Goal: Task Accomplishment & Management: Use online tool/utility

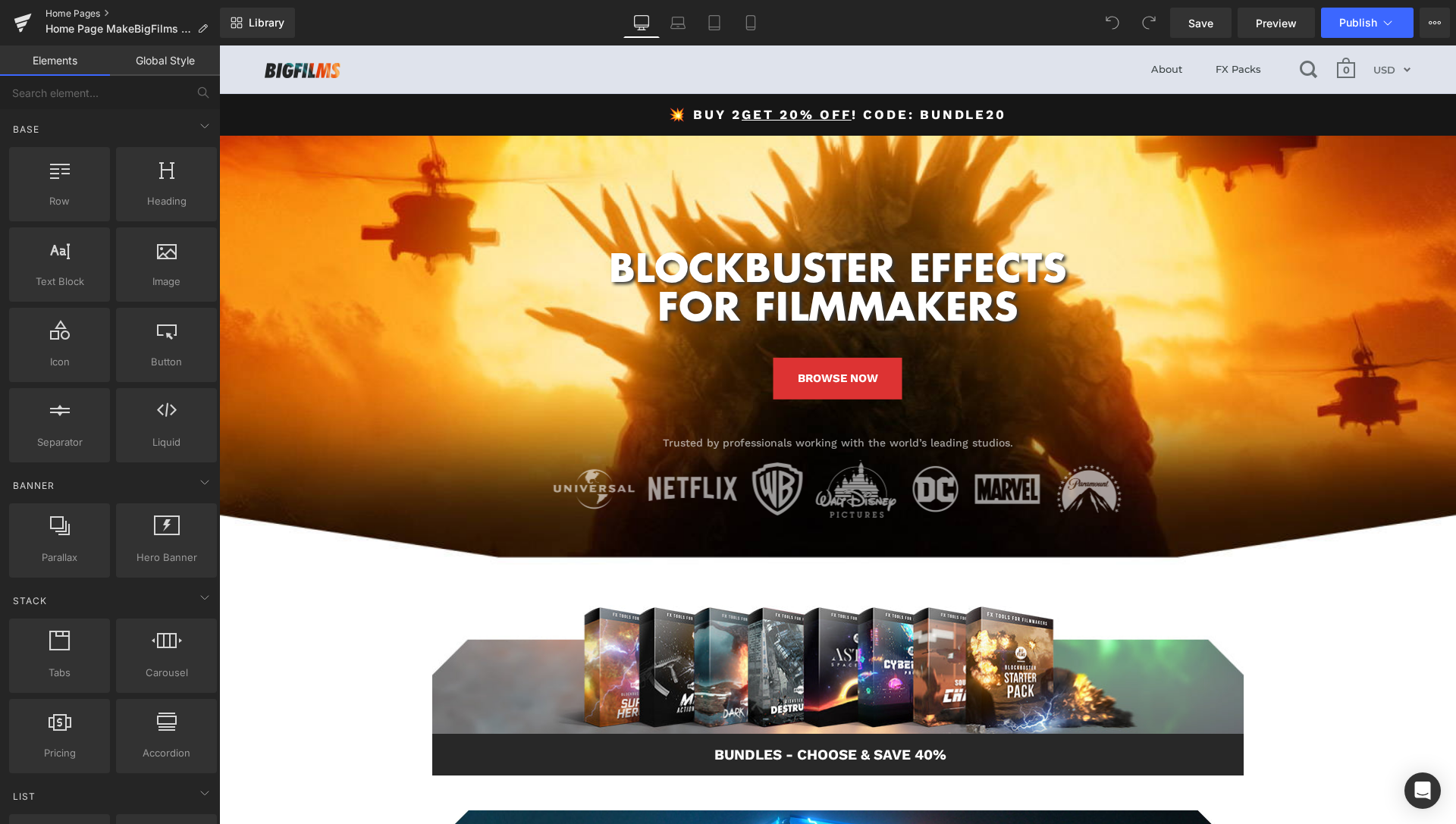
click at [93, 13] on link "Home Pages" at bounding box center [132, 13] width 174 height 12
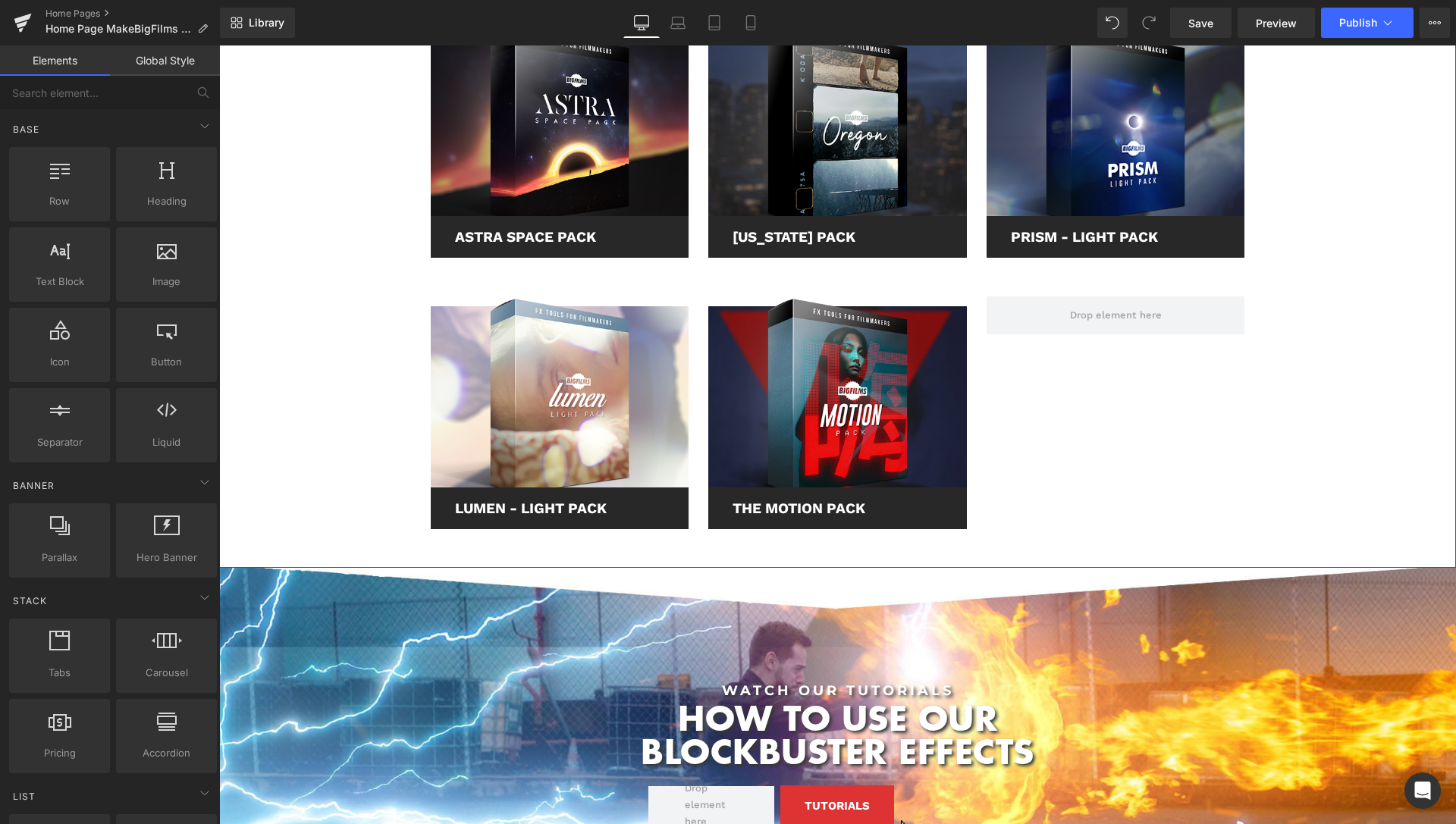
scroll to position [2242, 0]
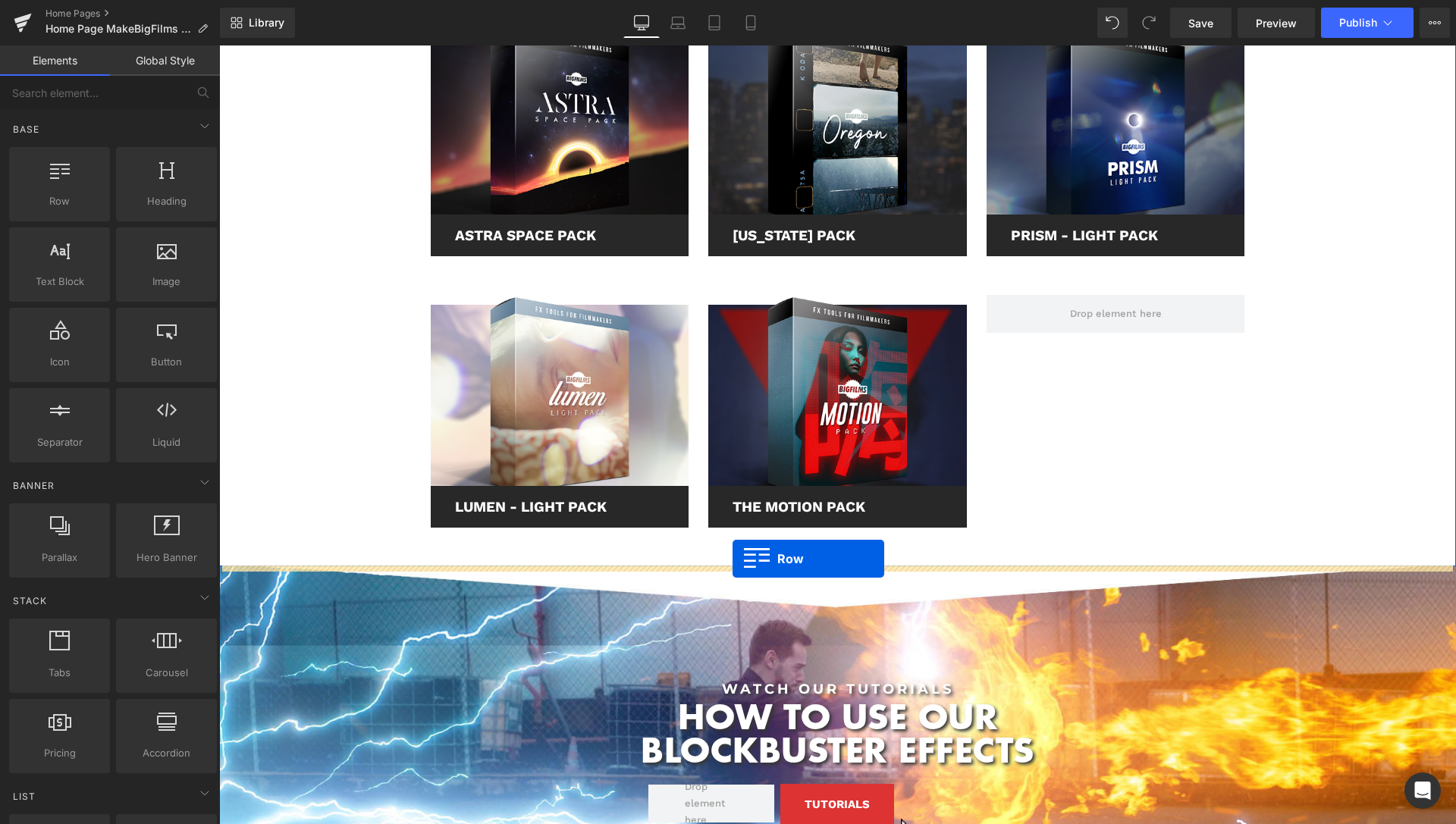
drag, startPoint x: 425, startPoint y: 308, endPoint x: 732, endPoint y: 558, distance: 395.9
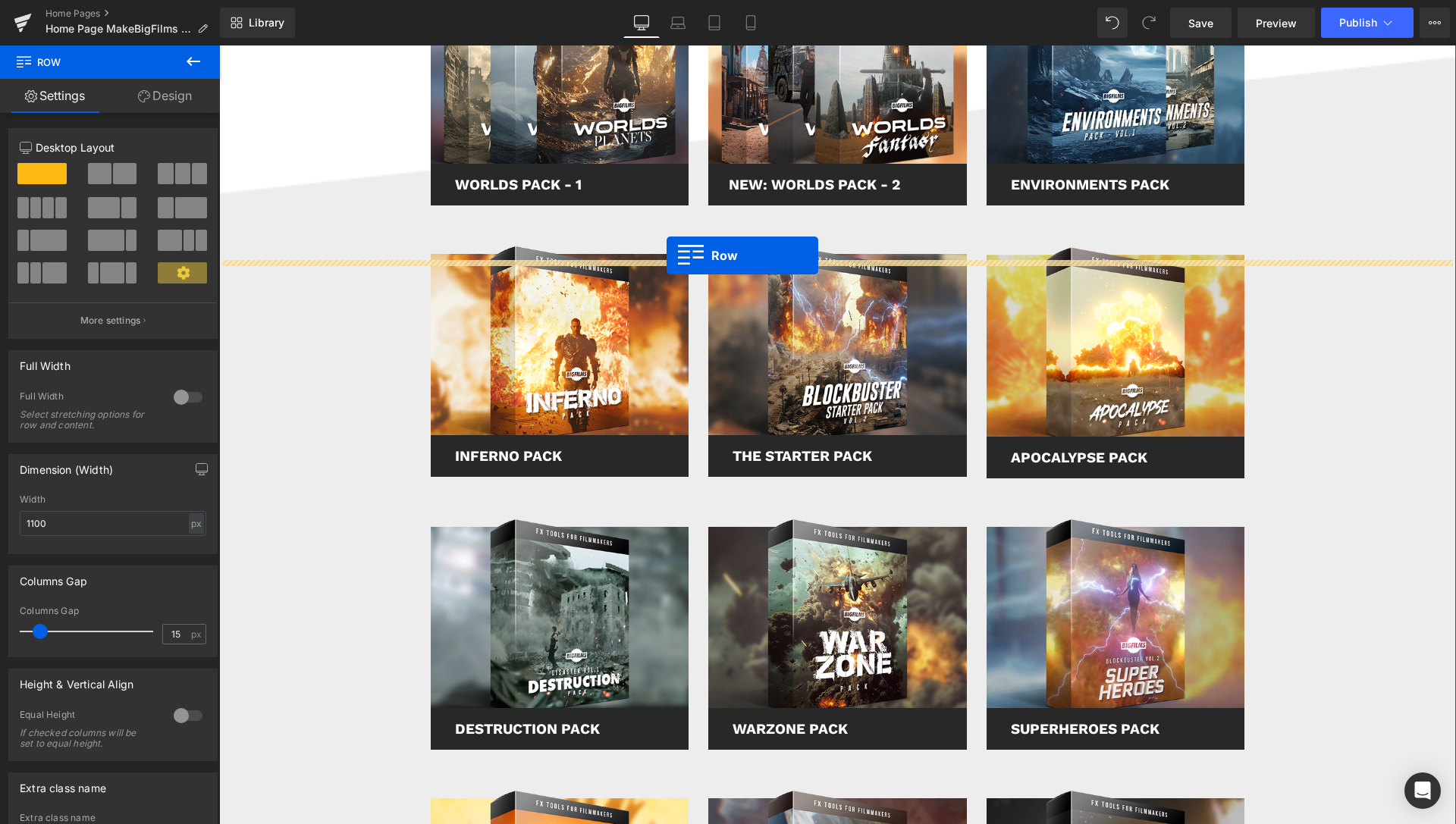
scroll to position [880, 0]
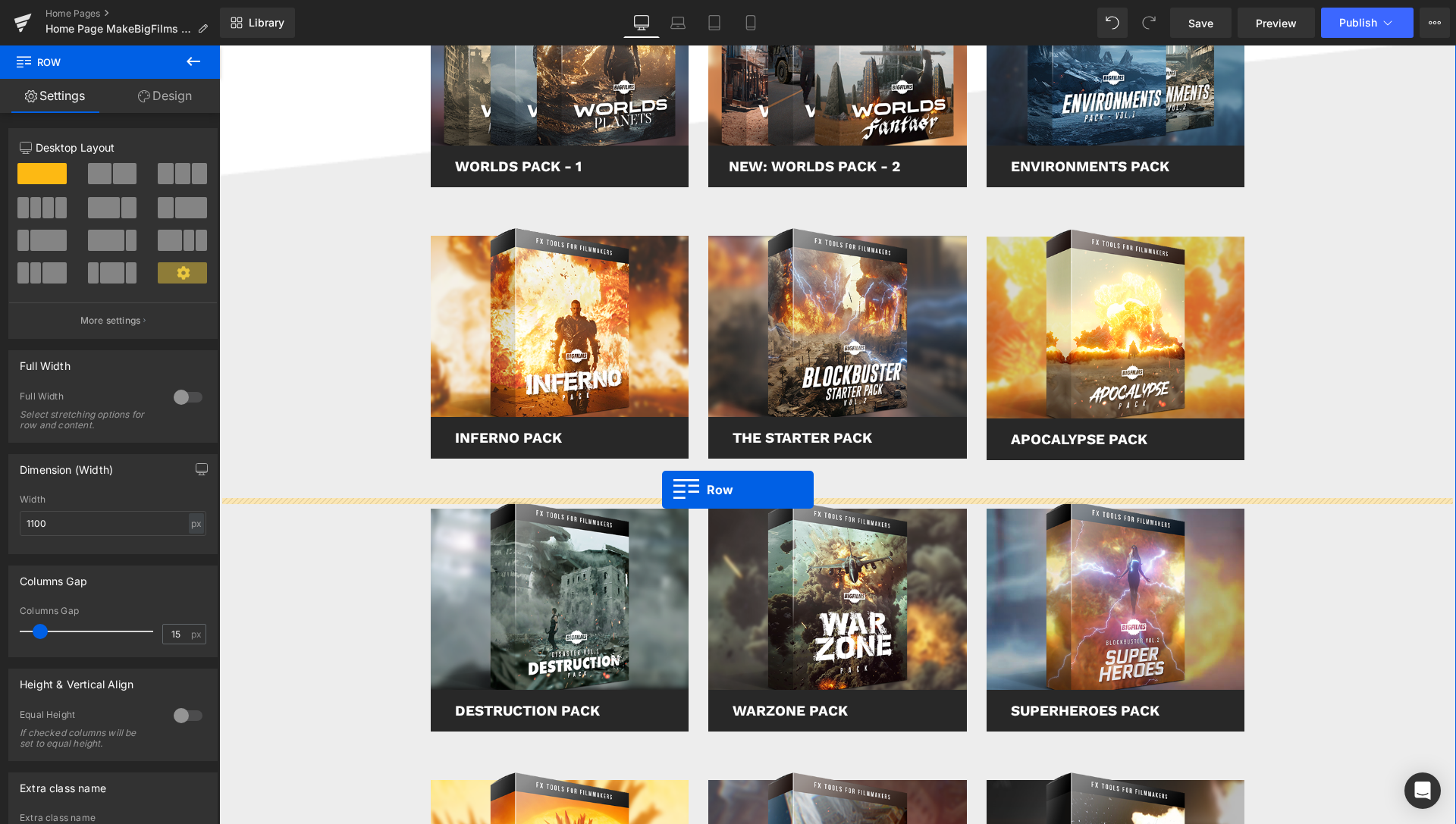
drag, startPoint x: 428, startPoint y: 416, endPoint x: 662, endPoint y: 486, distance: 244.2
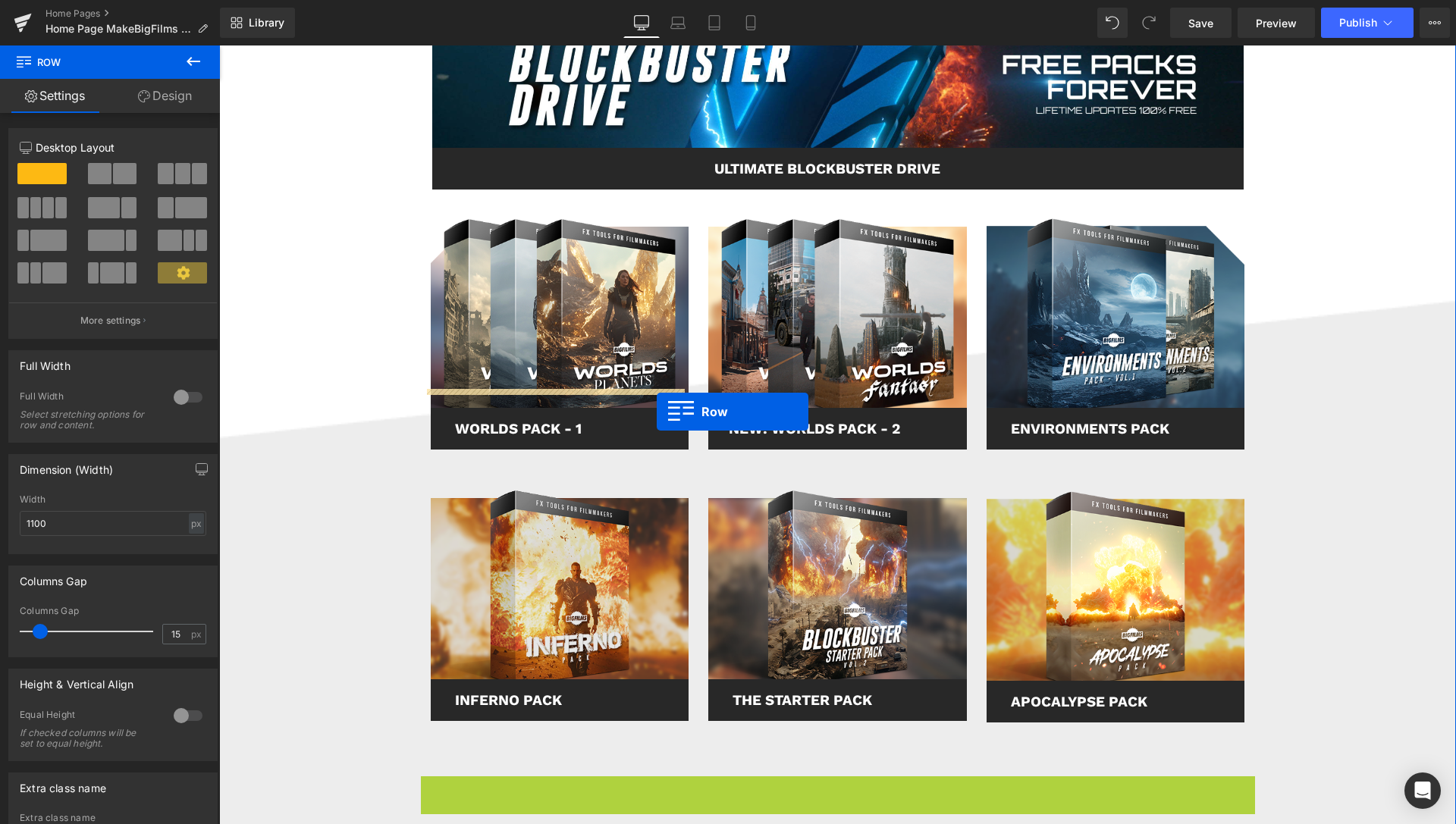
scroll to position [416, 0]
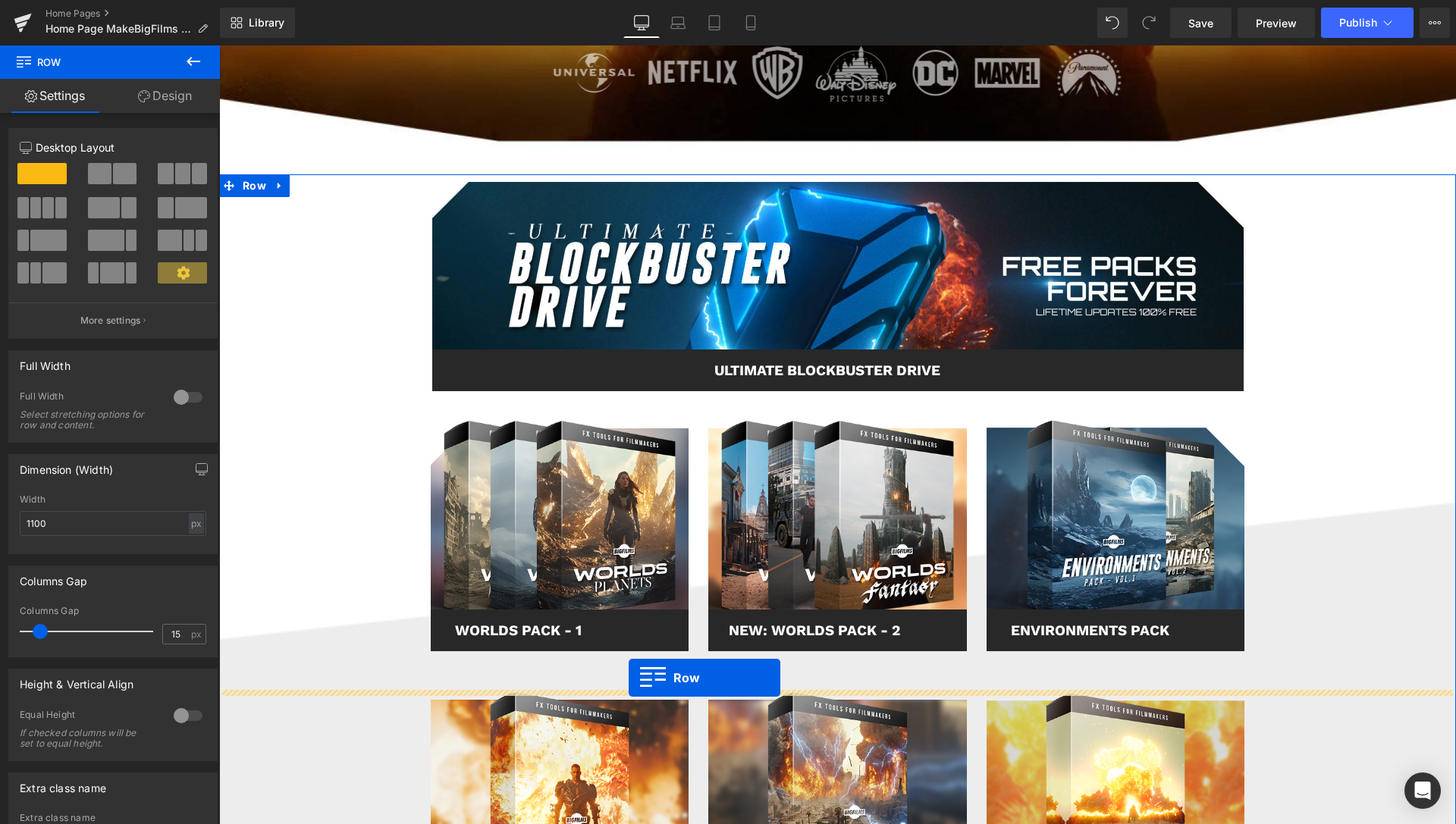
drag, startPoint x: 425, startPoint y: 290, endPoint x: 628, endPoint y: 677, distance: 437.0
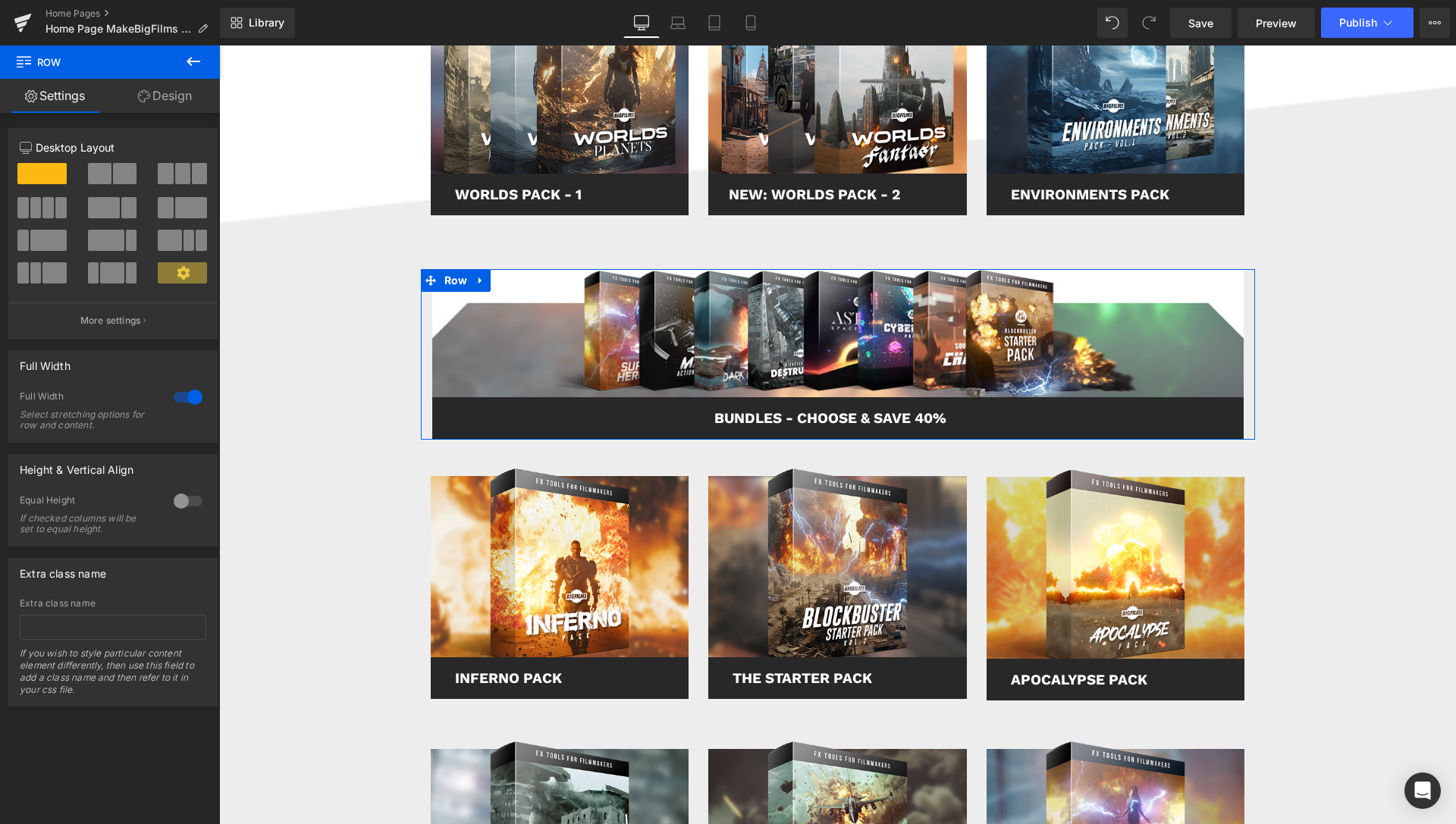
scroll to position [880, 0]
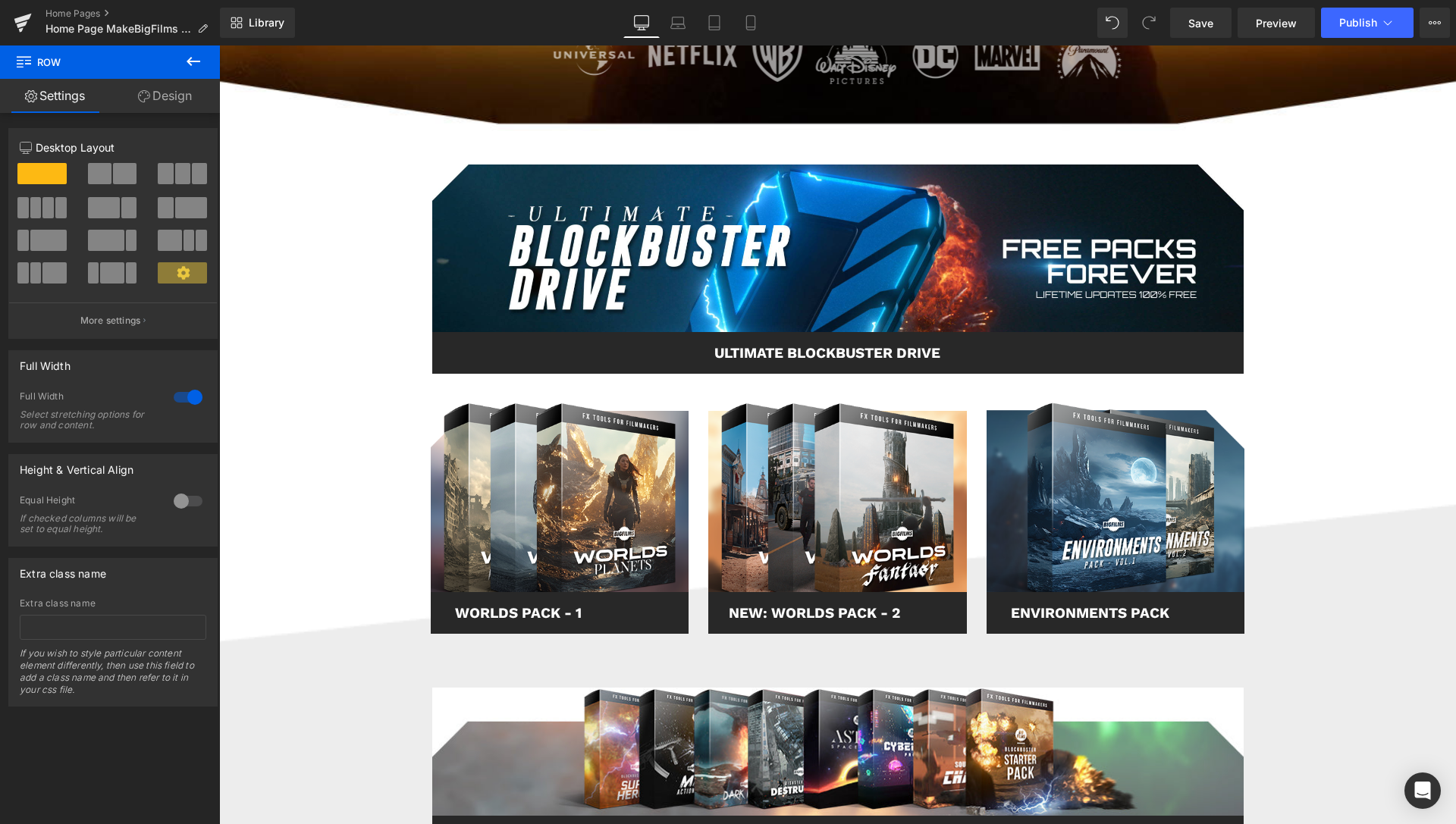
scroll to position [514, 0]
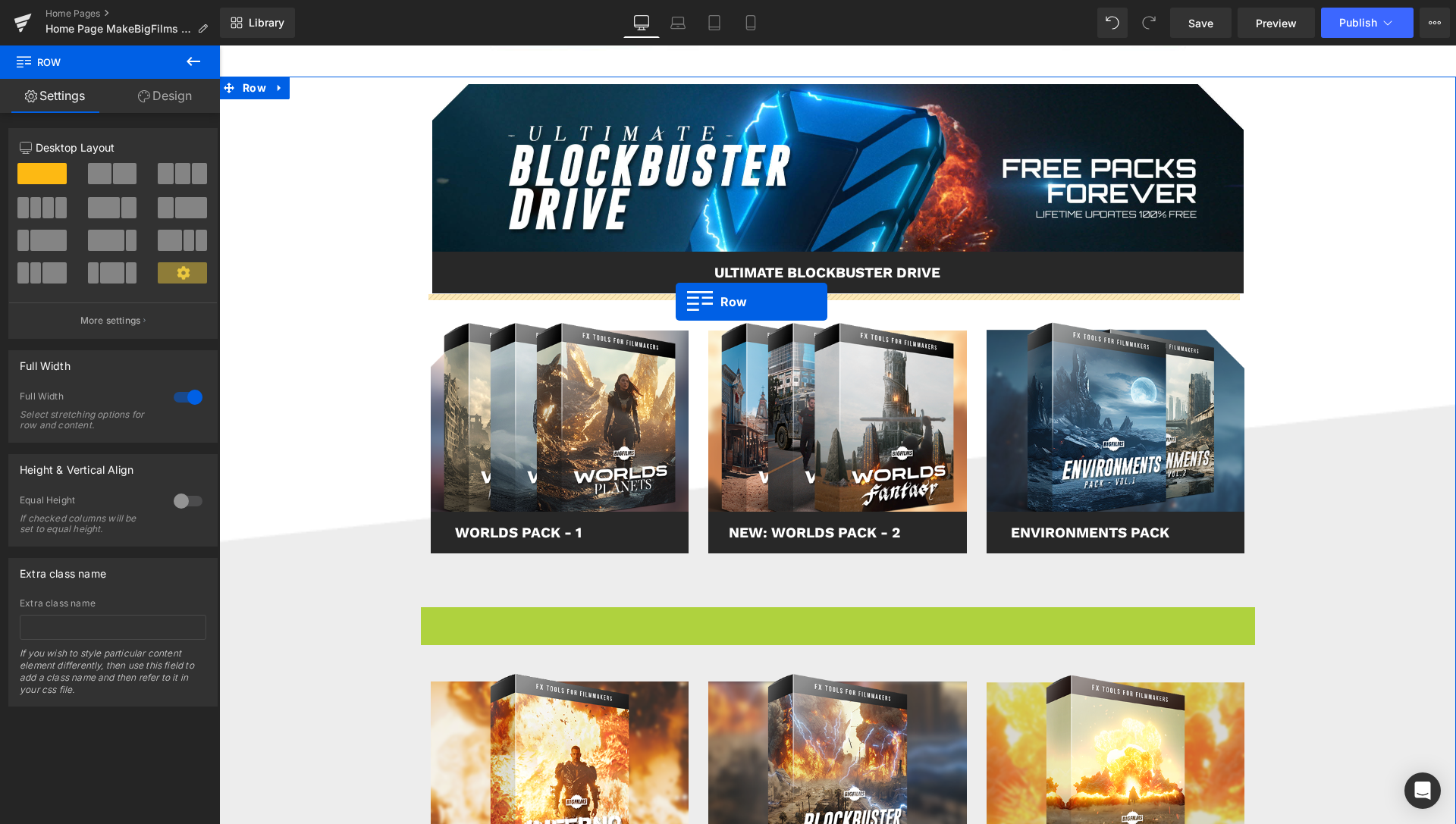
drag, startPoint x: 428, startPoint y: 615, endPoint x: 675, endPoint y: 302, distance: 398.7
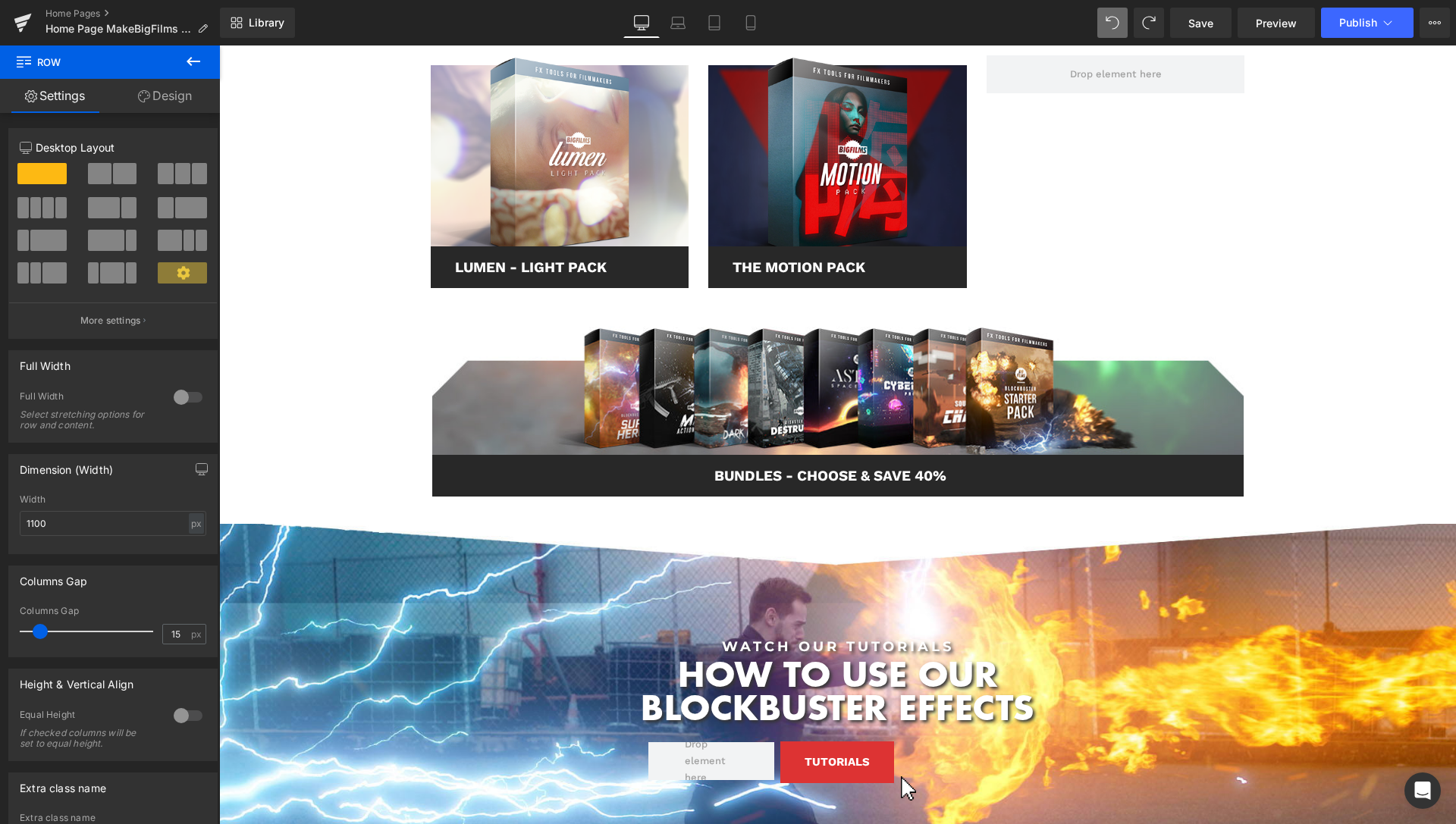
scroll to position [2428, 0]
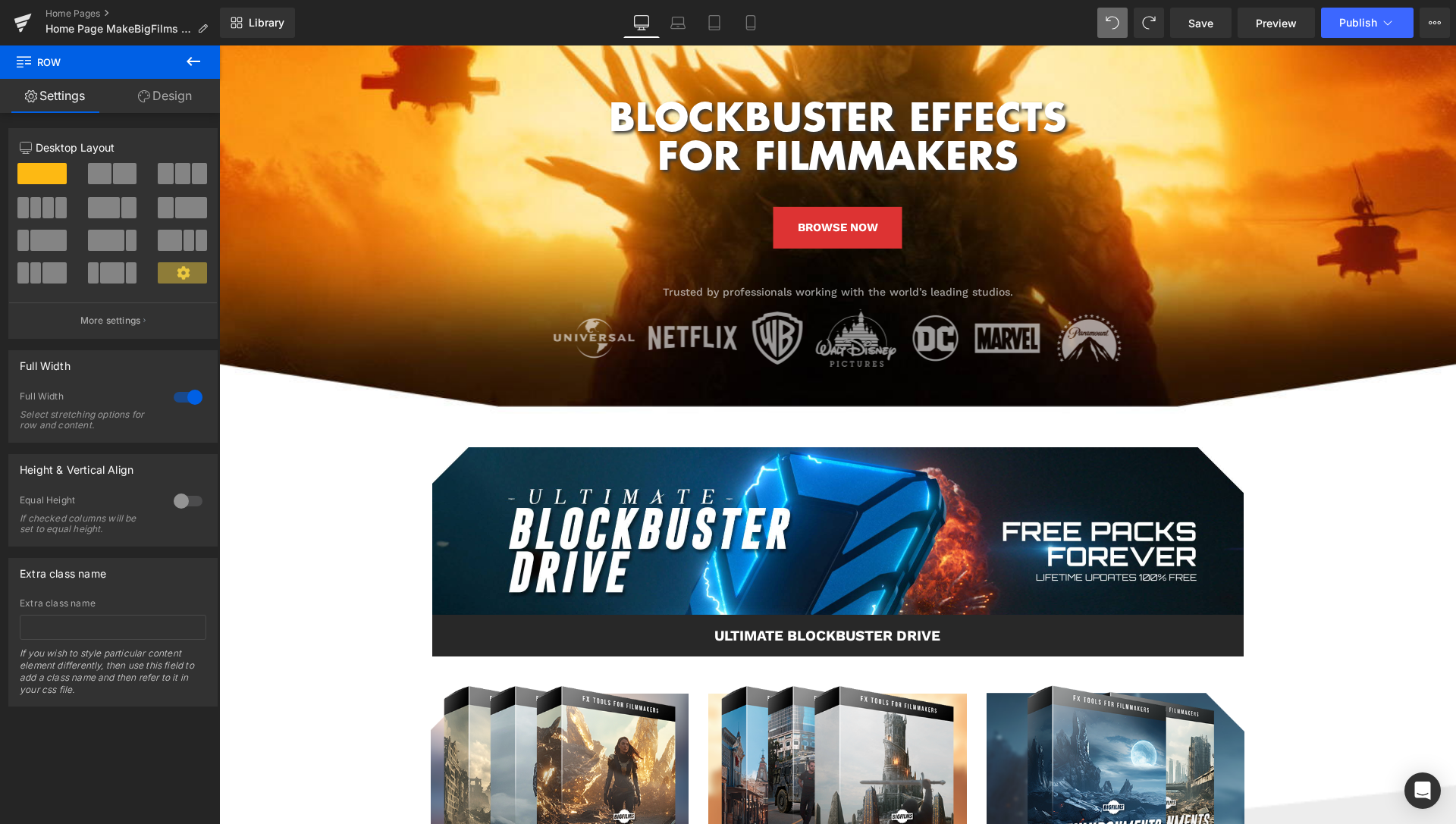
scroll to position [130, 0]
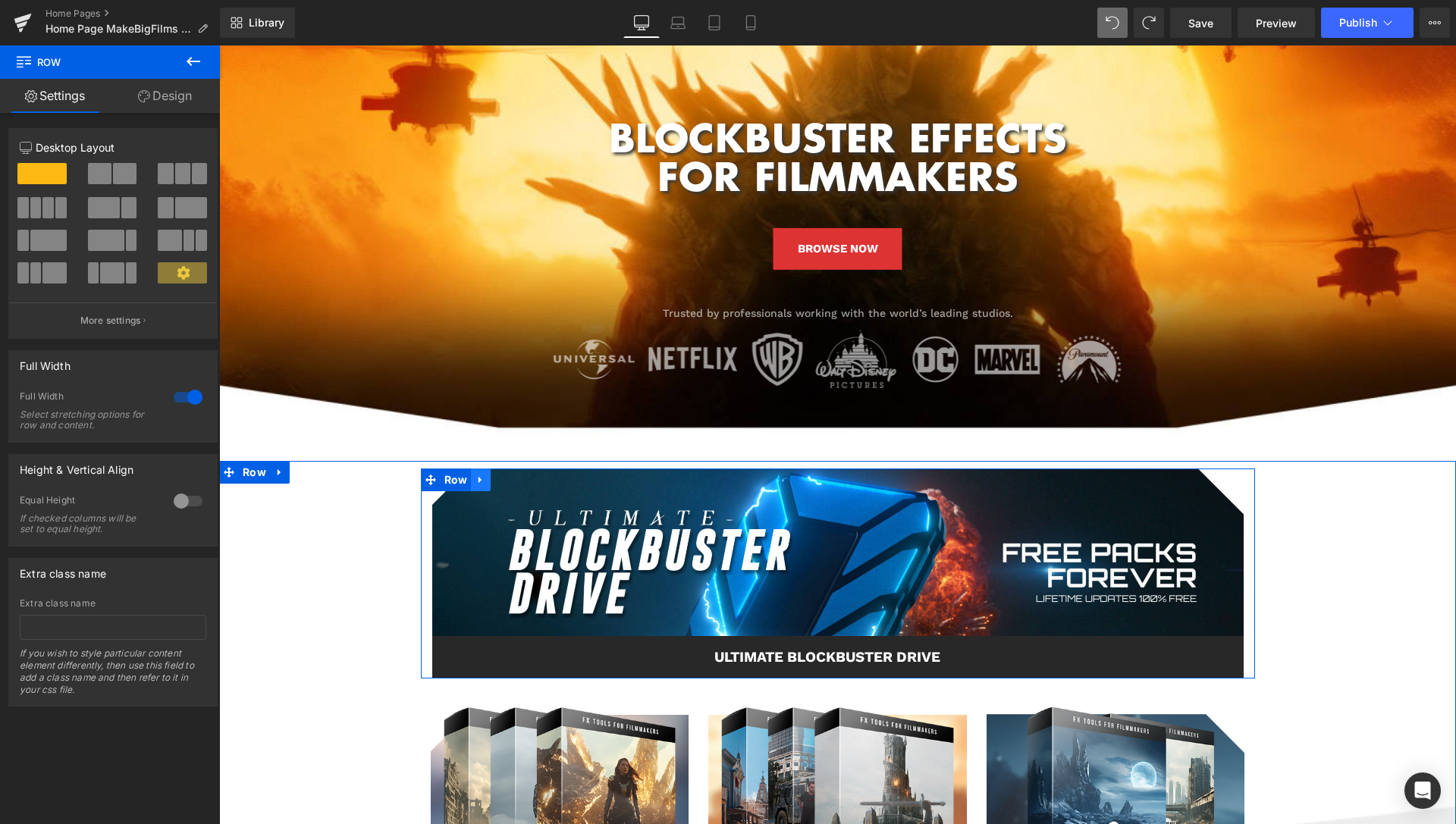
click at [476, 477] on icon at bounding box center [480, 480] width 11 height 11
click at [495, 480] on icon at bounding box center [500, 479] width 11 height 11
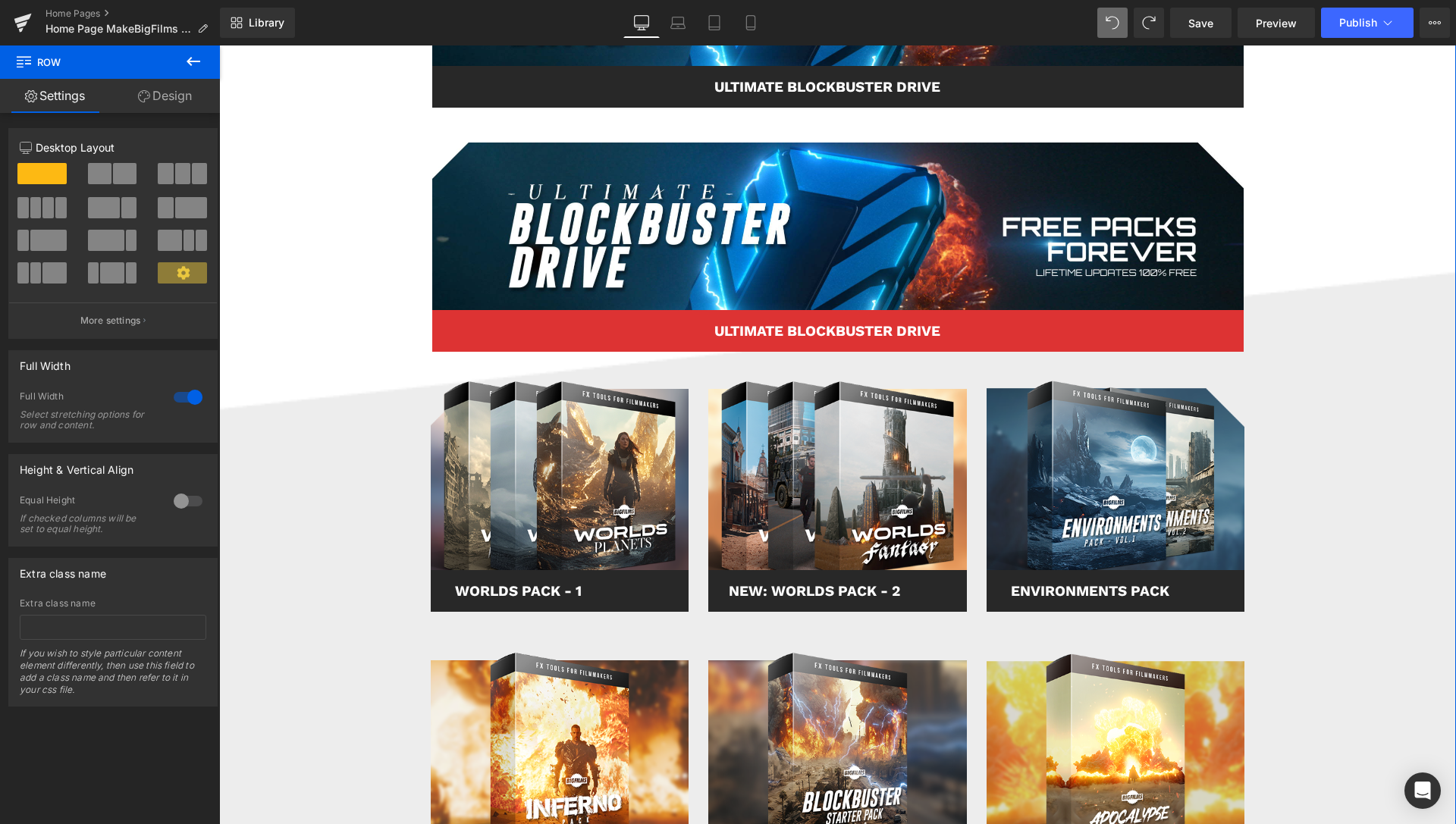
scroll to position [736, 0]
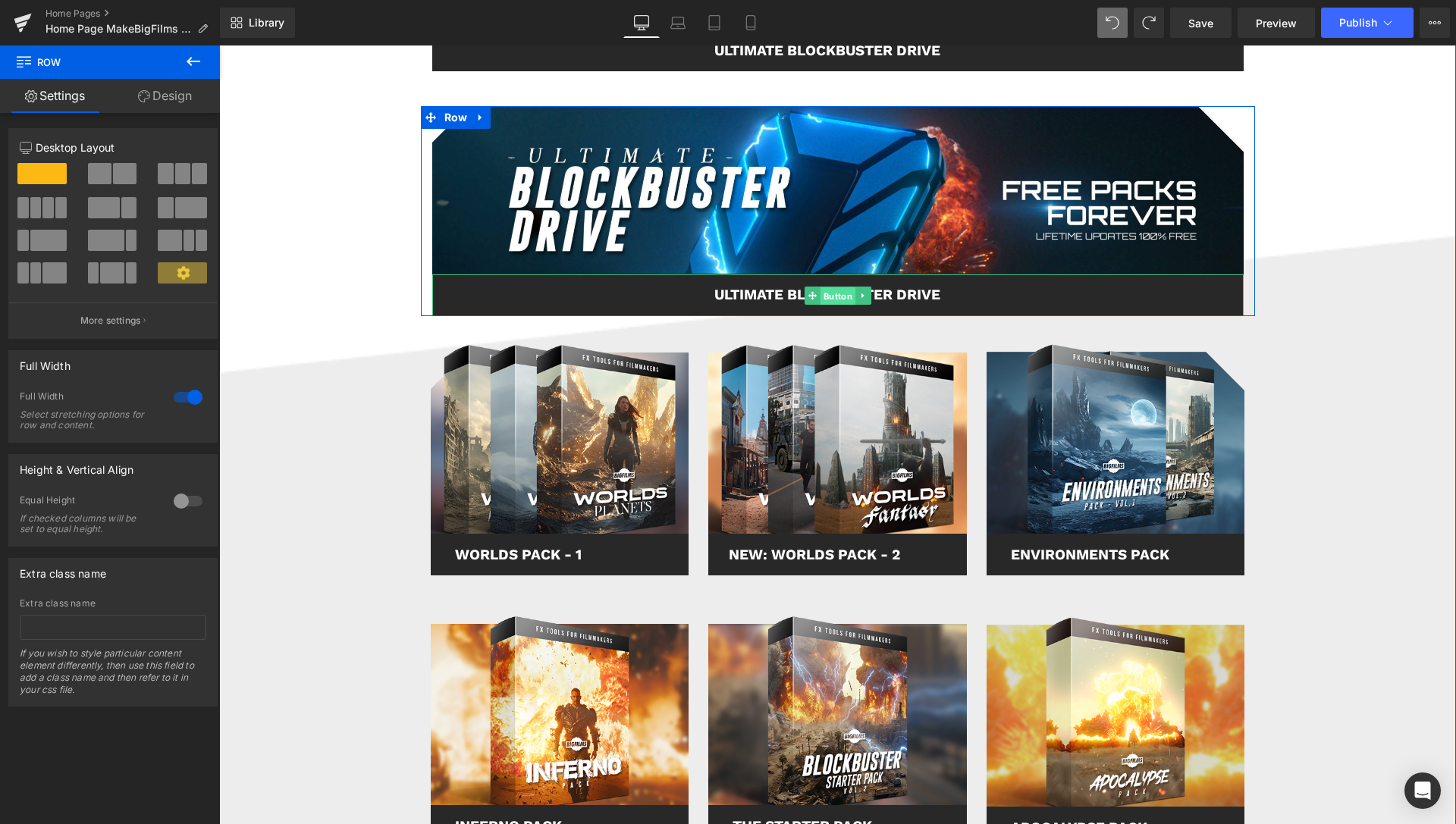
click at [831, 297] on span "Button" at bounding box center [837, 296] width 35 height 18
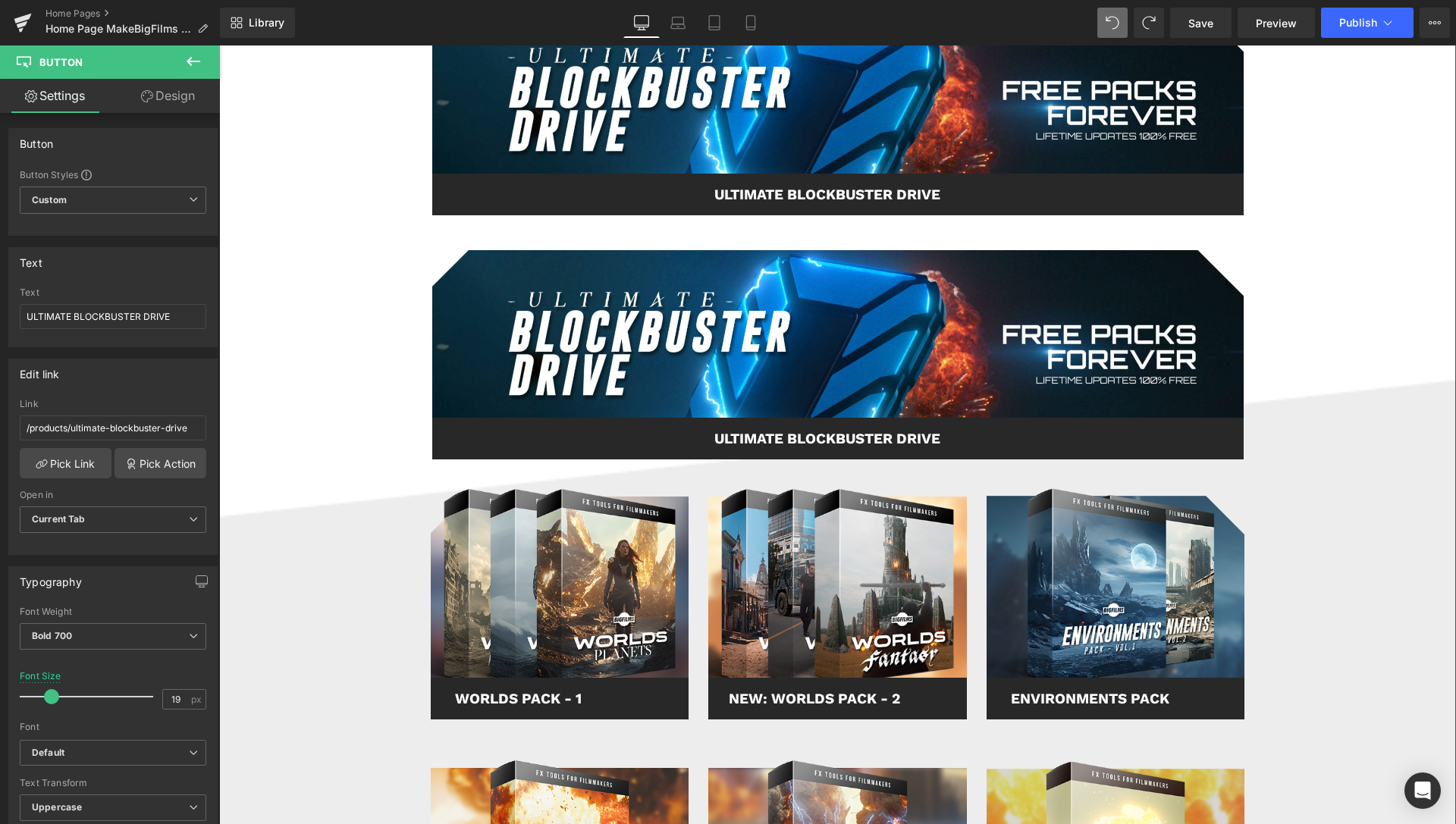
scroll to position [581, 0]
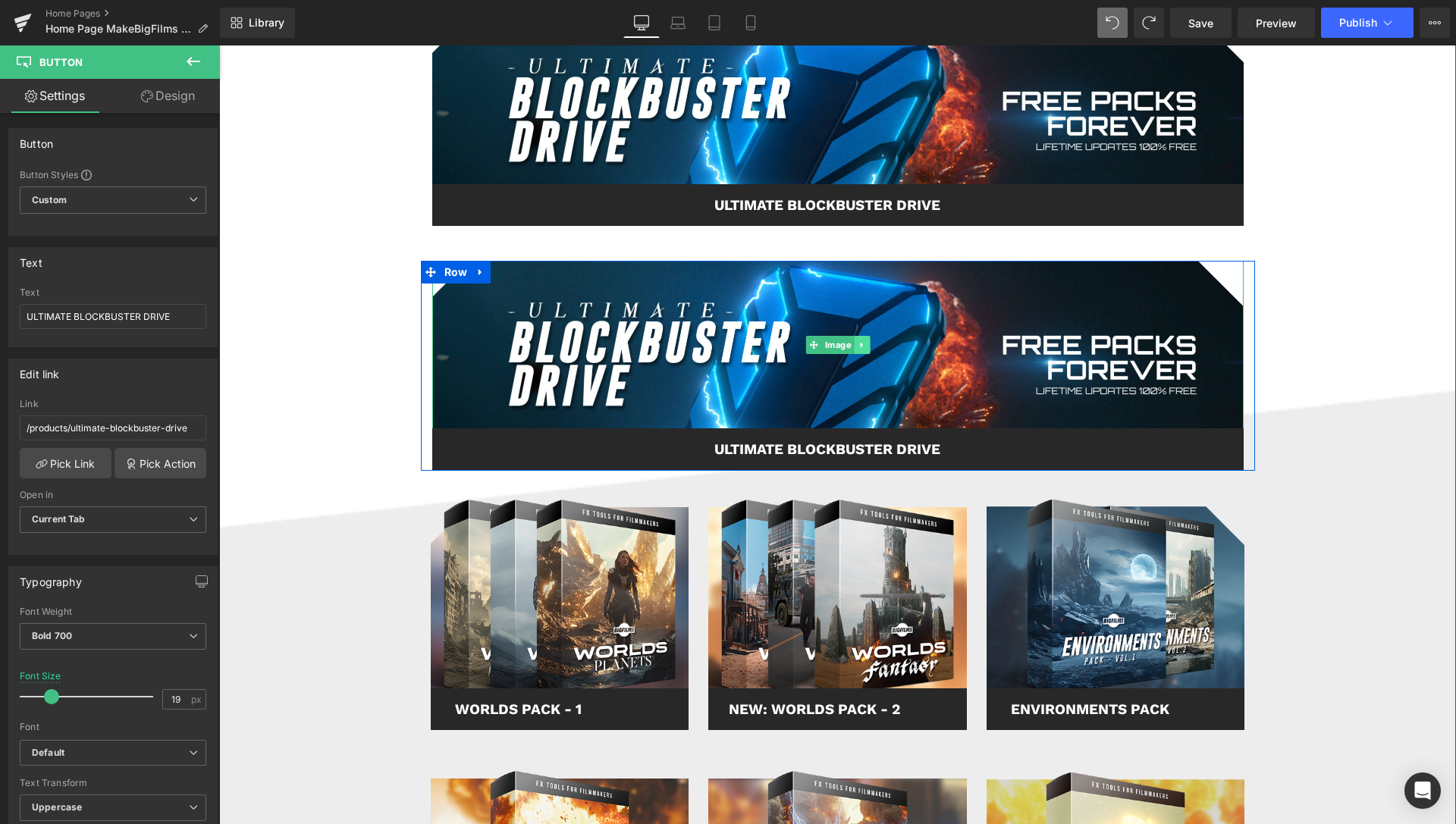
click at [858, 346] on icon at bounding box center [862, 344] width 8 height 9
click at [865, 345] on icon at bounding box center [869, 345] width 8 height 8
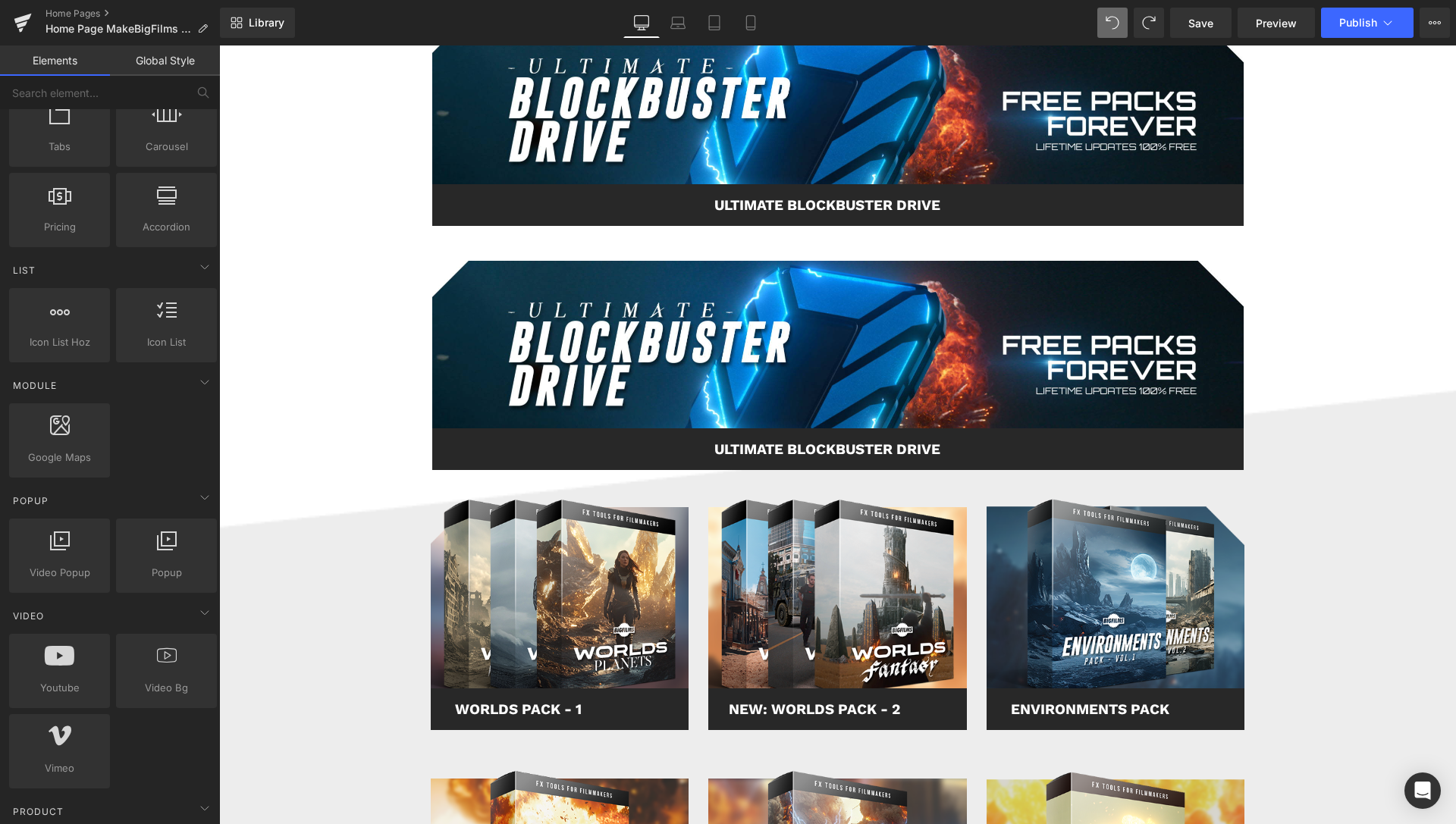
scroll to position [541, 0]
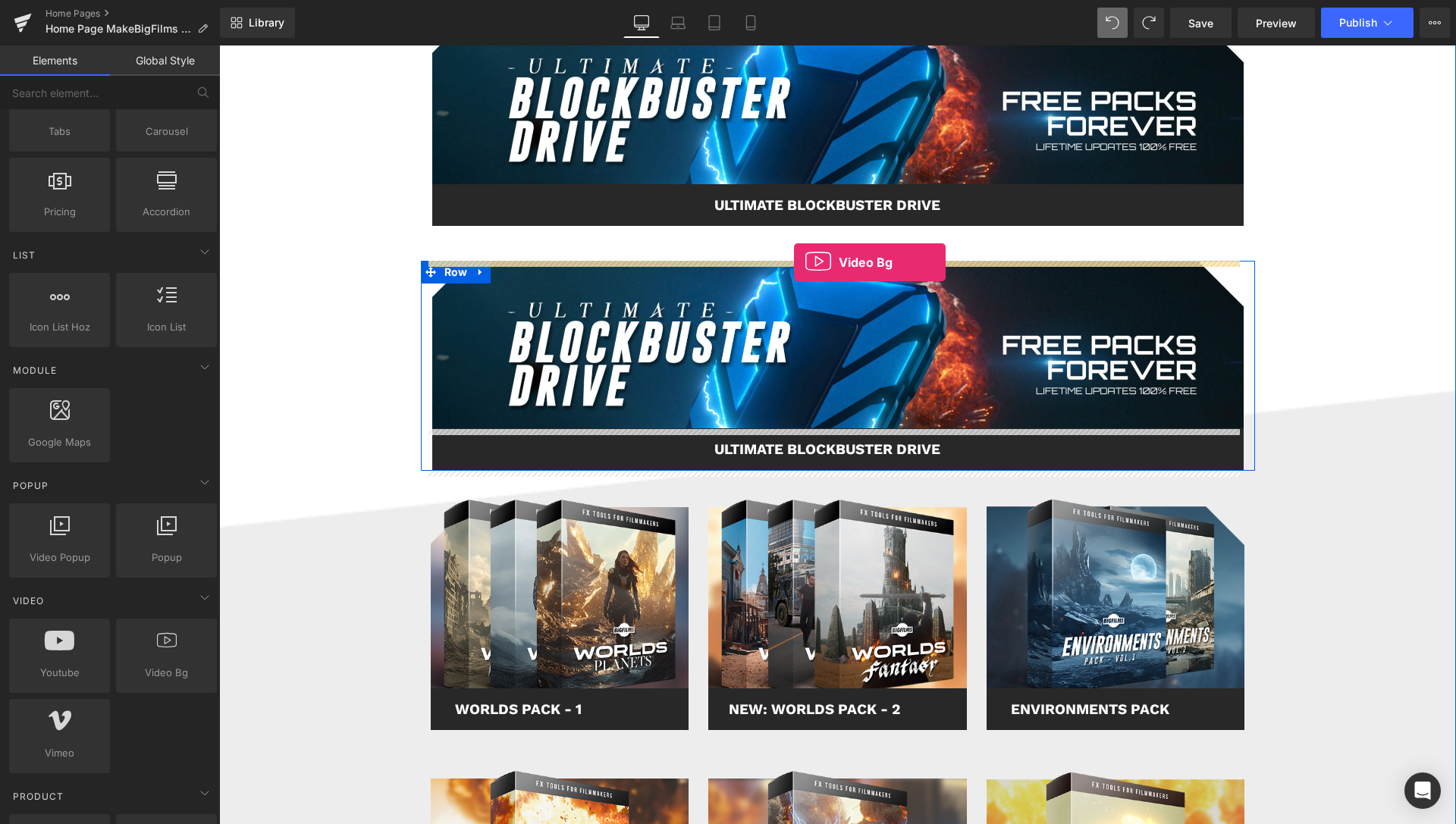
drag, startPoint x: 414, startPoint y: 710, endPoint x: 794, endPoint y: 263, distance: 586.7
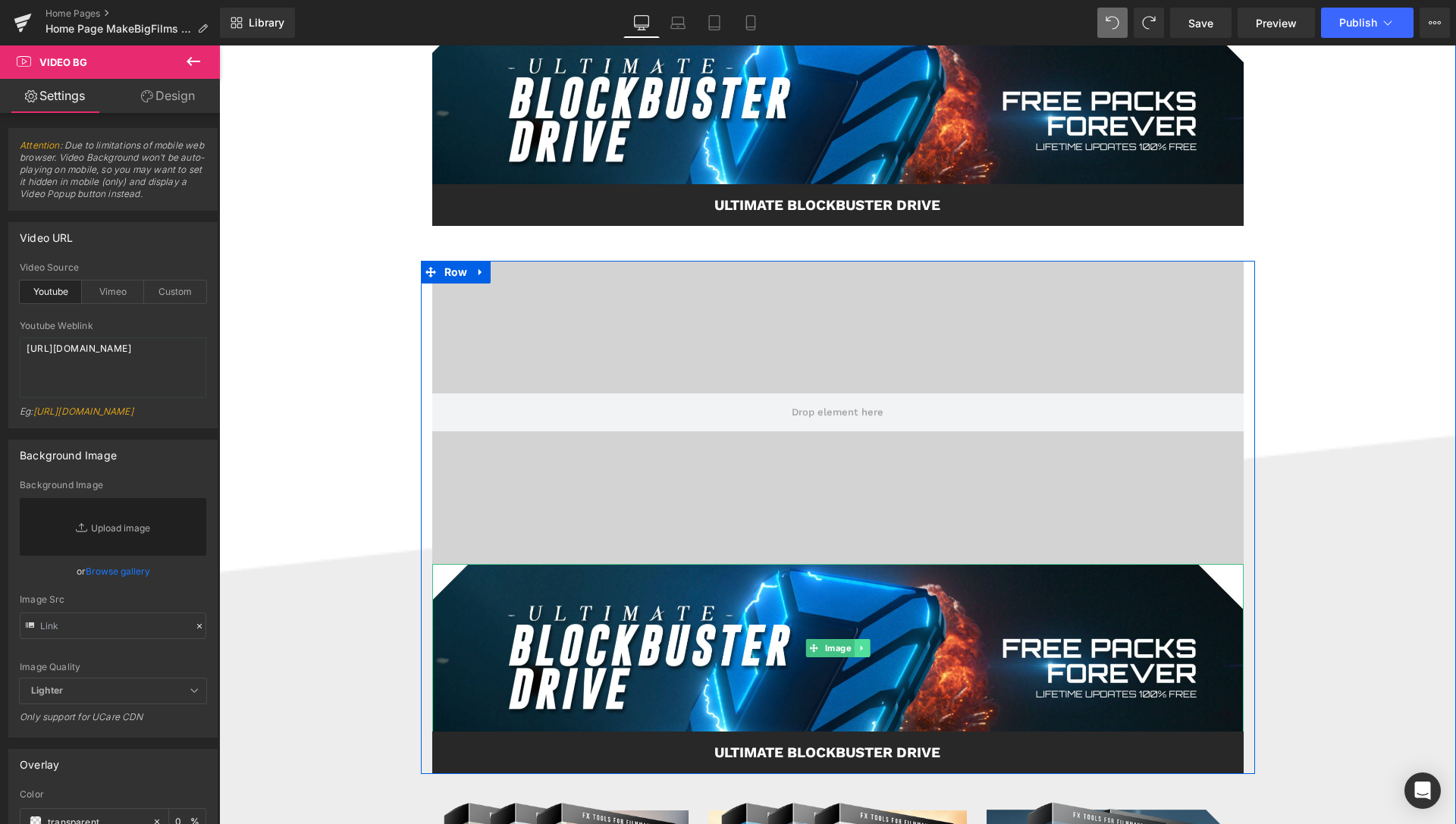
click at [858, 647] on icon at bounding box center [862, 647] width 8 height 9
click at [867, 648] on icon at bounding box center [869, 648] width 8 height 8
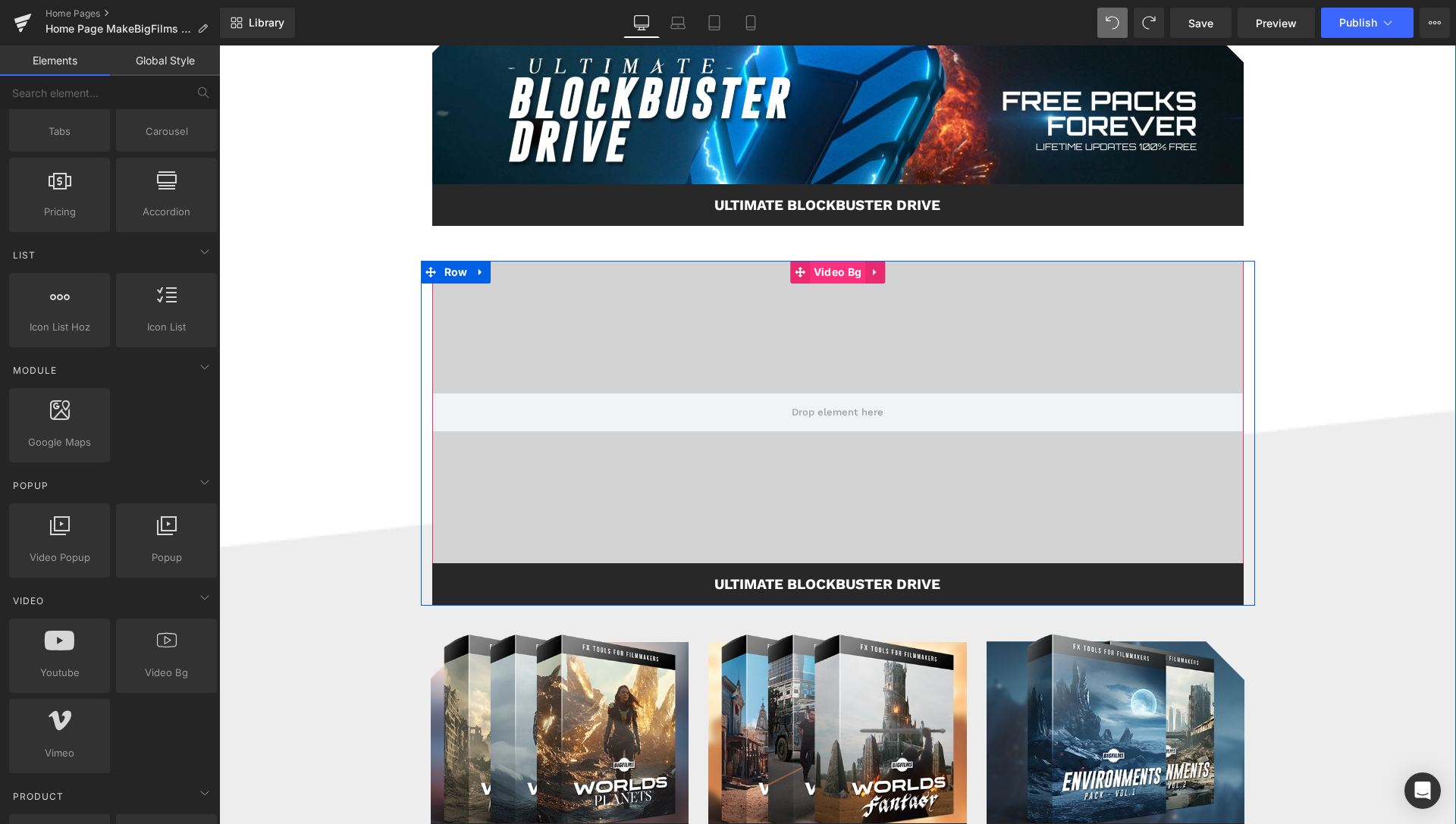
click at [840, 269] on span "Video Bg" at bounding box center [837, 272] width 55 height 23
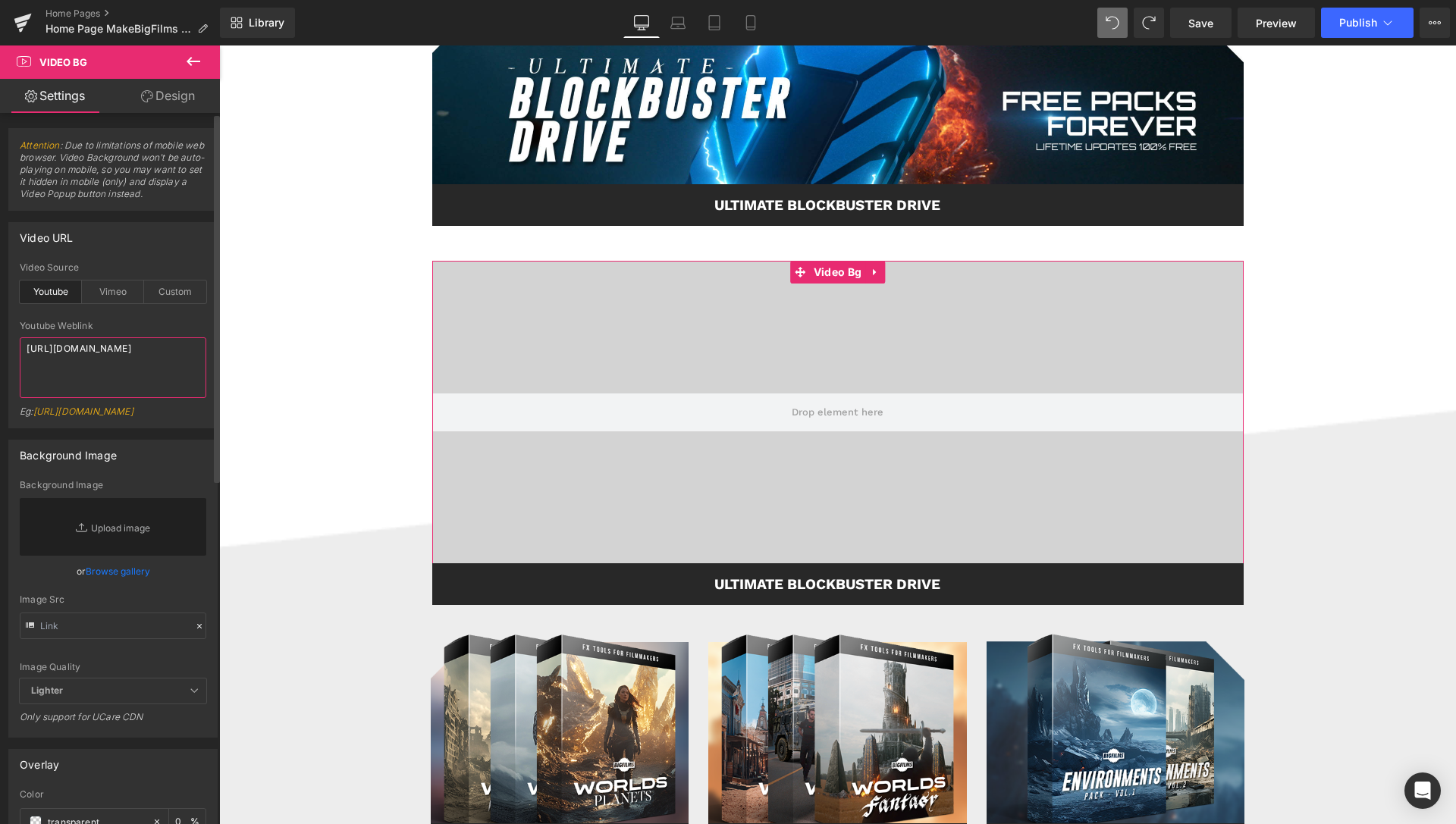
drag, startPoint x: 124, startPoint y: 386, endPoint x: 18, endPoint y: 334, distance: 118.1
click at [19, 337] on textarea "[URL][DOMAIN_NAME]" at bounding box center [113, 367] width 186 height 61
click at [156, 302] on div "Custom" at bounding box center [175, 292] width 62 height 23
click at [106, 371] on textarea "[URL][DOMAIN_NAME]" at bounding box center [113, 367] width 186 height 61
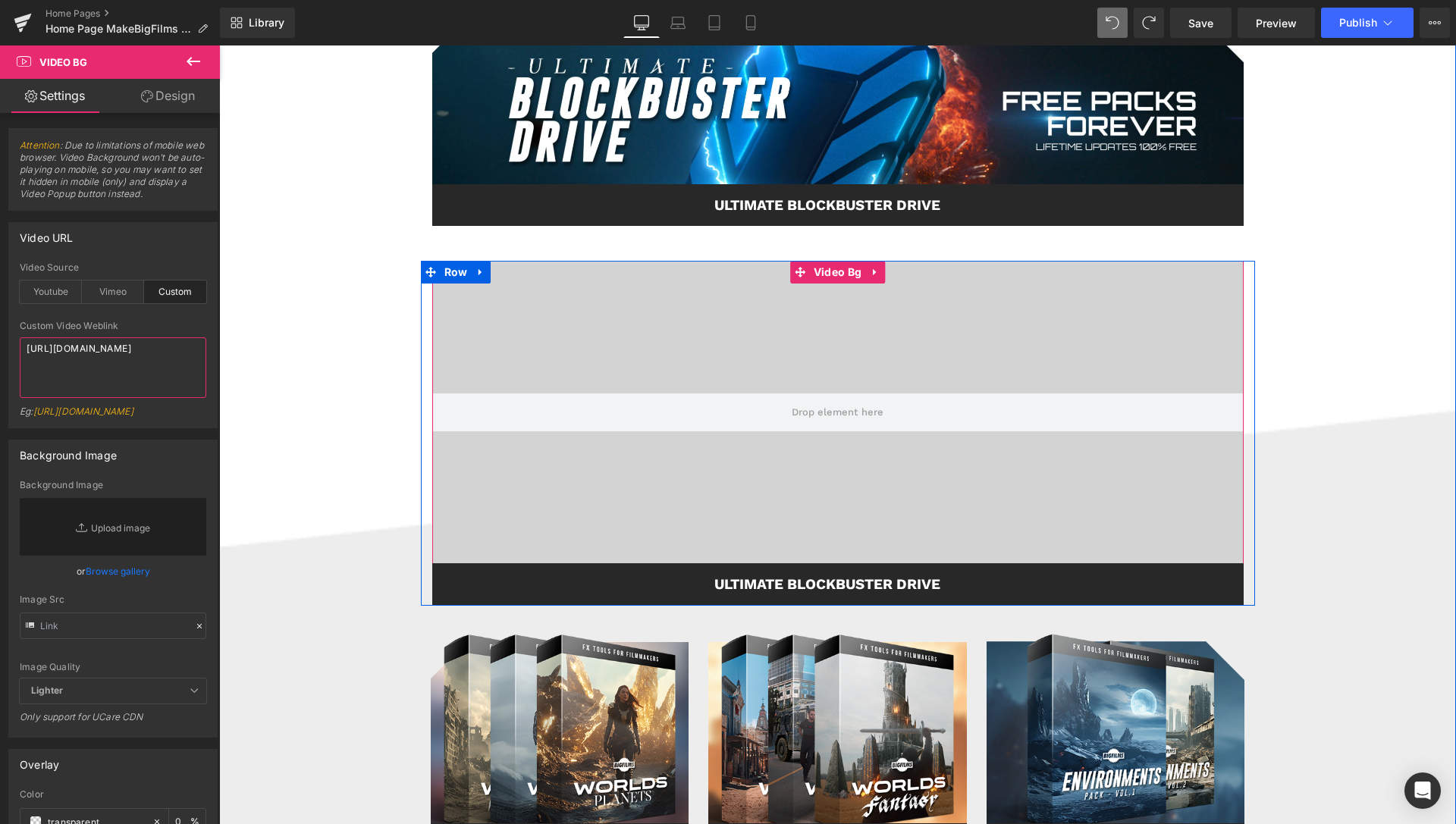
click at [837, 274] on span "Video Bg" at bounding box center [837, 272] width 55 height 23
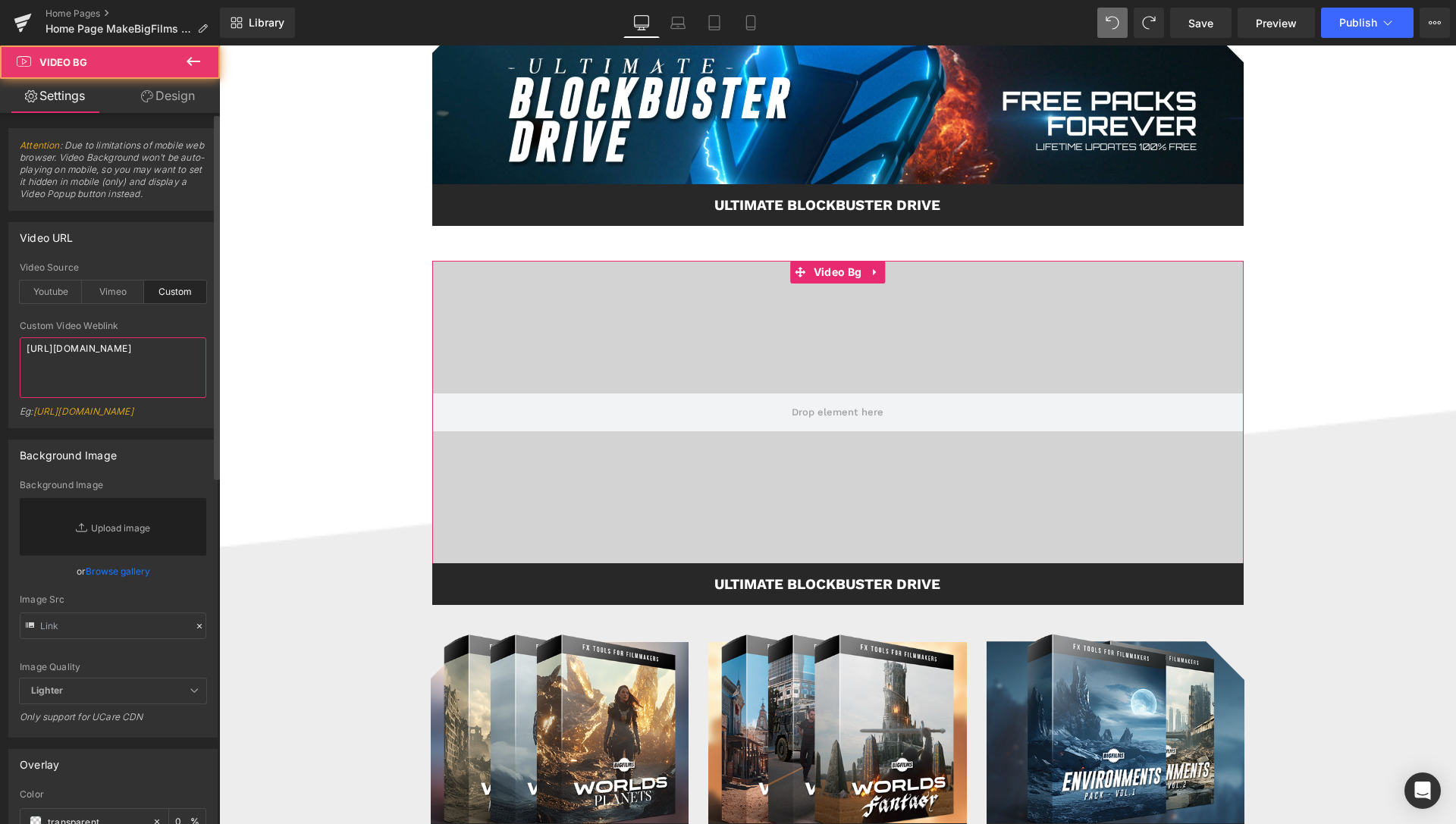
drag, startPoint x: 146, startPoint y: 398, endPoint x: 0, endPoint y: 340, distance: 157.1
click at [19, 340] on textarea "[URL][DOMAIN_NAME]" at bounding box center [113, 367] width 186 height 61
paste textarea "videos/c/o/v/4ba090584bd5421db9d8d57e05df9e68.mp4"
type textarea "[URL][DOMAIN_NAME]"
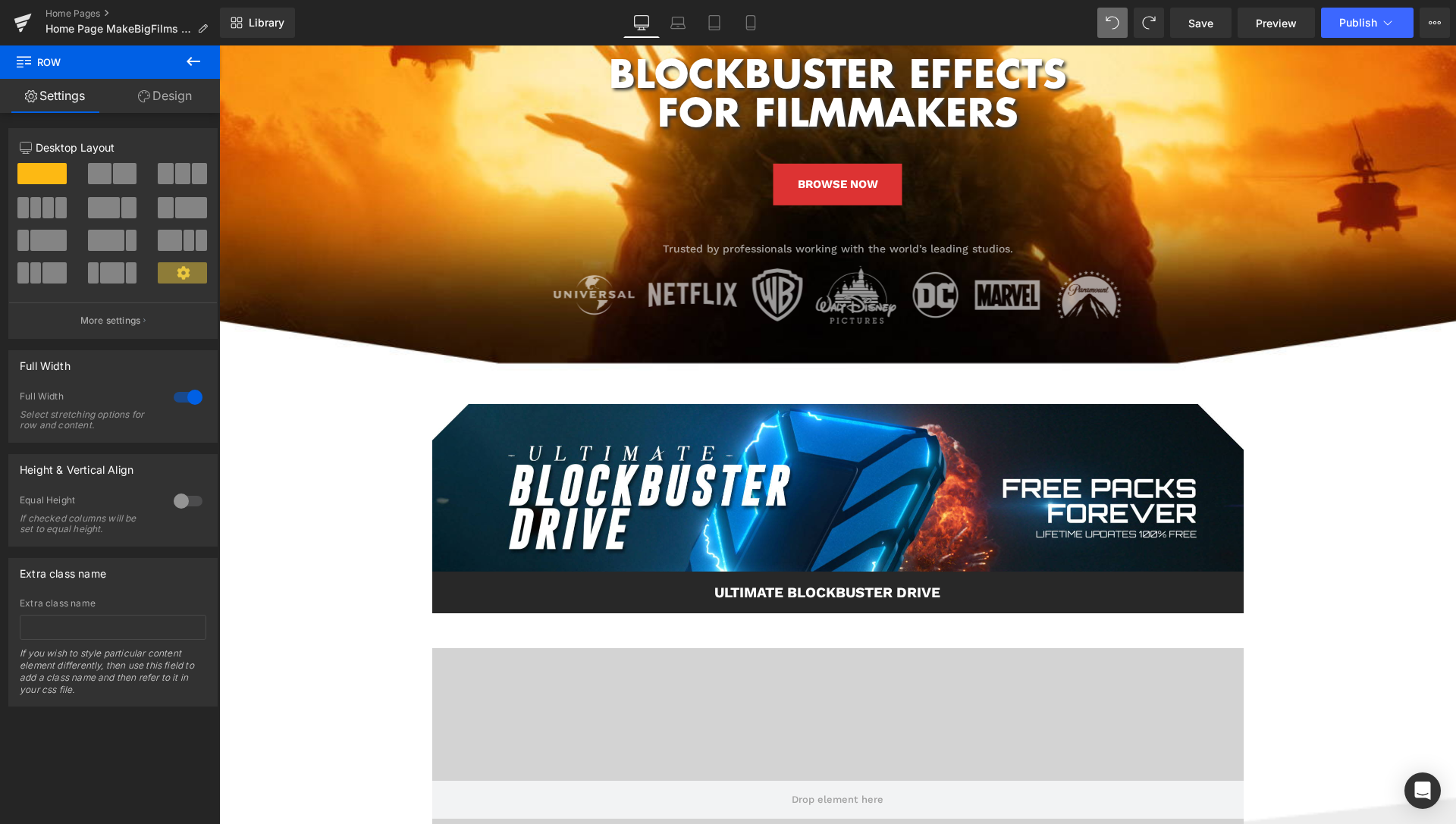
scroll to position [349, 0]
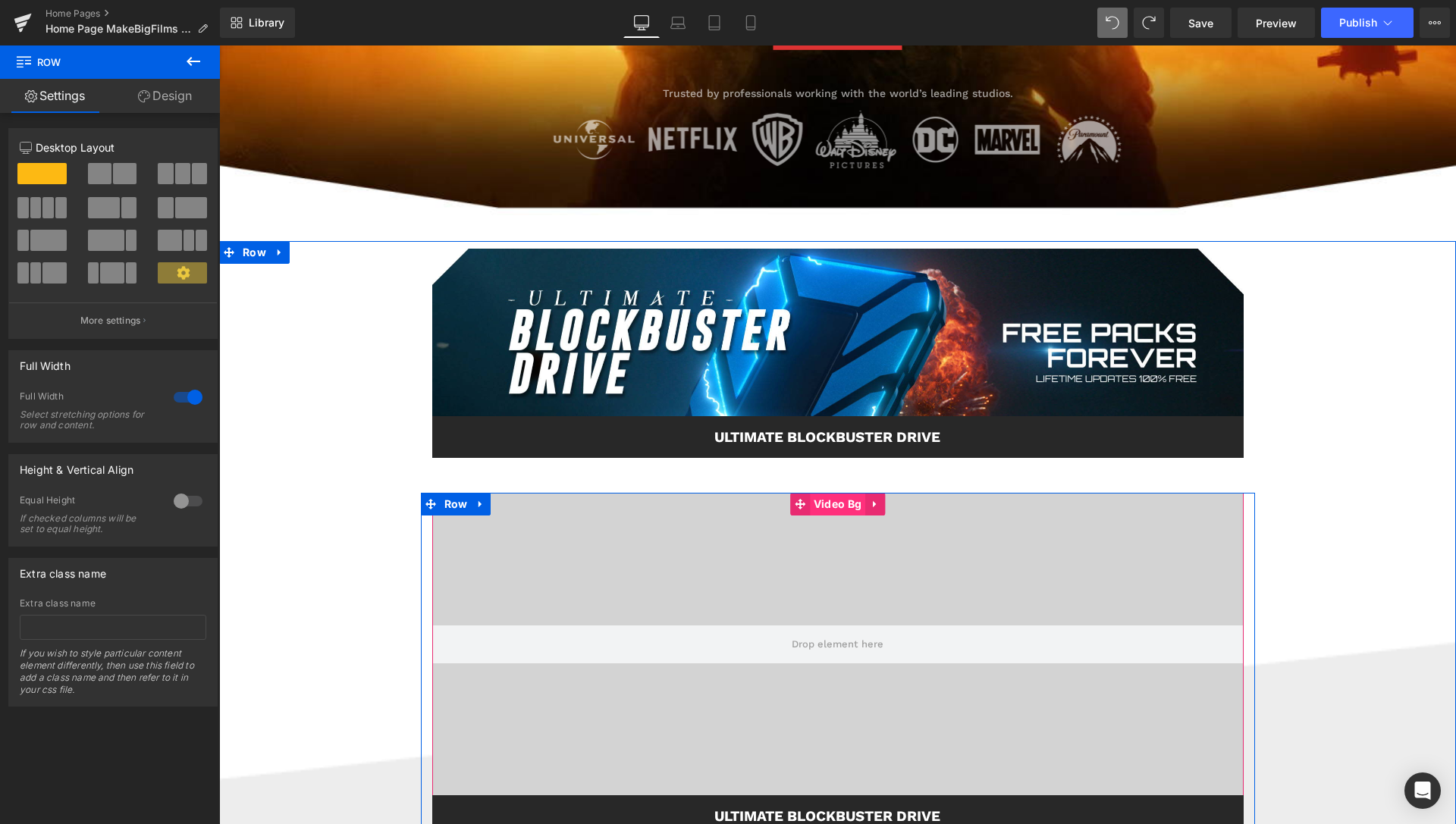
click at [832, 499] on span "Video Bg" at bounding box center [837, 504] width 55 height 23
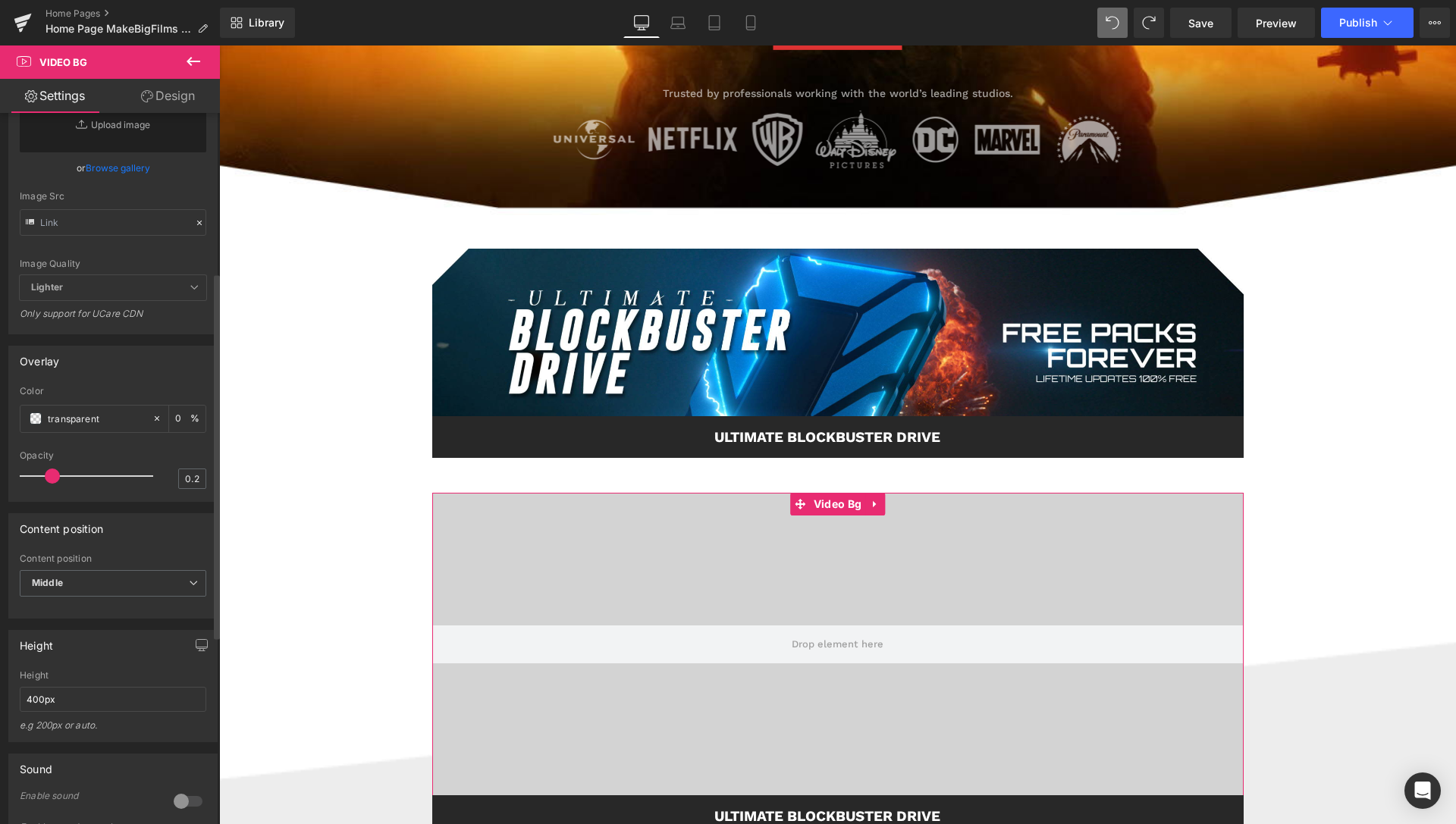
scroll to position [541, 0]
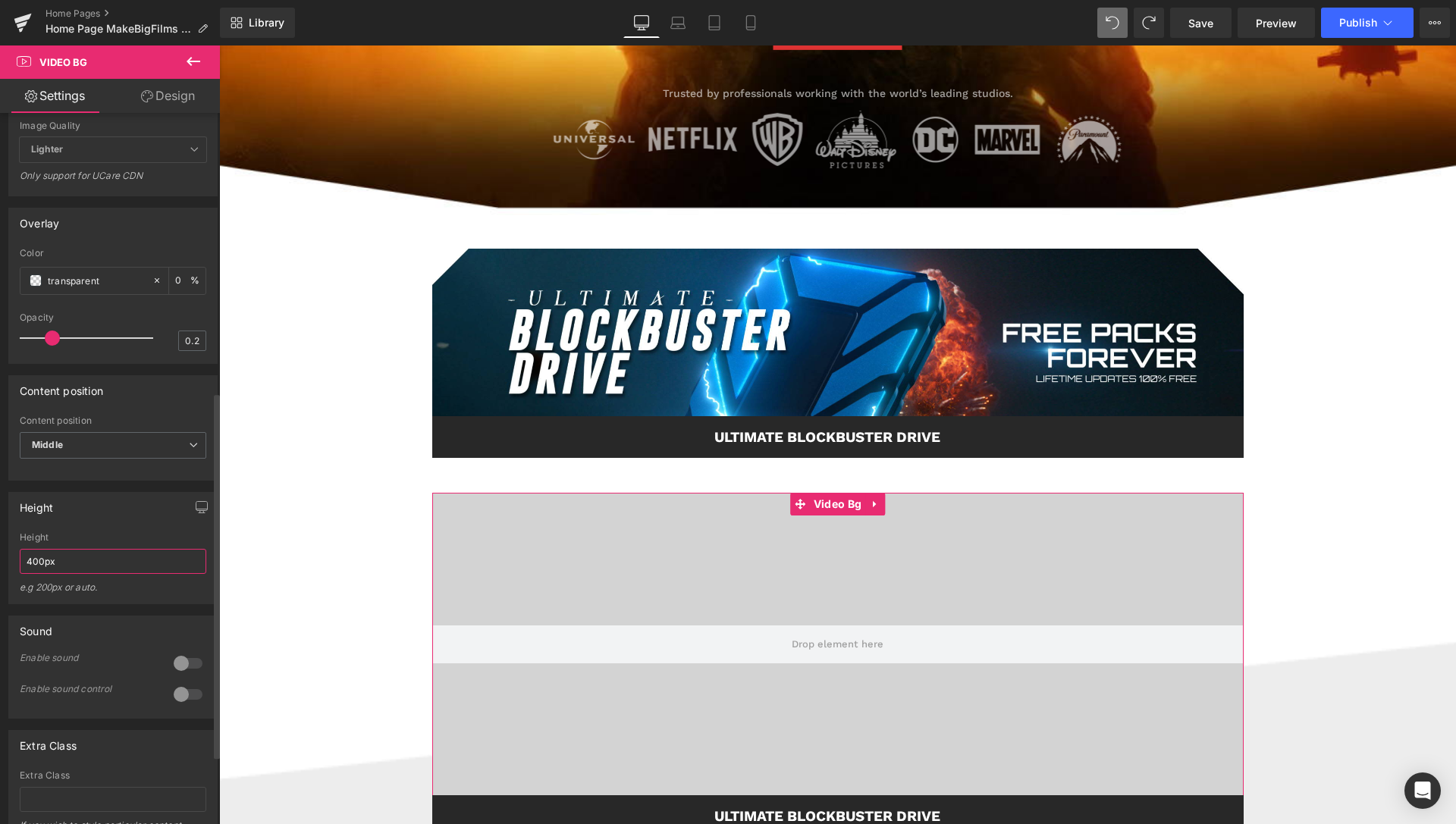
click at [24, 574] on input "400px" at bounding box center [113, 561] width 186 height 25
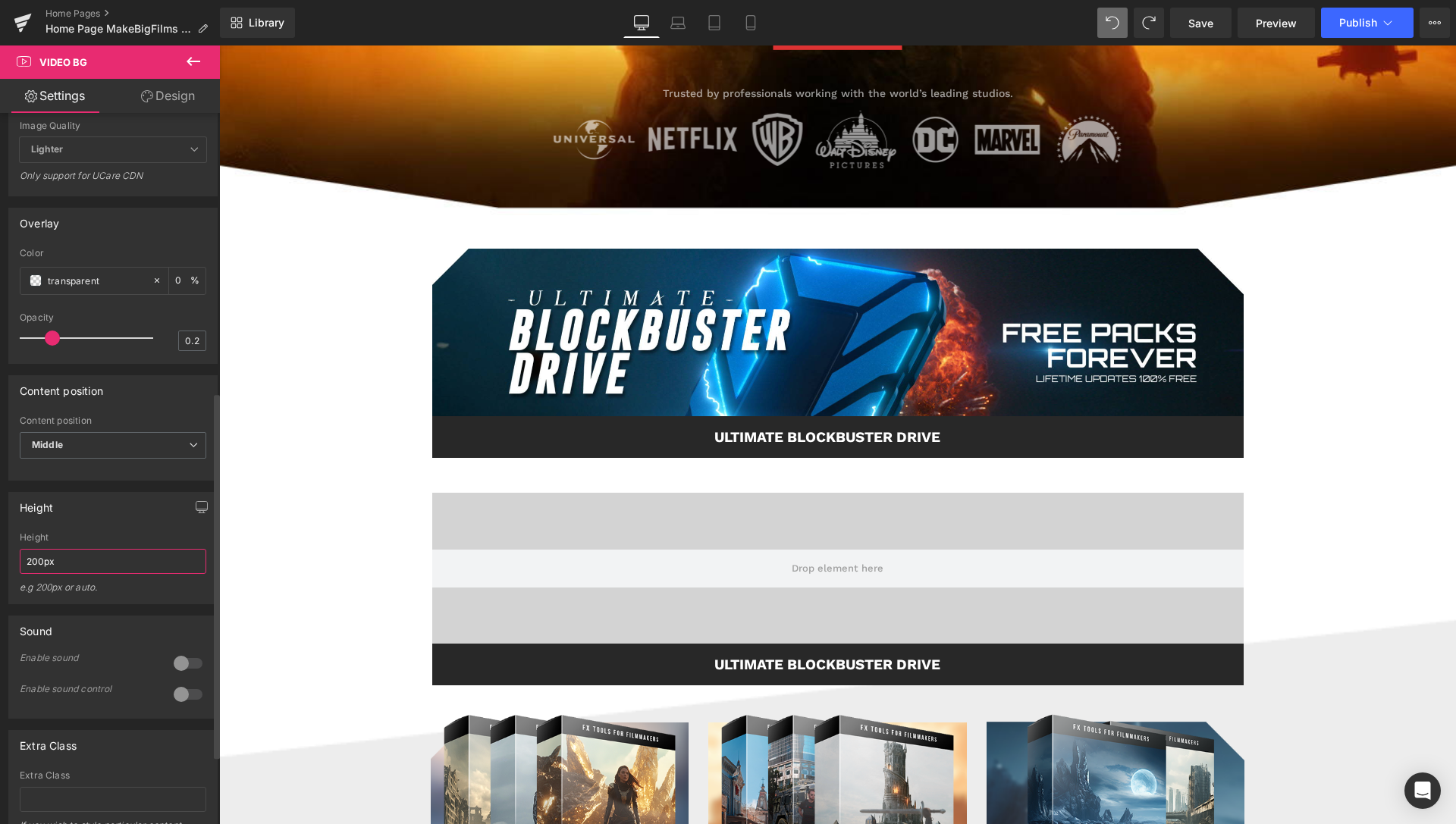
drag, startPoint x: 31, startPoint y: 602, endPoint x: 19, endPoint y: 596, distance: 13.4
click at [19, 574] on input "200px" at bounding box center [113, 561] width 186 height 25
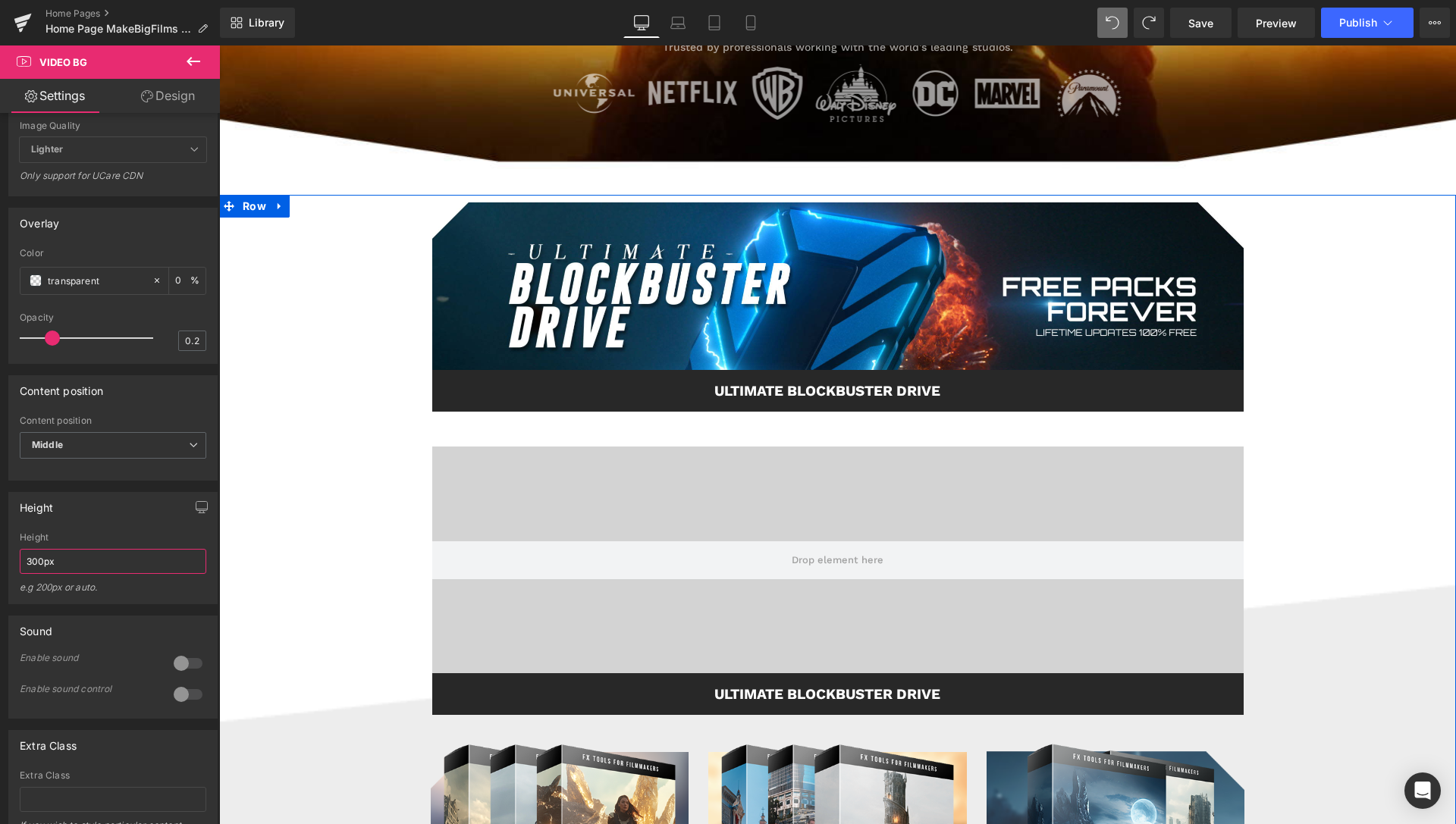
scroll to position [427, 0]
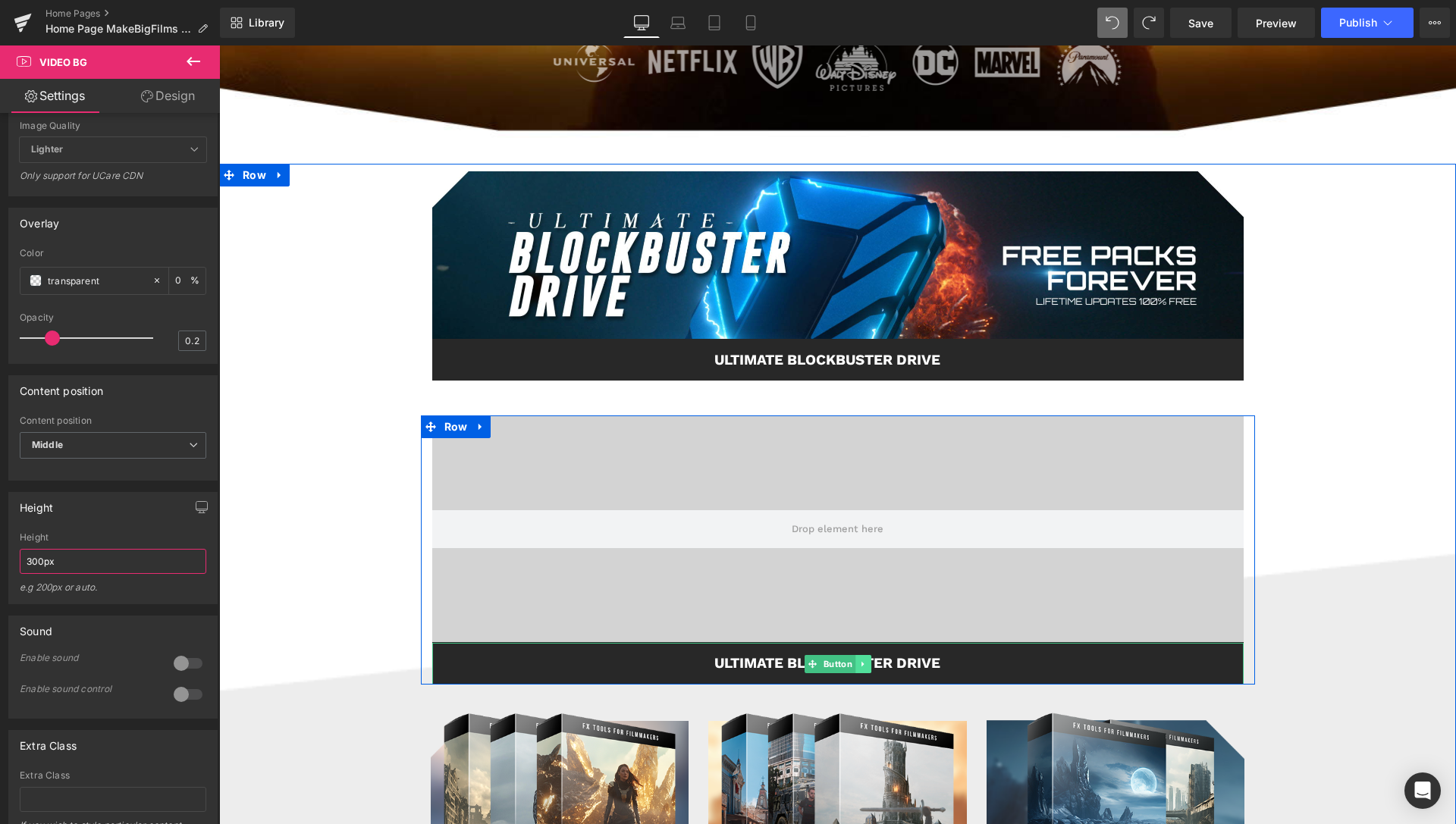
type input "300px"
click at [859, 662] on icon at bounding box center [863, 664] width 8 height 9
click at [867, 661] on icon at bounding box center [871, 664] width 8 height 8
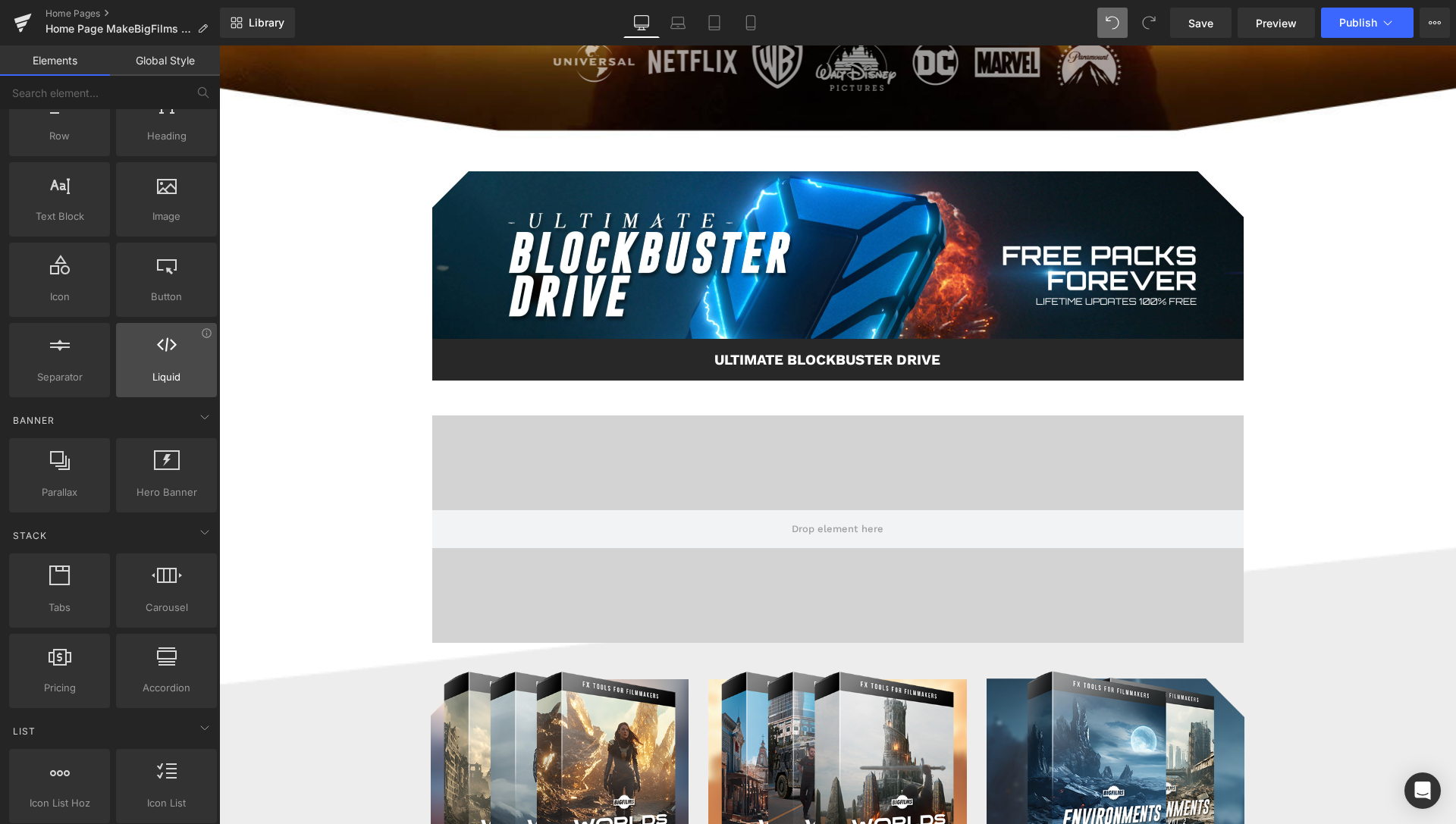
scroll to position [0, 0]
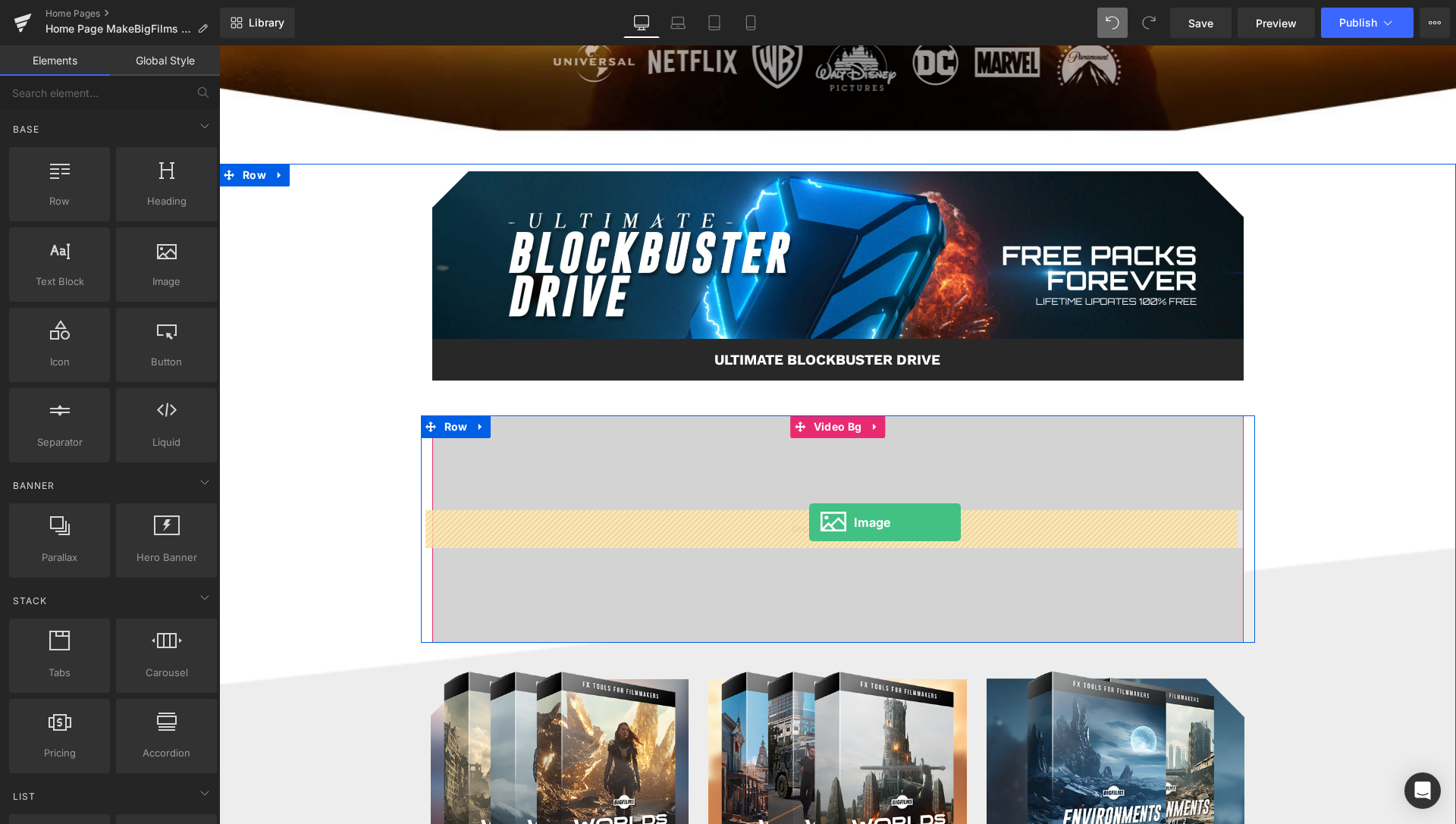
drag, startPoint x: 367, startPoint y: 318, endPoint x: 809, endPoint y: 522, distance: 486.8
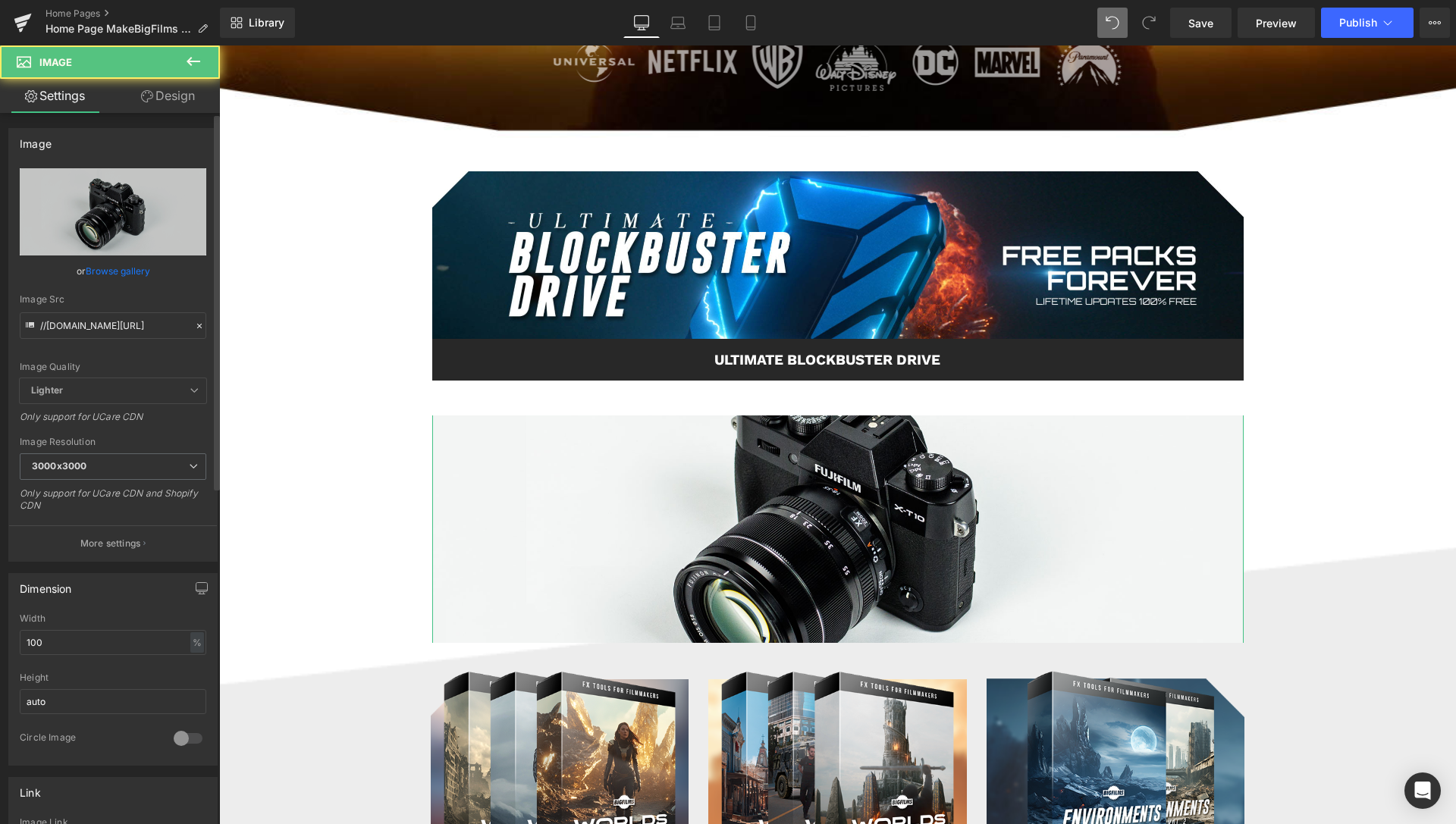
click at [120, 273] on link "Browse gallery" at bounding box center [118, 271] width 64 height 27
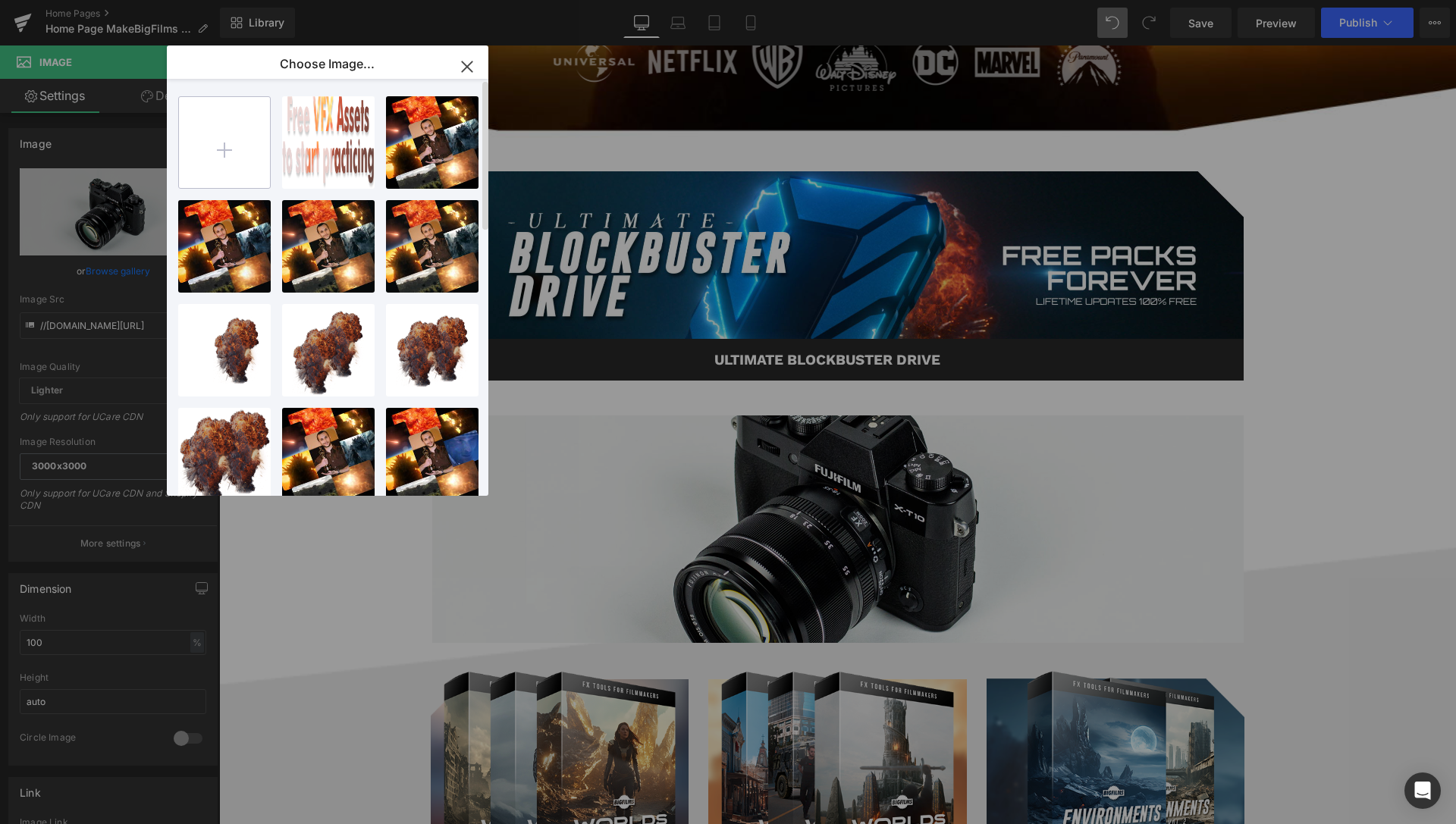
click at [232, 154] on input "file" at bounding box center [225, 143] width 91 height 91
type input "C:\fakepath\Logo-Accelerator-1000px.png"
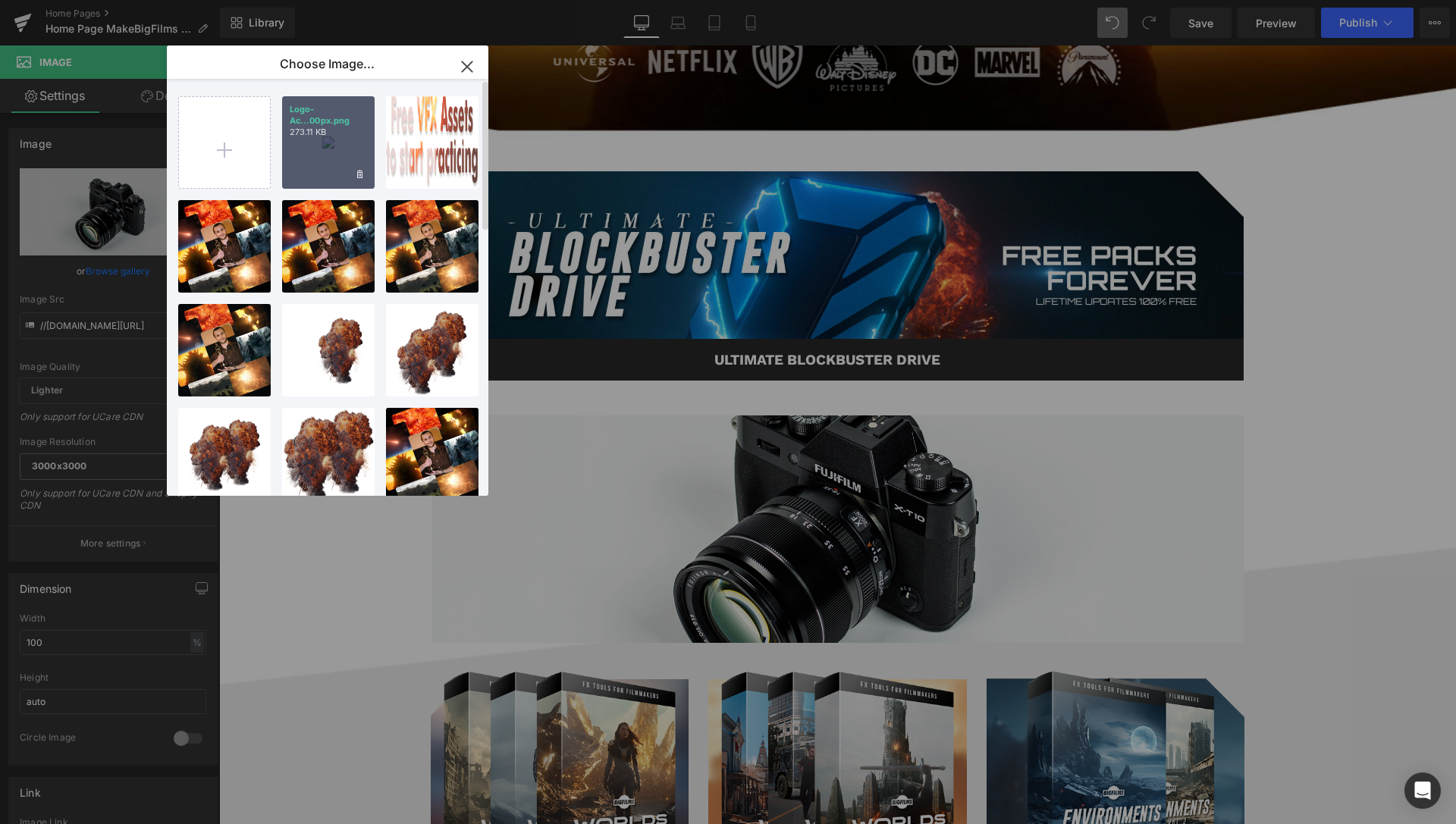
drag, startPoint x: 327, startPoint y: 150, endPoint x: 96, endPoint y: 116, distance: 233.5
click at [327, 150] on div "Logo-Ac...00px.png 273.11 KB" at bounding box center [328, 143] width 92 height 92
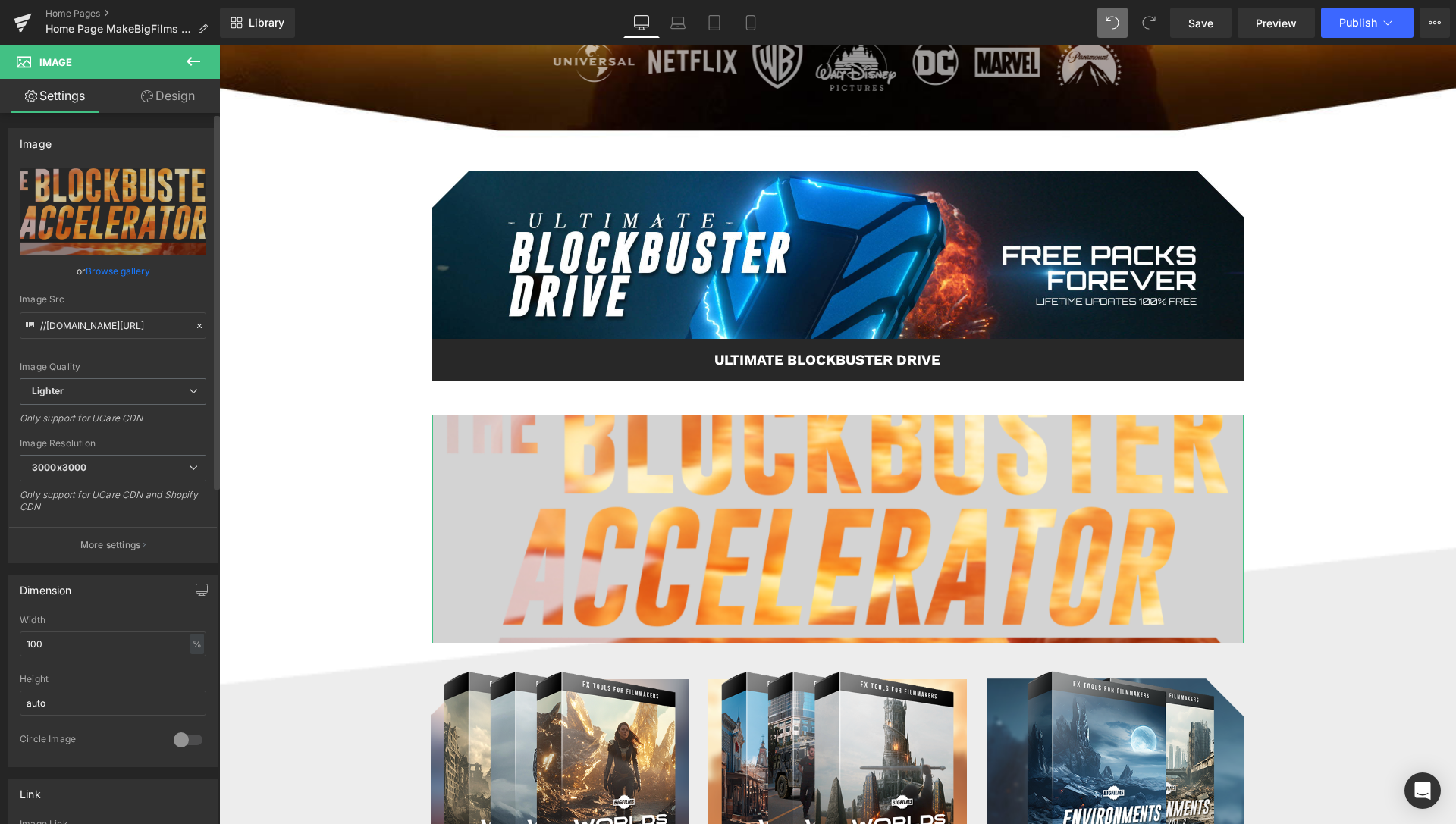
click at [129, 271] on link "Browse gallery" at bounding box center [118, 271] width 64 height 27
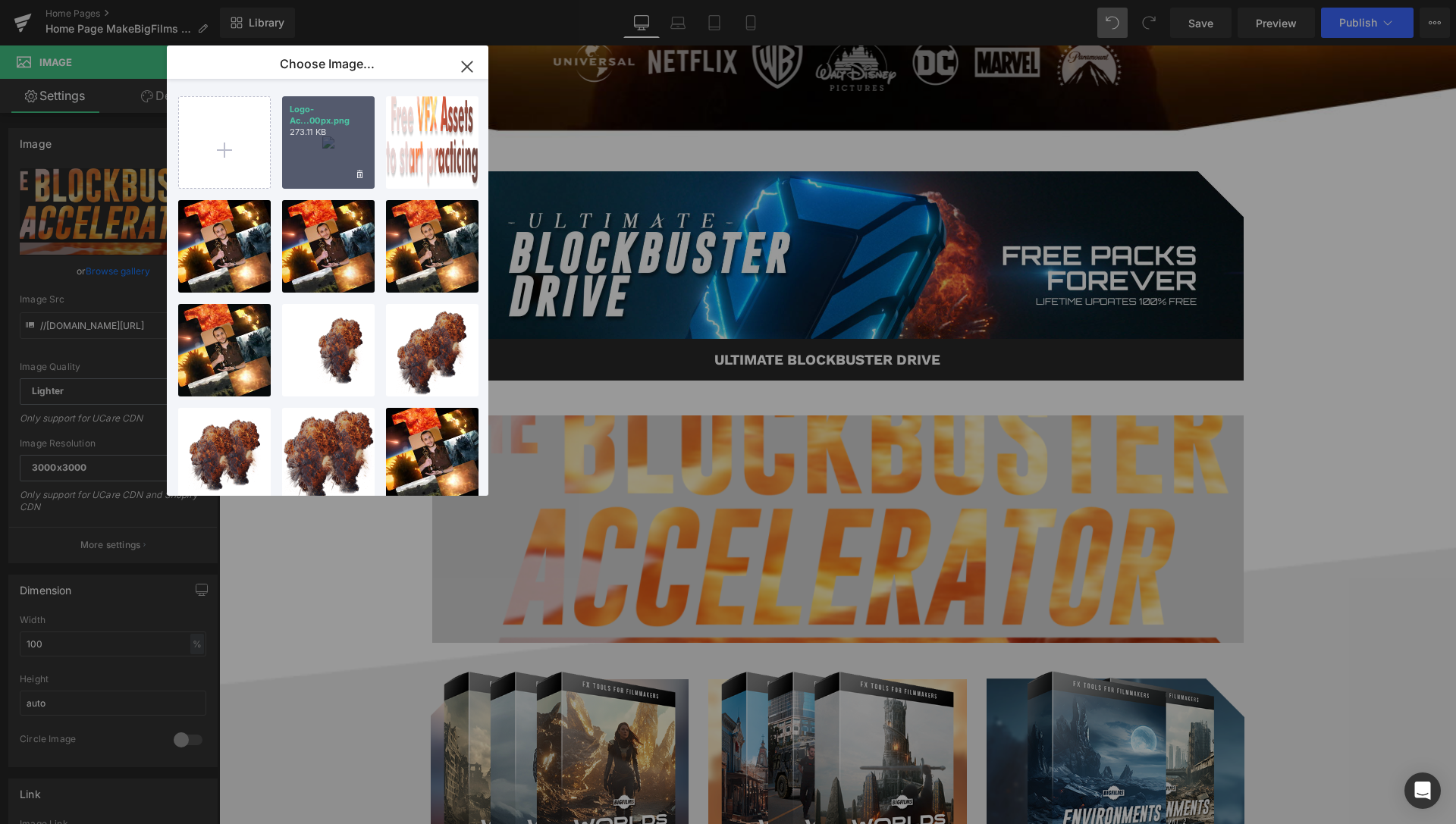
click at [334, 160] on div "Logo-Ac...00px.png 273.11 KB" at bounding box center [328, 143] width 92 height 92
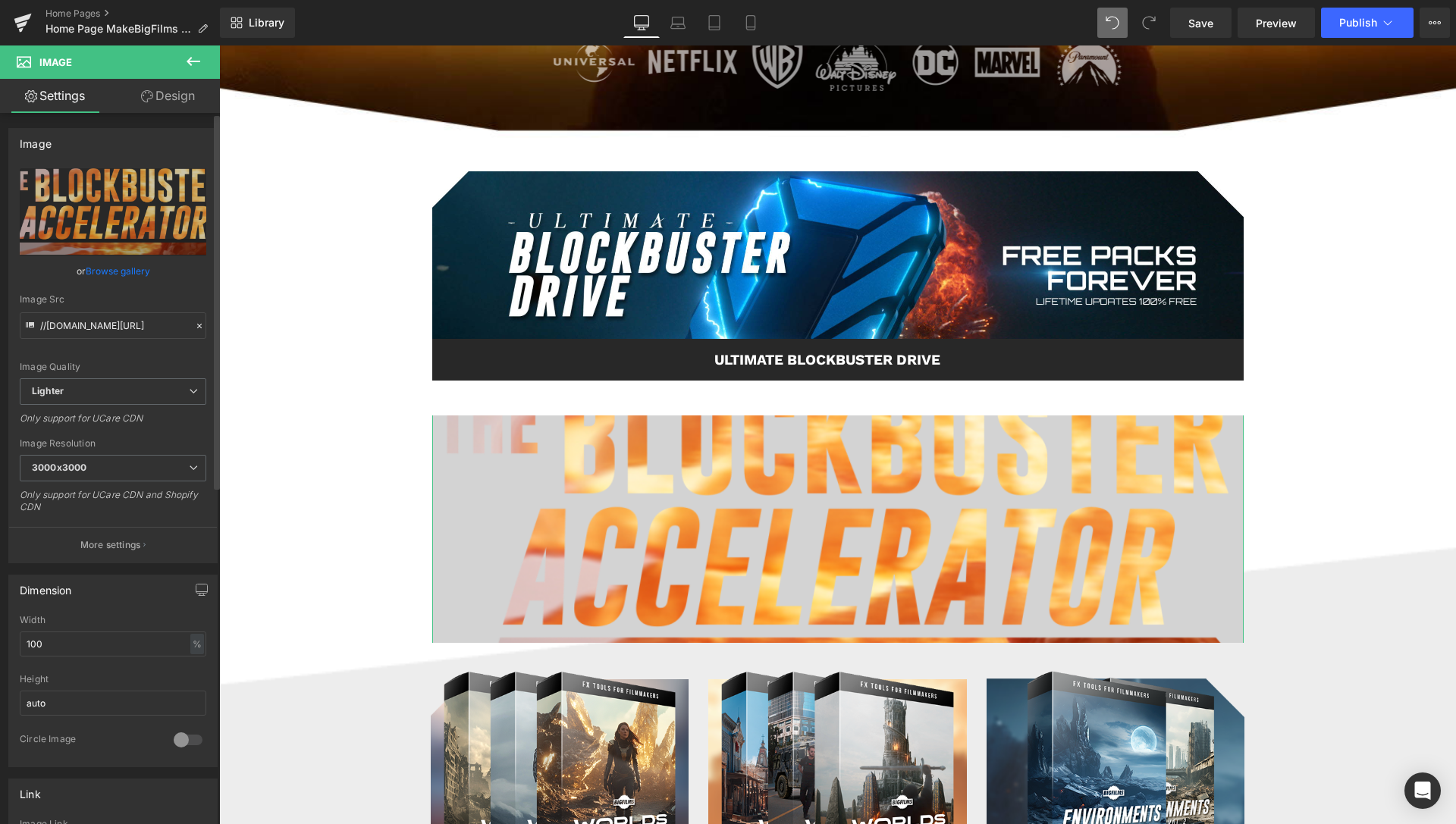
click at [119, 263] on link "Browse gallery" at bounding box center [118, 271] width 64 height 27
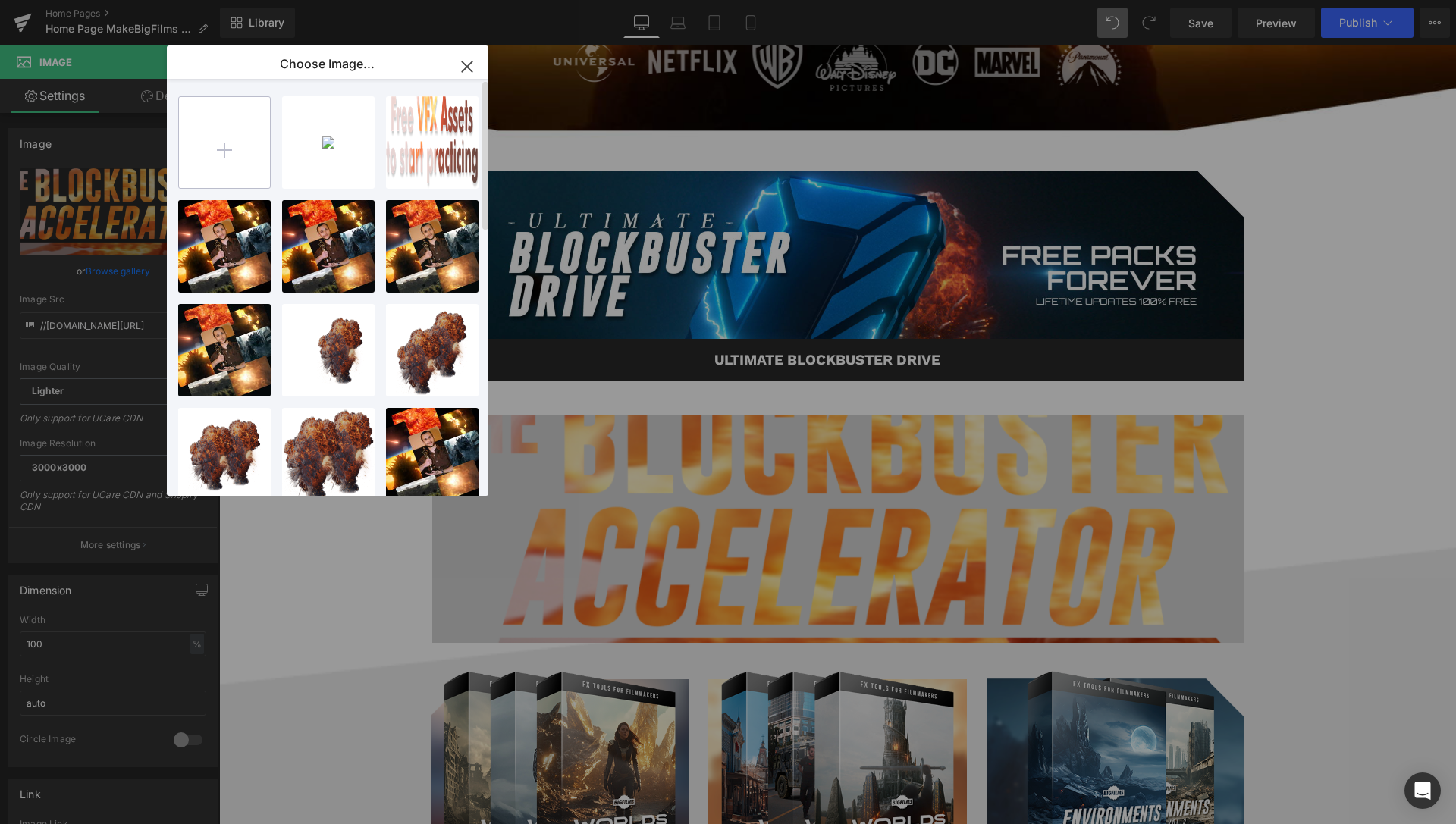
click at [216, 136] on input "file" at bounding box center [225, 143] width 91 height 91
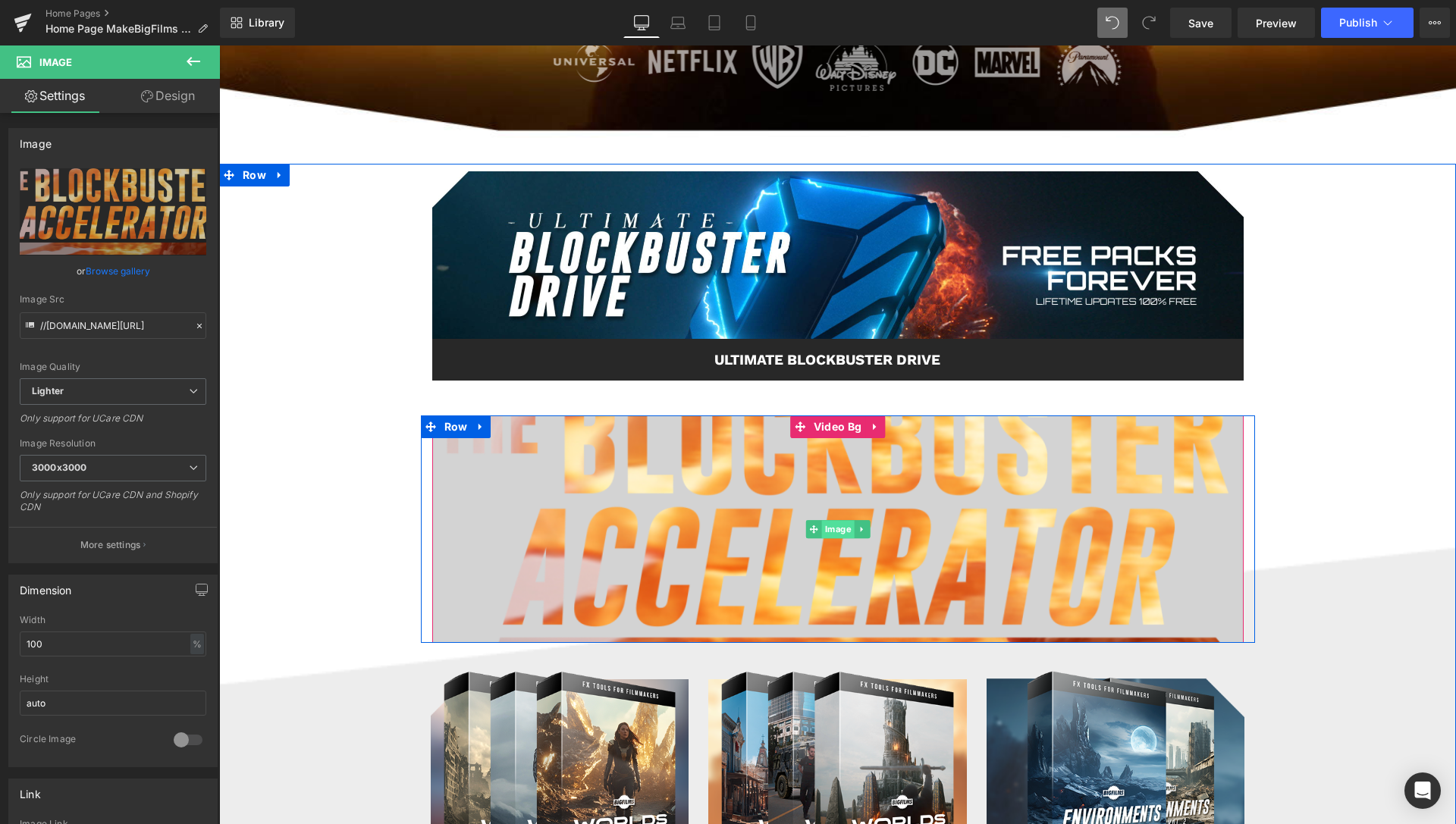
click at [829, 523] on span "Image" at bounding box center [837, 529] width 32 height 18
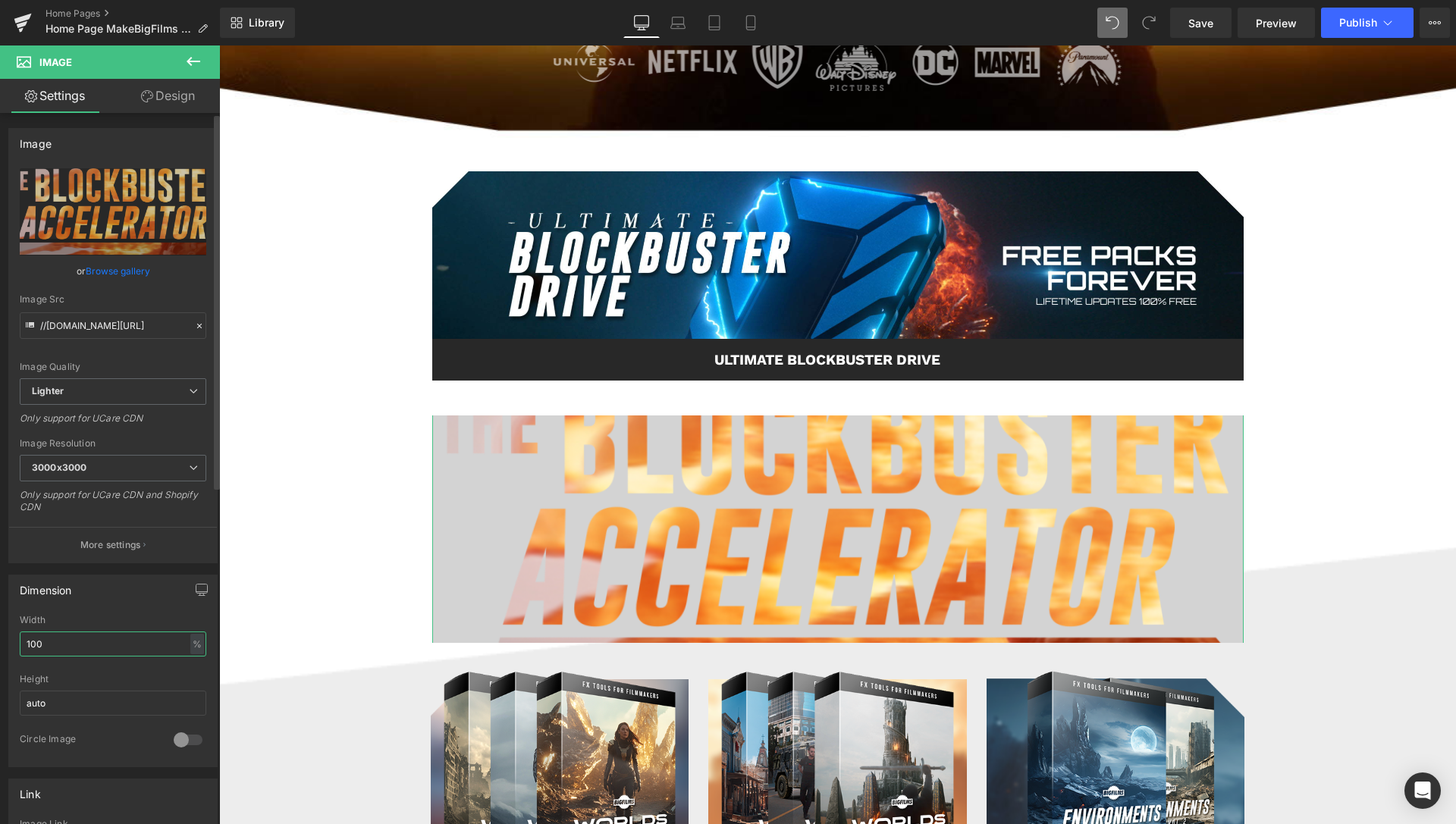
drag, startPoint x: 20, startPoint y: 643, endPoint x: 2, endPoint y: 643, distance: 18.0
click at [19, 643] on input "100" at bounding box center [113, 643] width 186 height 25
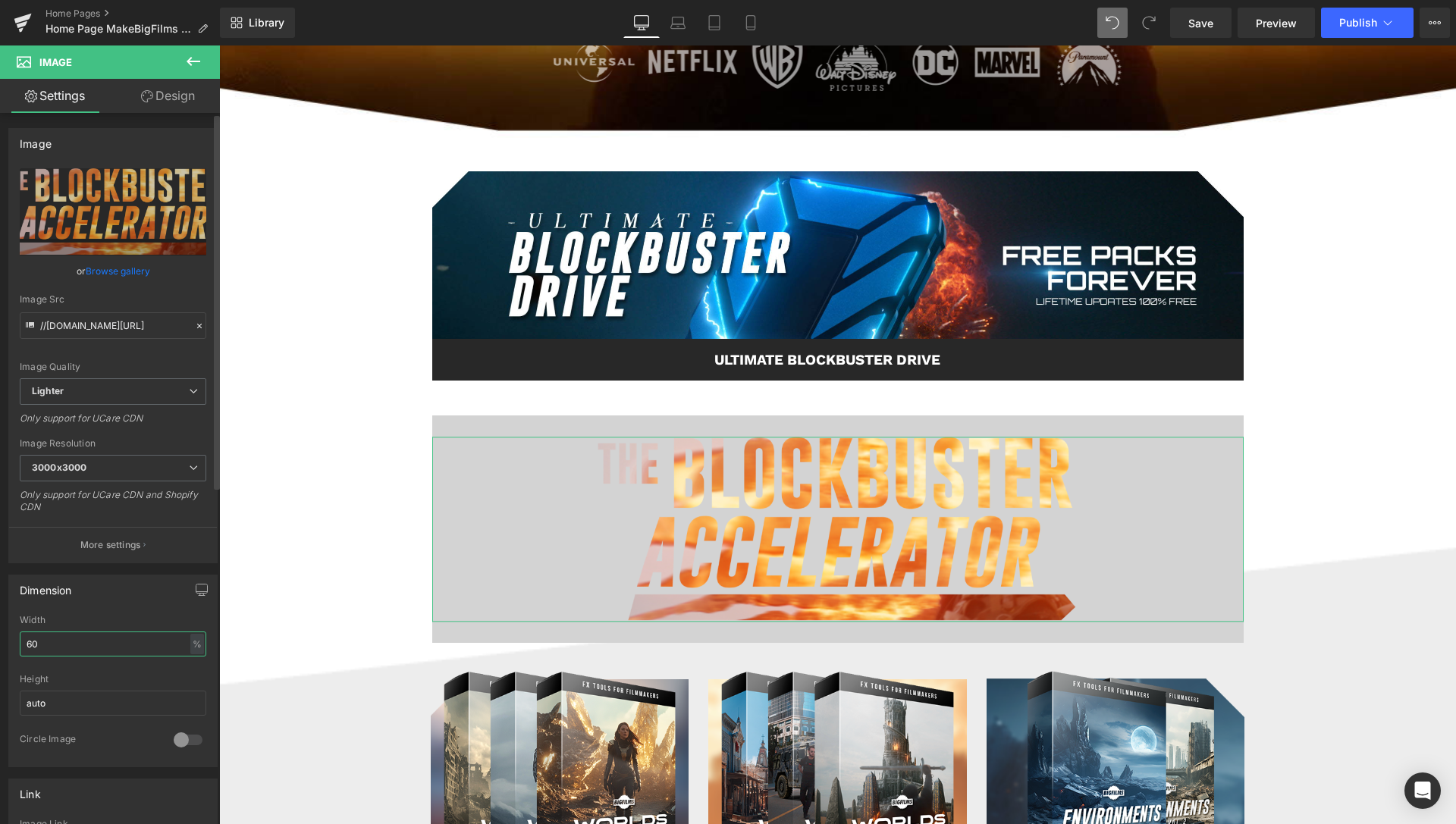
drag, startPoint x: 28, startPoint y: 643, endPoint x: 16, endPoint y: 642, distance: 12.0
click at [19, 642] on input "60" at bounding box center [113, 643] width 186 height 25
drag, startPoint x: 34, startPoint y: 638, endPoint x: 19, endPoint y: 631, distance: 16.6
click at [27, 638] on input "60" at bounding box center [113, 643] width 186 height 25
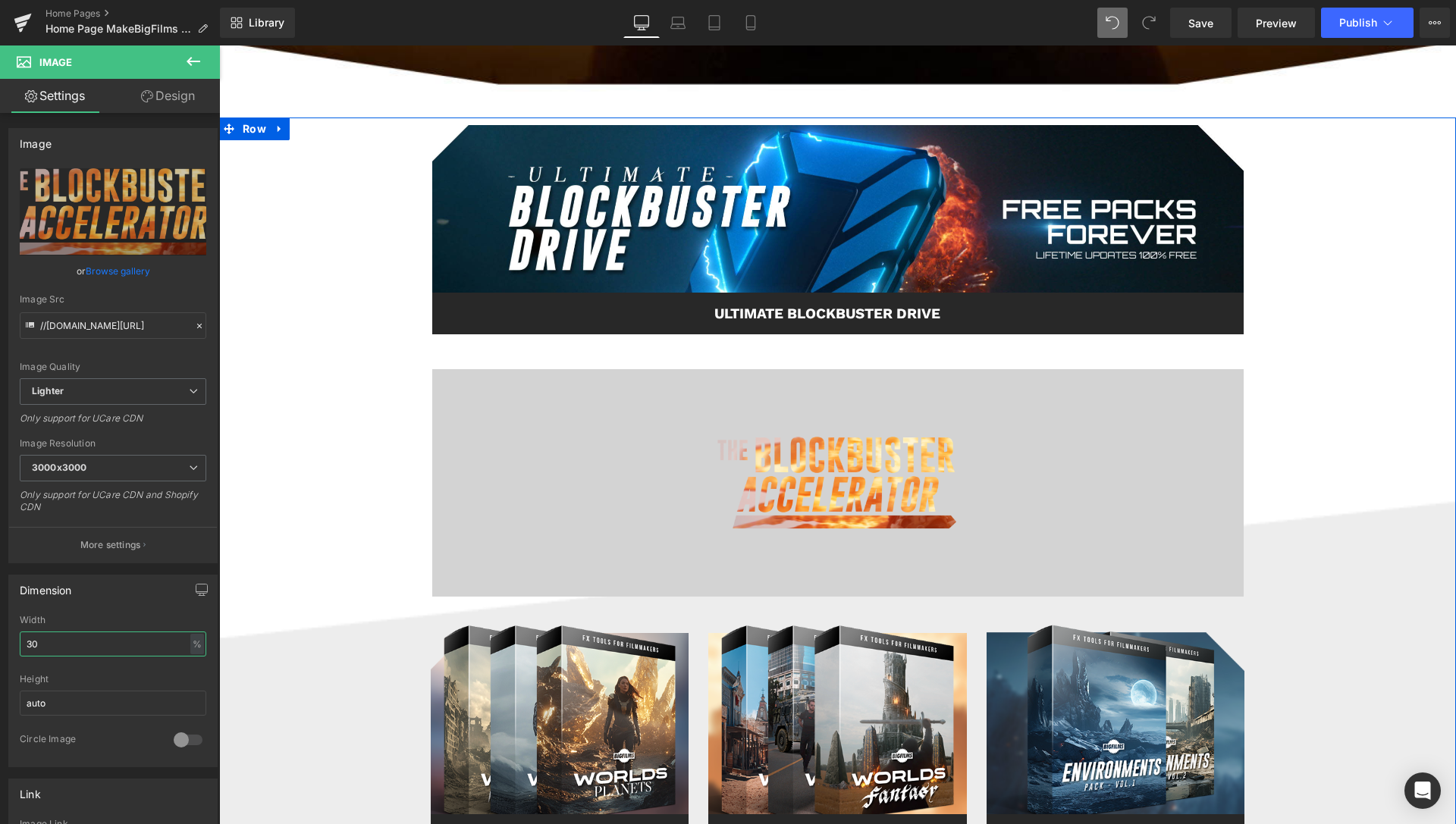
scroll to position [504, 0]
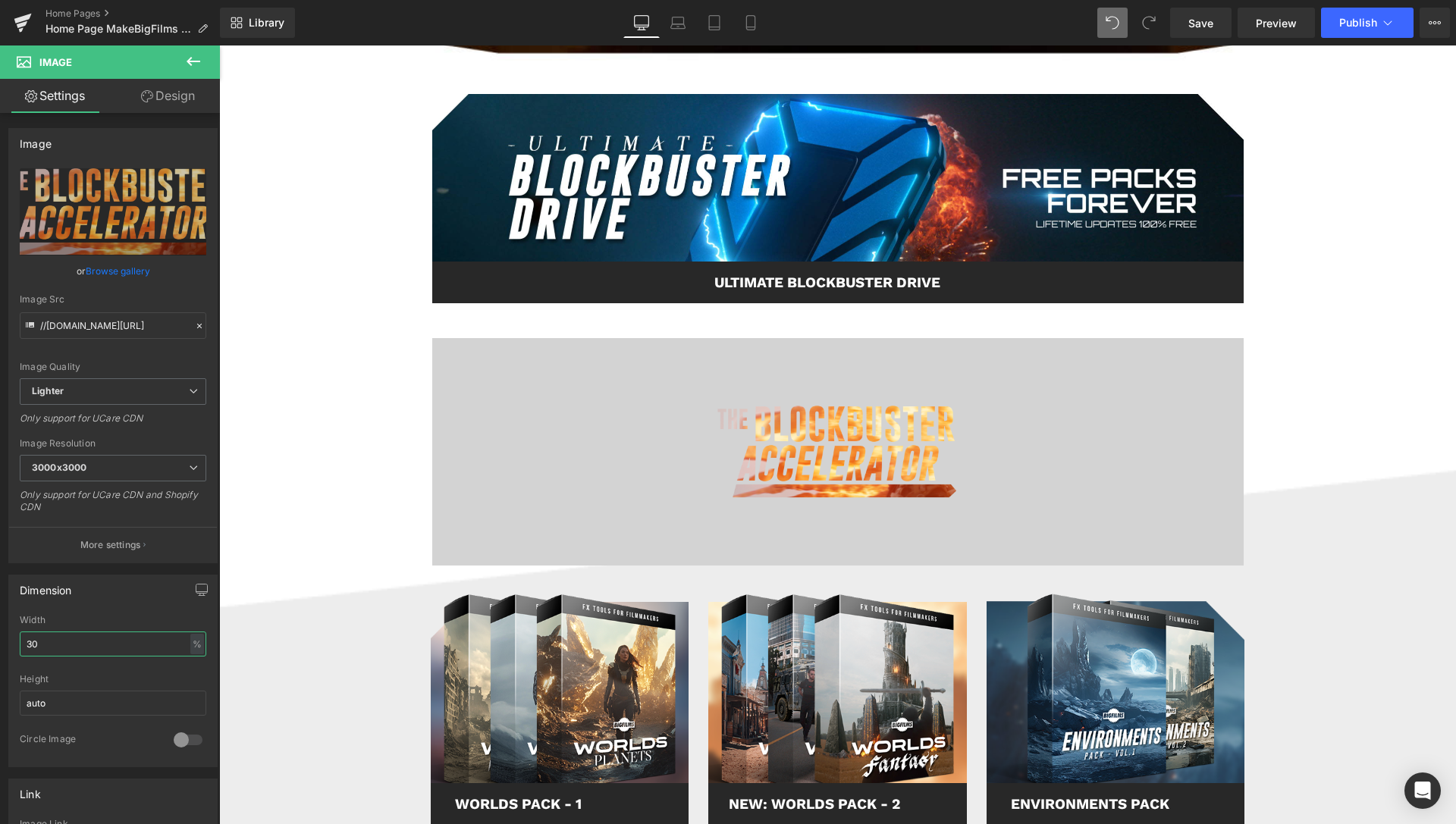
type input "30"
click at [180, 64] on button at bounding box center [193, 62] width 53 height 33
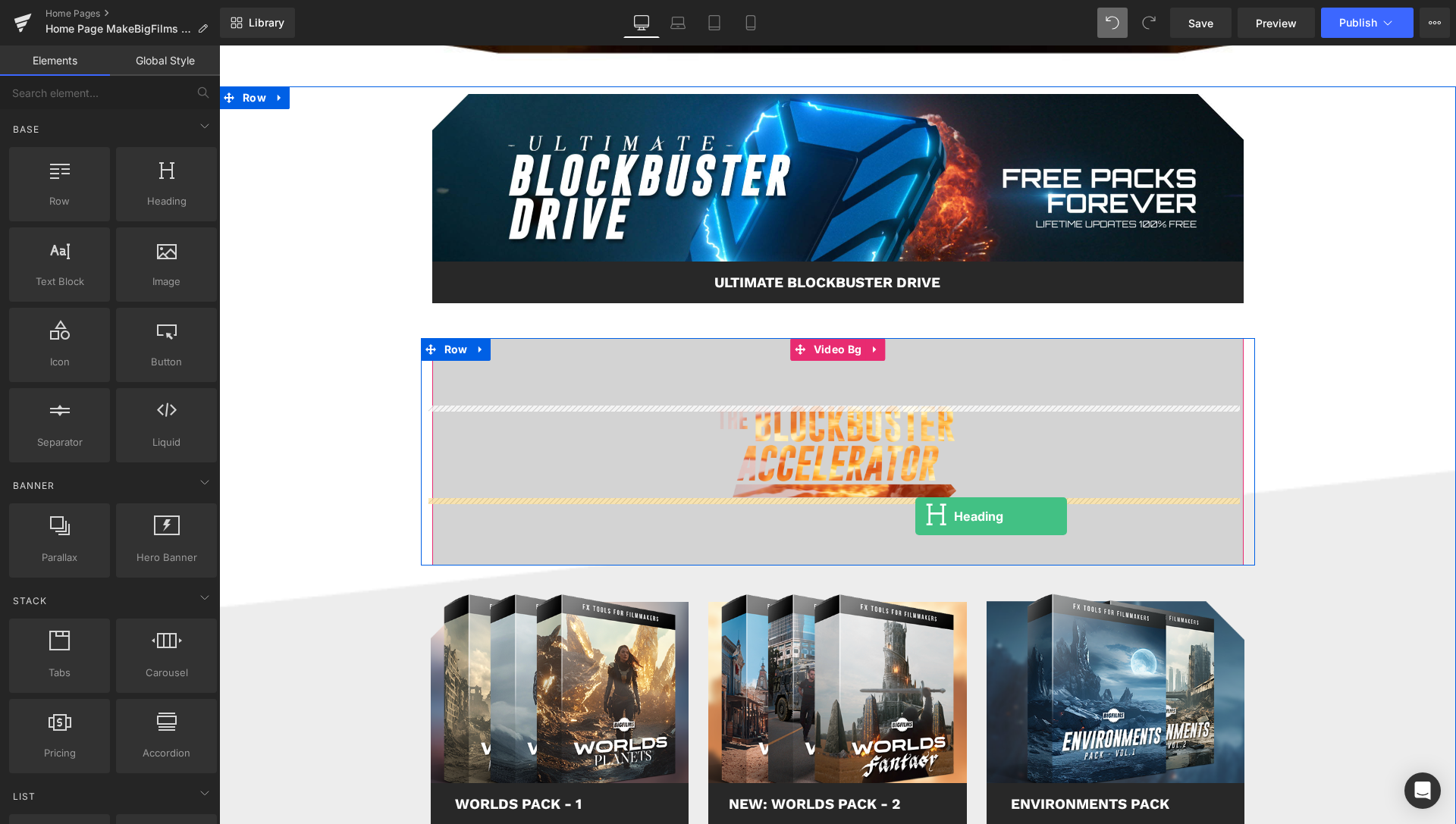
drag, startPoint x: 385, startPoint y: 221, endPoint x: 915, endPoint y: 516, distance: 606.6
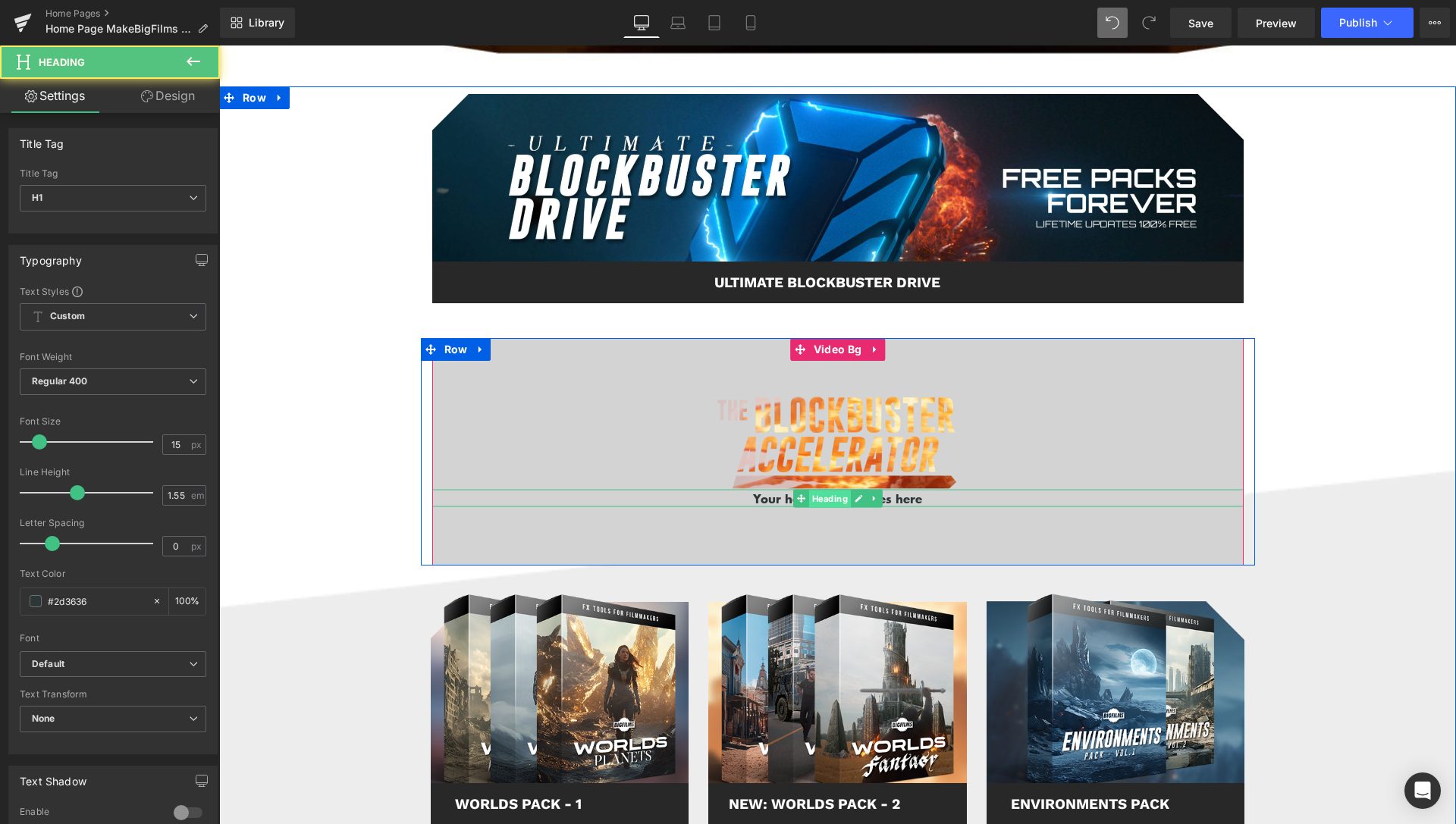
click at [833, 495] on span "Heading" at bounding box center [829, 498] width 41 height 18
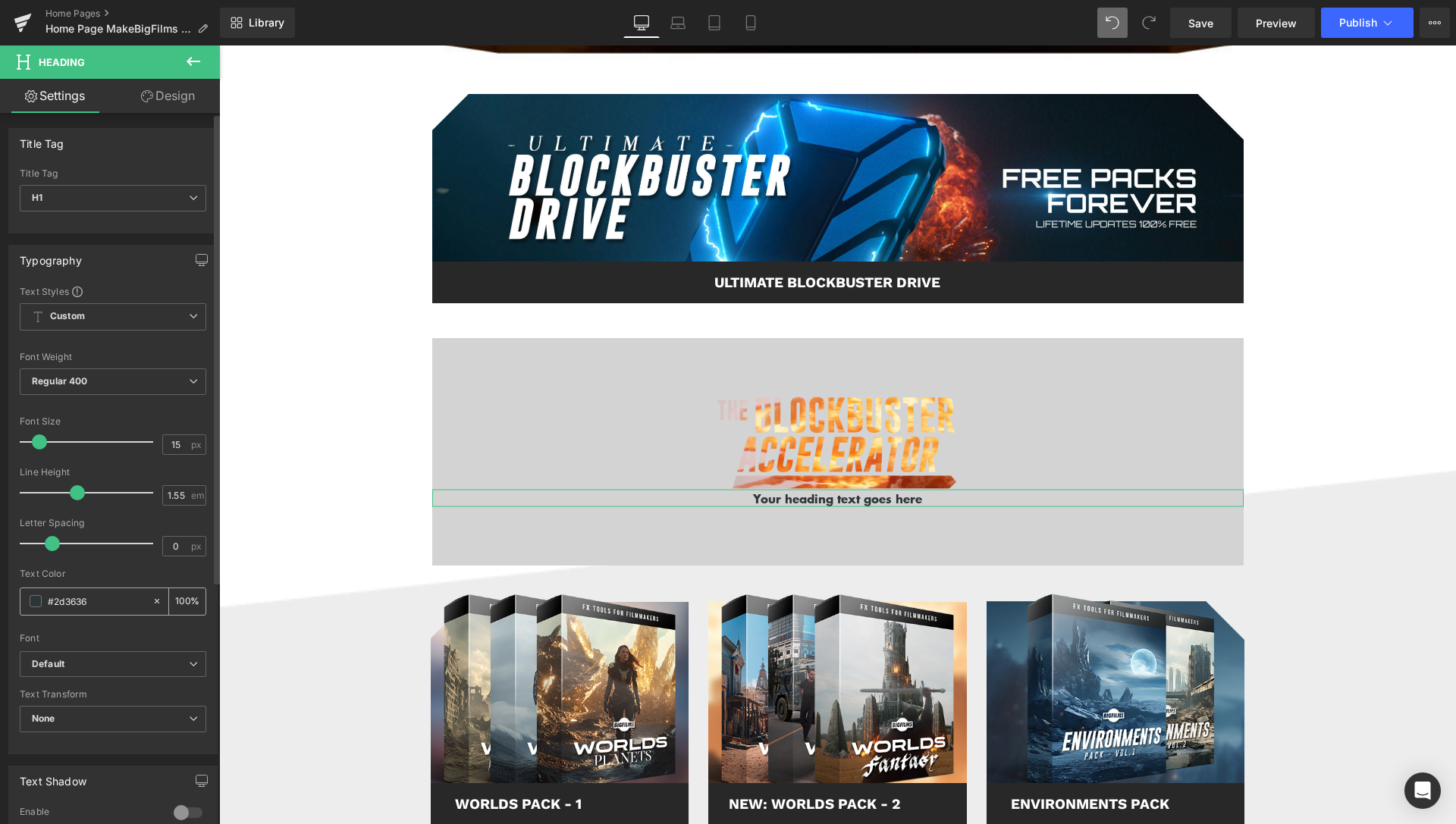
click at [30, 600] on span at bounding box center [35, 600] width 12 height 12
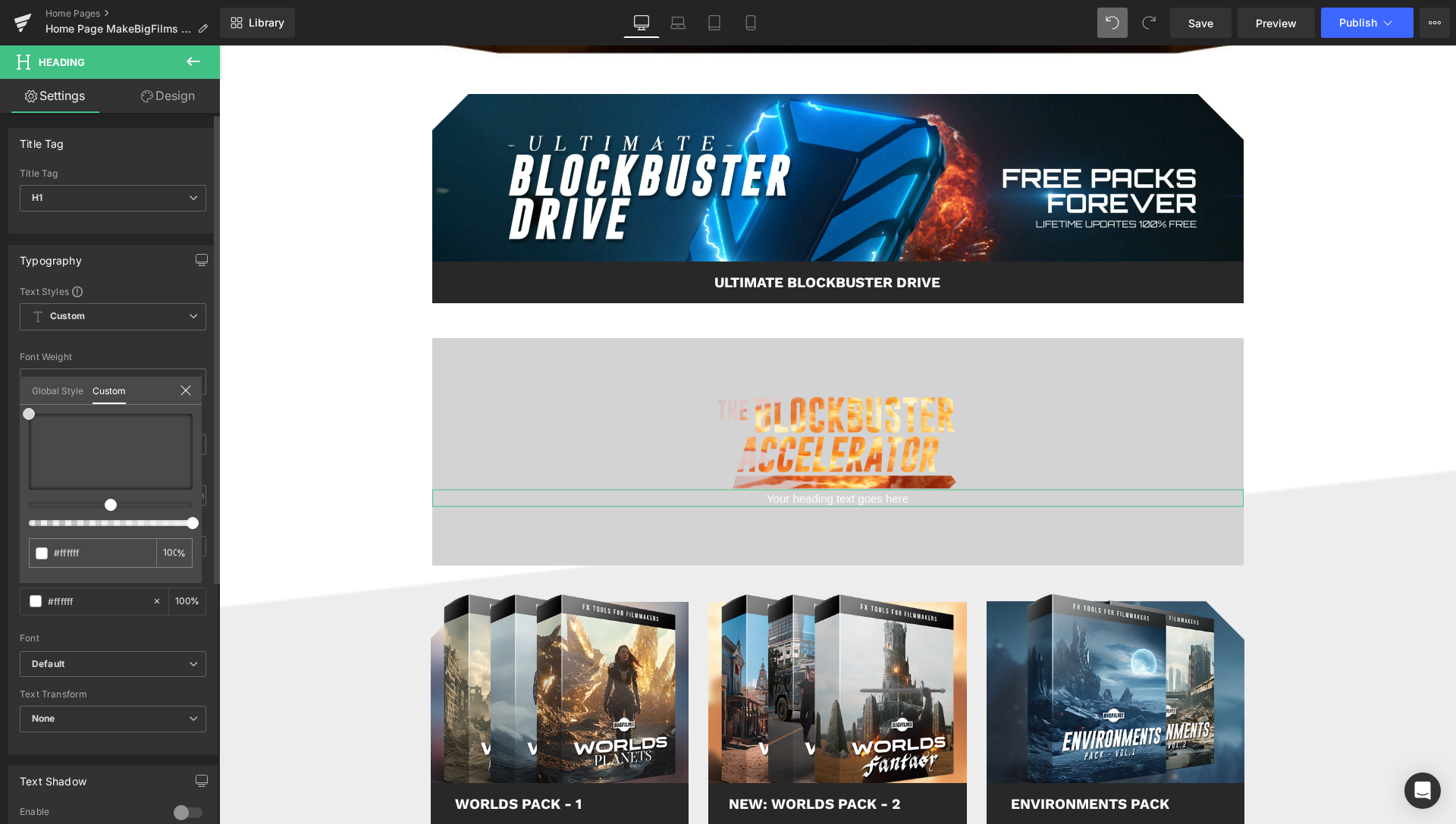
drag, startPoint x: 0, startPoint y: 426, endPoint x: 0, endPoint y: 399, distance: 27.0
click at [0, 399] on div "Typography Text Styles Custom Custom Setup Global Style Custom Setup Global Sty…" at bounding box center [113, 493] width 227 height 521
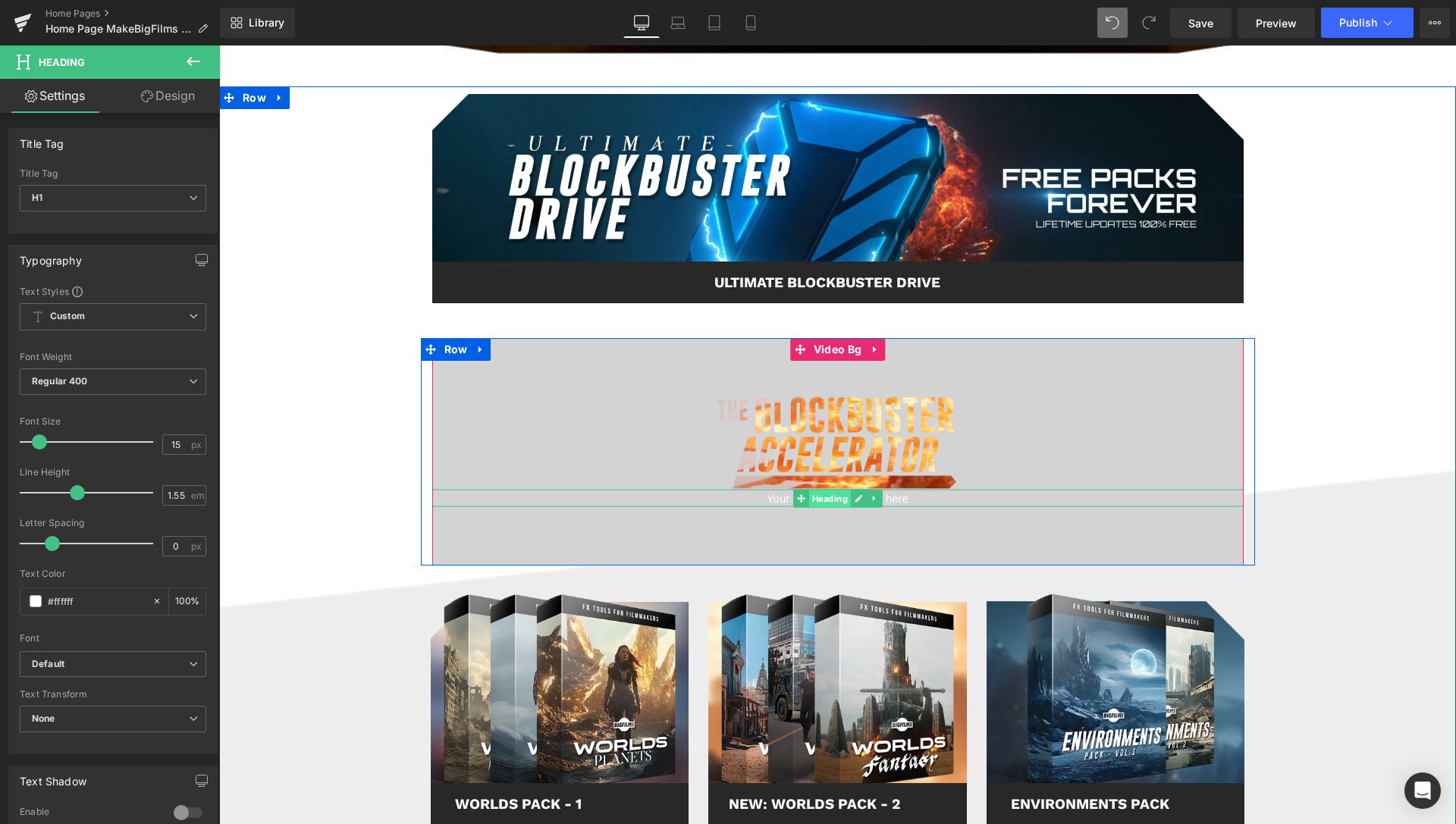
click at [821, 497] on span "Heading" at bounding box center [829, 498] width 41 height 18
click at [850, 497] on link at bounding box center [859, 497] width 16 height 18
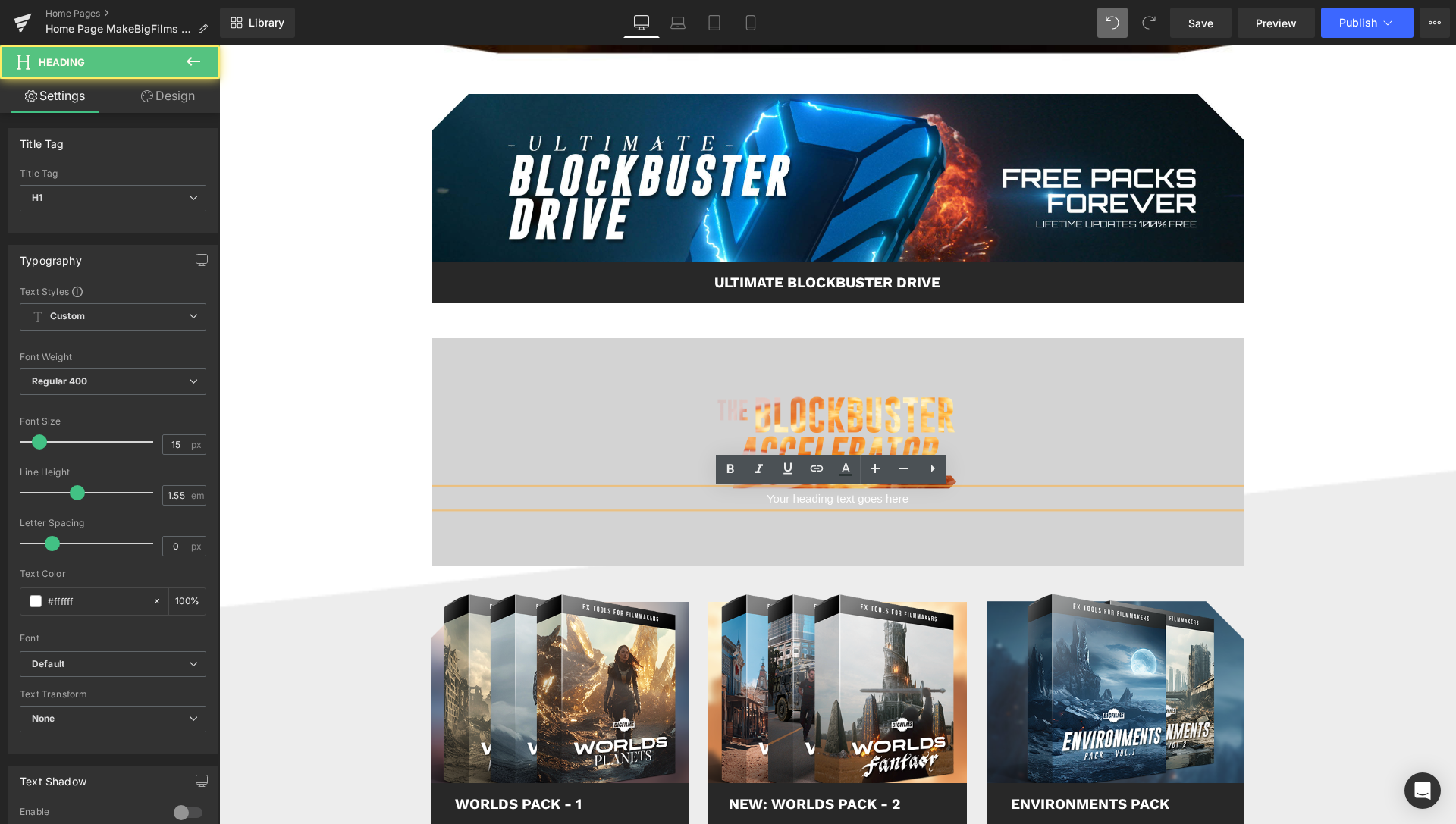
click at [848, 497] on h1 "Your heading text goes here" at bounding box center [837, 498] width 812 height 18
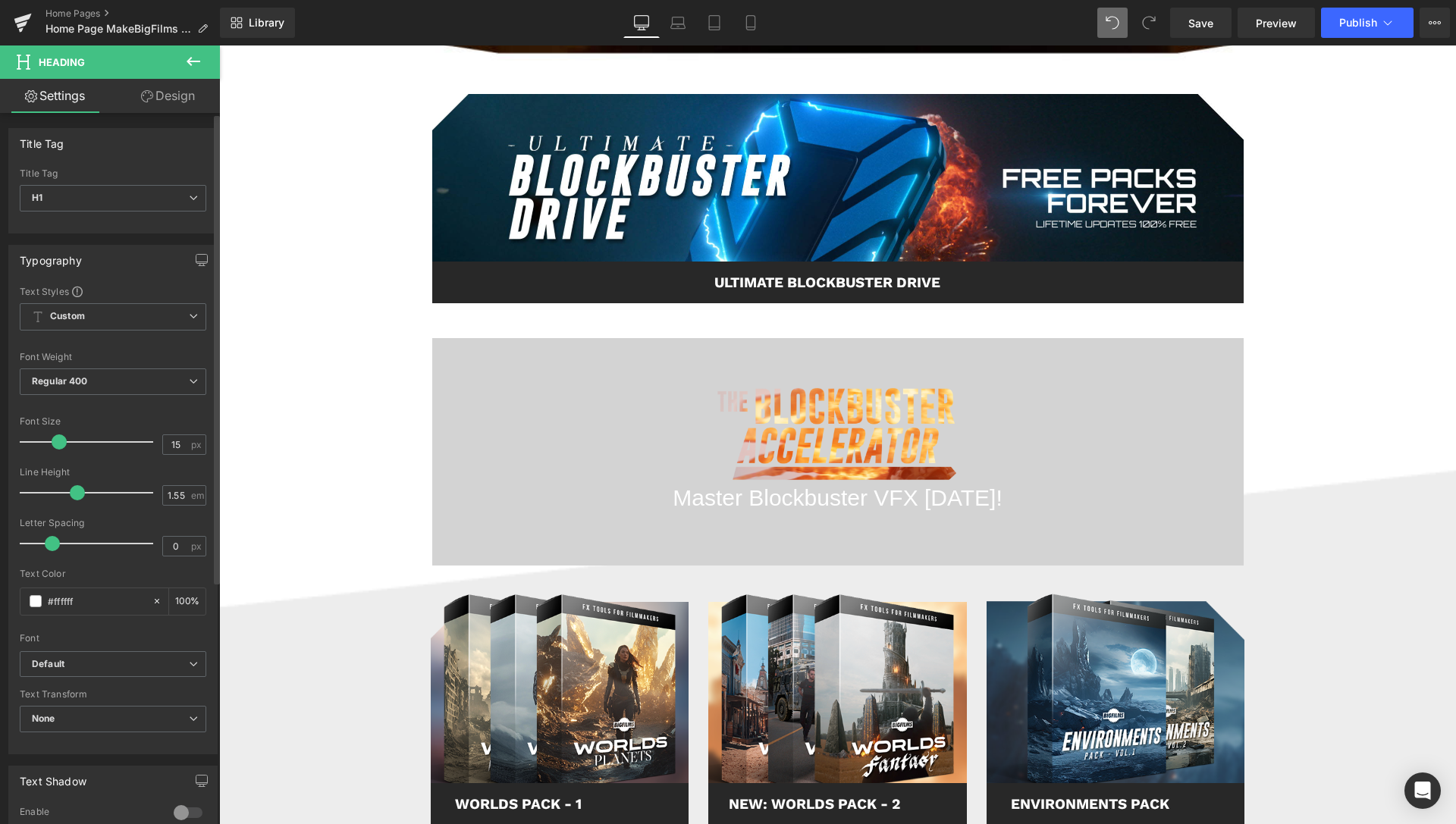
drag, startPoint x: 40, startPoint y: 443, endPoint x: 58, endPoint y: 444, distance: 18.0
click at [58, 444] on span at bounding box center [59, 442] width 15 height 15
click at [158, 369] on span "Regular 400" at bounding box center [113, 382] width 186 height 27
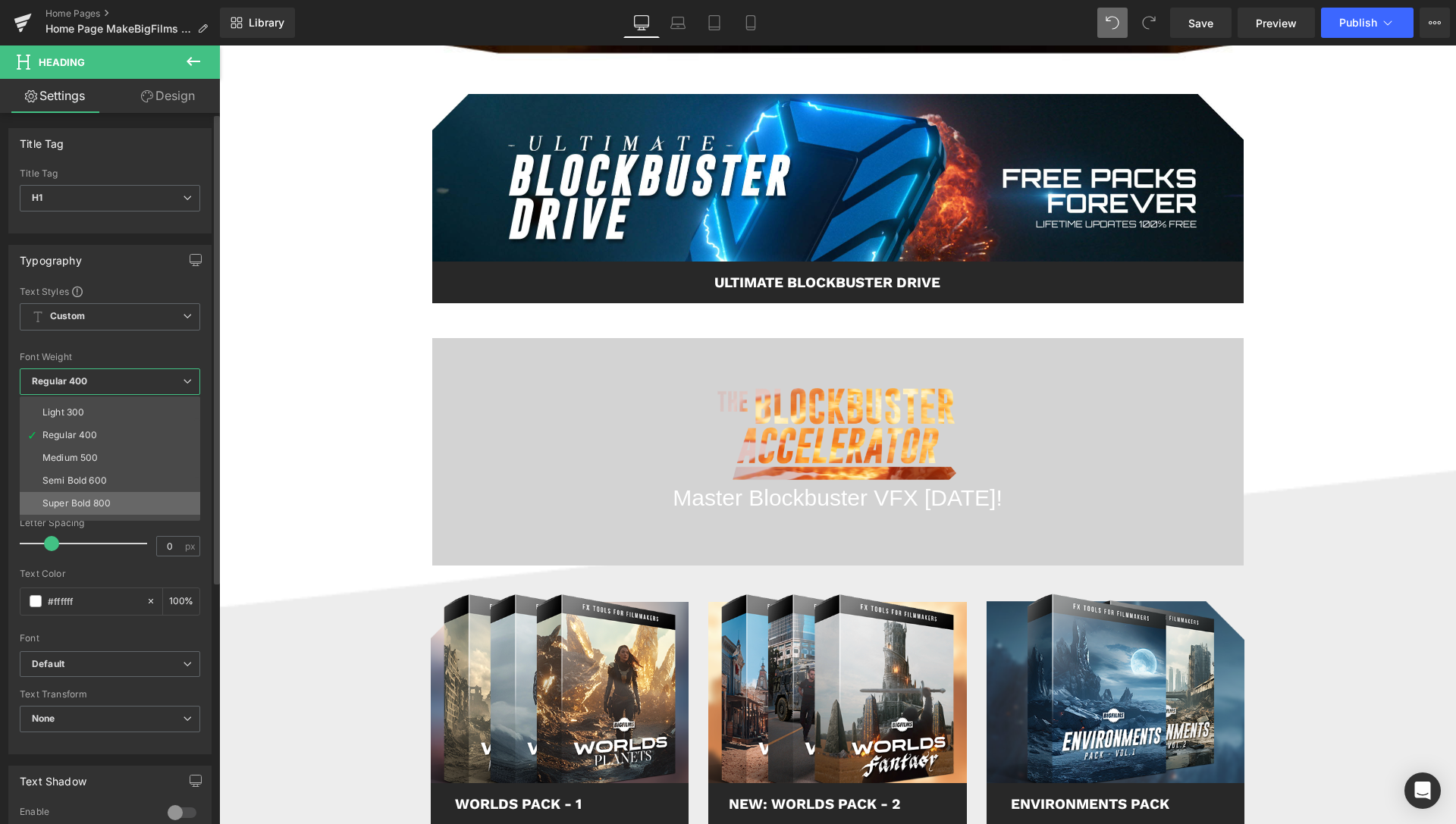
scroll to position [109, 0]
click at [85, 475] on li "Bold 700" at bounding box center [113, 480] width 187 height 23
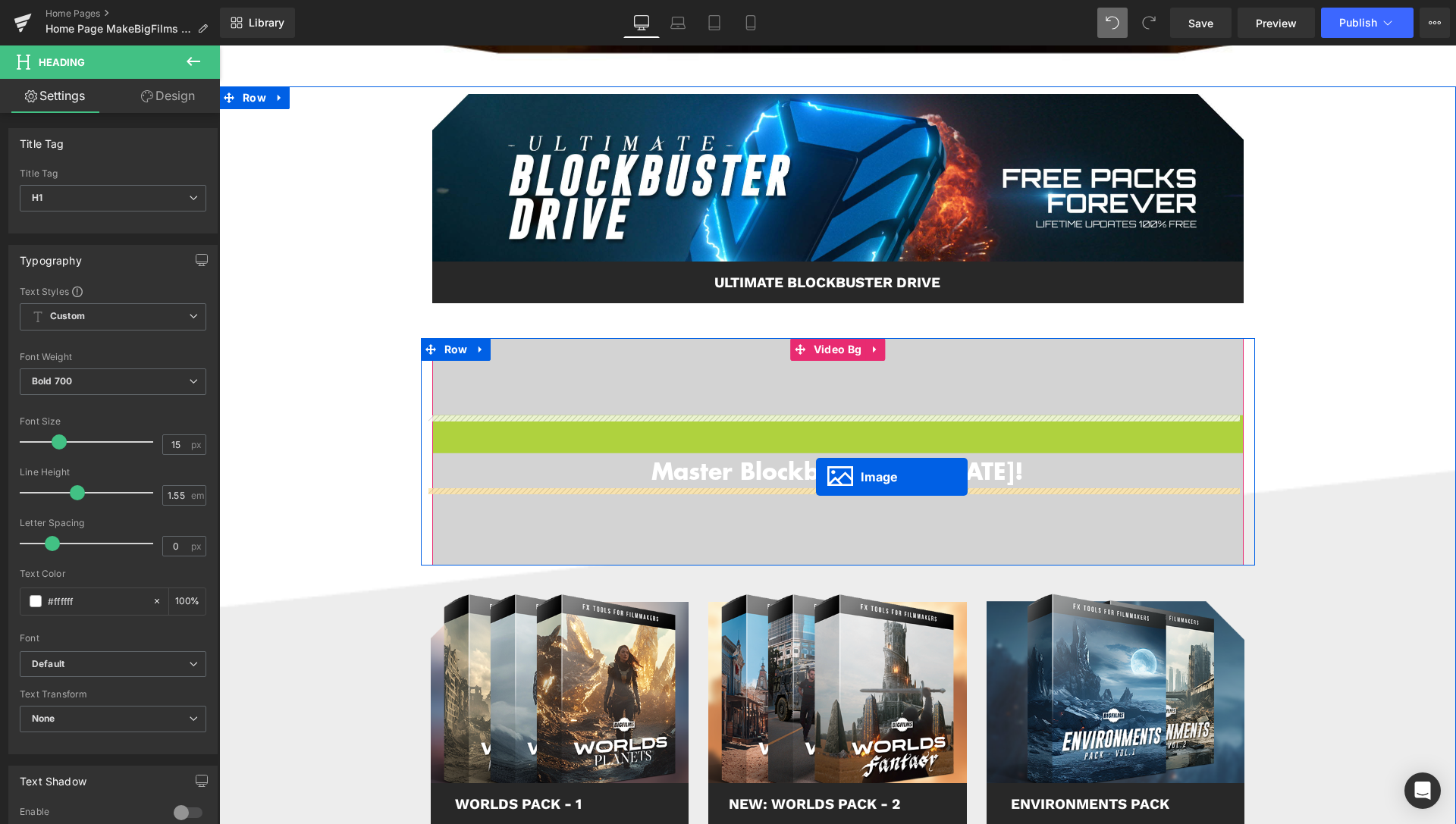
drag, startPoint x: 808, startPoint y: 431, endPoint x: 816, endPoint y: 476, distance: 45.7
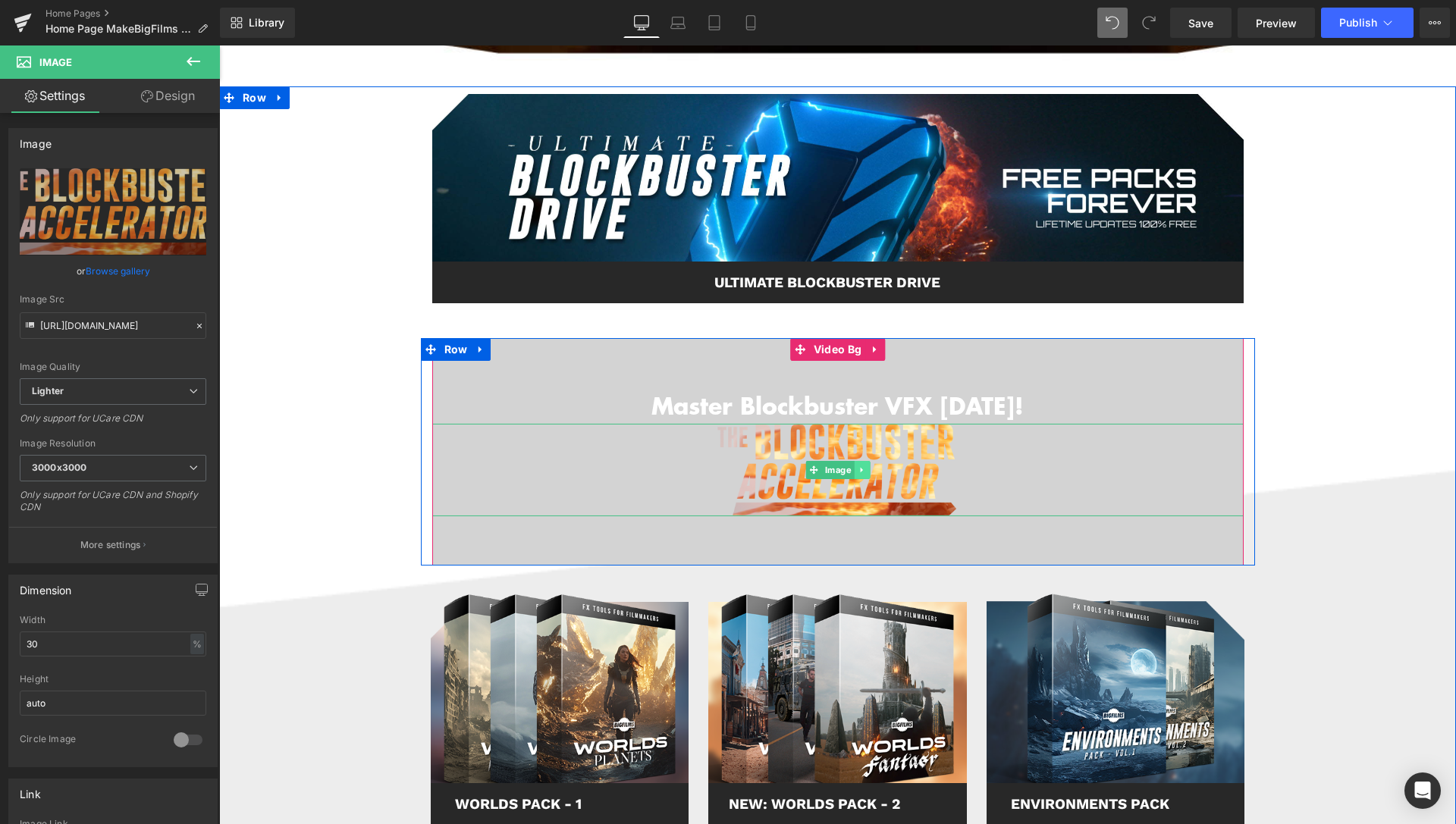
click at [858, 467] on icon at bounding box center [862, 469] width 8 height 9
click at [865, 472] on icon at bounding box center [869, 469] width 8 height 8
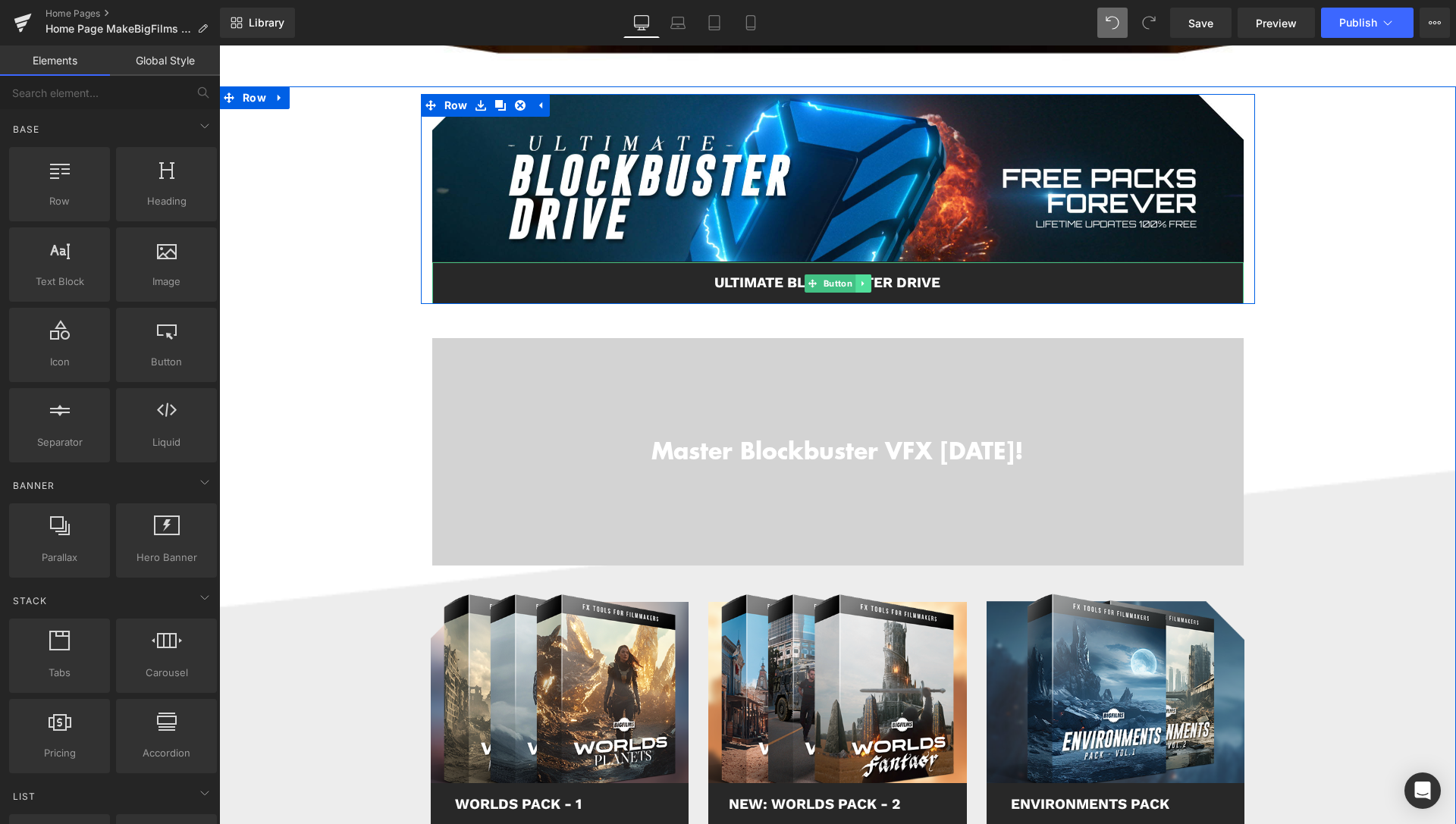
click at [861, 282] on icon at bounding box center [862, 283] width 2 height 6
click at [852, 282] on icon at bounding box center [854, 283] width 8 height 8
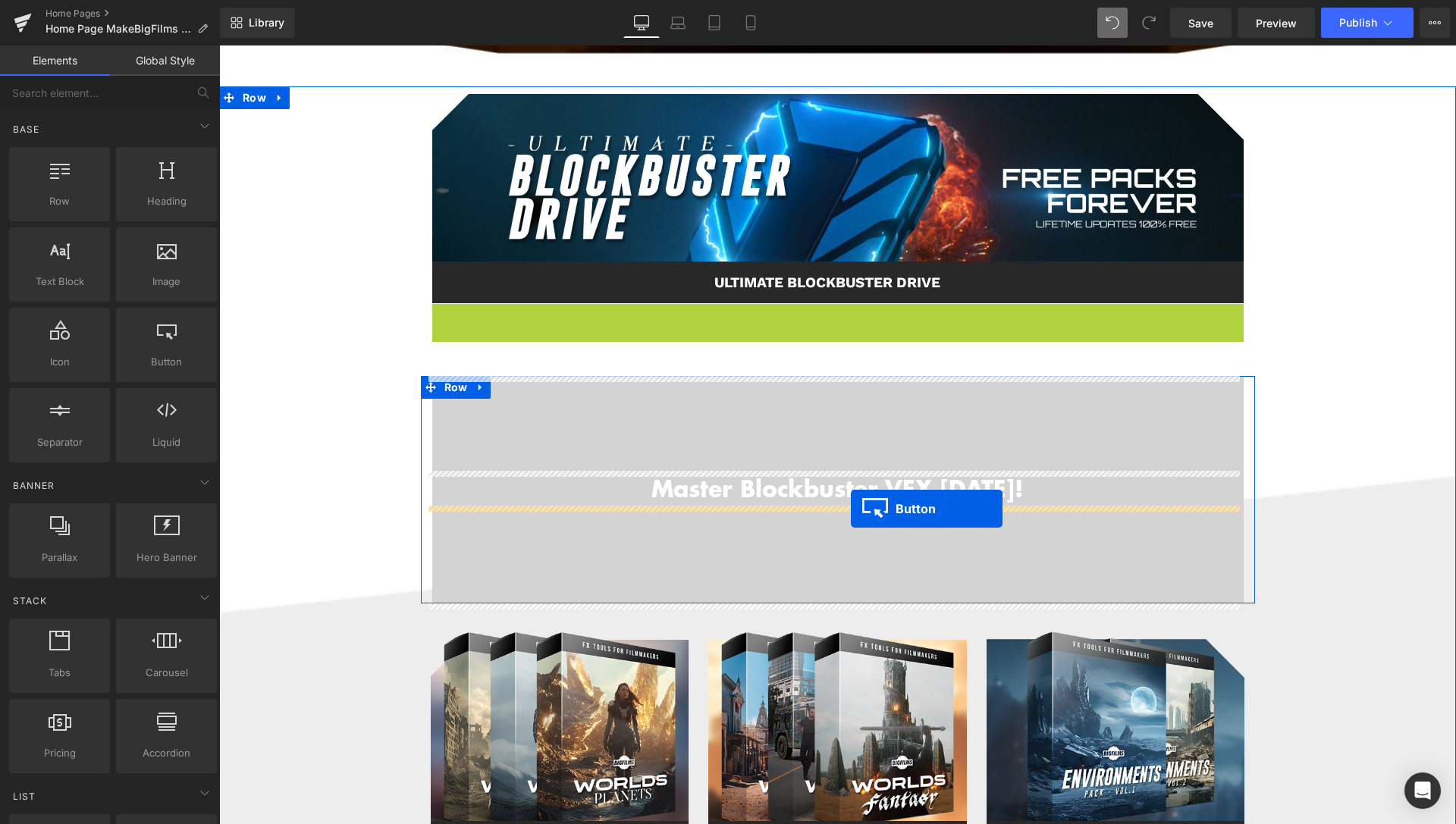
drag, startPoint x: 804, startPoint y: 324, endPoint x: 850, endPoint y: 509, distance: 190.6
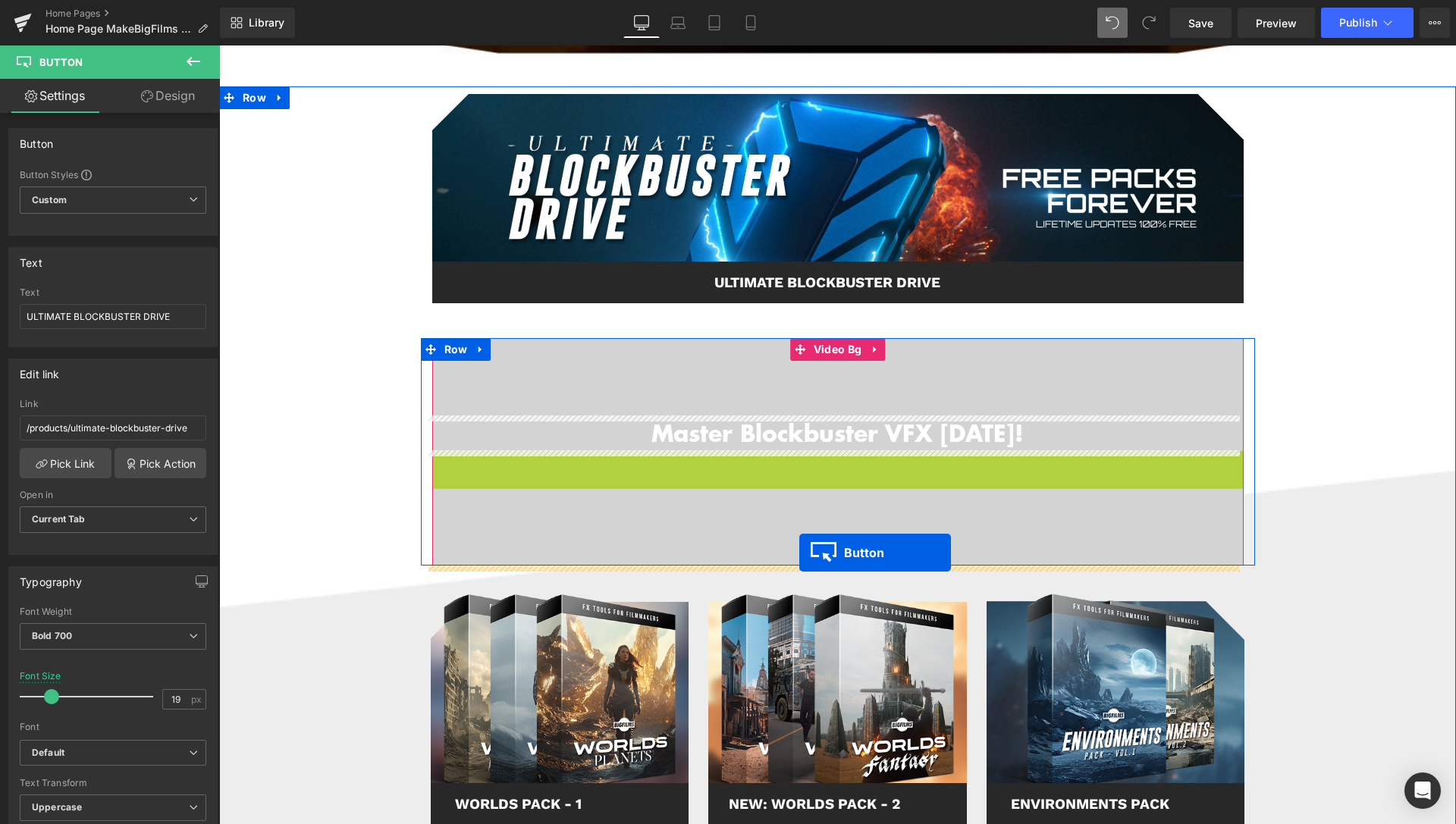
drag, startPoint x: 801, startPoint y: 470, endPoint x: 799, endPoint y: 553, distance: 83.0
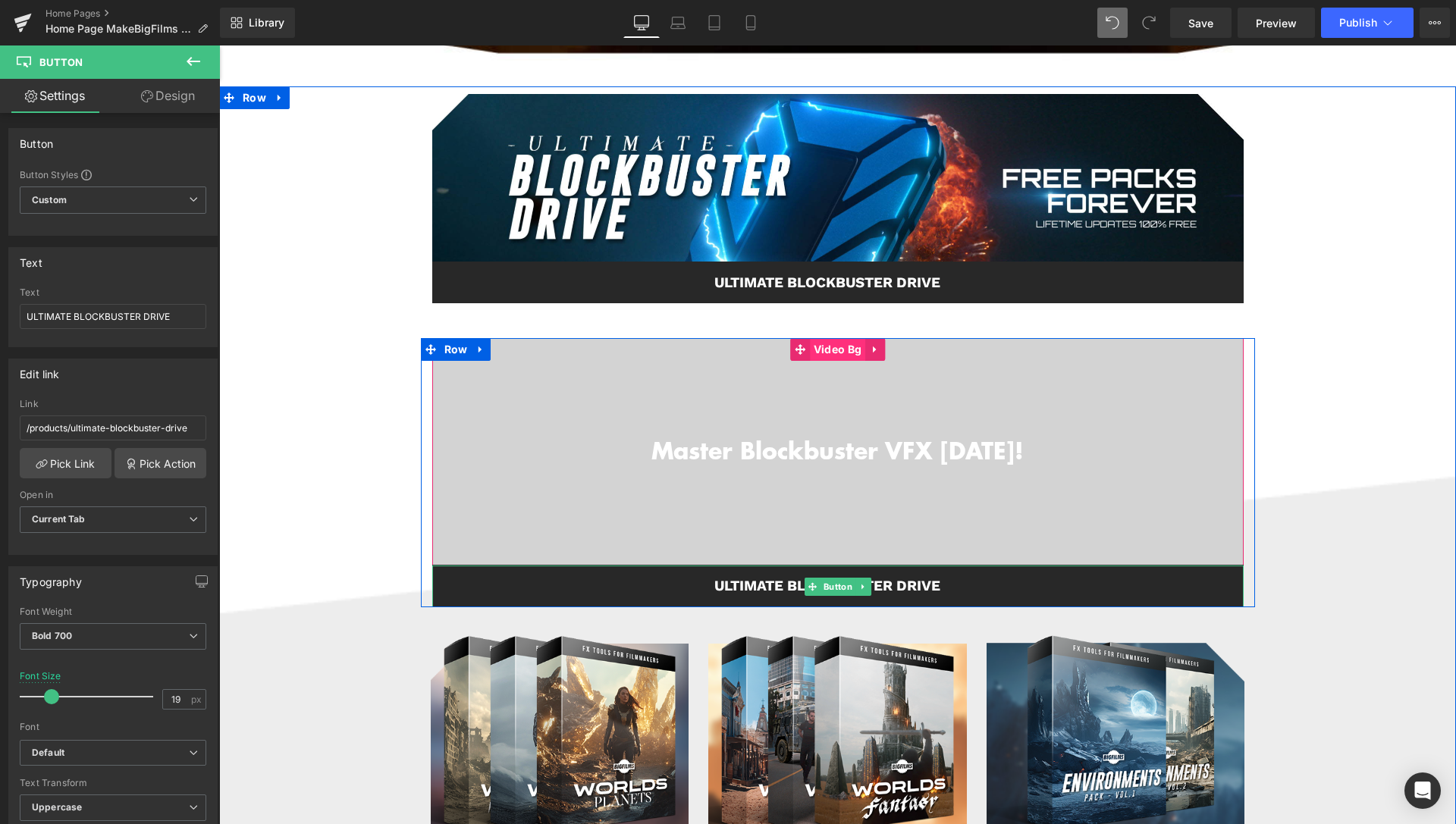
click at [846, 348] on span "Video Bg" at bounding box center [837, 349] width 55 height 23
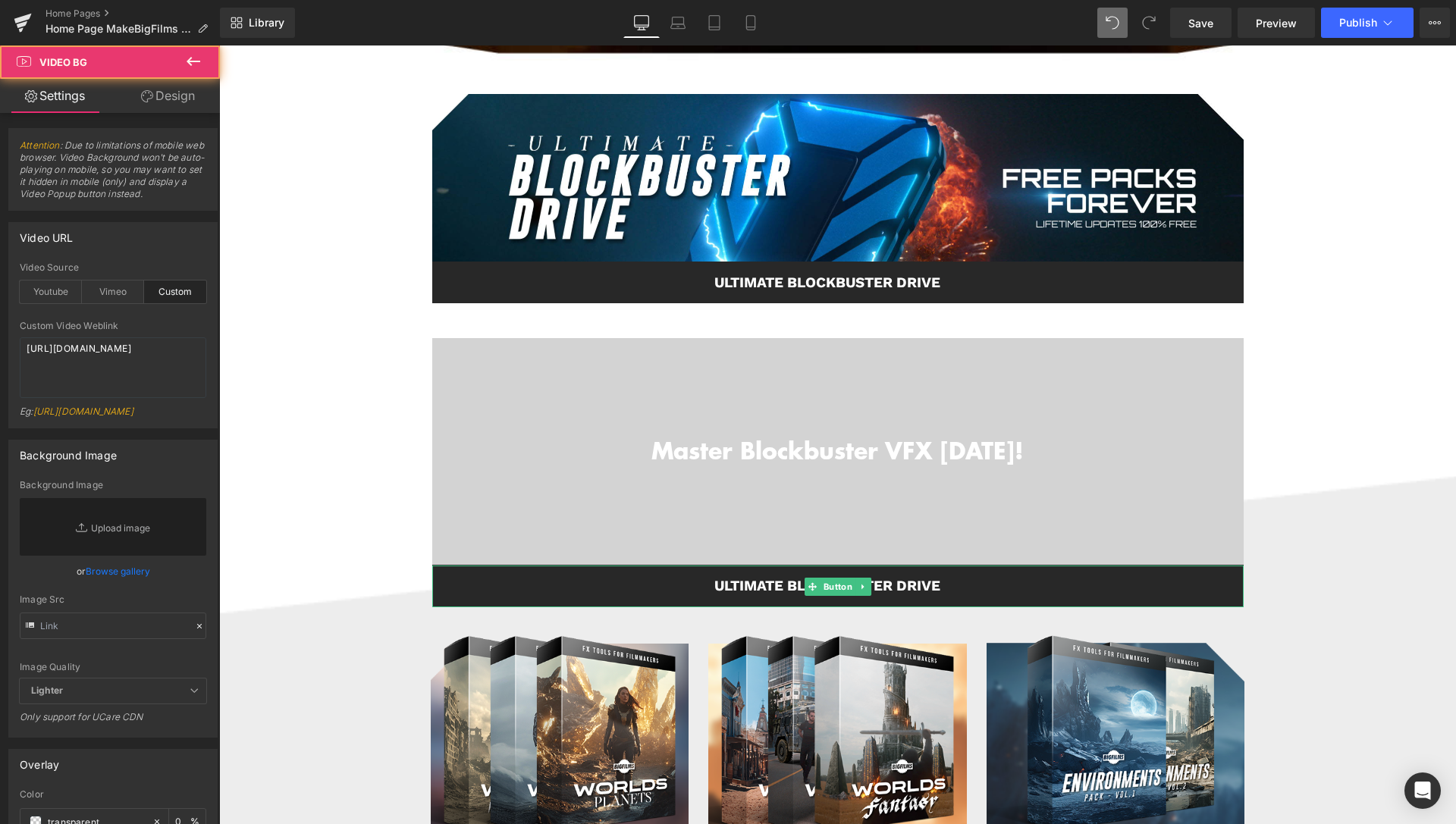
scroll to position [541, 0]
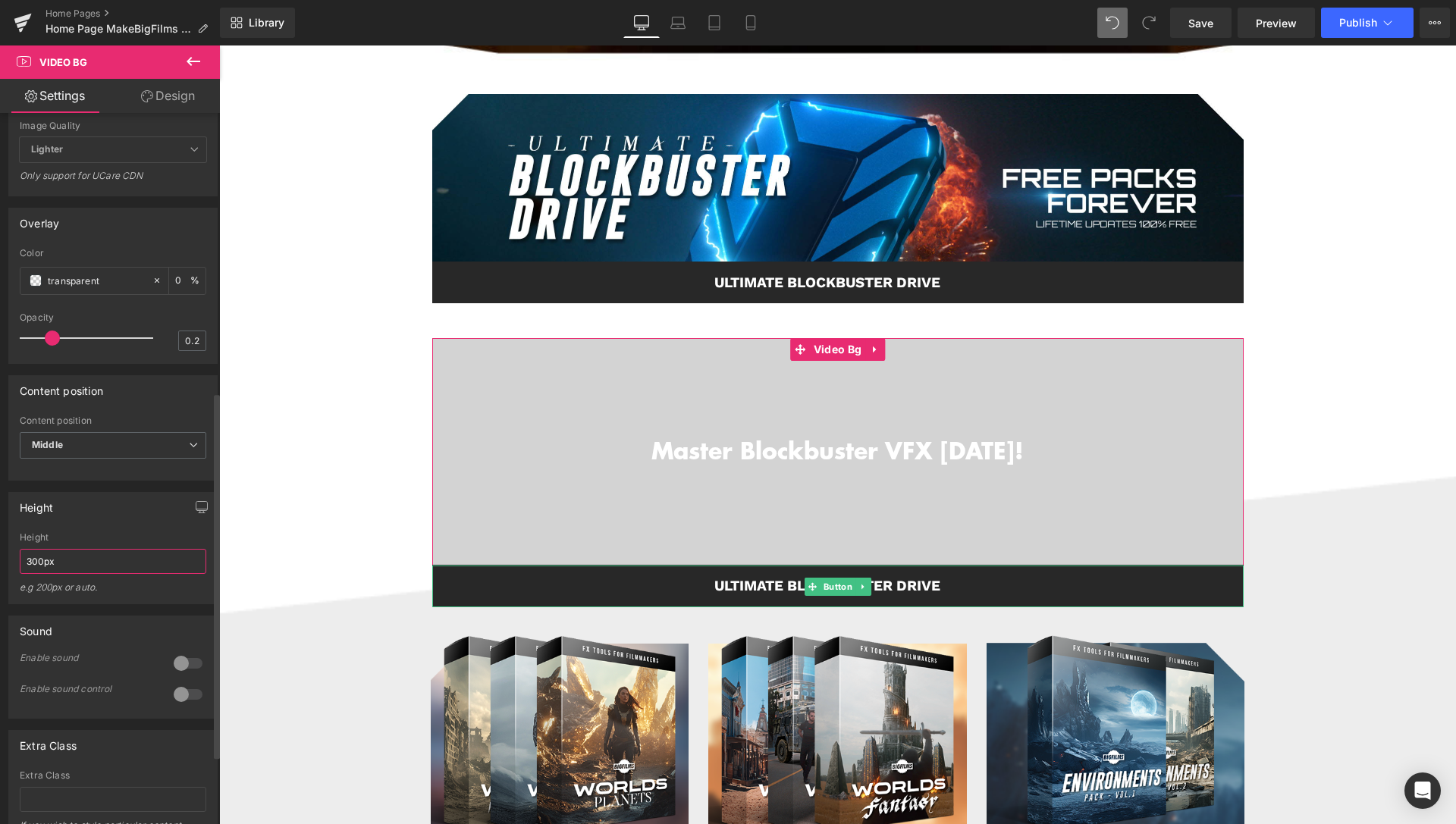
drag, startPoint x: 30, startPoint y: 593, endPoint x: 19, endPoint y: 596, distance: 11.4
click at [19, 574] on input "300px" at bounding box center [113, 561] width 186 height 25
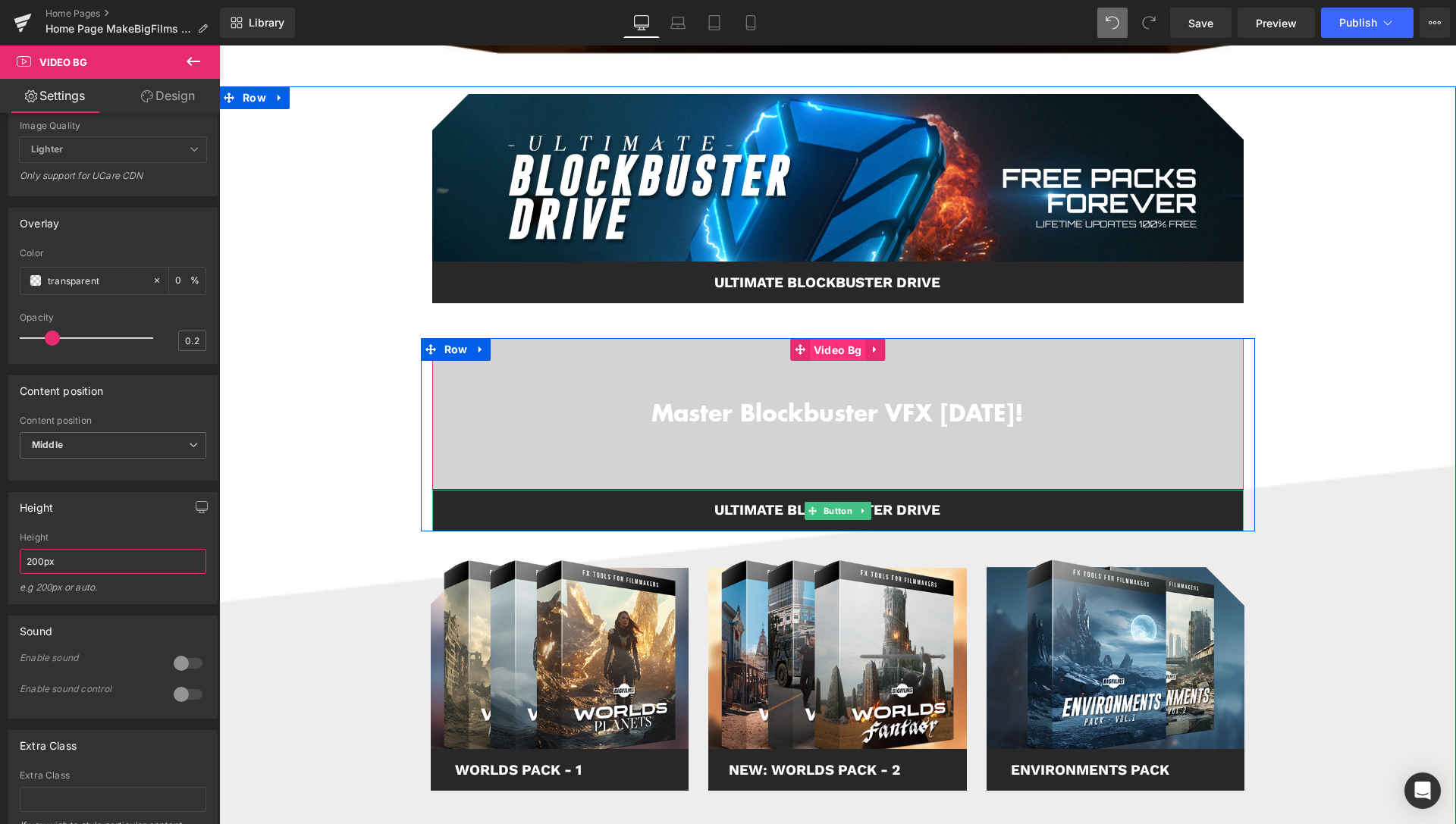
click at [816, 348] on span "Video Bg" at bounding box center [837, 350] width 55 height 23
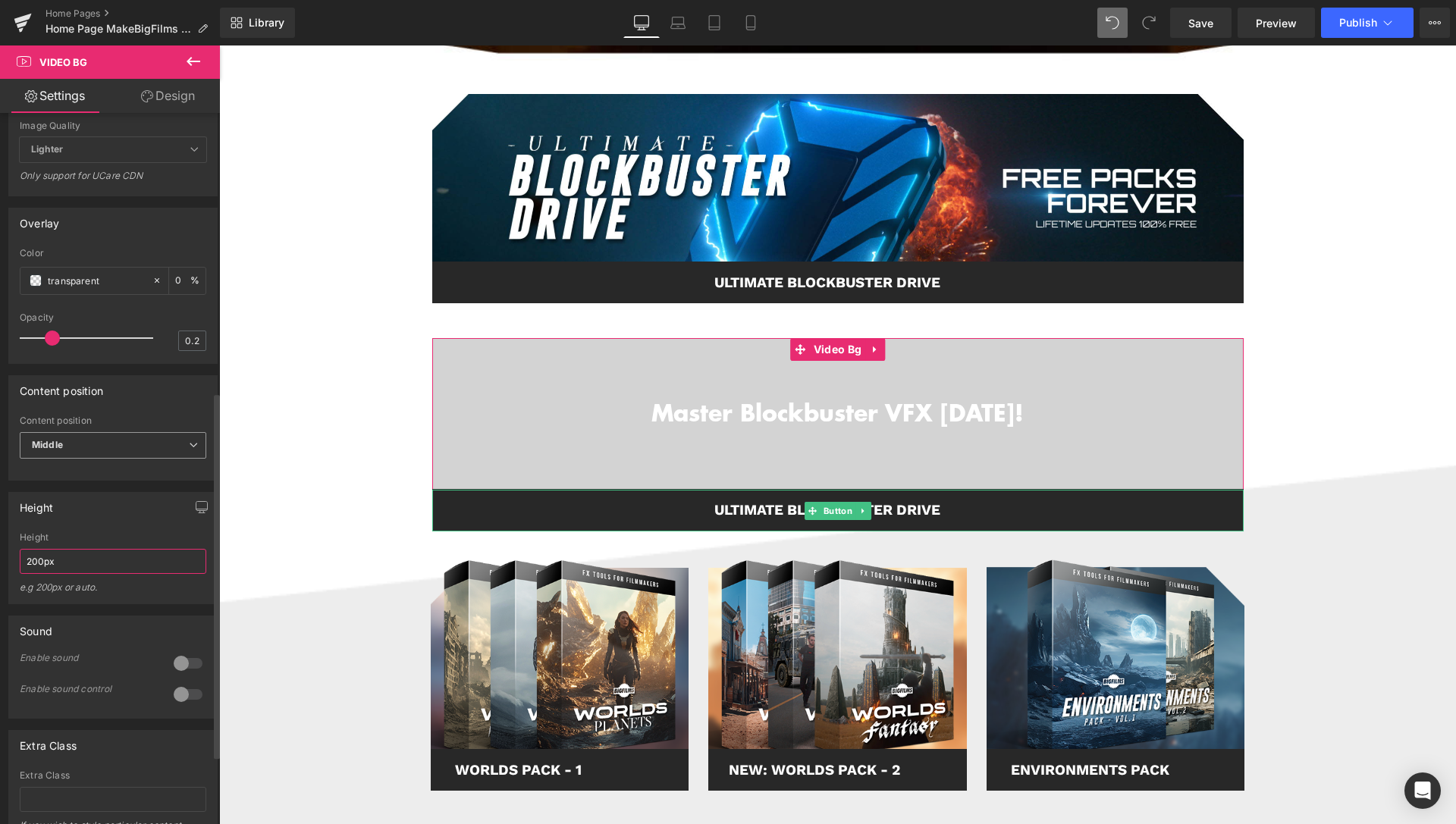
type input "200px"
click at [91, 459] on span "Middle" at bounding box center [113, 445] width 186 height 27
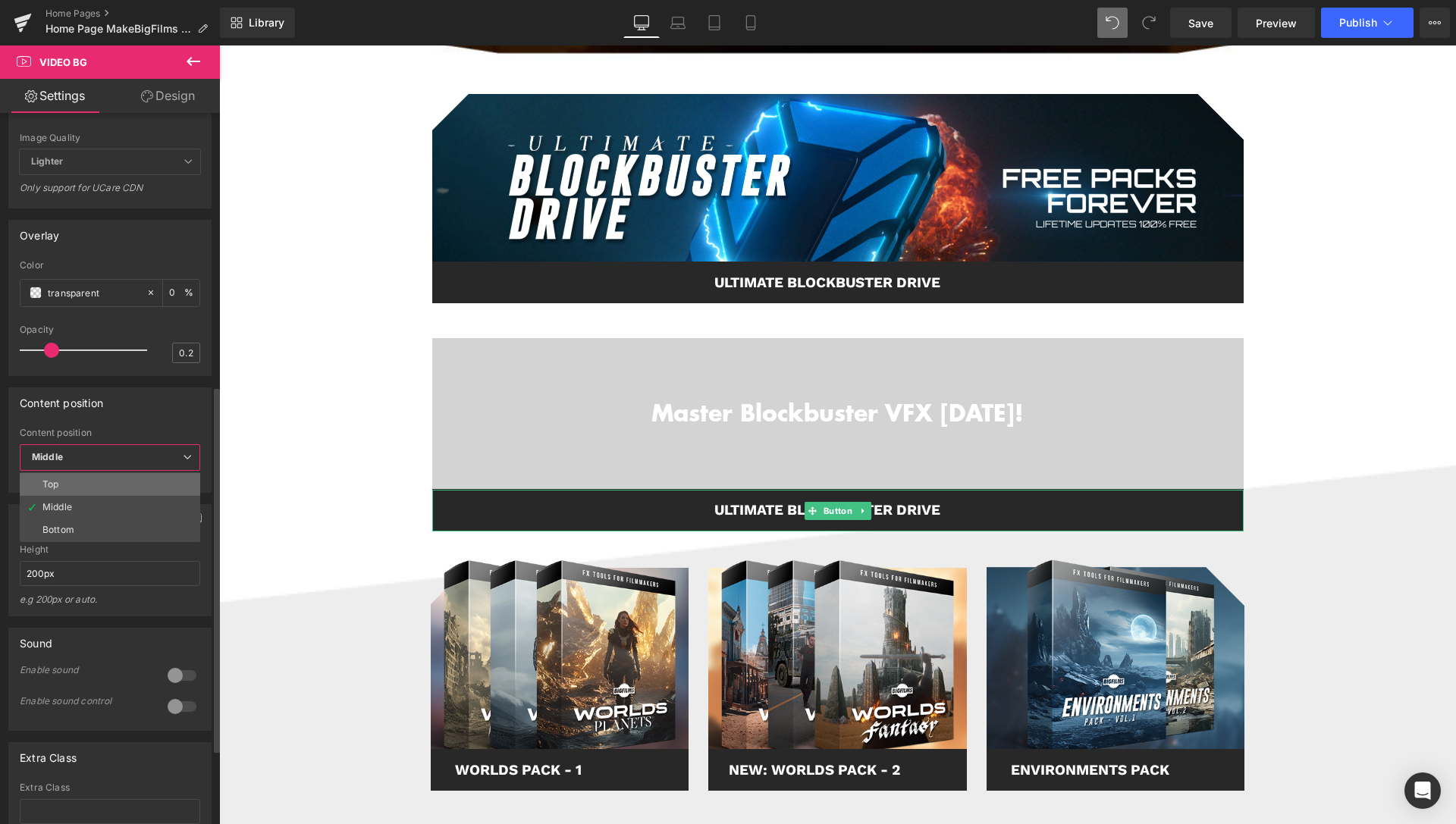
click at [86, 496] on li "Top" at bounding box center [109, 485] width 181 height 23
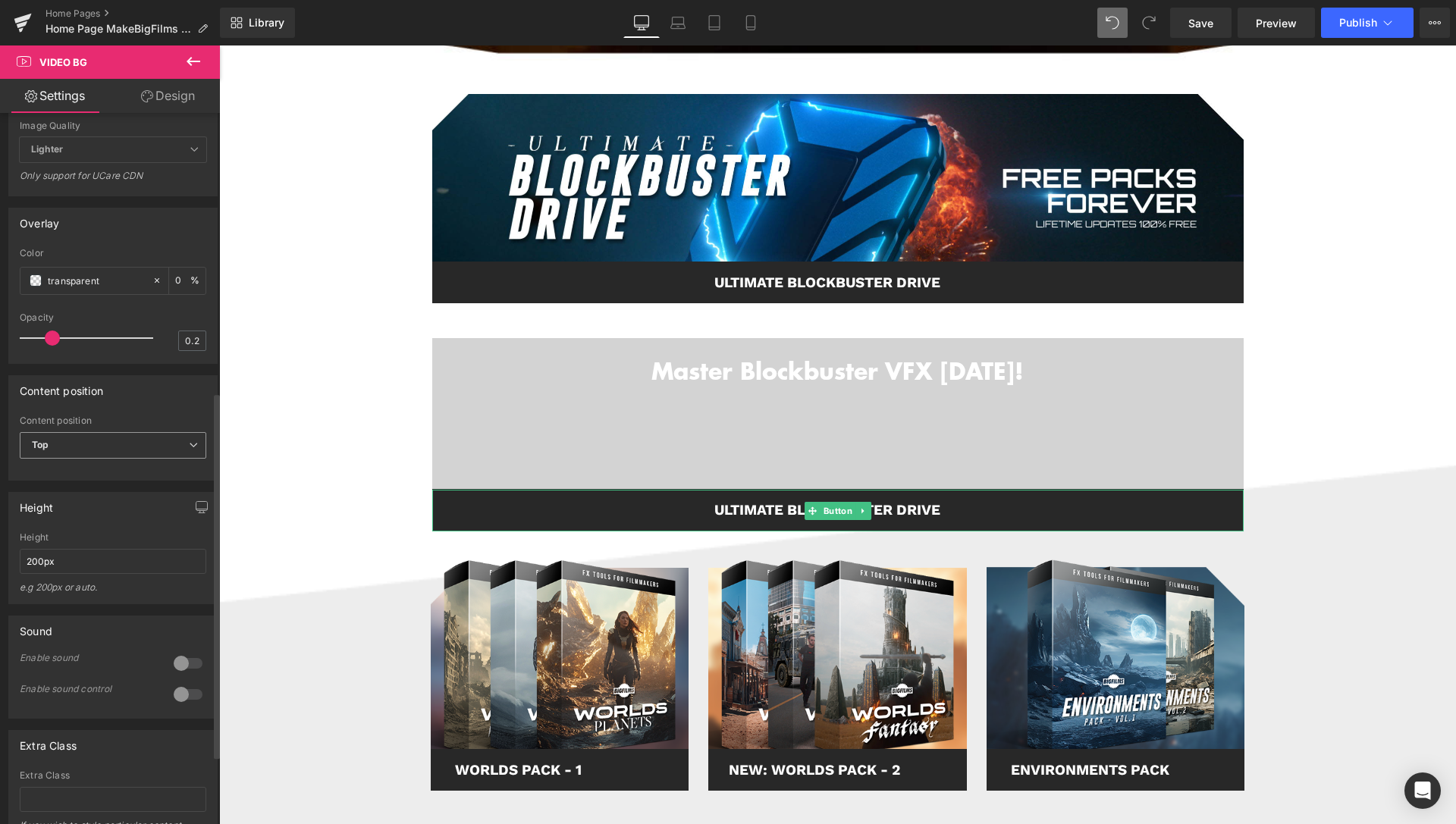
click at [89, 459] on span "Top" at bounding box center [113, 445] width 186 height 27
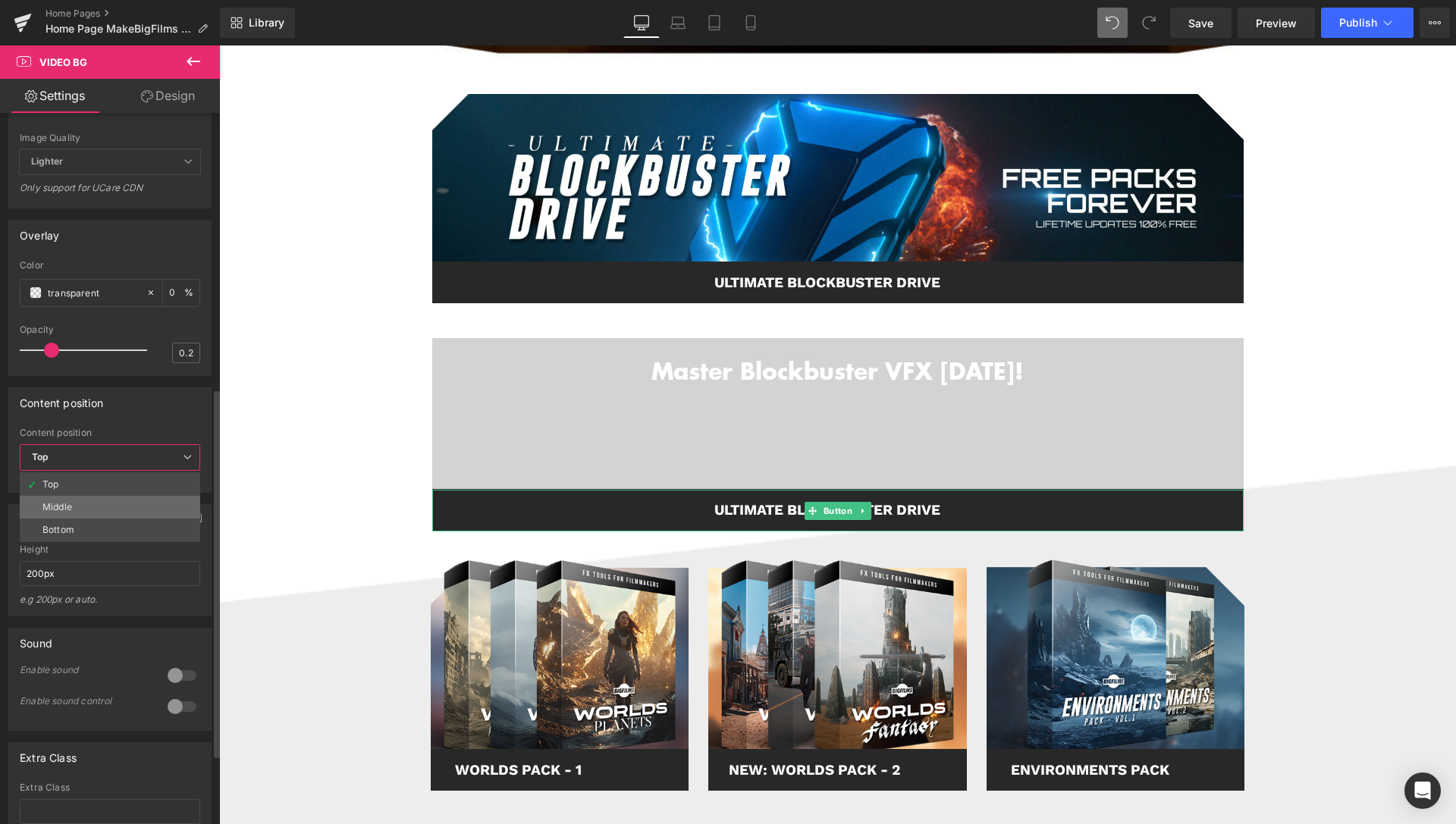
click at [88, 519] on li "Middle" at bounding box center [109, 507] width 181 height 23
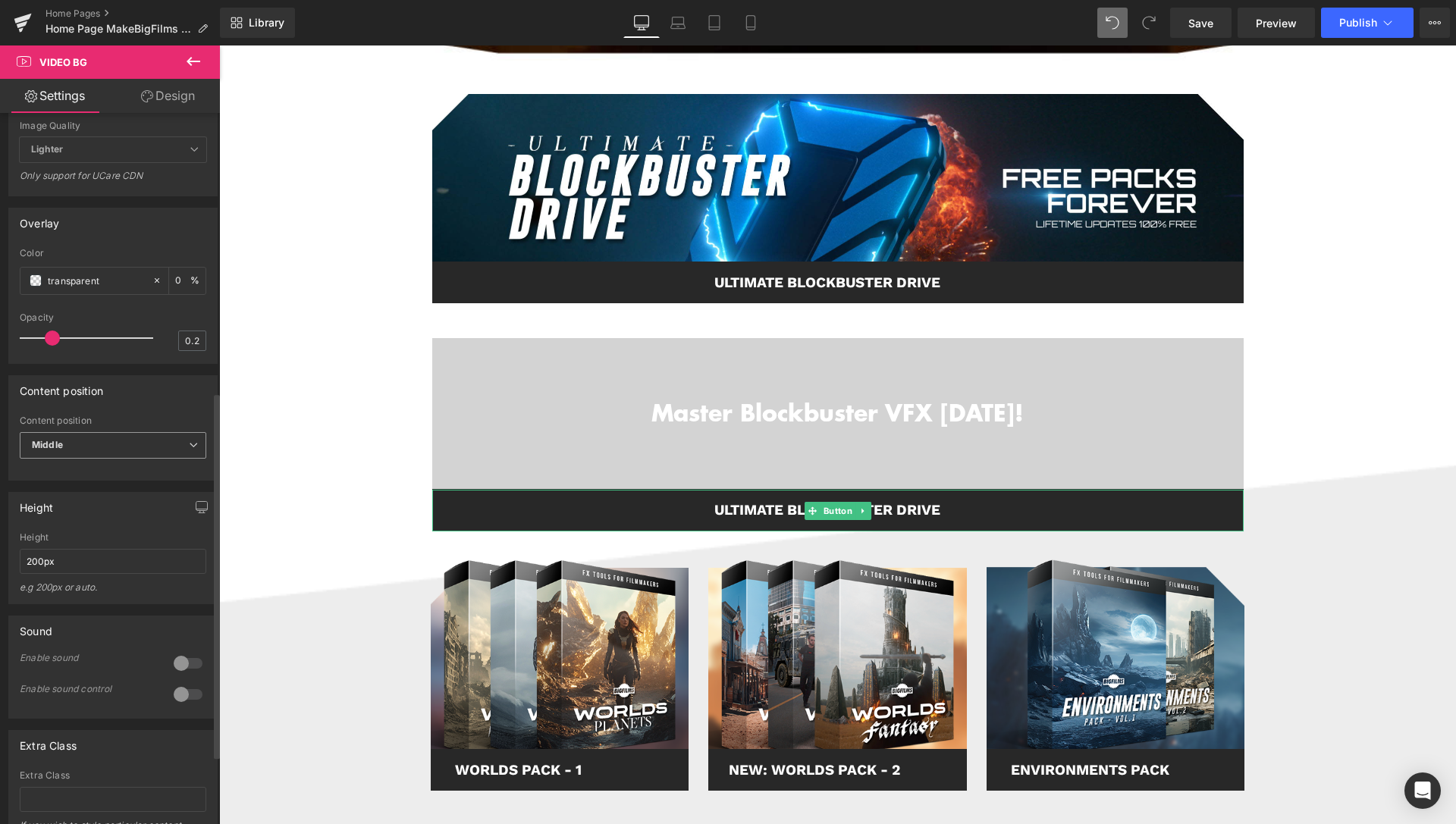
click at [88, 459] on span "Middle" at bounding box center [113, 445] width 186 height 27
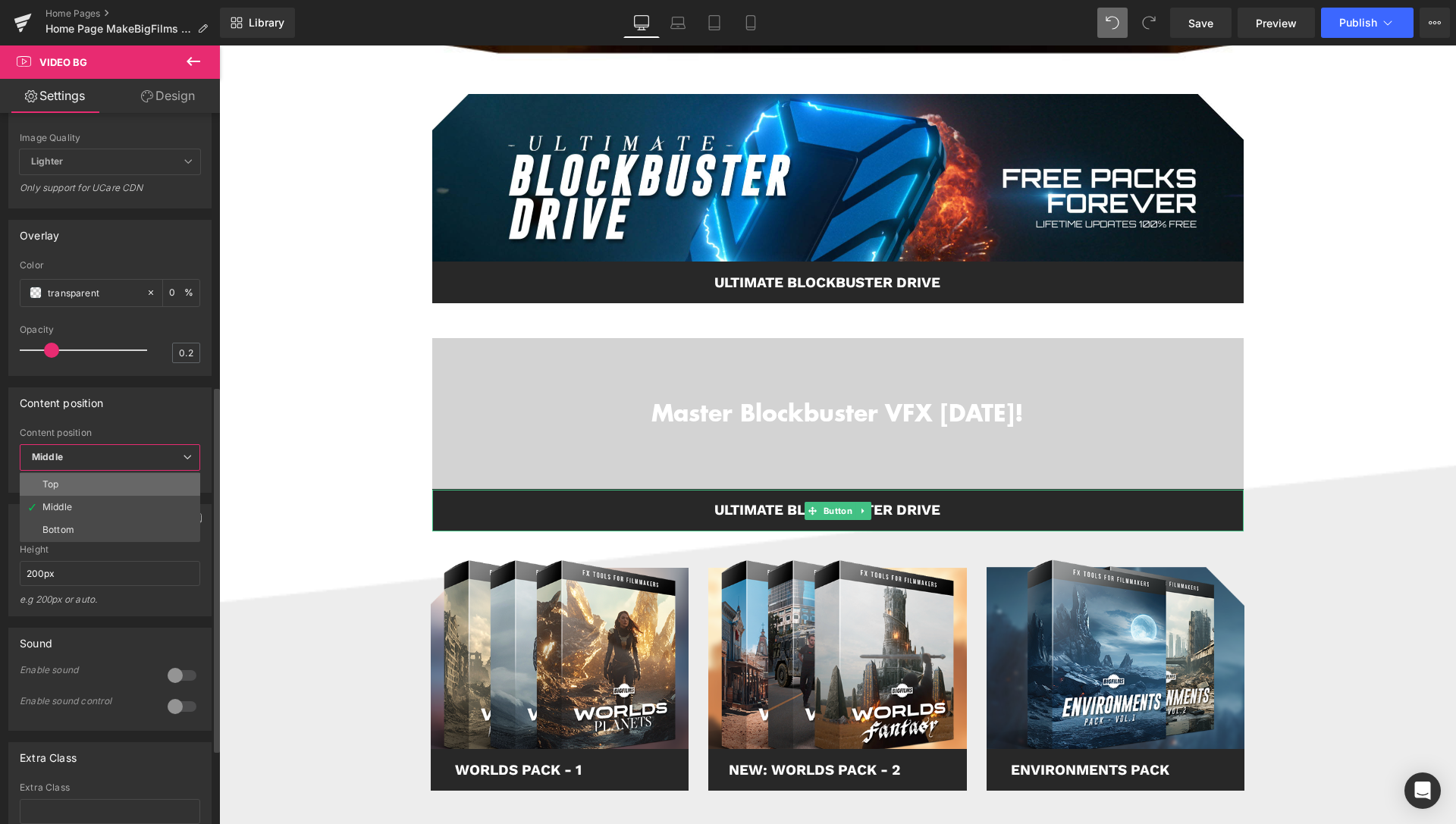
click at [88, 496] on li "Top" at bounding box center [109, 485] width 181 height 23
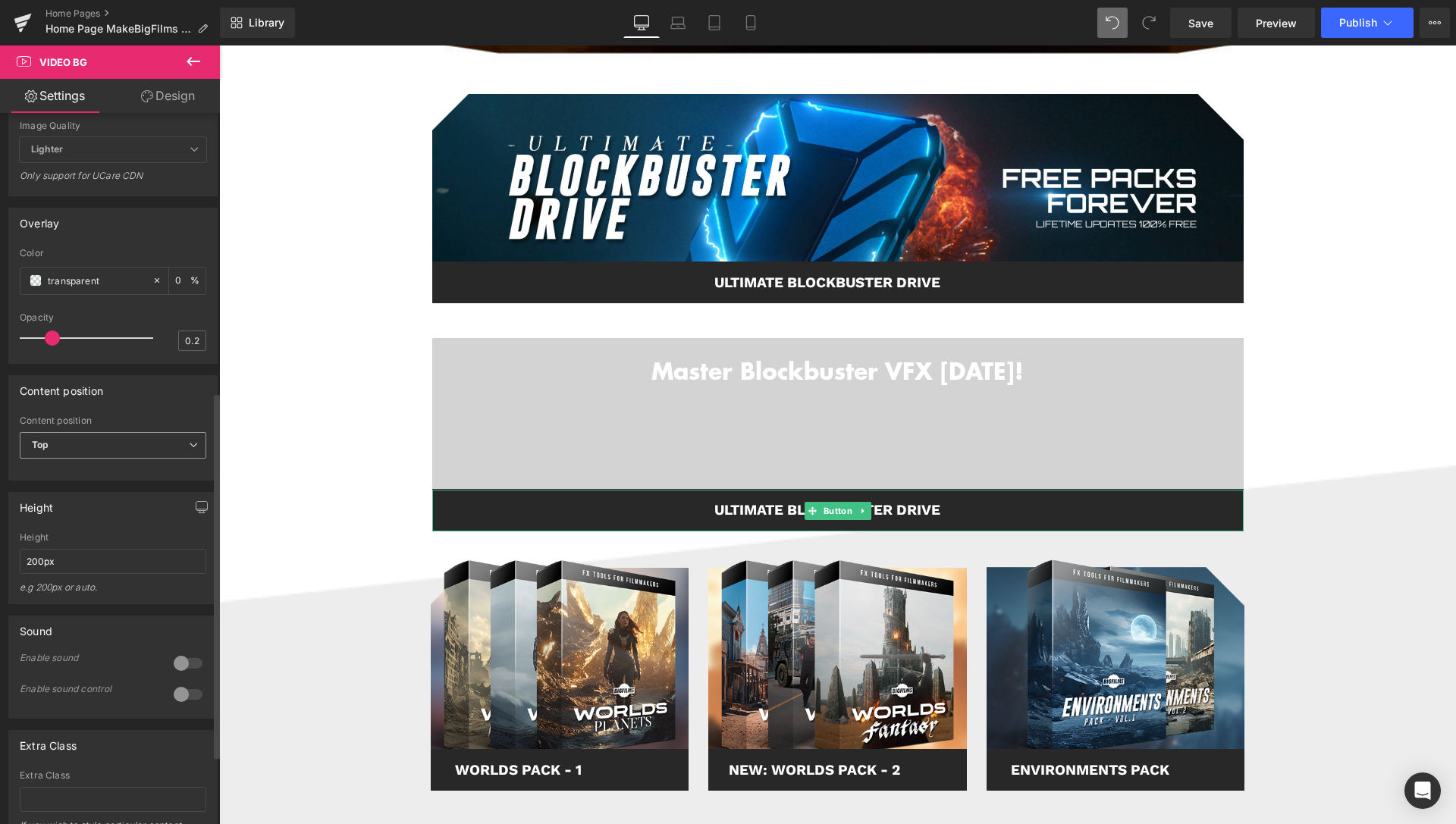
click at [94, 459] on span "Top" at bounding box center [113, 445] width 186 height 27
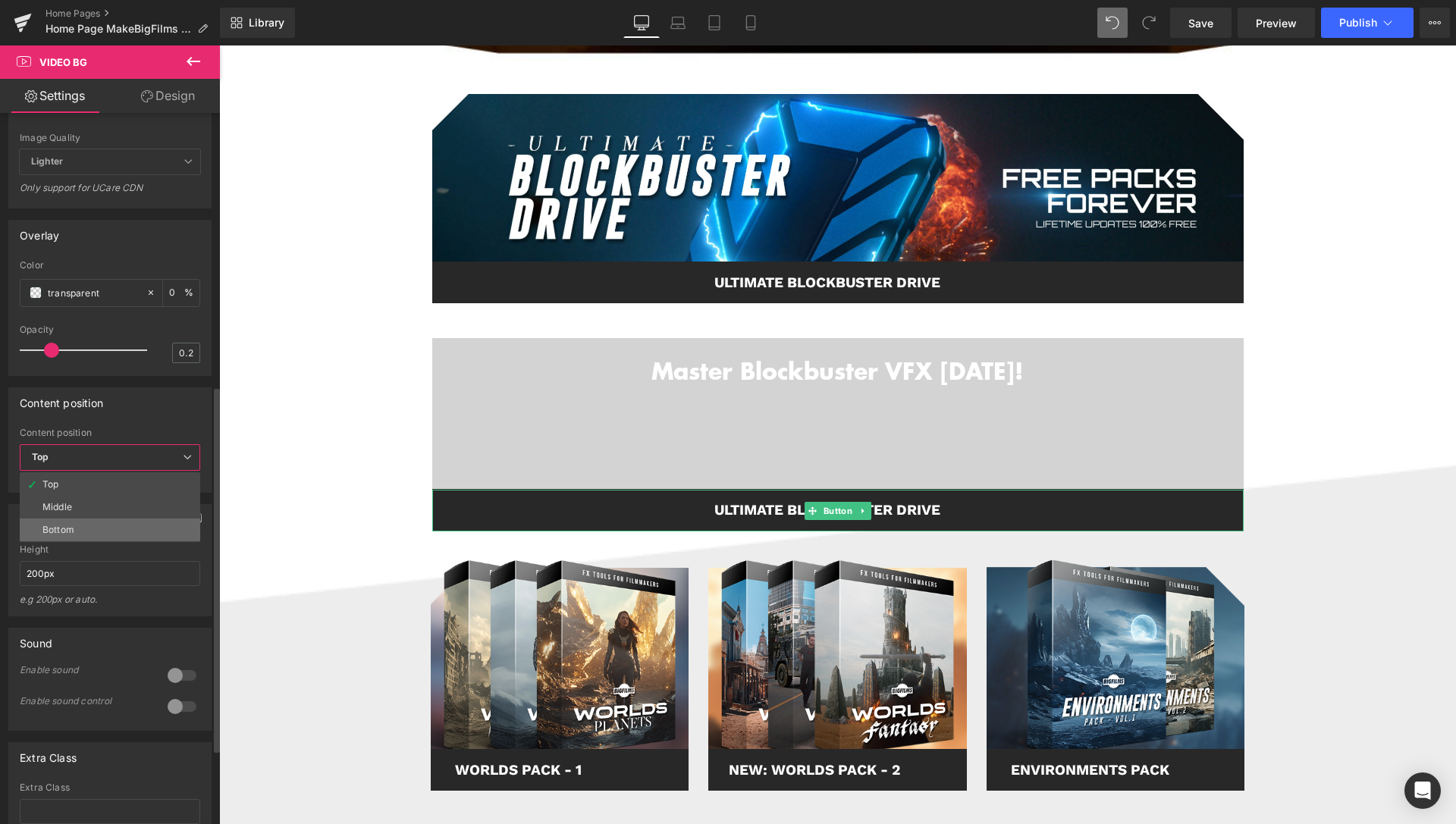
click at [83, 541] on li "Bottom" at bounding box center [109, 530] width 181 height 23
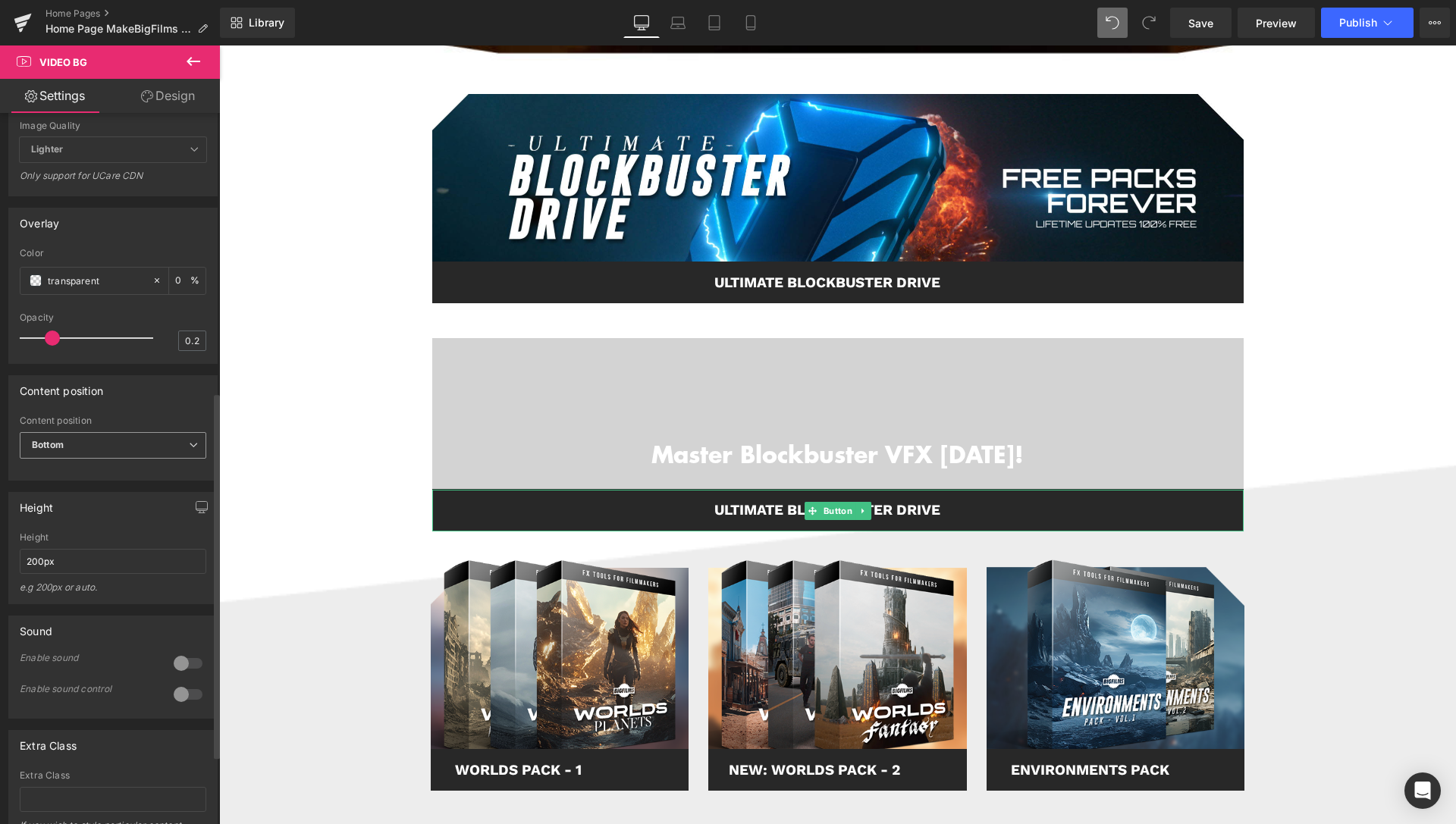
click at [100, 459] on span "Bottom" at bounding box center [113, 445] width 186 height 27
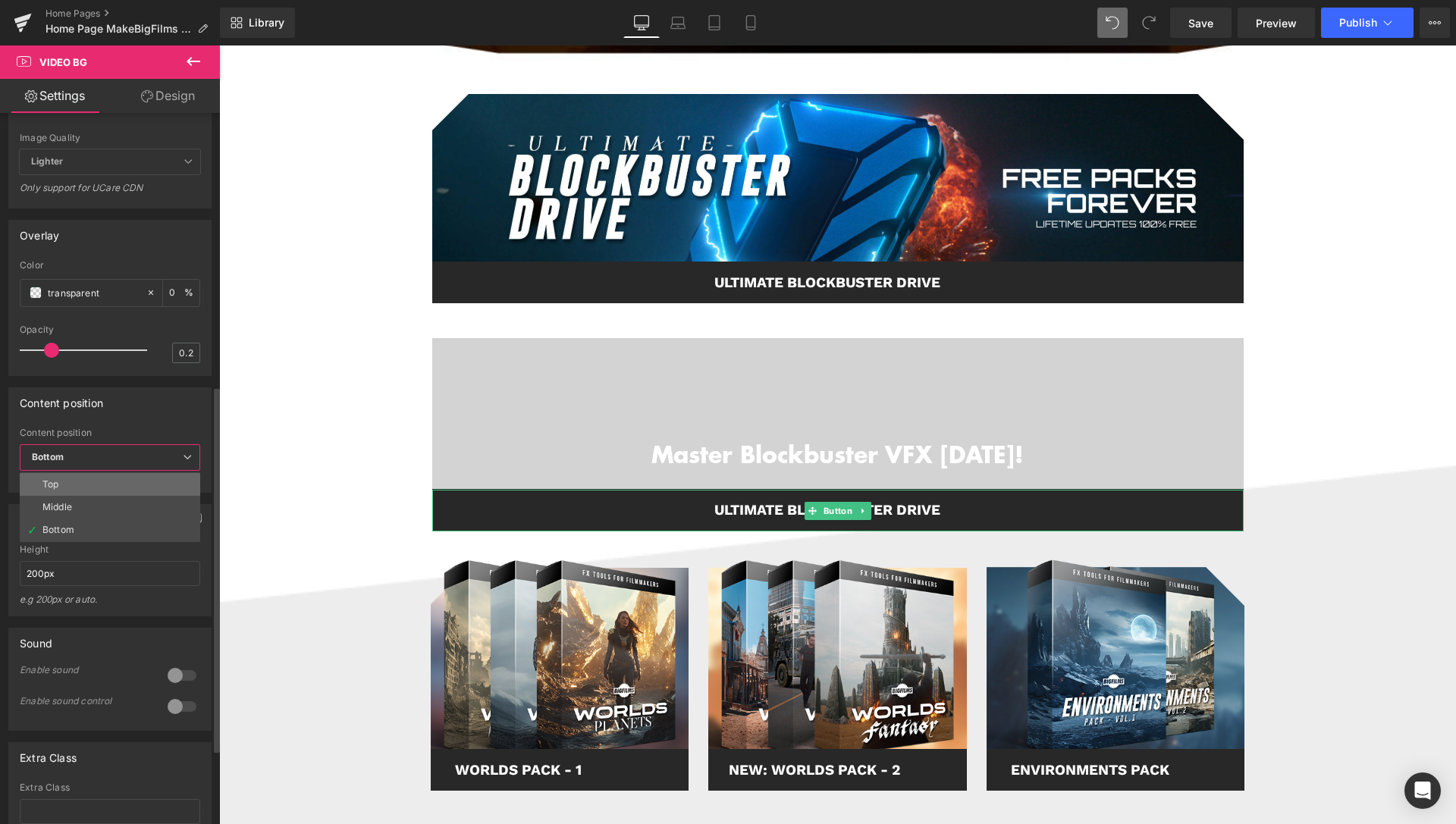
click at [96, 496] on li "Top" at bounding box center [109, 485] width 181 height 23
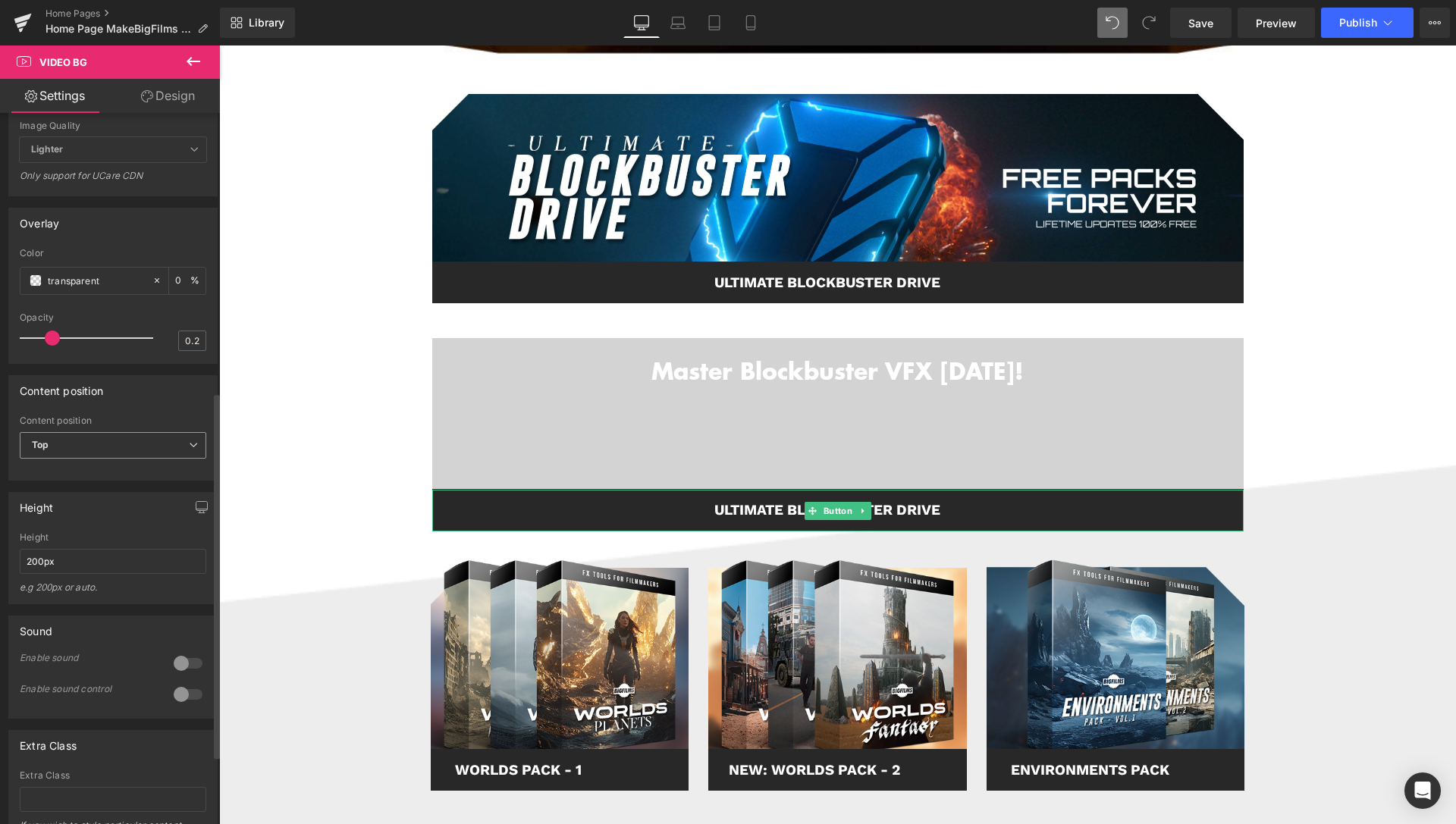
click at [108, 459] on span "Top" at bounding box center [113, 445] width 186 height 27
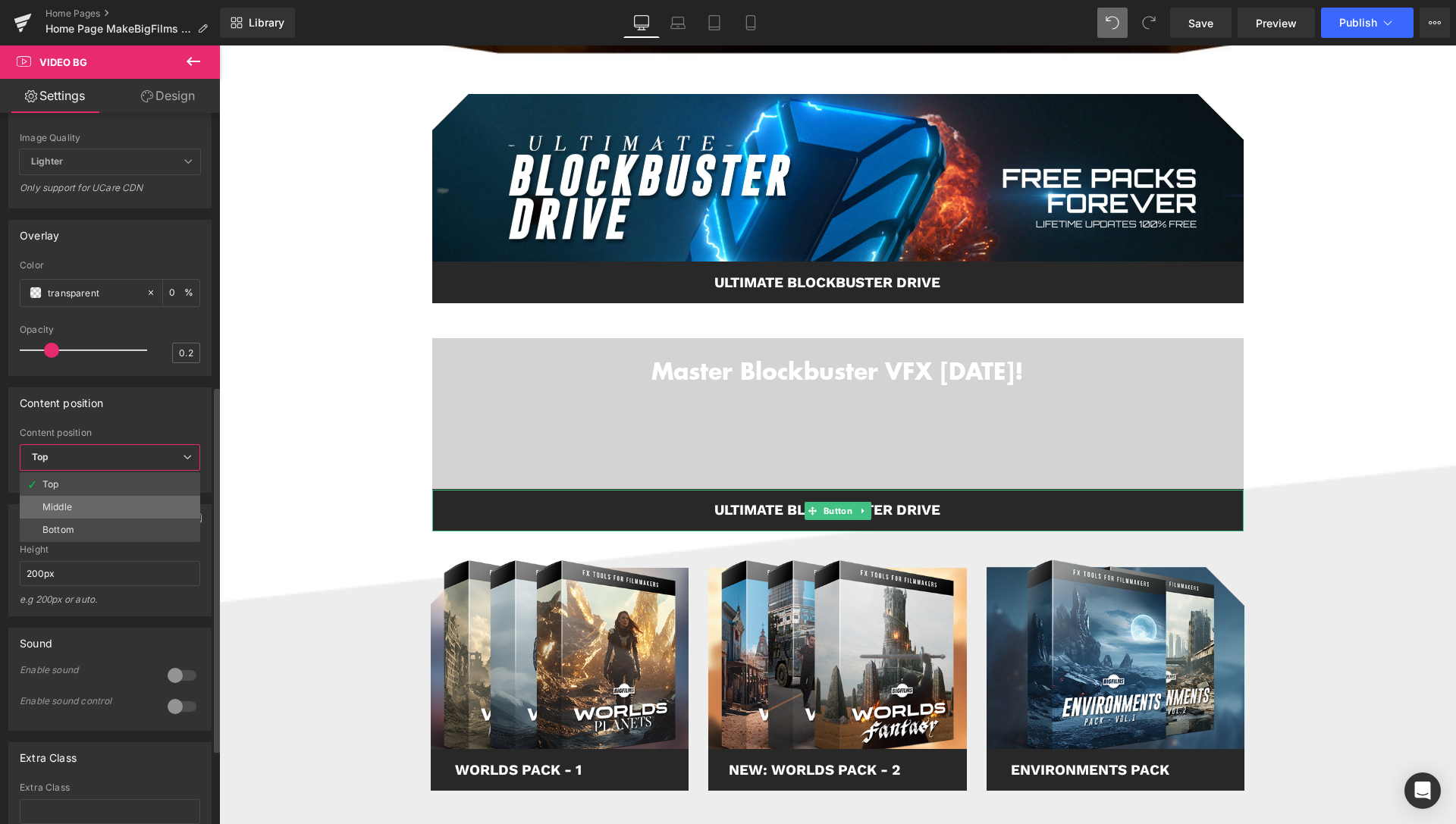
click at [97, 519] on li "Middle" at bounding box center [109, 507] width 181 height 23
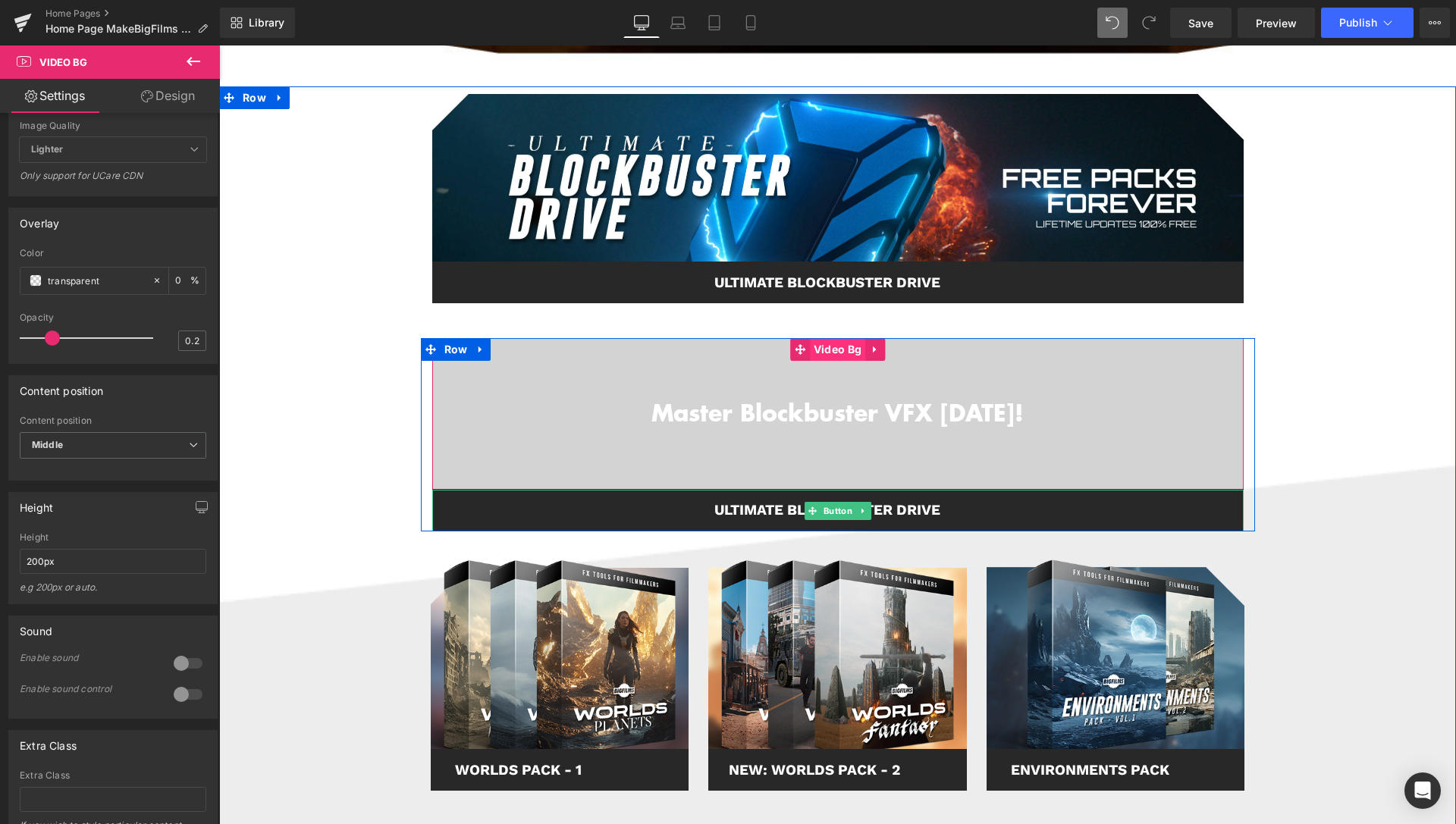
click at [831, 347] on span "Video Bg" at bounding box center [837, 349] width 55 height 23
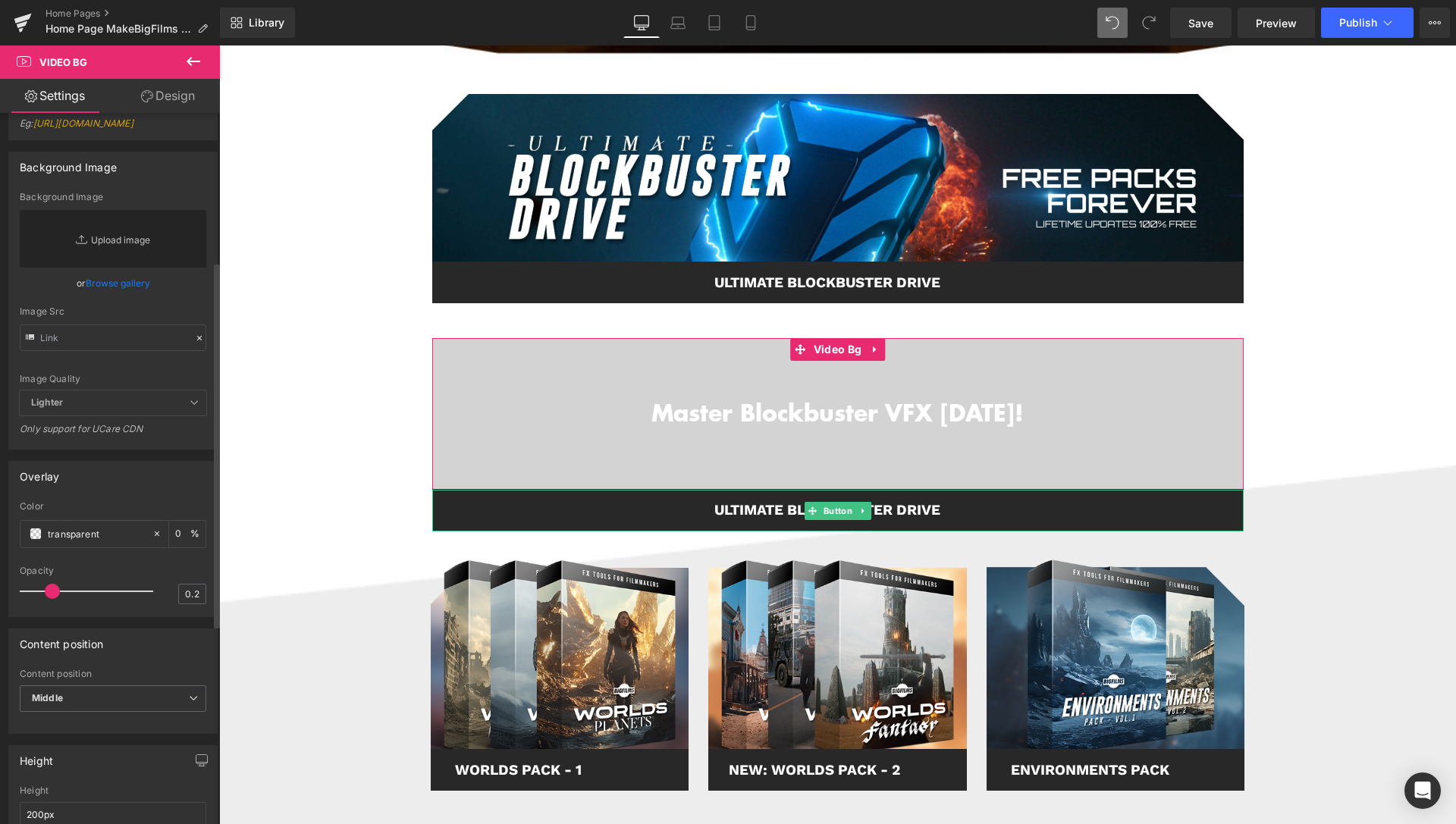
scroll to position [155, 0]
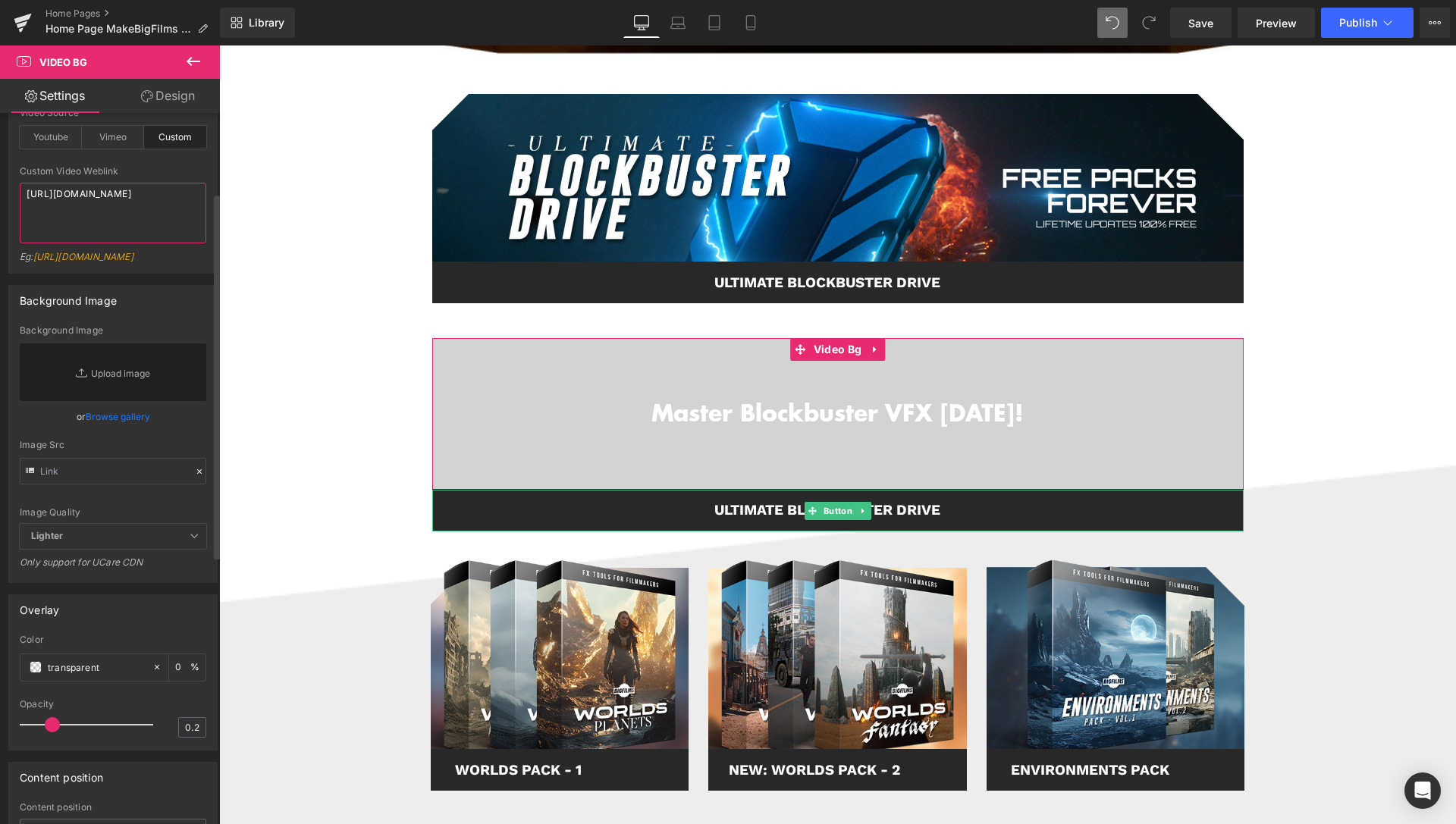
click at [100, 223] on textarea "[URL][DOMAIN_NAME]" at bounding box center [113, 212] width 186 height 61
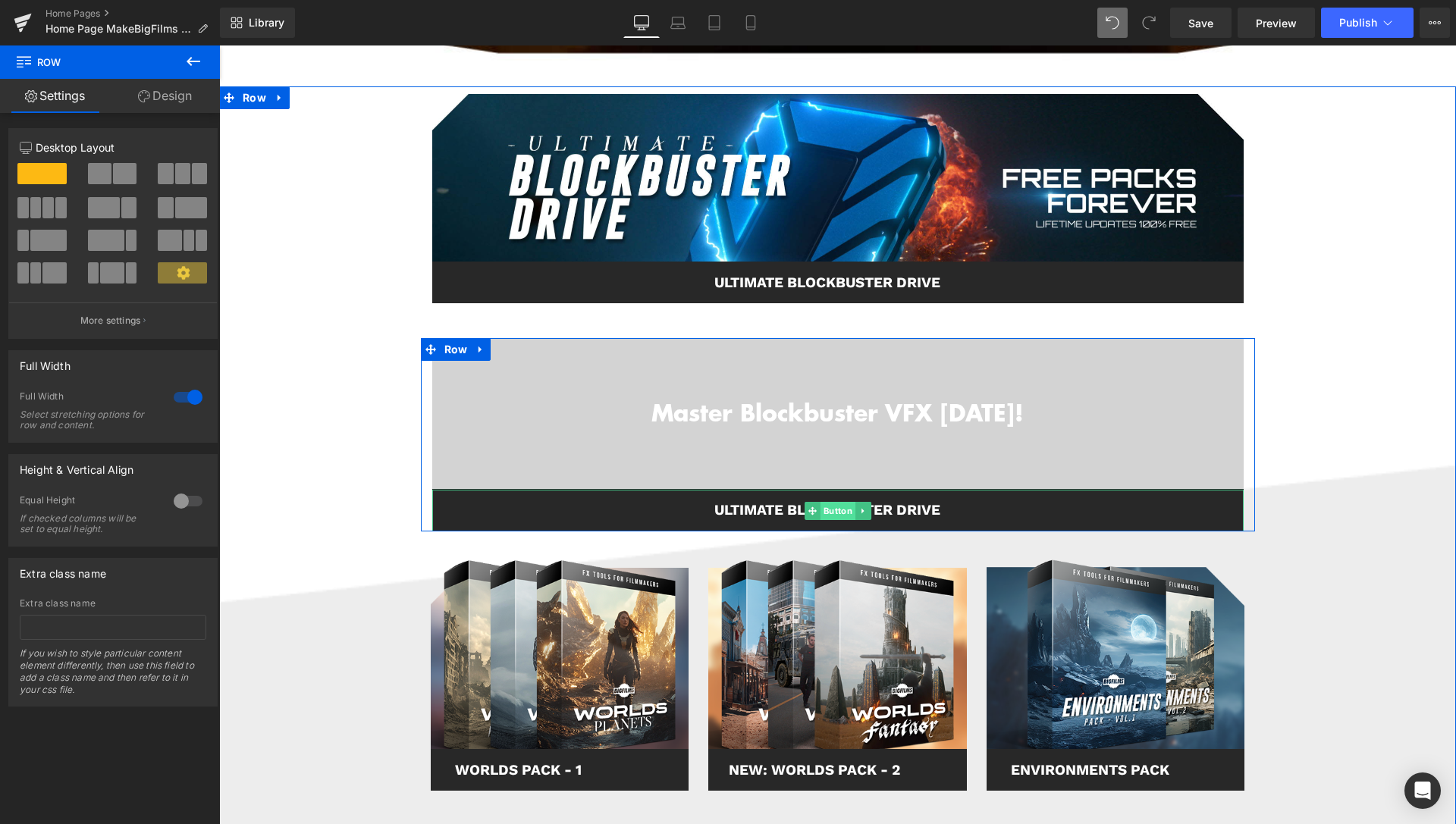
click at [826, 515] on span "Button" at bounding box center [837, 510] width 35 height 18
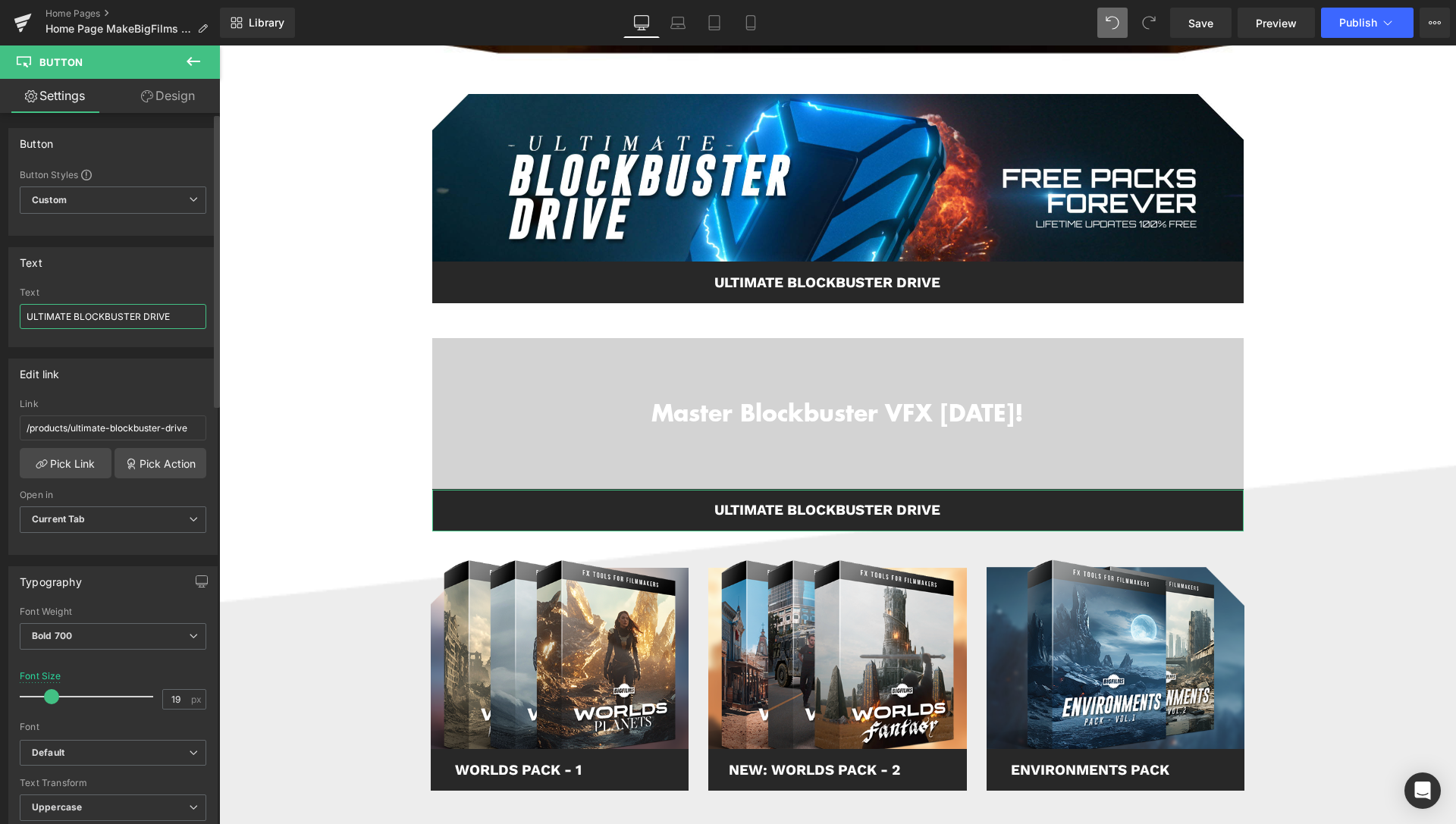
drag, startPoint x: 171, startPoint y: 317, endPoint x: 0, endPoint y: 321, distance: 171.0
click at [19, 321] on input "ULTIMATE BLOCKBUSTER DRIVE" at bounding box center [113, 316] width 186 height 25
type input "BLOCKBUSTER ACCELERATOR"
click at [168, 101] on link "Design" at bounding box center [168, 96] width 110 height 34
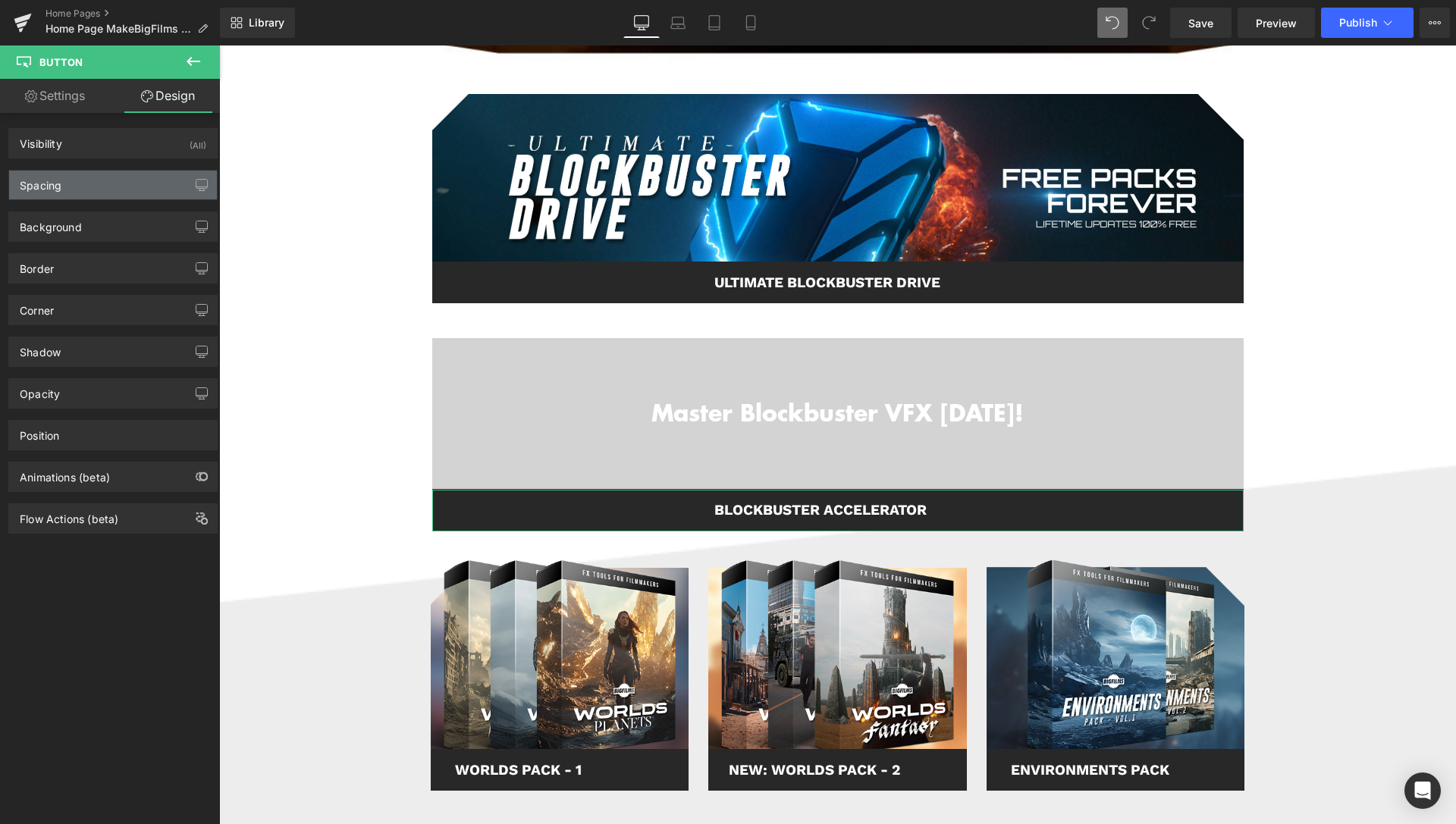
click at [68, 185] on div "Spacing" at bounding box center [113, 185] width 208 height 29
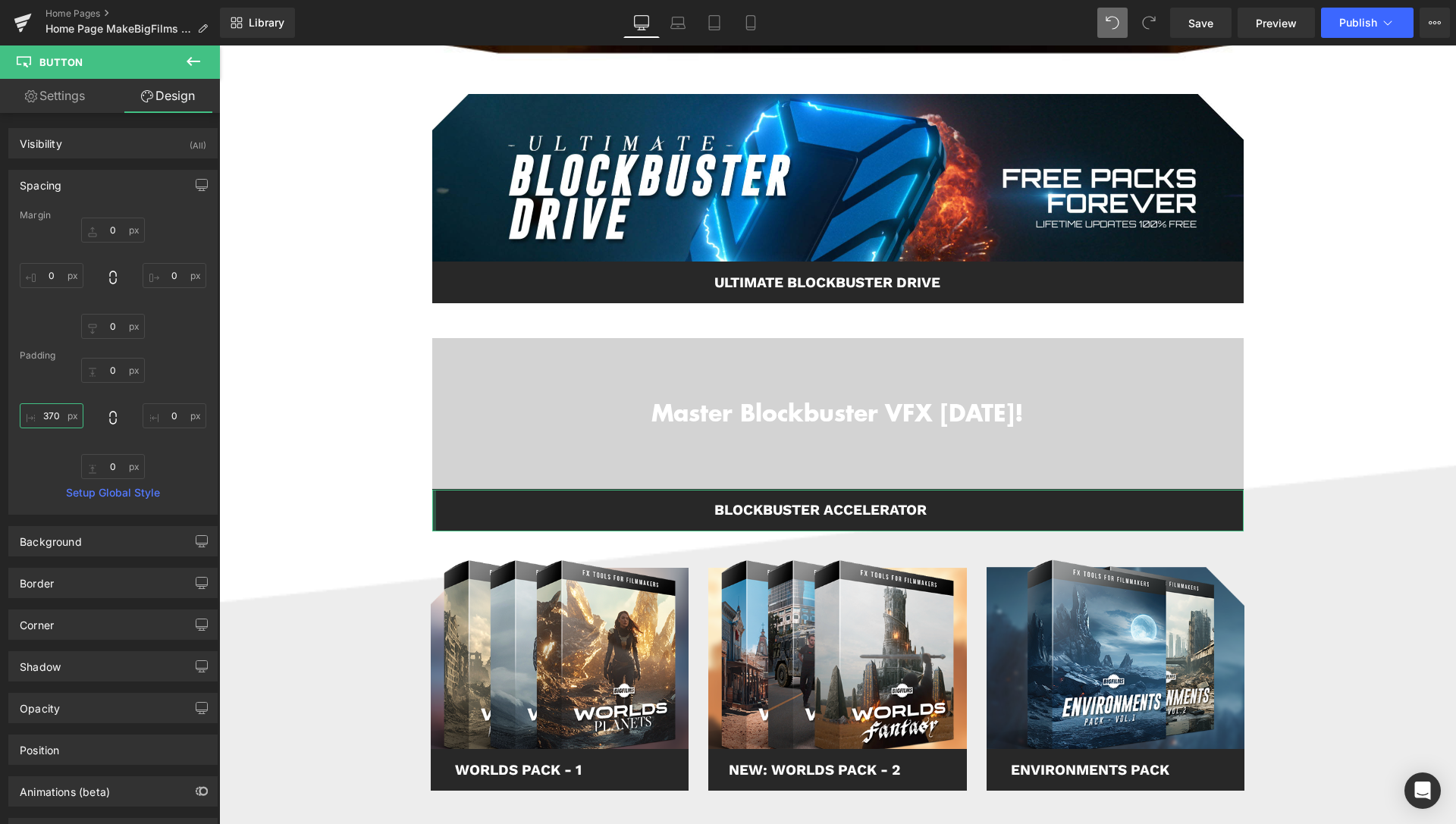
click at [54, 413] on input "370" at bounding box center [51, 416] width 64 height 25
click at [62, 400] on div "0 0 0 400" at bounding box center [113, 418] width 186 height 122
click at [62, 420] on input "400" at bounding box center [51, 416] width 64 height 25
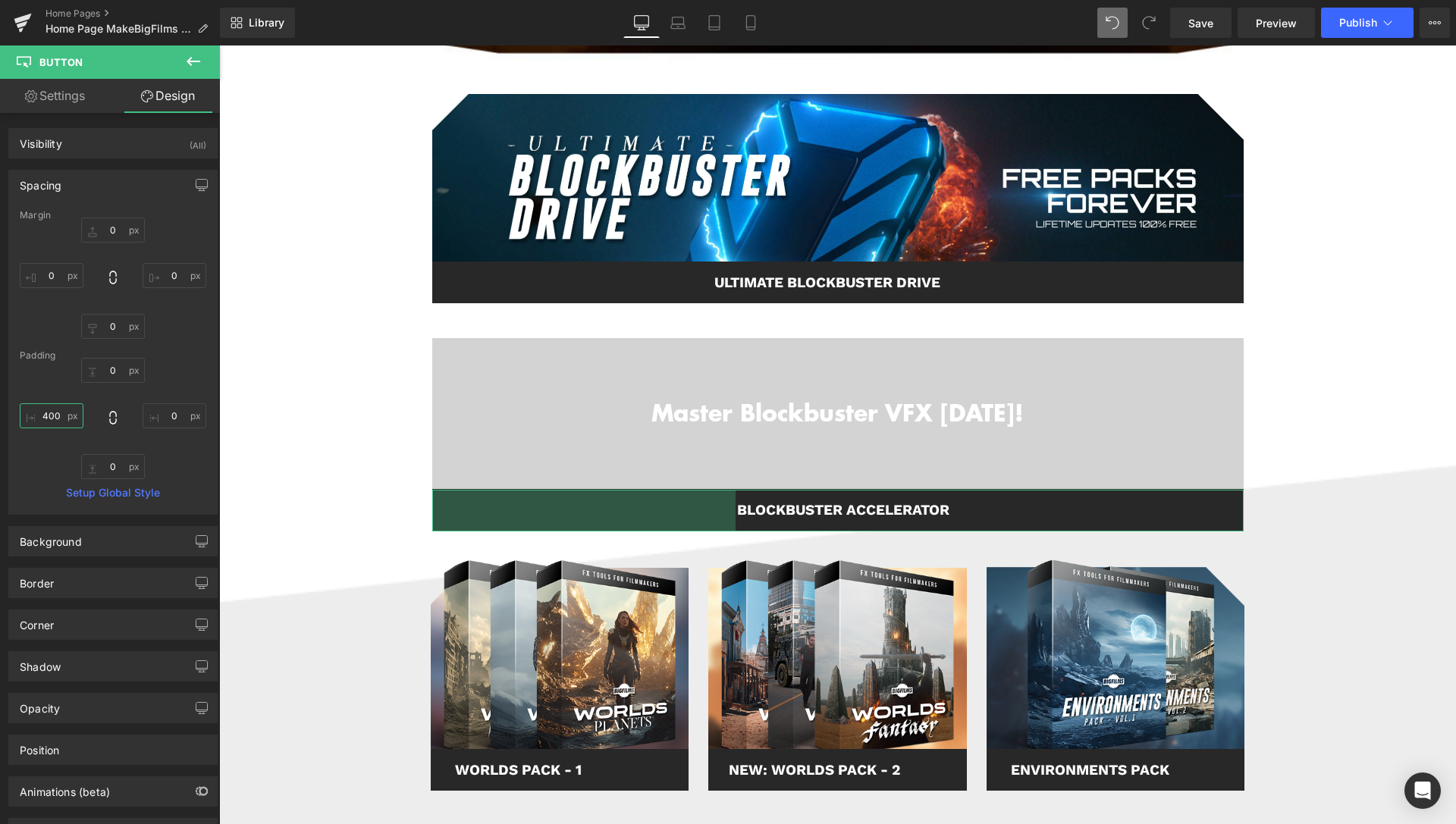
click at [62, 420] on input "400" at bounding box center [51, 416] width 64 height 25
type input "380"
click at [186, 64] on icon at bounding box center [193, 62] width 18 height 18
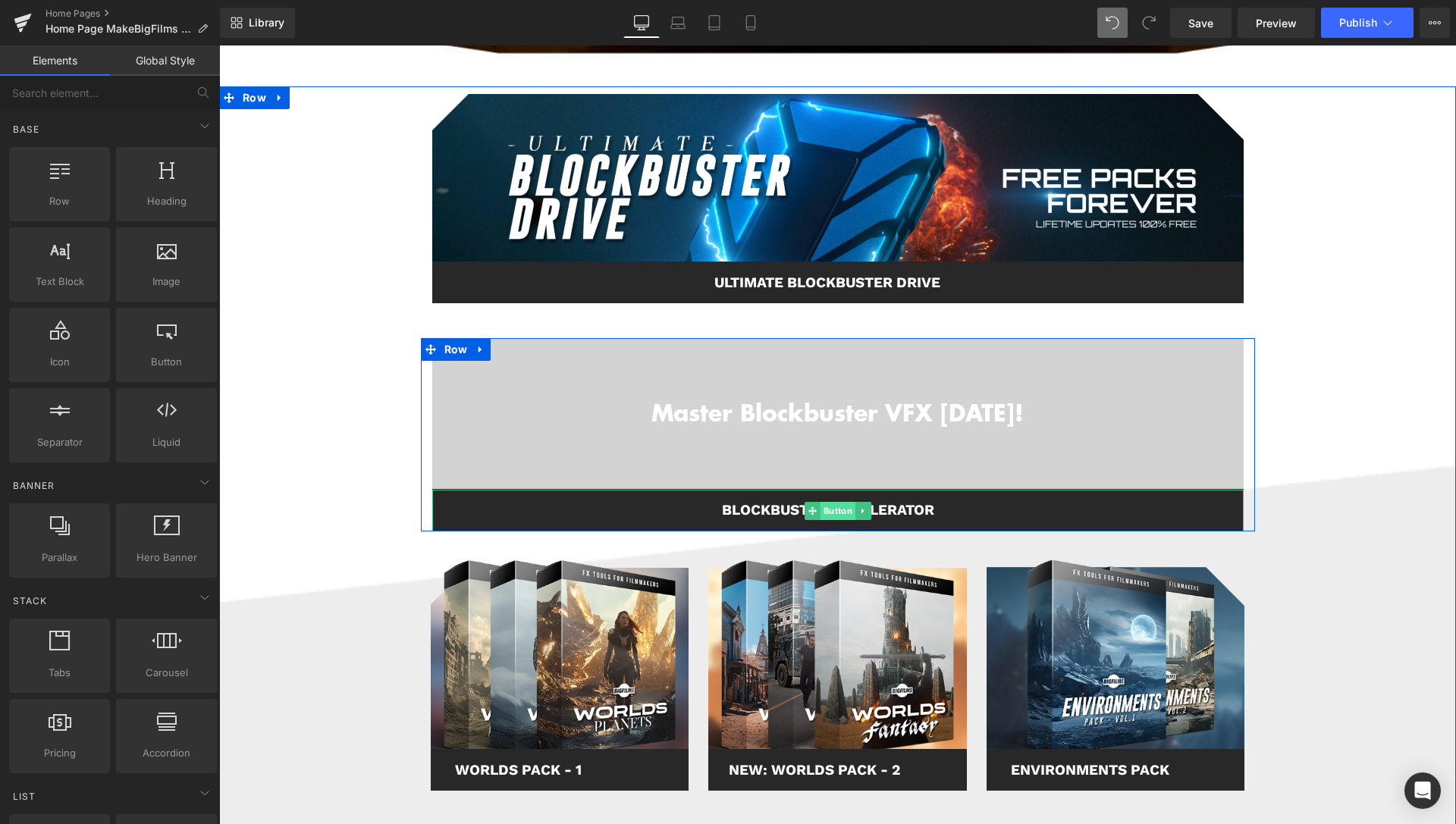
click at [837, 510] on span "Button" at bounding box center [837, 510] width 35 height 18
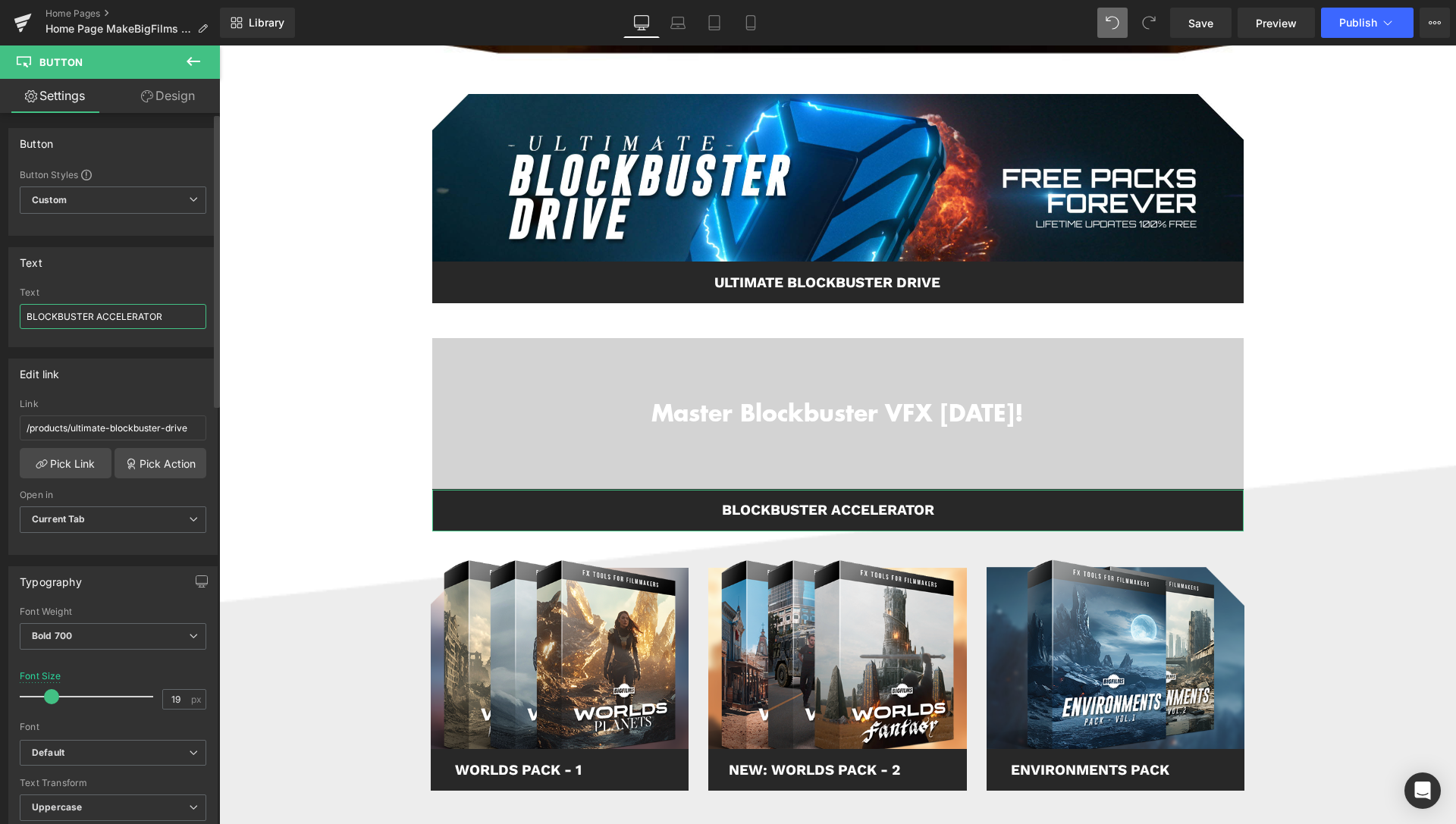
click at [28, 313] on input "BLOCKBUSTER ACCELERATOR" at bounding box center [113, 316] width 186 height 25
type input "THE BLOCKBUSTER ACCELERATOR"
click at [188, 100] on link "Design" at bounding box center [168, 96] width 110 height 34
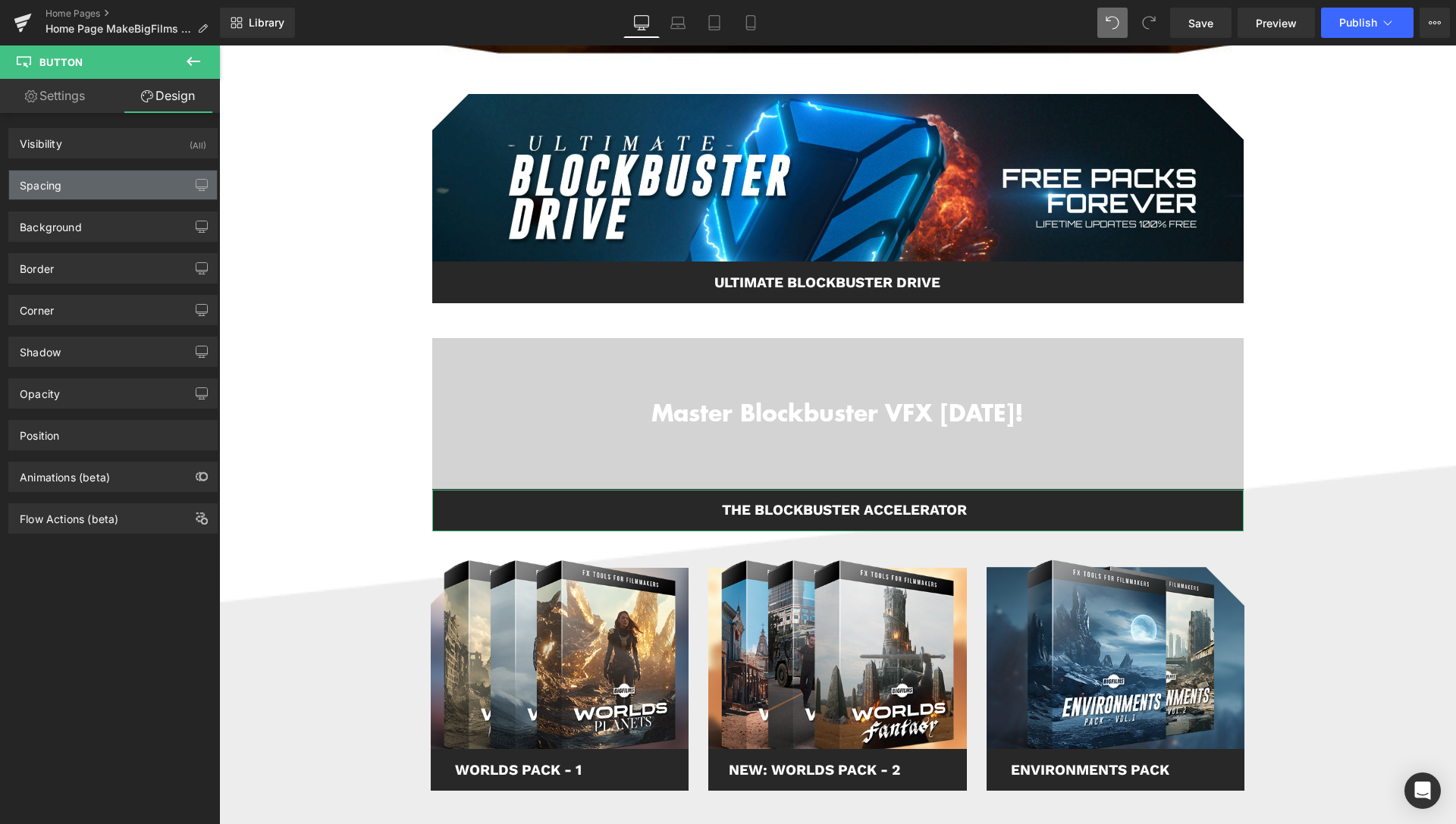
click at [97, 181] on div "Spacing" at bounding box center [113, 185] width 208 height 29
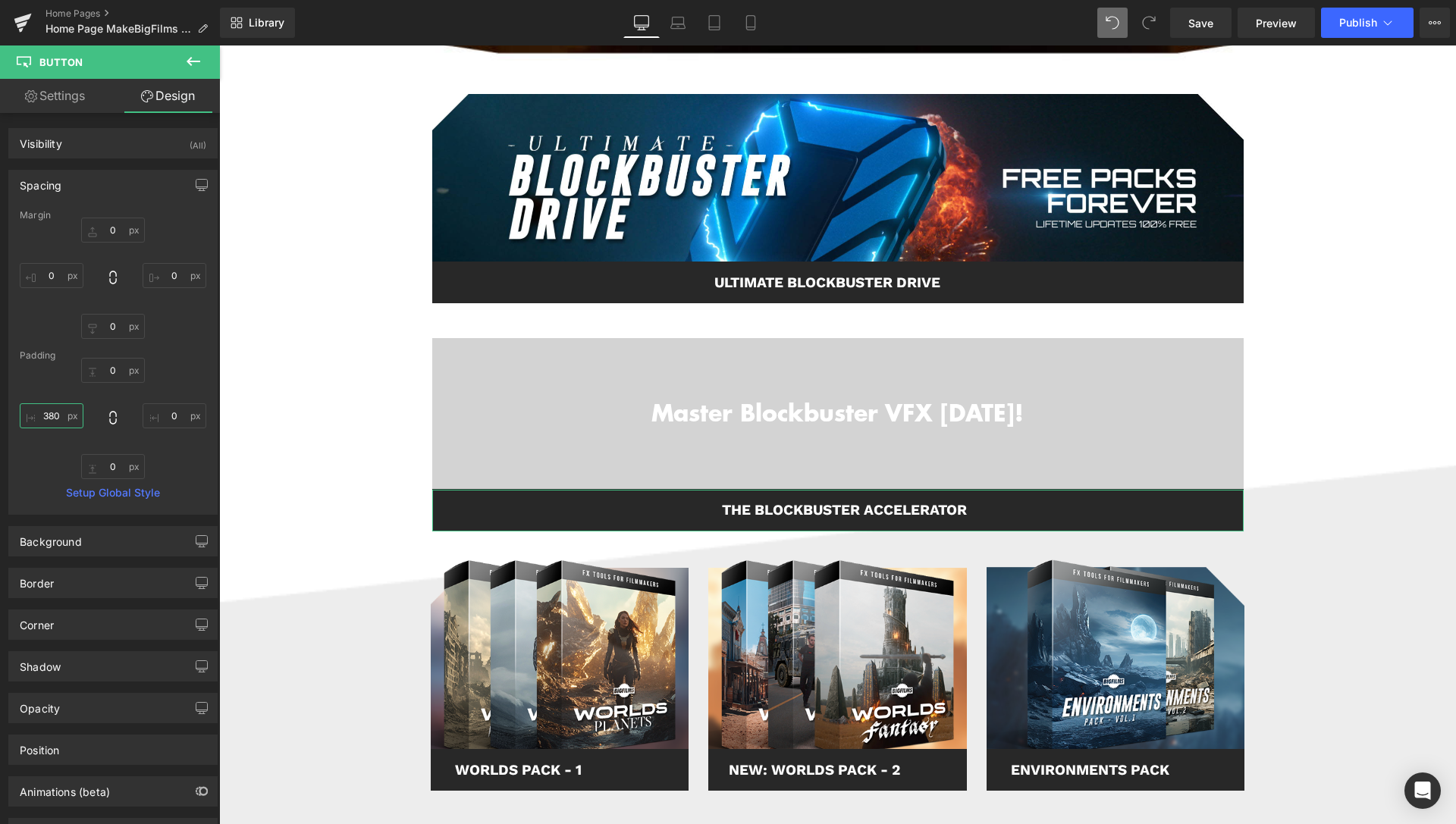
click at [51, 415] on input "380" at bounding box center [51, 416] width 64 height 25
click at [53, 416] on input "380" at bounding box center [51, 416] width 64 height 25
click at [61, 415] on input "360" at bounding box center [51, 416] width 64 height 25
type input "365"
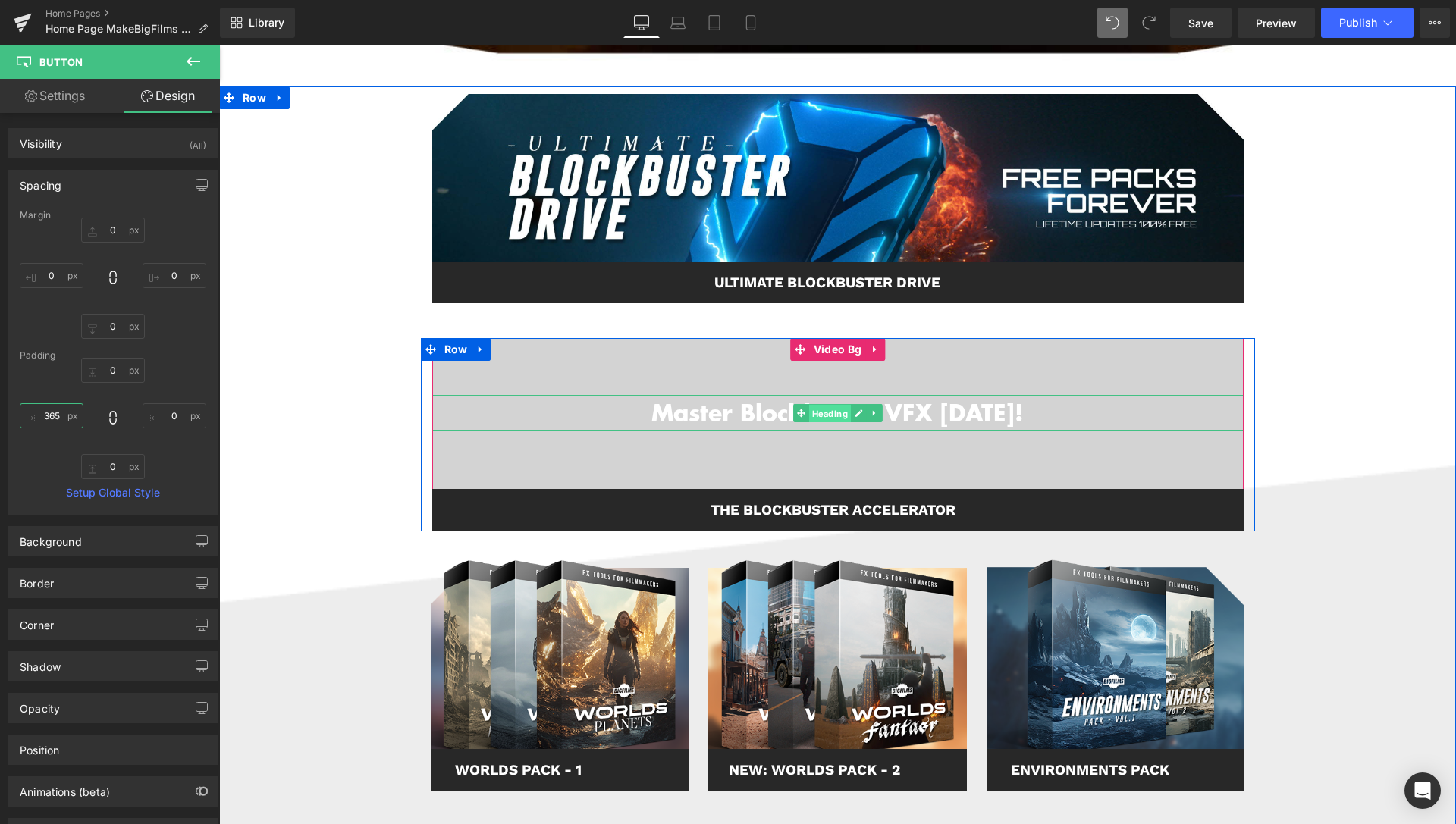
click at [819, 412] on span "Heading" at bounding box center [829, 413] width 41 height 18
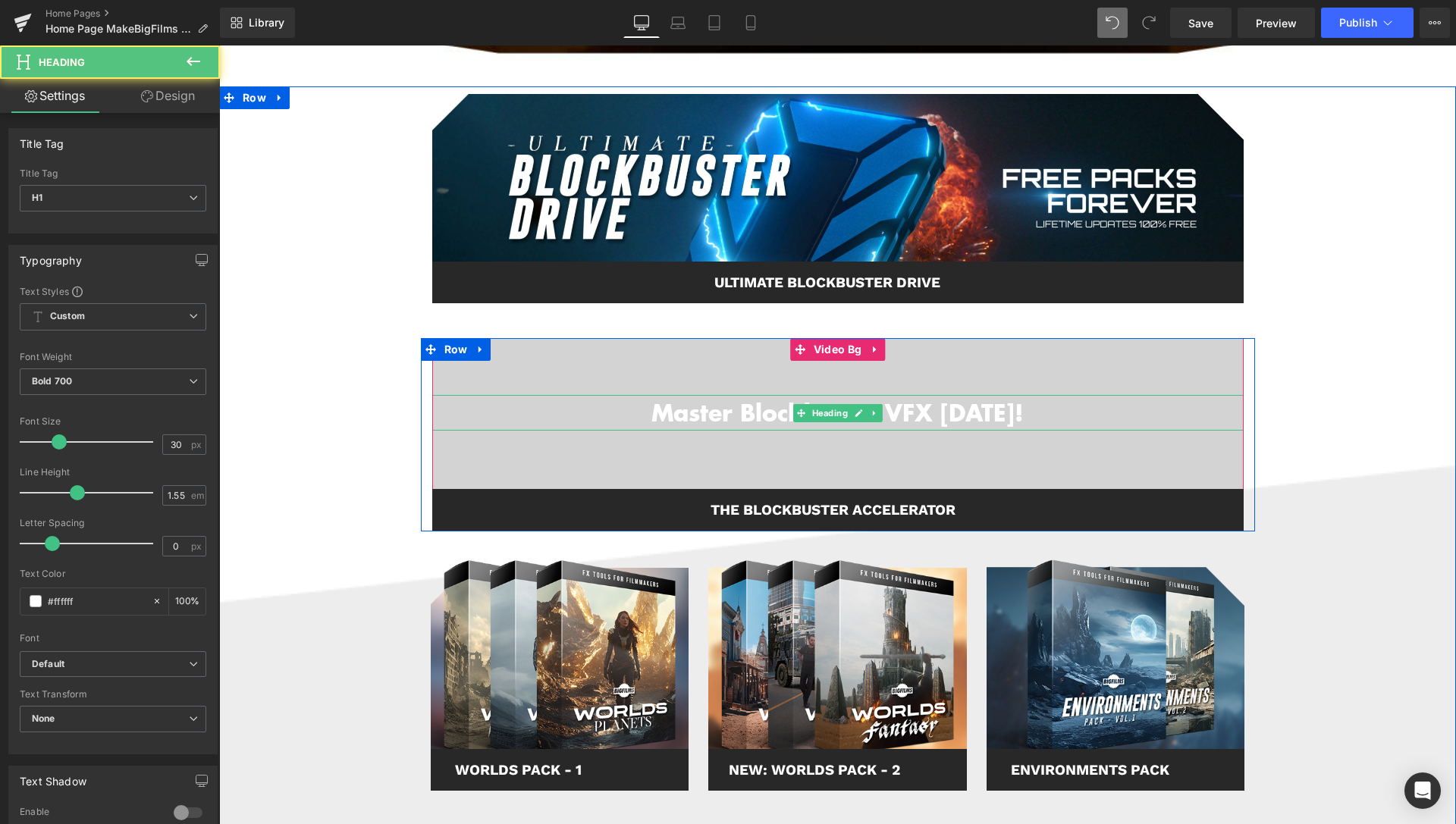
click at [1064, 415] on h1 "Master Blockbuster VFX [DATE]!" at bounding box center [837, 412] width 812 height 36
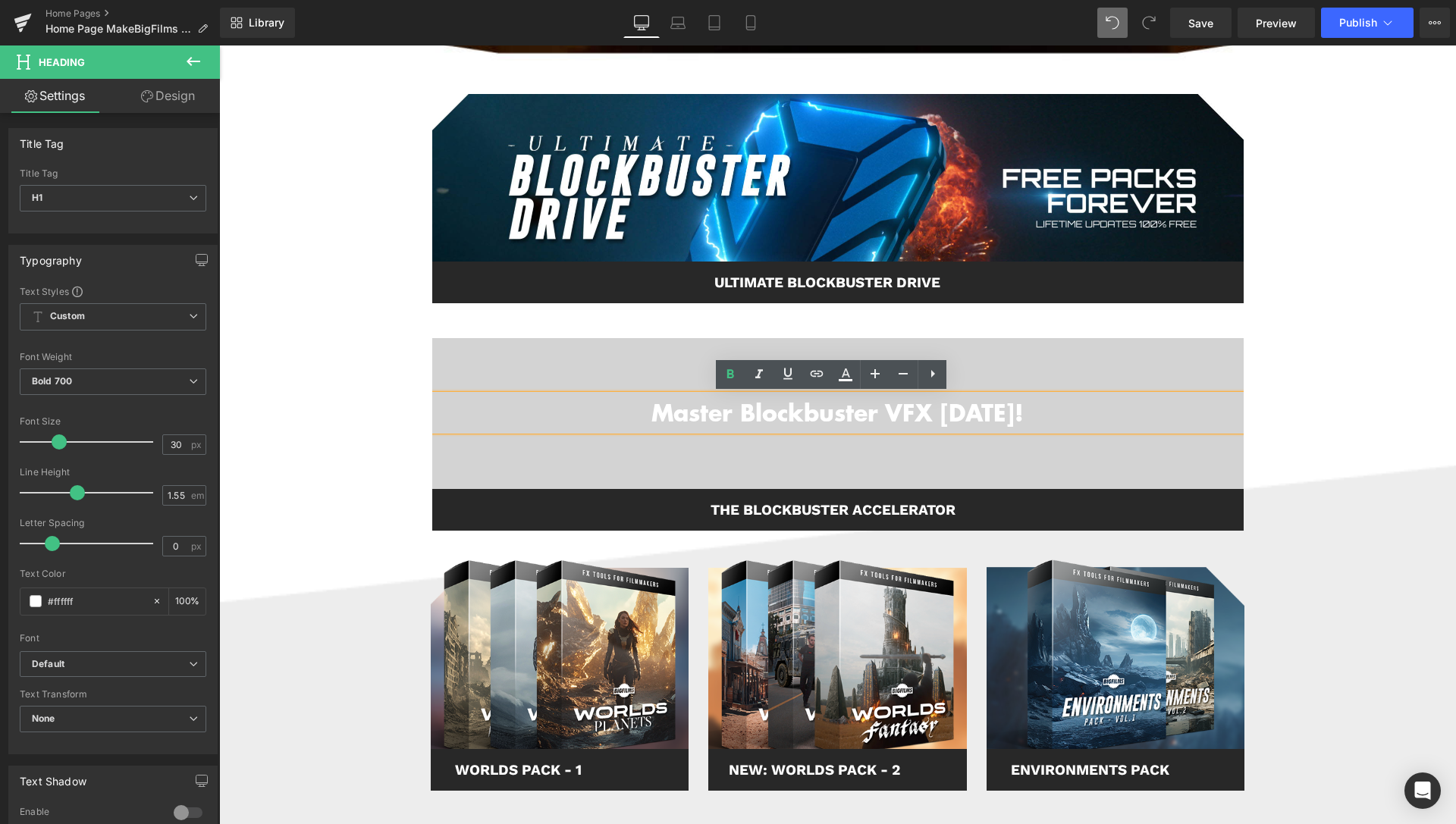
click at [1051, 414] on h1 "Master Blockbuster VFX [DATE]!" at bounding box center [837, 412] width 812 height 36
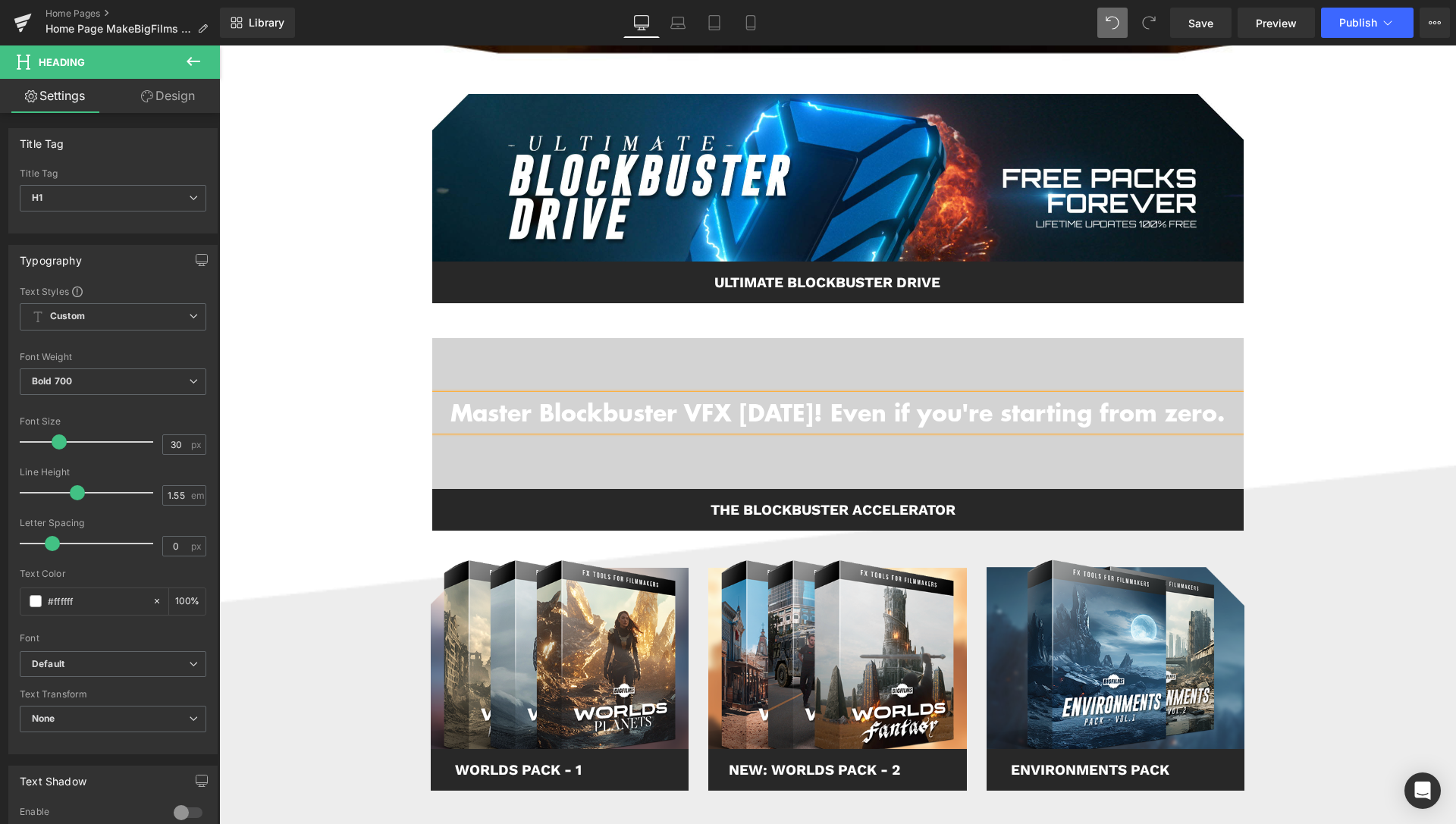
click at [886, 395] on h1 "Master Blockbuster VFX [DATE]! Even if you're starting from zero." at bounding box center [837, 412] width 812 height 36
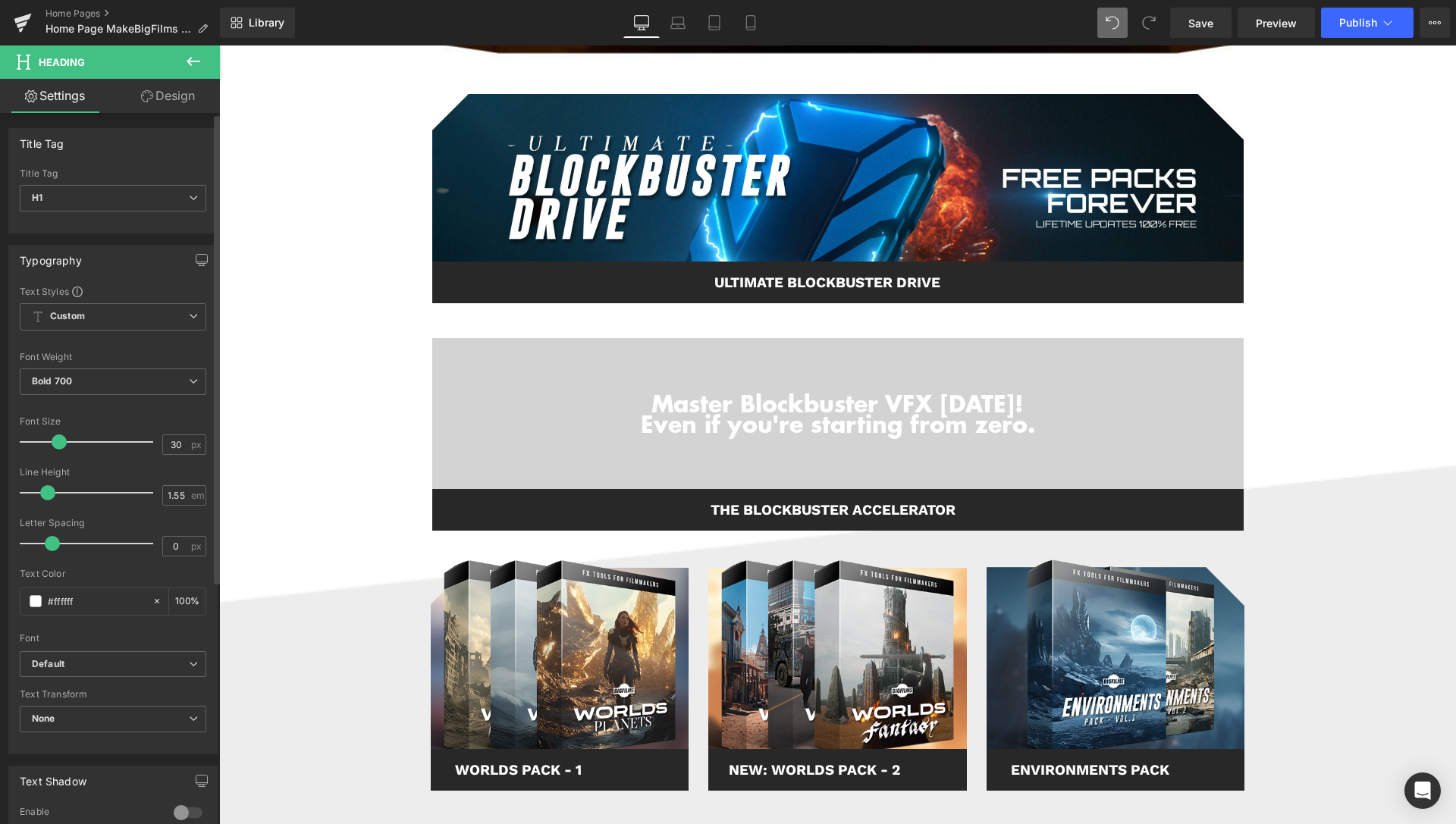
drag, startPoint x: 69, startPoint y: 496, endPoint x: 45, endPoint y: 497, distance: 24.0
click at [45, 497] on span at bounding box center [48, 493] width 15 height 15
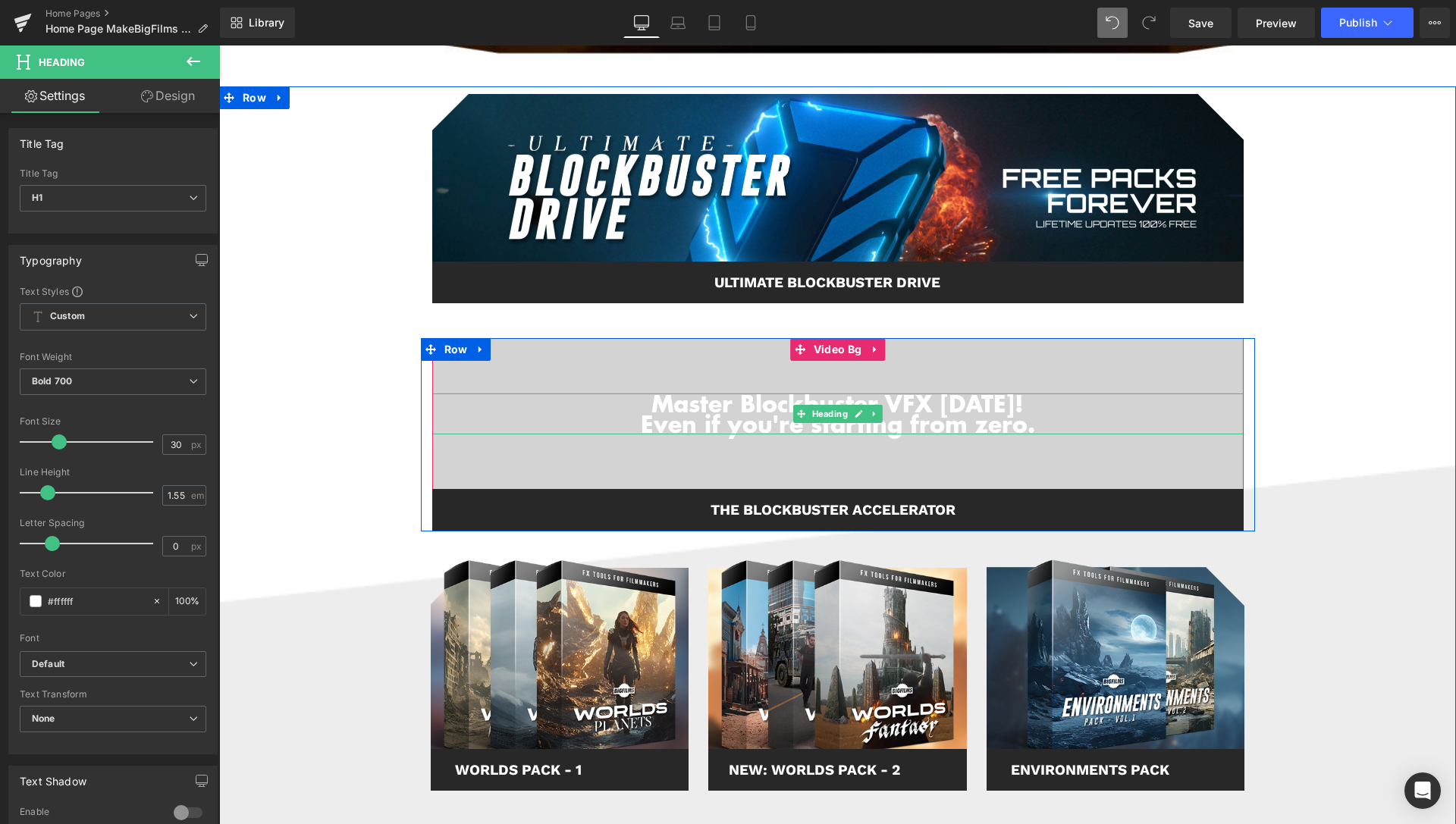
click at [1044, 402] on h1 "Master Blockbuster VFX [DATE]!" at bounding box center [837, 403] width 812 height 20
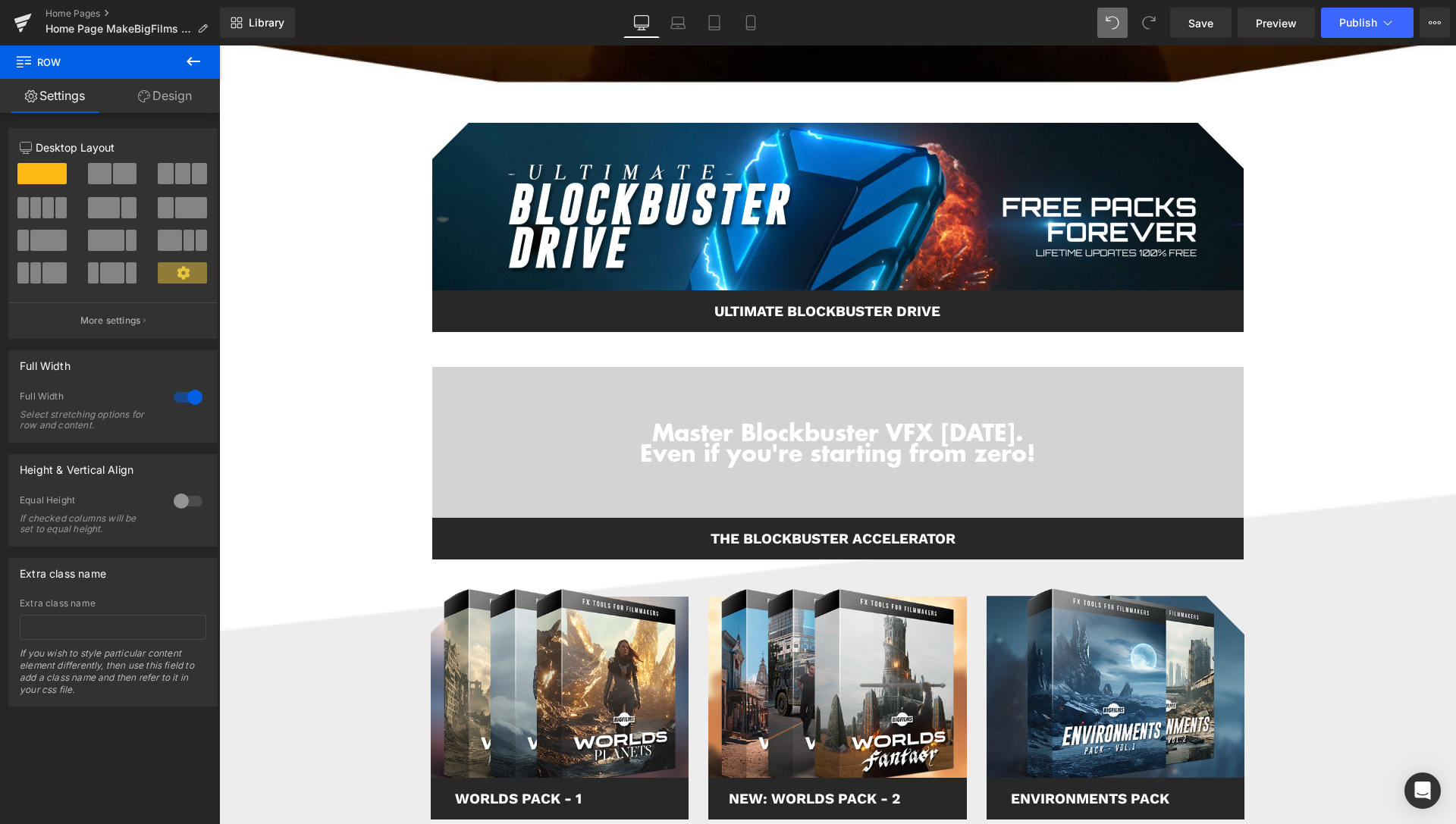
scroll to position [504, 0]
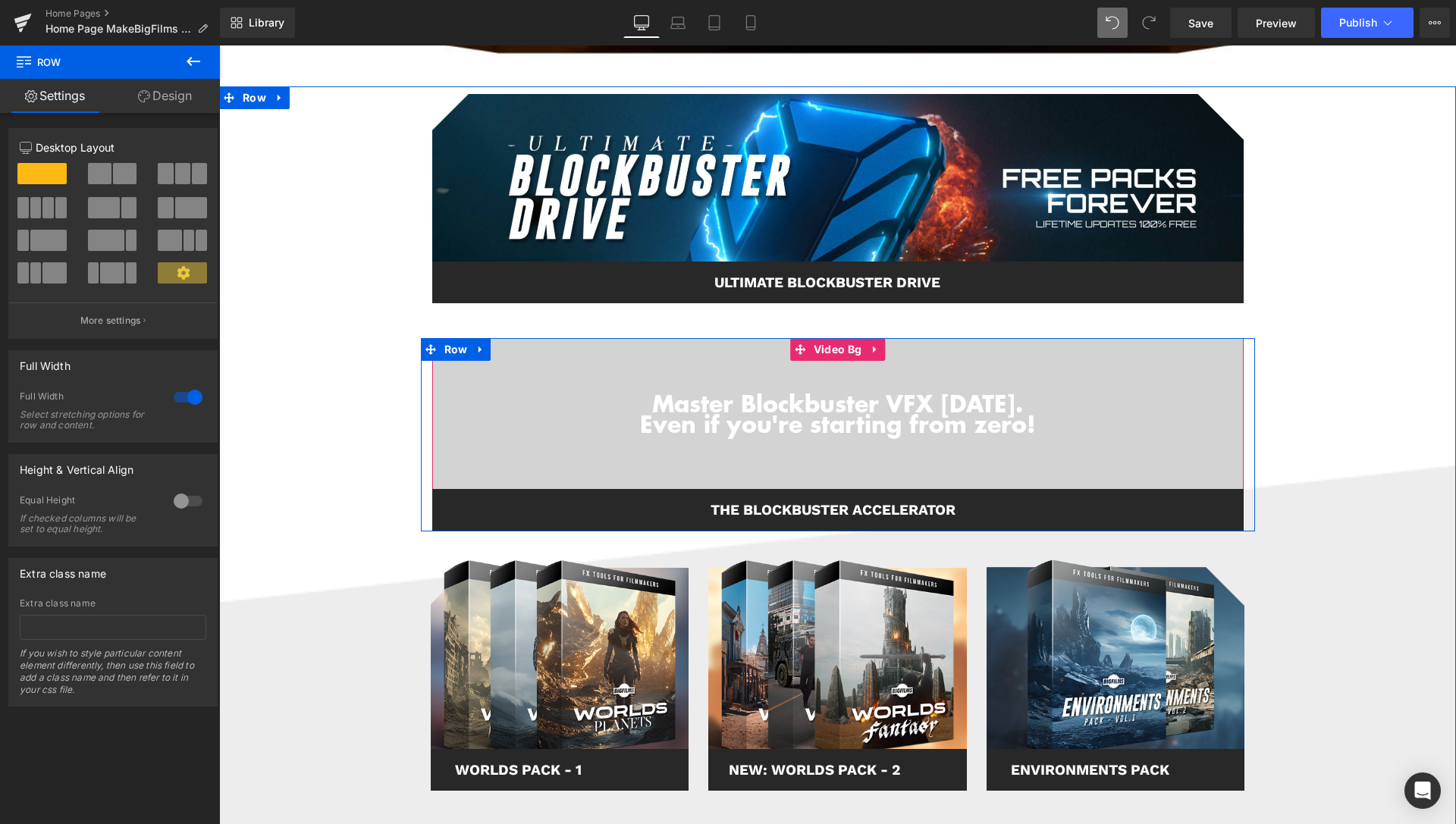
click at [713, 397] on div "Master Blockbuster VFX [DATE]. Even if you're starting from zero! Heading" at bounding box center [837, 413] width 812 height 41
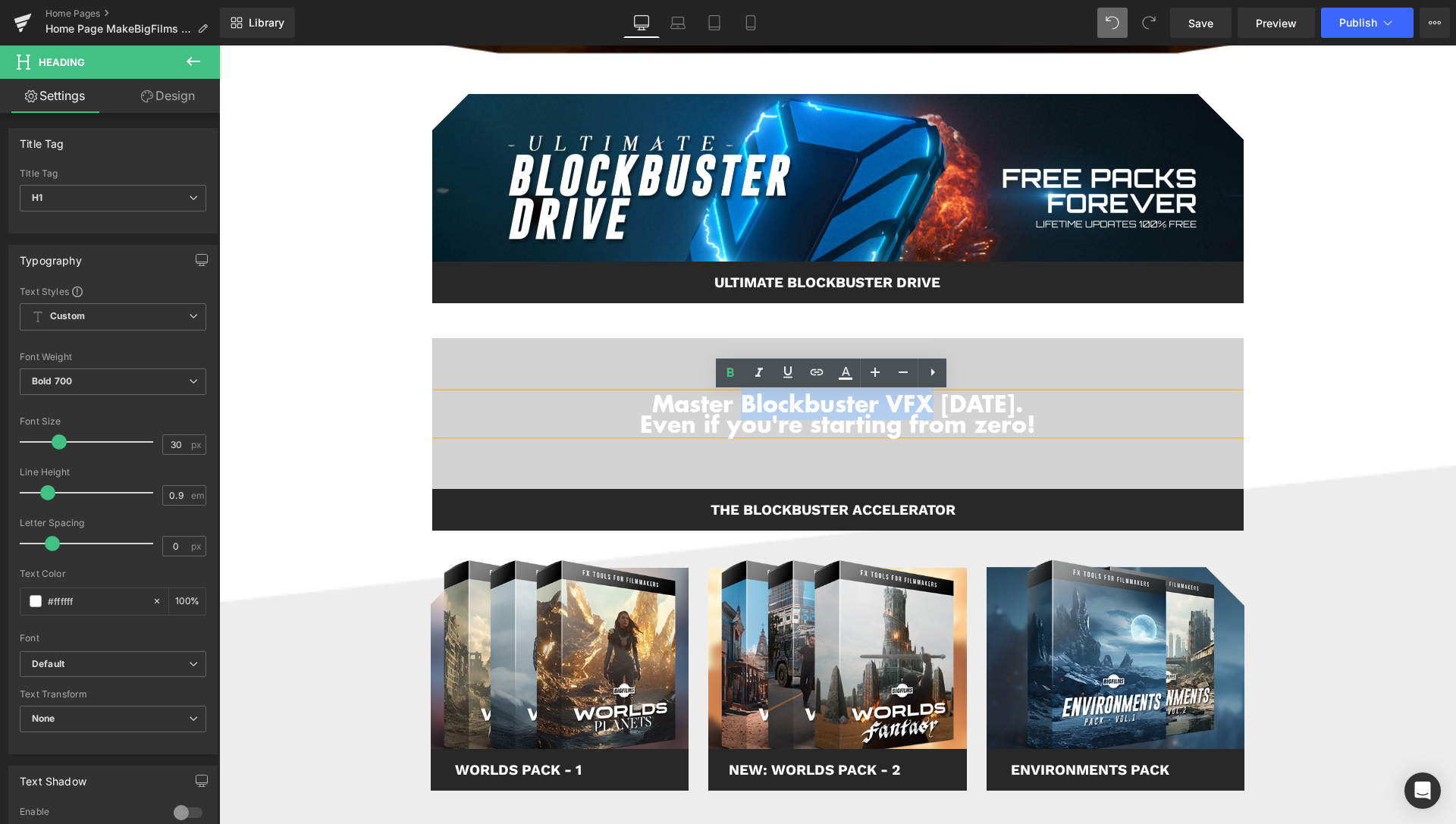
drag, startPoint x: 709, startPoint y: 402, endPoint x: 893, endPoint y: 389, distance: 184.5
click at [899, 401] on h1 "Master Blockbuster VFX [DATE]." at bounding box center [837, 403] width 812 height 20
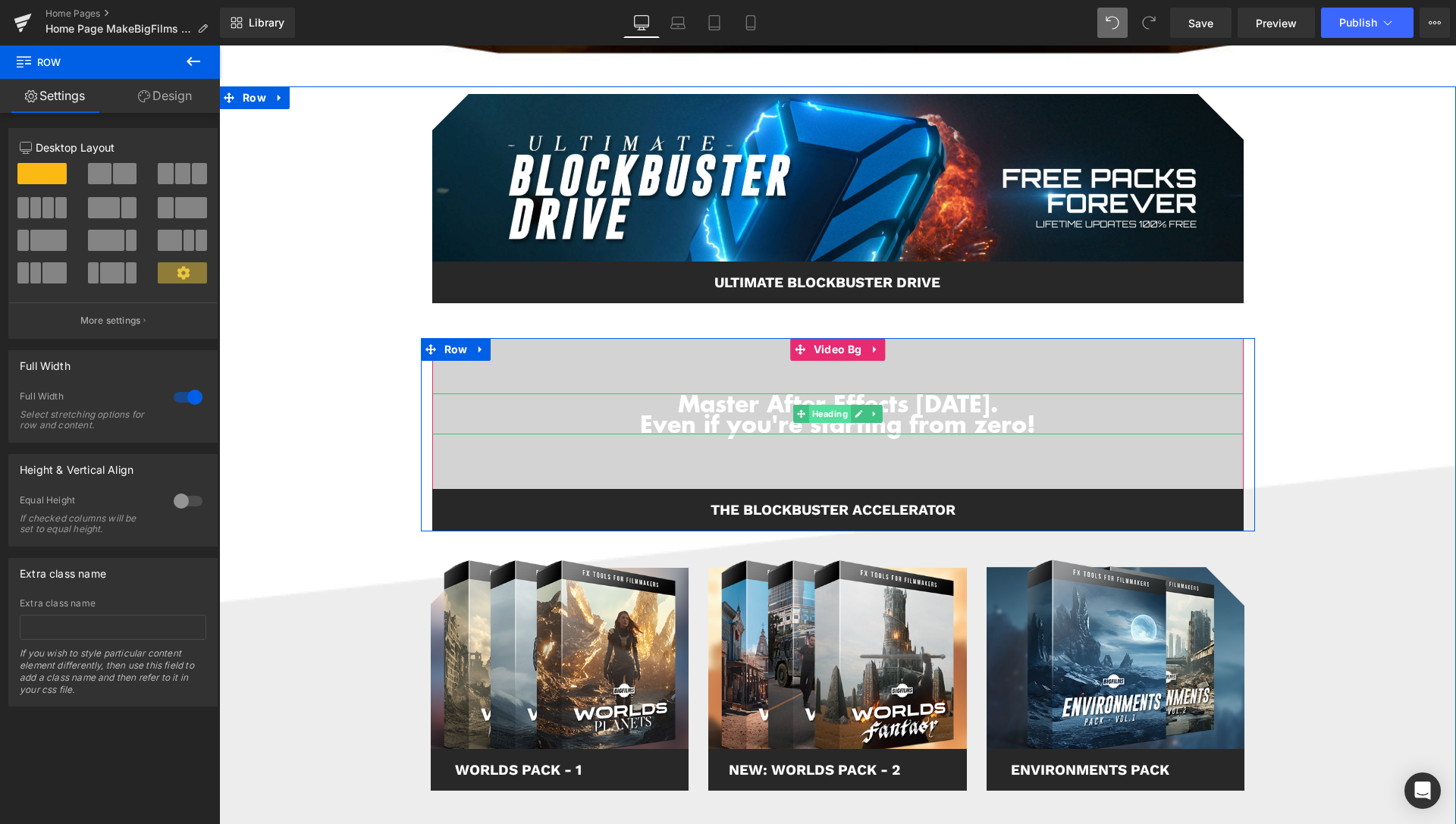
click at [830, 412] on span "Heading" at bounding box center [829, 413] width 41 height 18
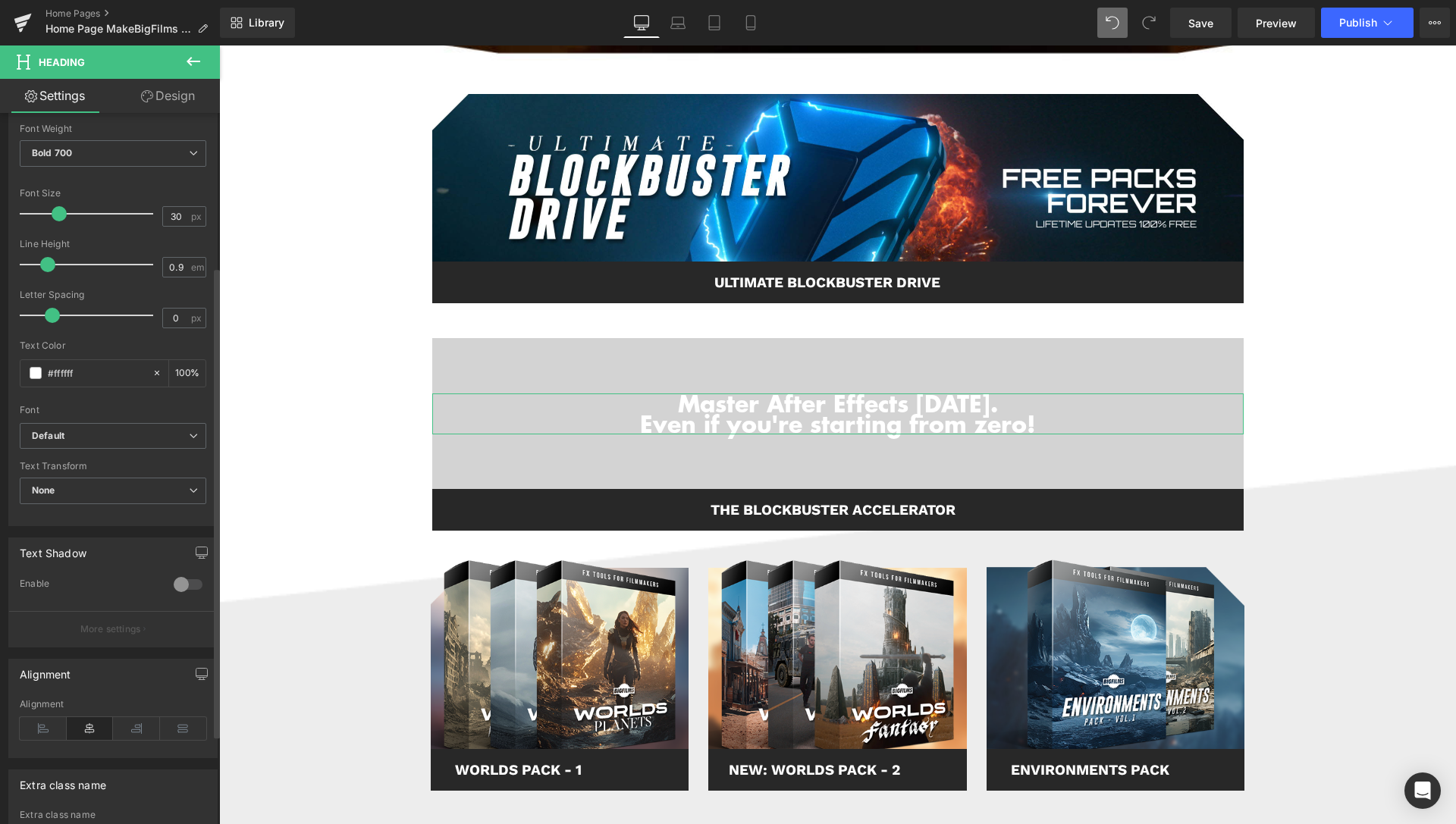
scroll to position [232, 0]
click at [172, 579] on div at bounding box center [188, 580] width 36 height 24
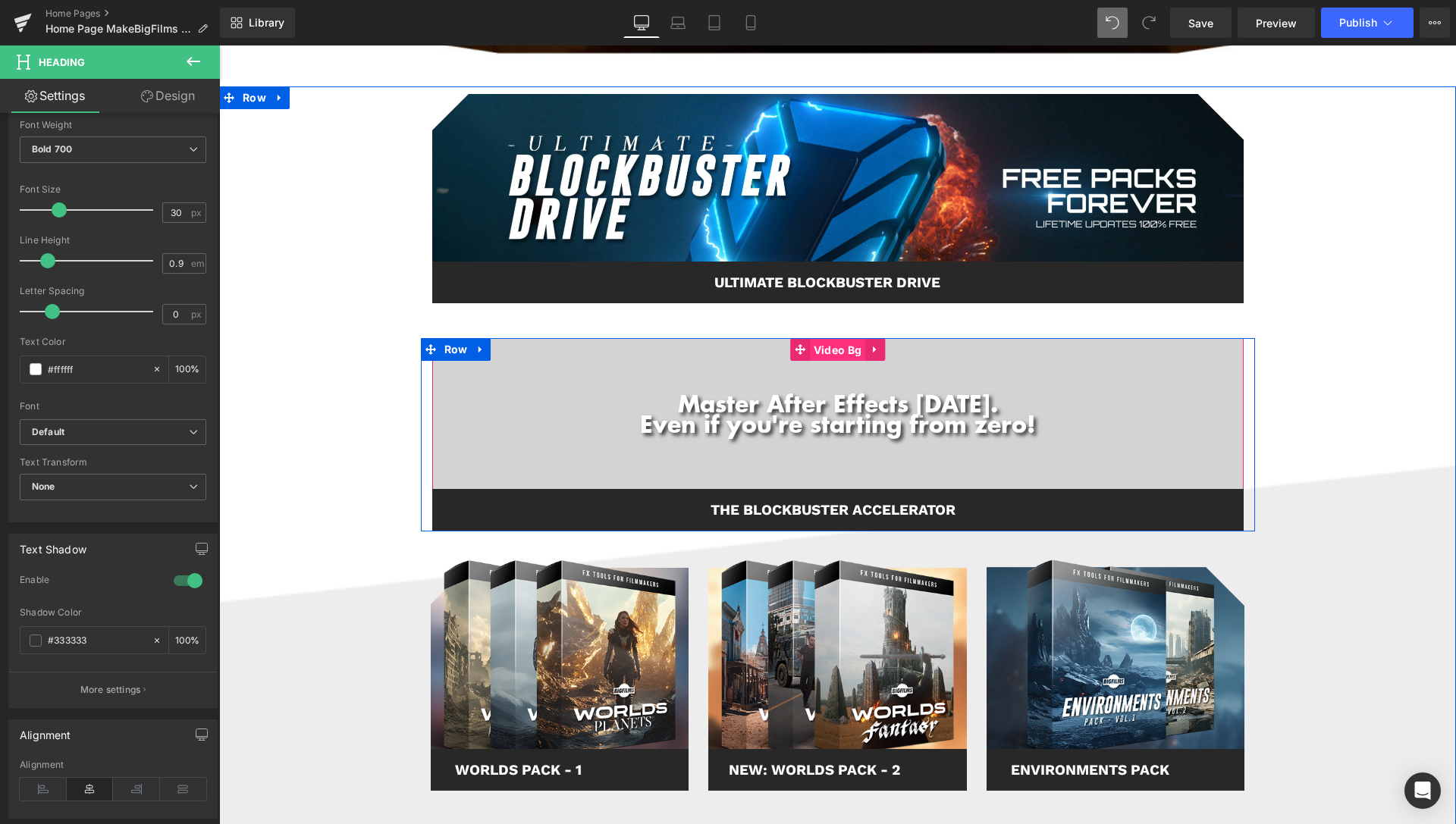
click at [829, 346] on span "Video Bg" at bounding box center [837, 350] width 55 height 23
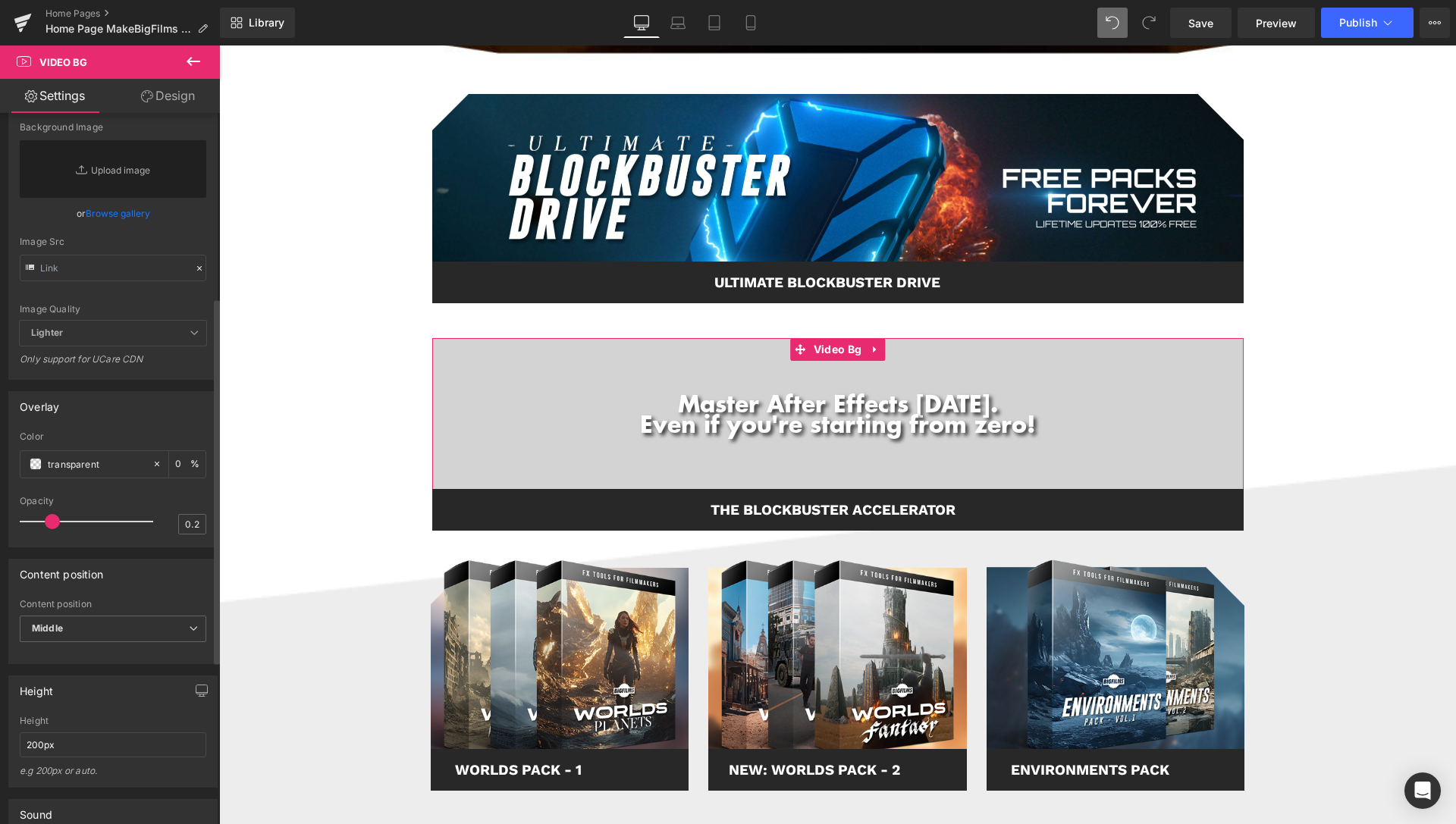
scroll to position [463, 0]
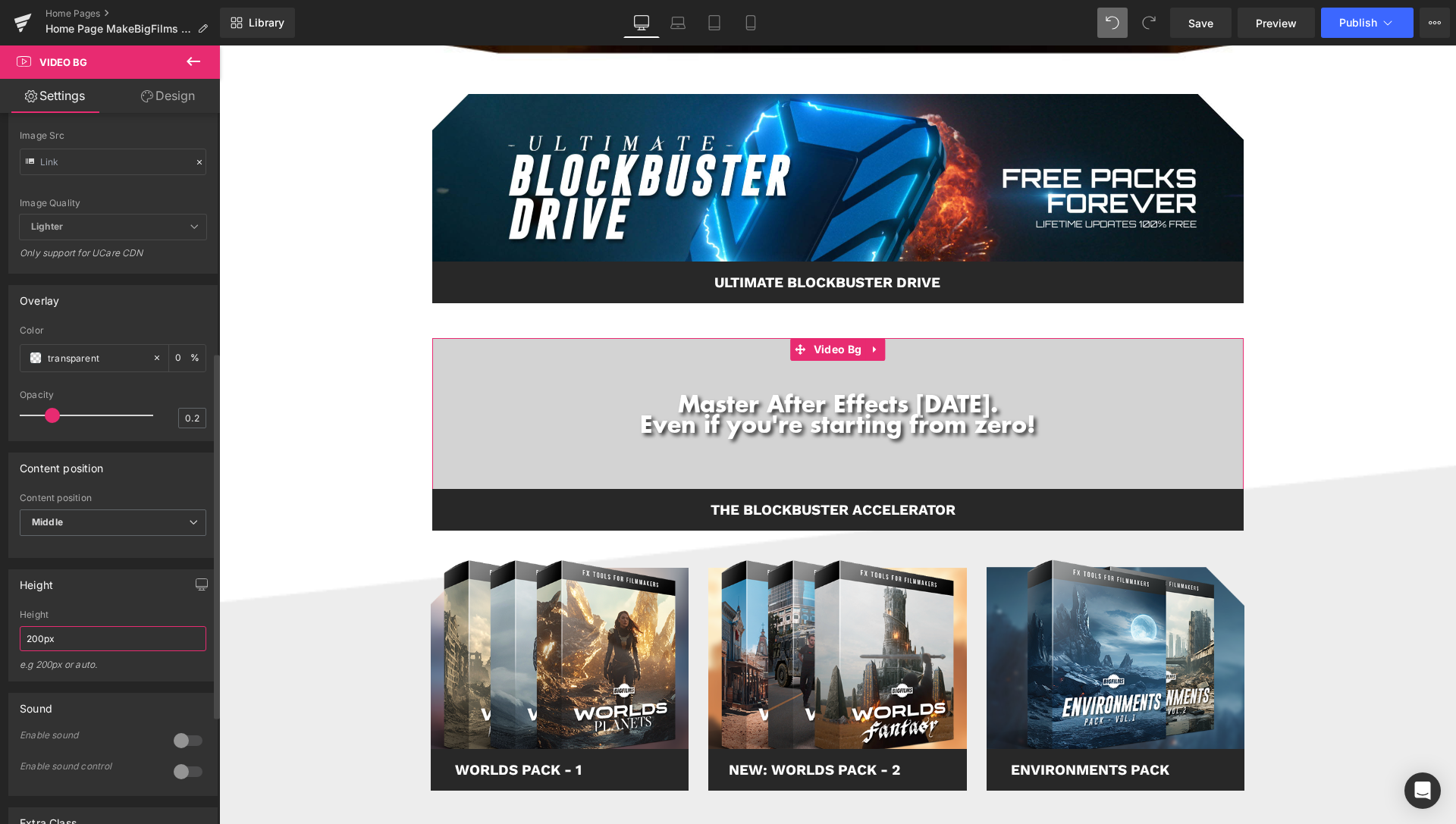
click at [38, 651] on input "200px" at bounding box center [113, 638] width 186 height 25
type input "250px"
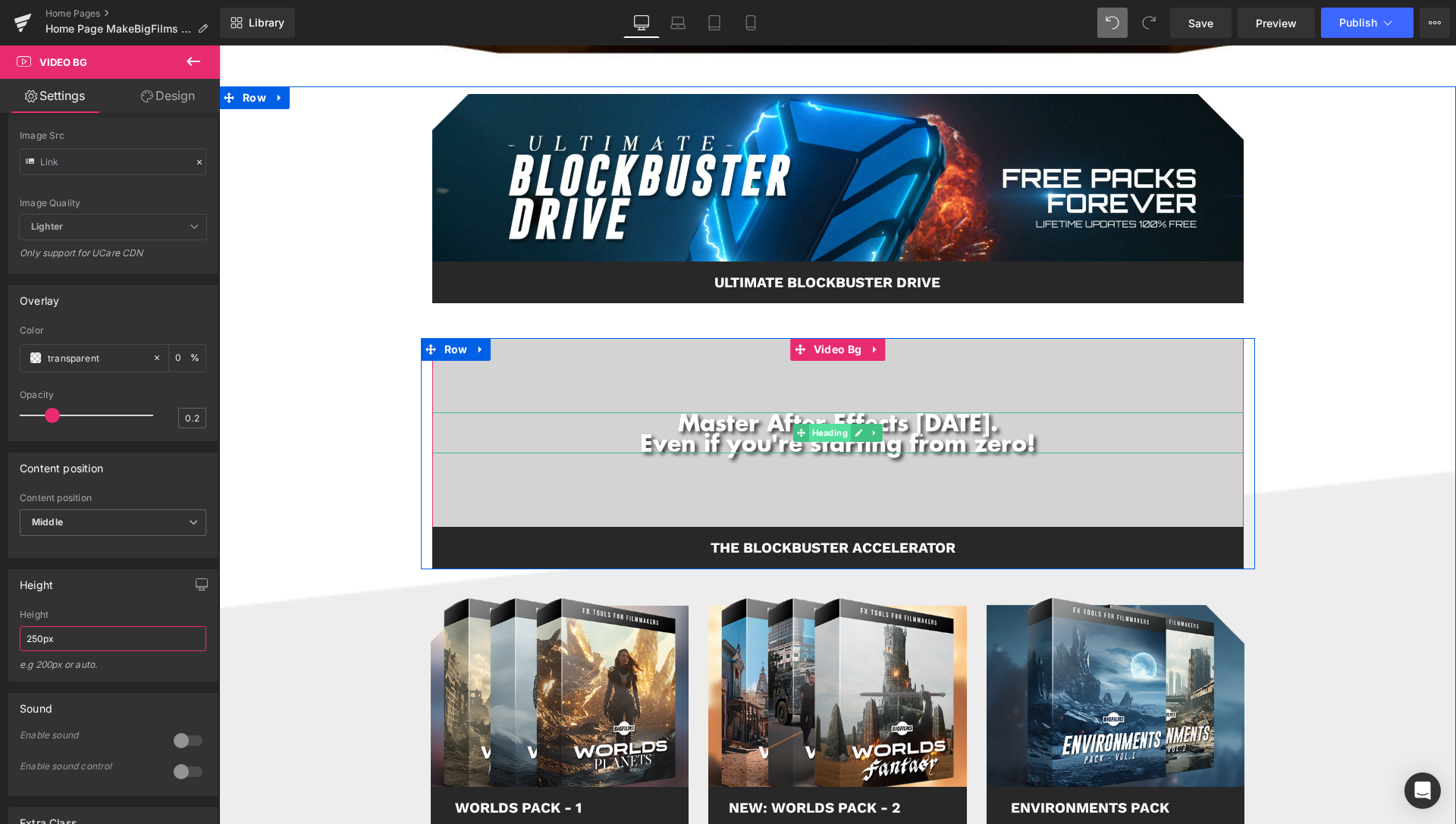
click at [820, 431] on span "Heading" at bounding box center [829, 433] width 41 height 18
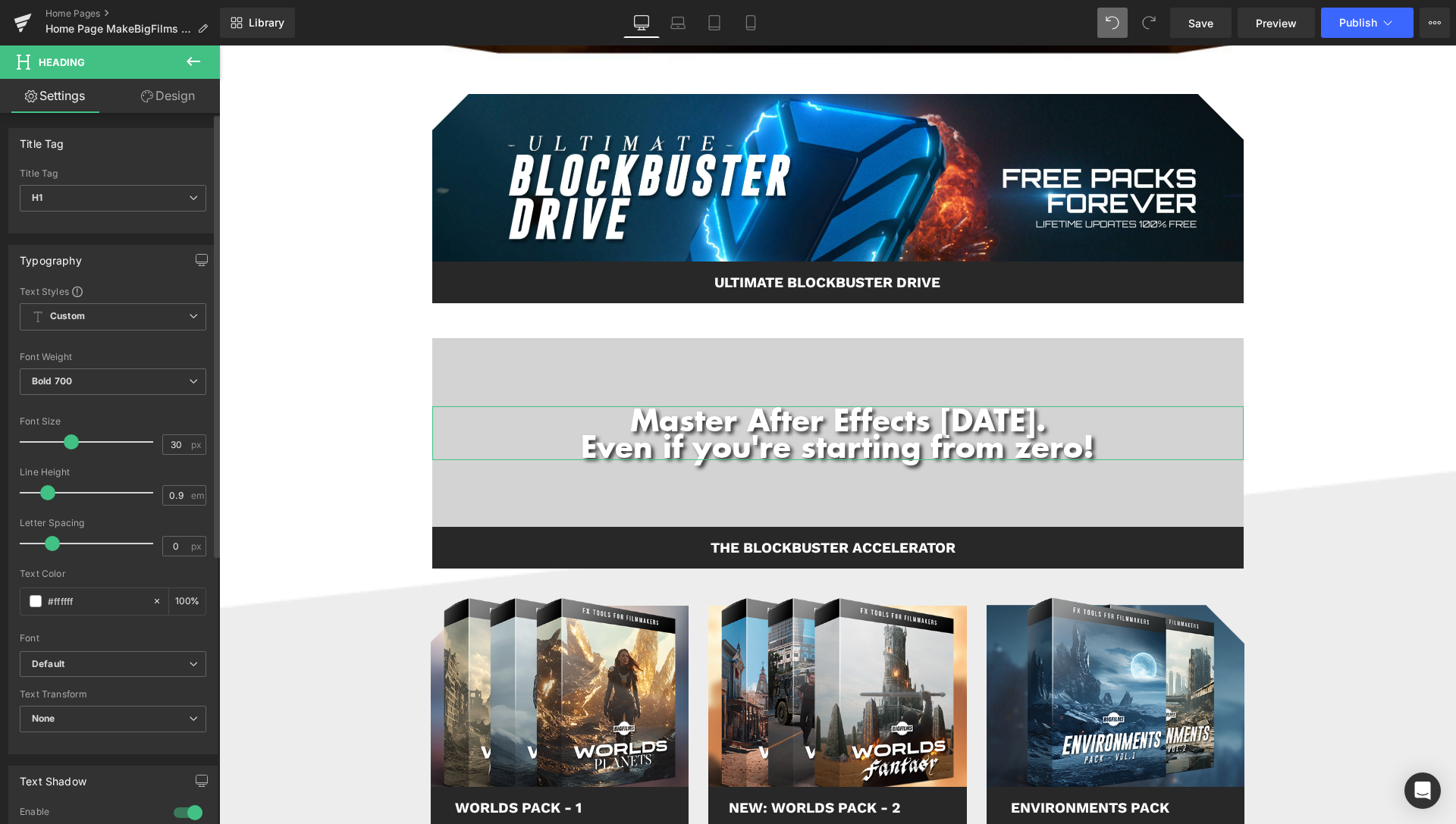
drag, startPoint x: 59, startPoint y: 444, endPoint x: 70, endPoint y: 450, distance: 12.5
click at [70, 450] on div at bounding box center [90, 442] width 126 height 30
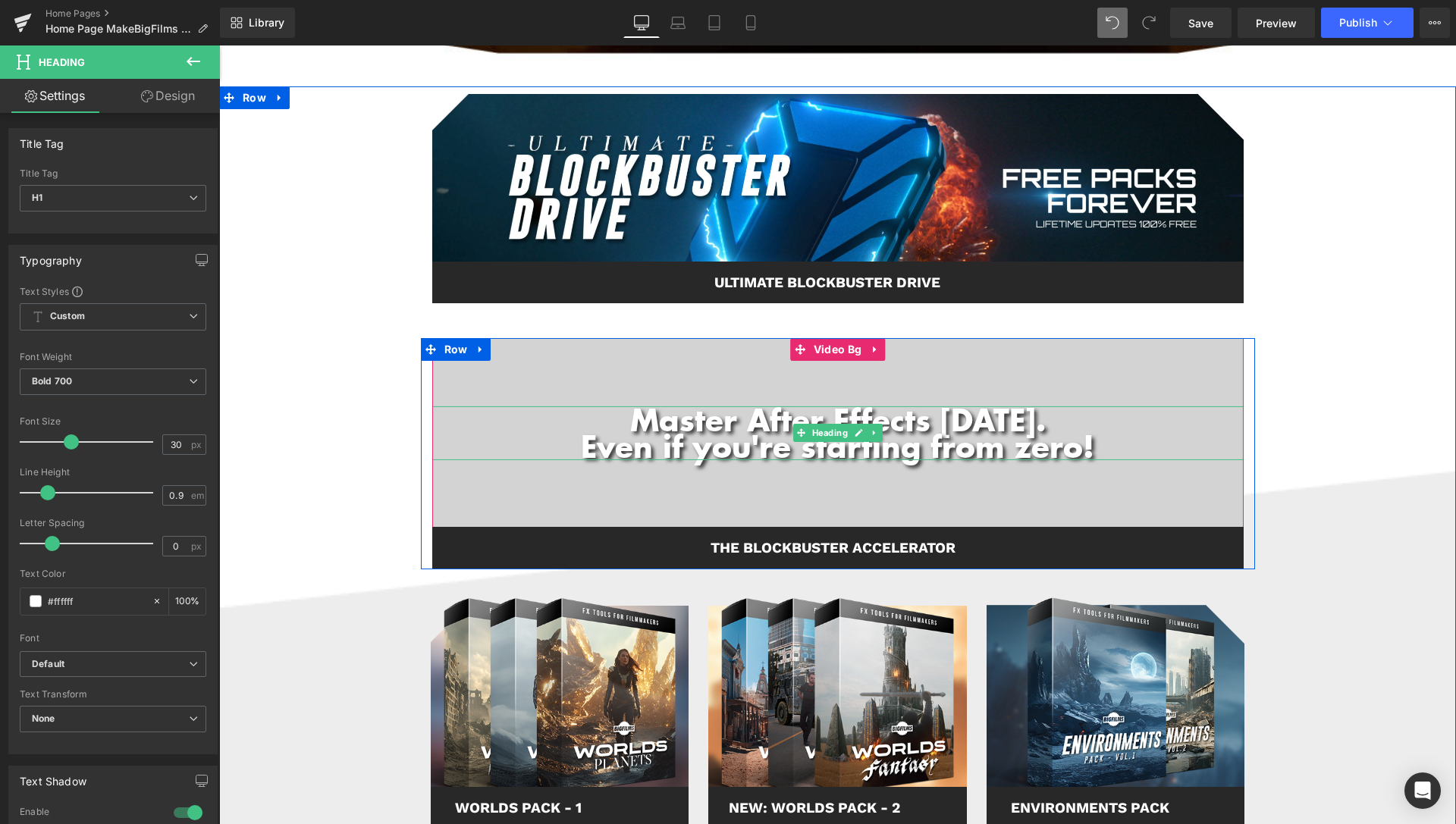
click at [741, 431] on h1 "Master After Effects [DATE]." at bounding box center [837, 419] width 812 height 27
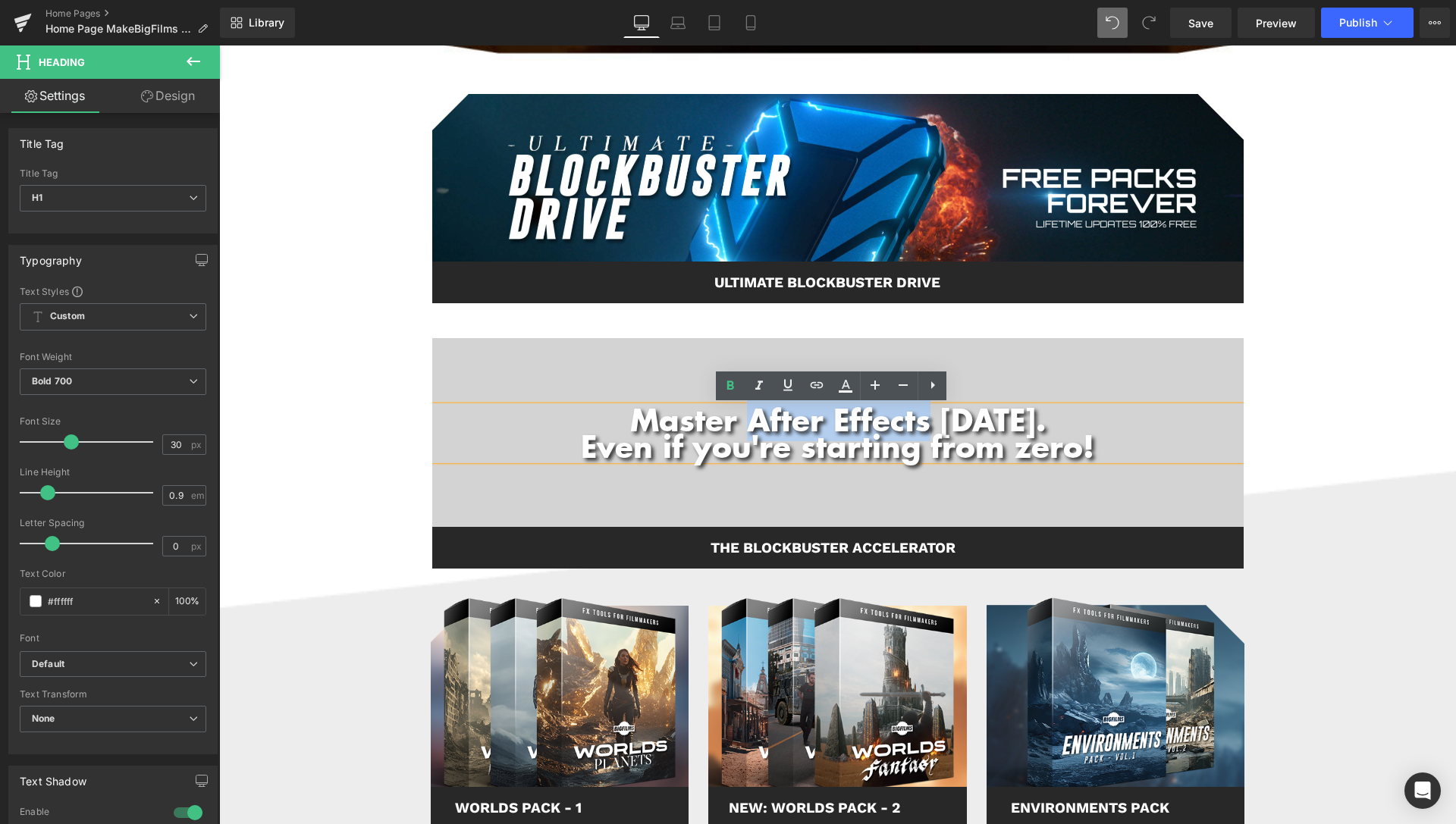
drag, startPoint x: 708, startPoint y: 421, endPoint x: 883, endPoint y: 425, distance: 175.0
click at [883, 425] on h1 "Master After Effects [DATE]." at bounding box center [837, 419] width 812 height 27
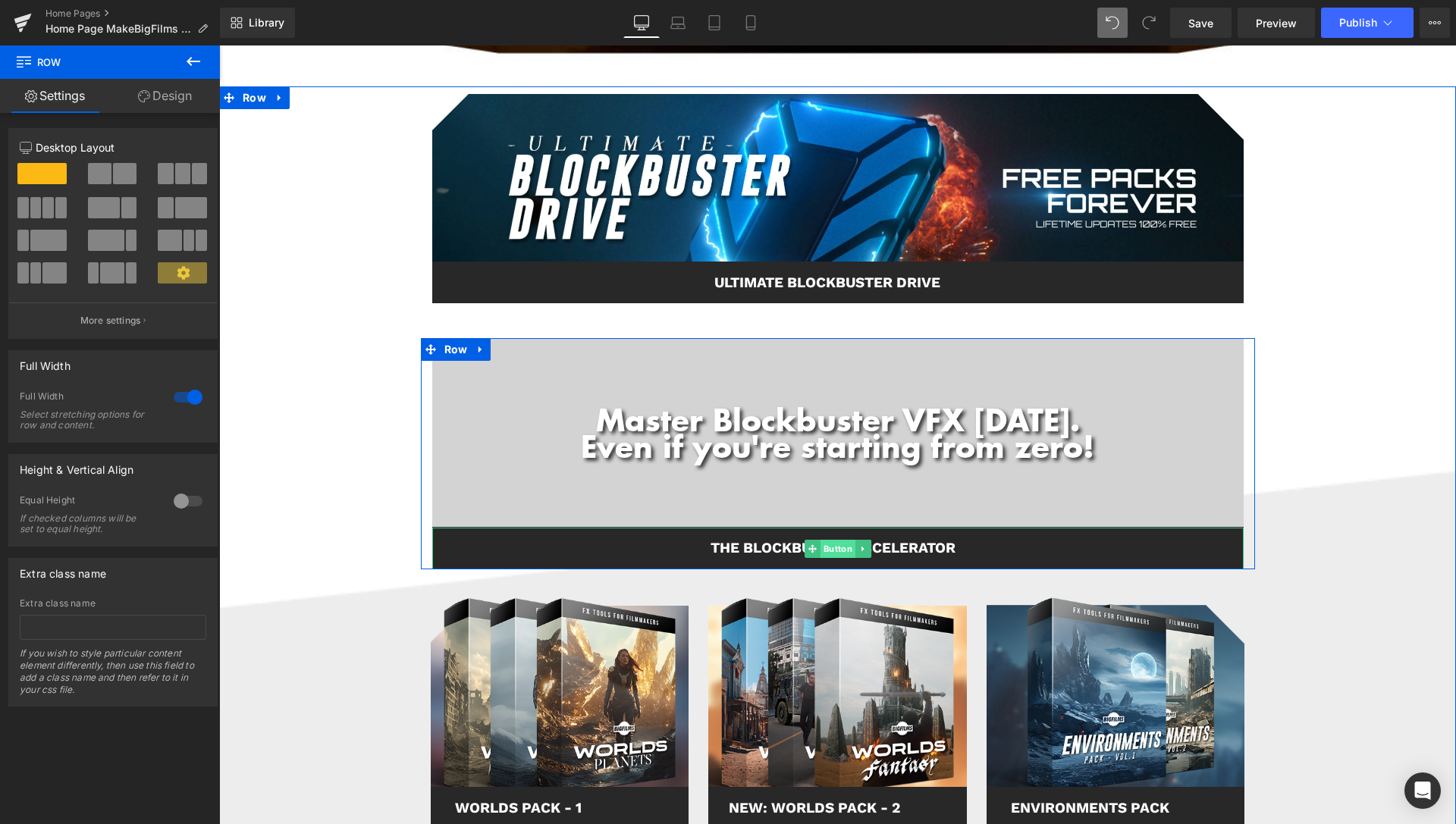
click at [821, 550] on span "Button" at bounding box center [837, 549] width 35 height 18
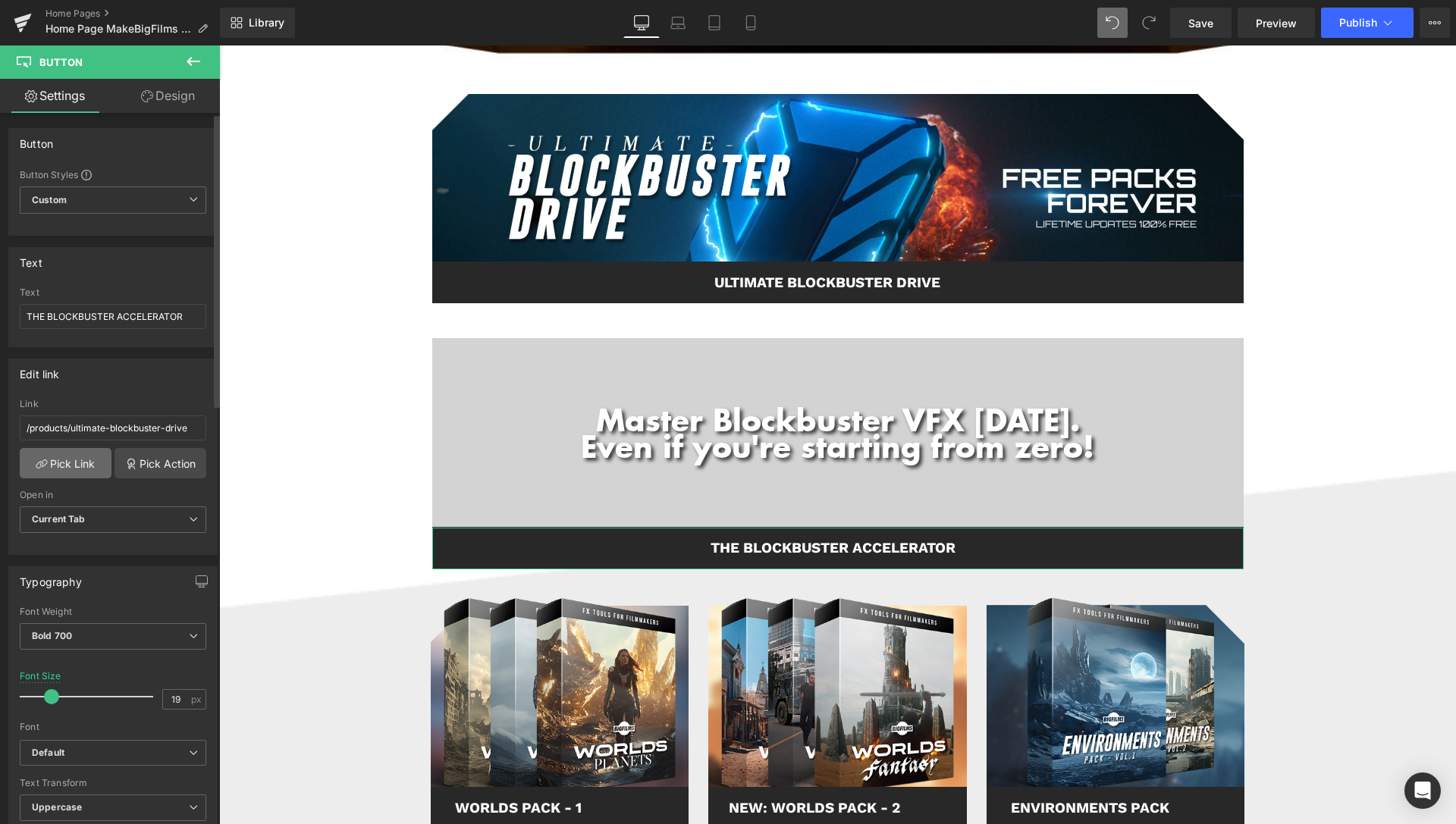
click at [53, 470] on link "Pick Link" at bounding box center [65, 463] width 92 height 30
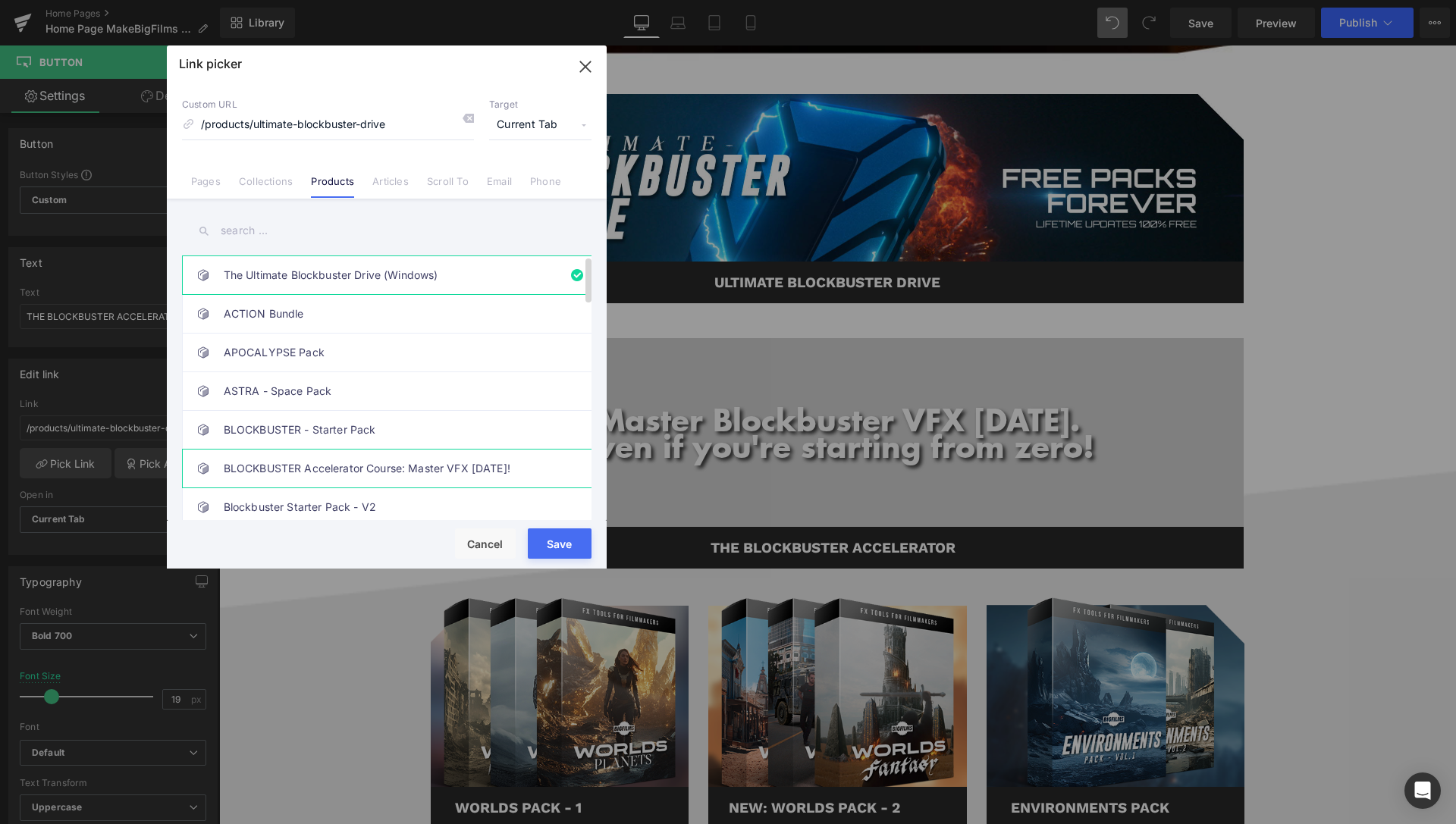
click at [416, 473] on link "BLOCKBUSTER Accelerator Course: Master VFX [DATE]!" at bounding box center [391, 468] width 334 height 38
click at [563, 546] on button "Save" at bounding box center [559, 543] width 64 height 30
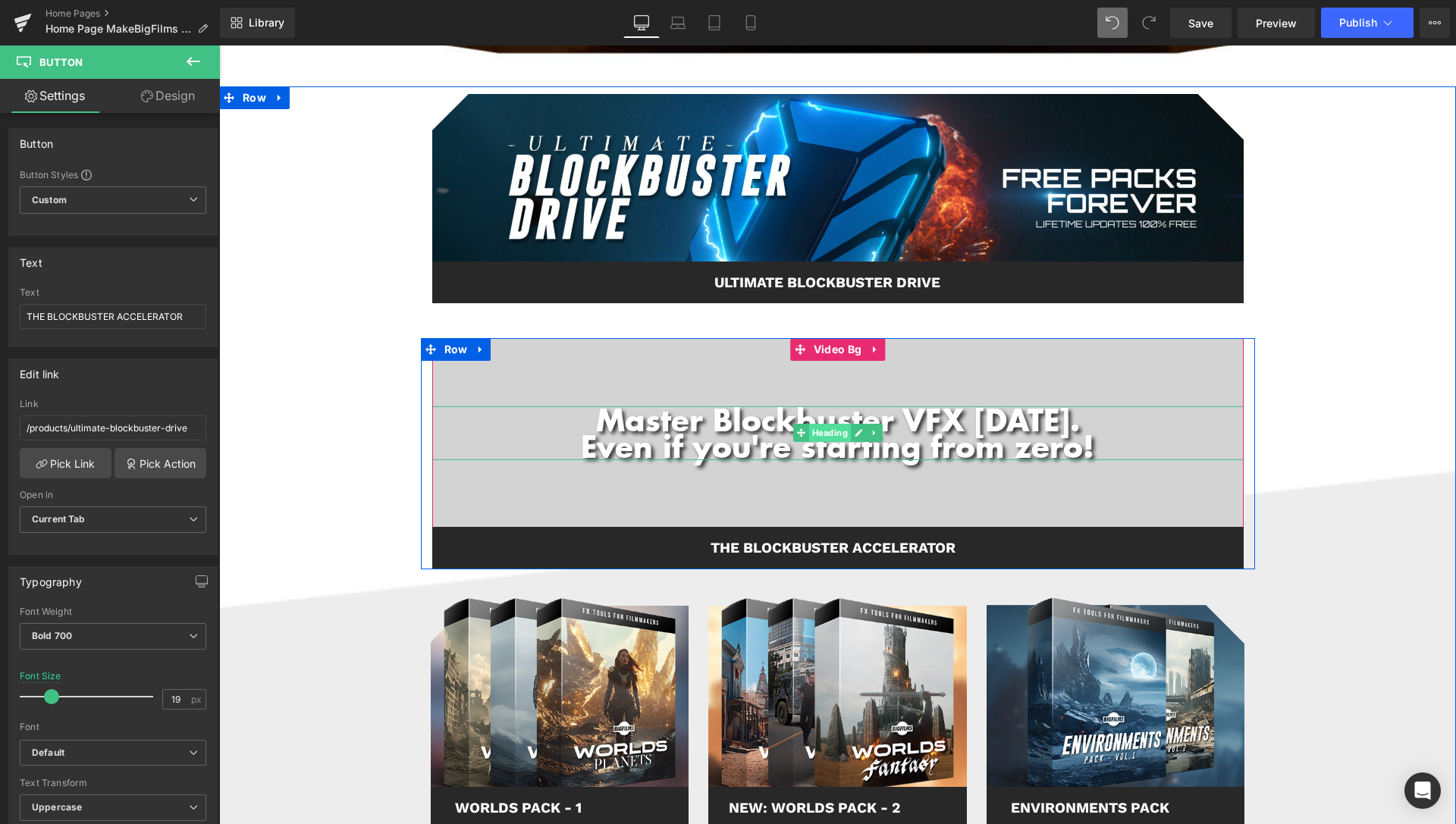
click at [825, 437] on span "Heading" at bounding box center [829, 433] width 41 height 18
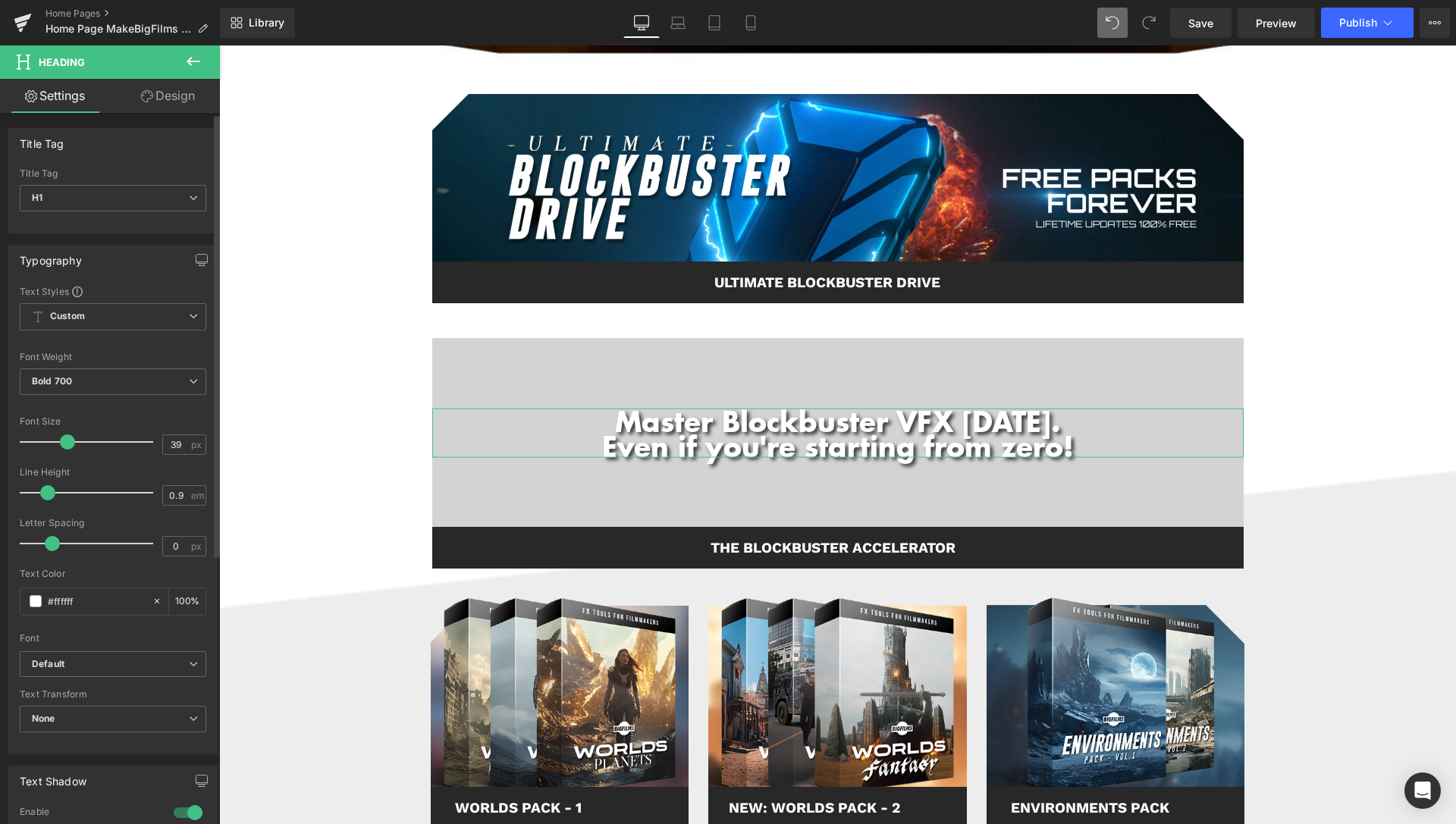
click at [60, 442] on span at bounding box center [67, 442] width 15 height 15
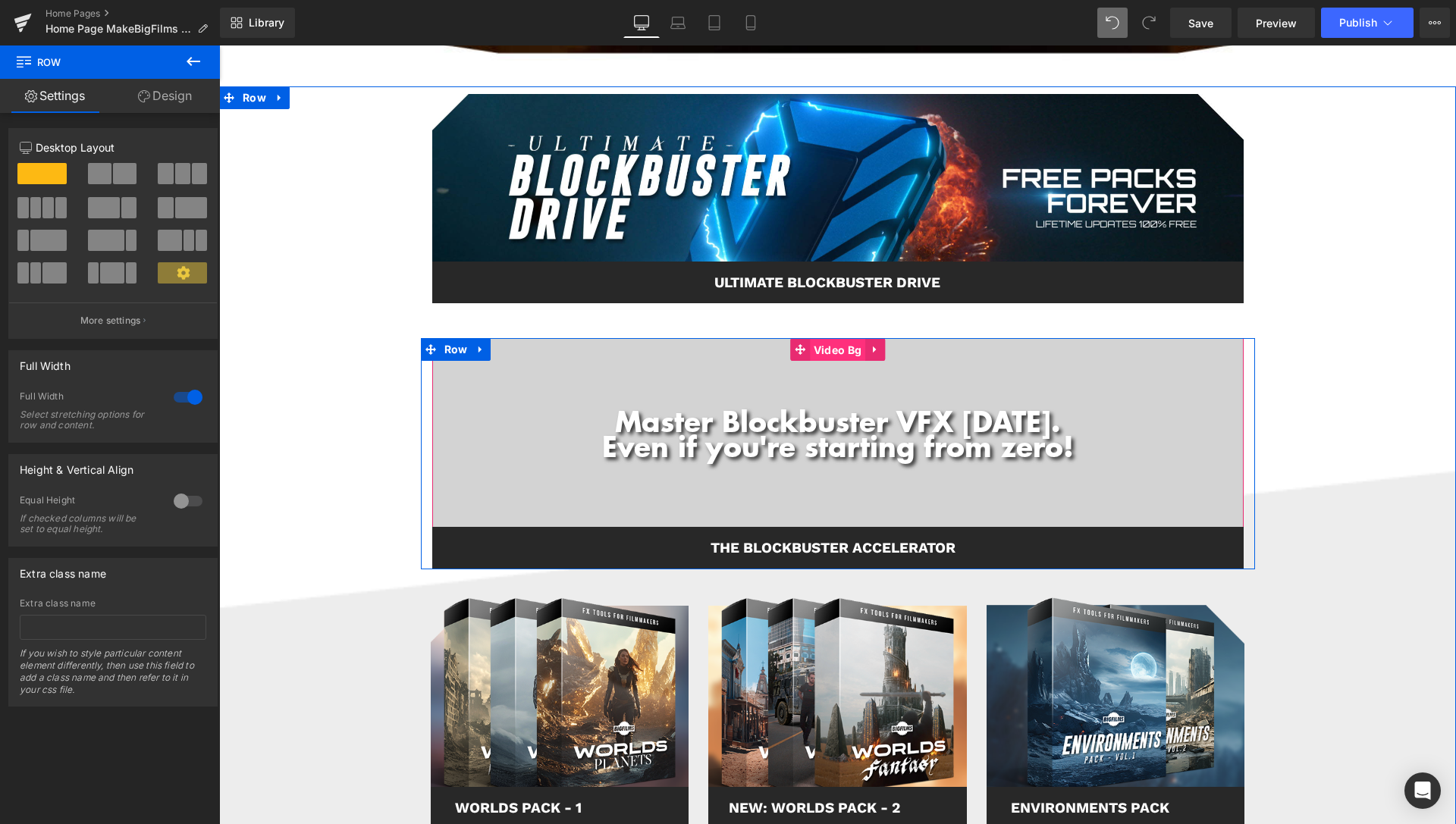
click at [816, 350] on span "Video Bg" at bounding box center [837, 350] width 55 height 23
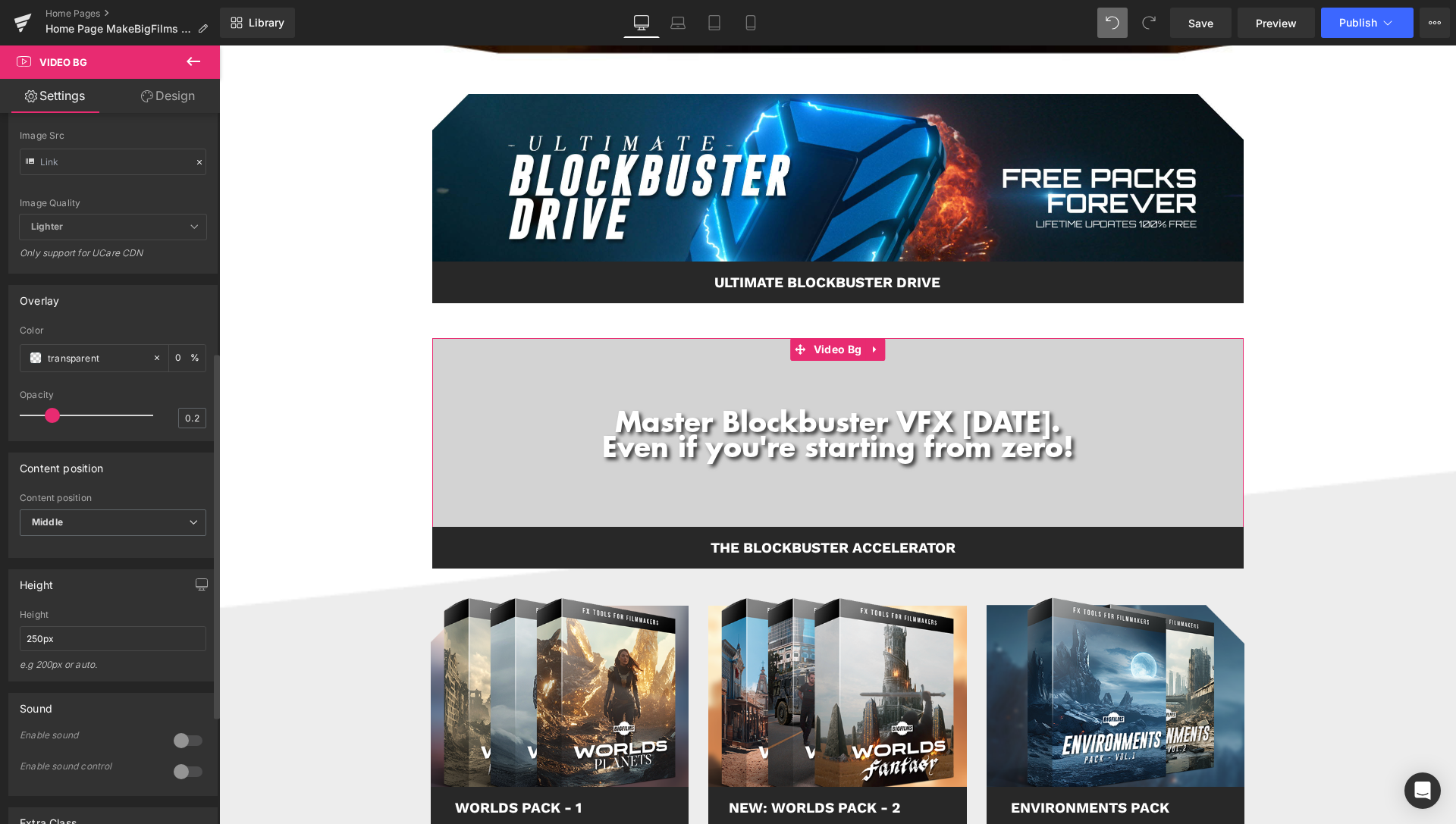
click at [63, 795] on div "Enable sound control" at bounding box center [113, 779] width 186 height 31
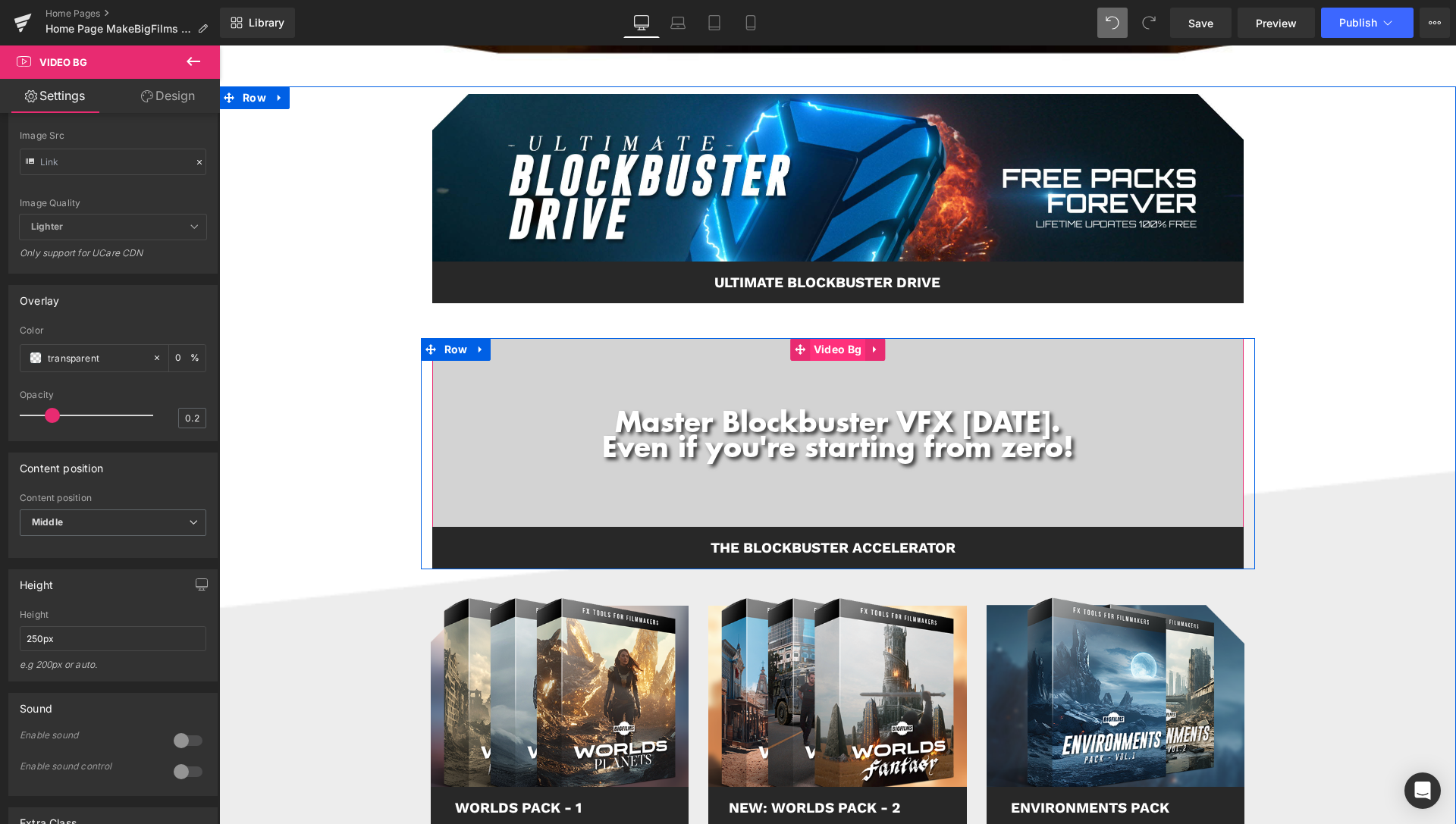
click at [826, 348] on span "Video Bg" at bounding box center [837, 349] width 55 height 23
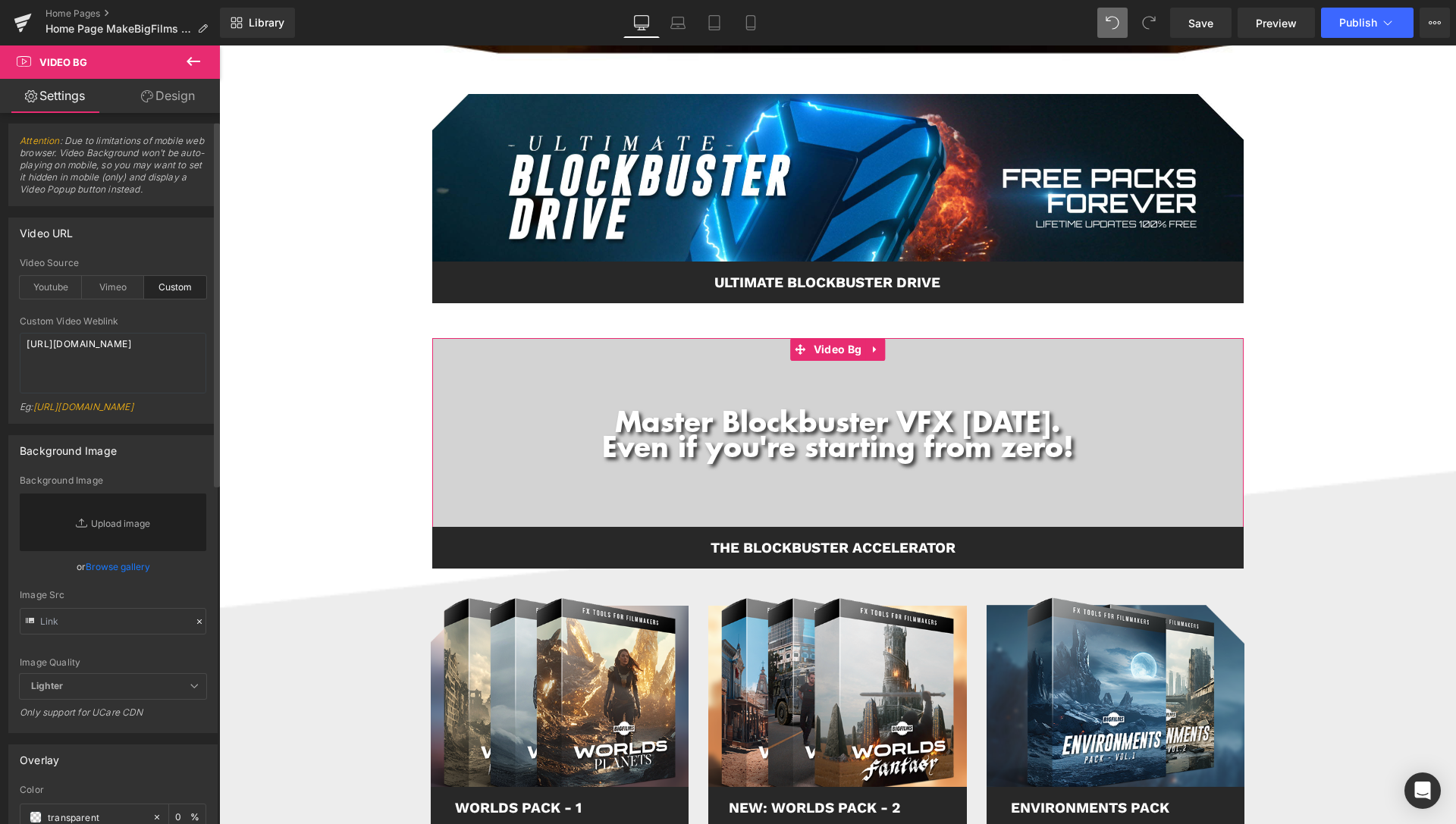
scroll to position [0, 0]
drag, startPoint x: 107, startPoint y: 396, endPoint x: 0, endPoint y: 359, distance: 113.2
click at [19, 359] on textarea "[URL][DOMAIN_NAME]" at bounding box center [113, 367] width 186 height 61
paste textarea "a5498023919d49f98aa240dc6fcf4c45"
drag, startPoint x: 115, startPoint y: 398, endPoint x: 0, endPoint y: 350, distance: 124.6
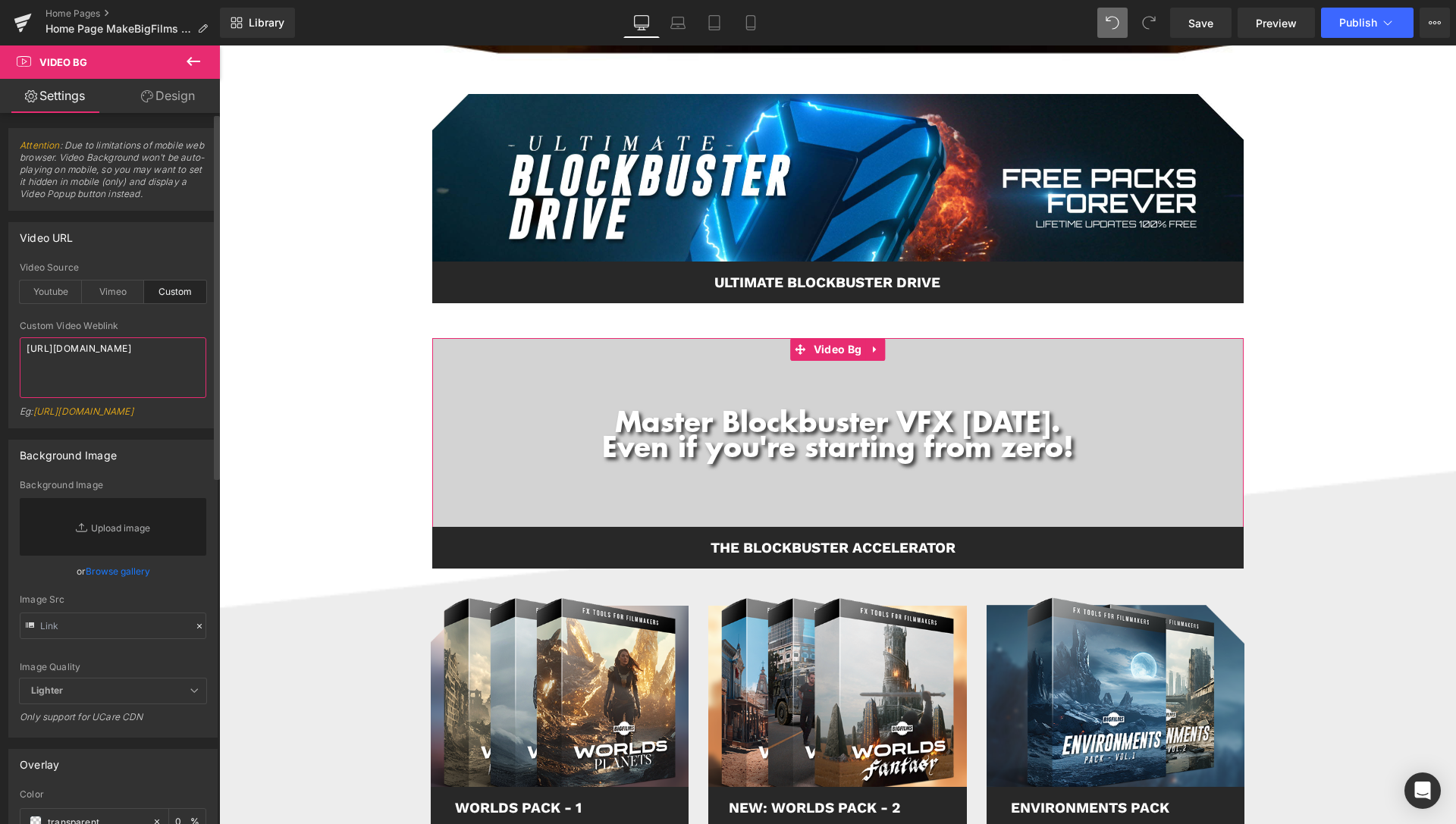
click at [19, 351] on textarea "[URL][DOMAIN_NAME]" at bounding box center [113, 367] width 186 height 61
paste textarea "3ea02e1f3e944e408a5e318064b338b0"
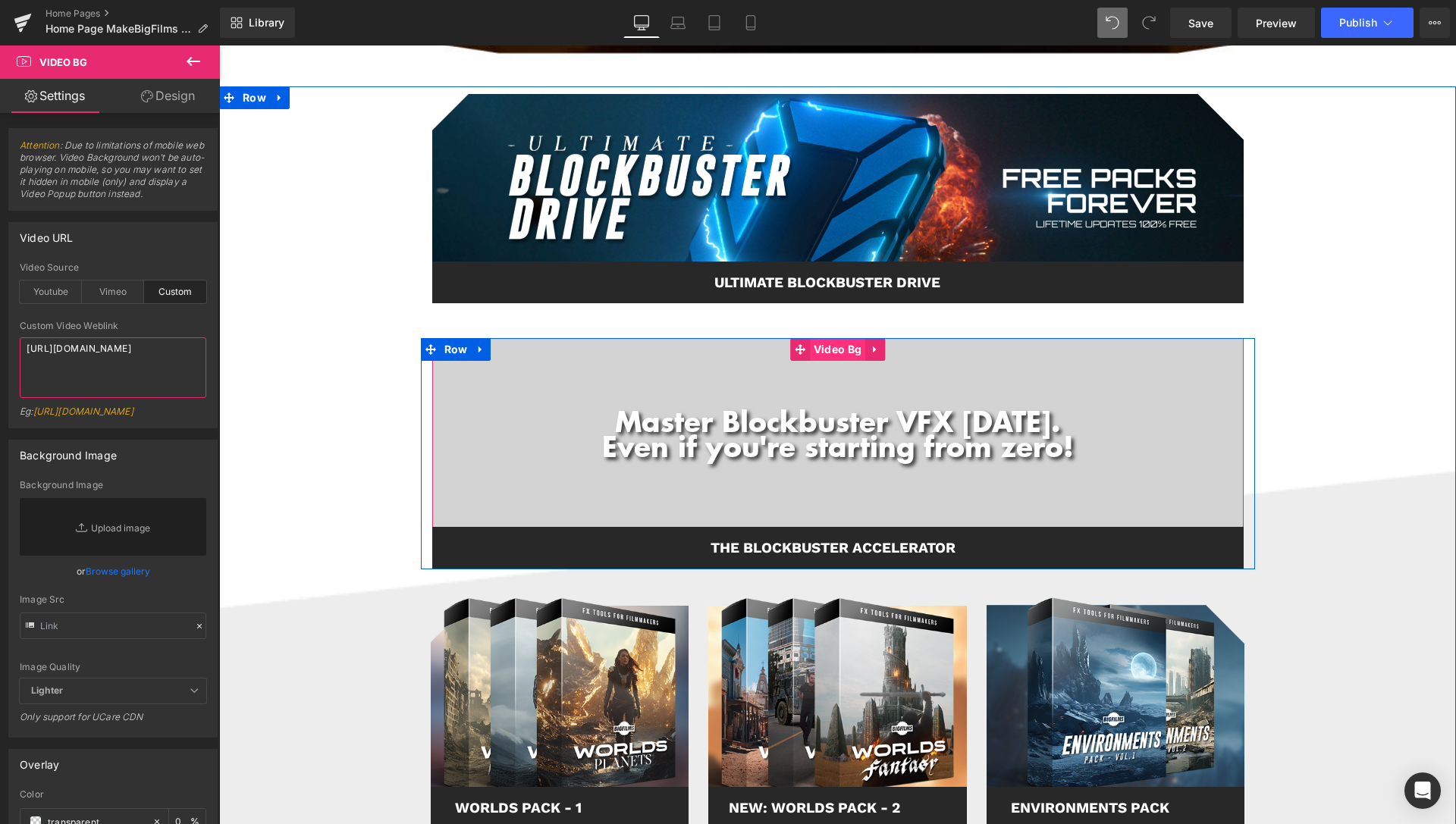
click at [840, 354] on span "Video Bg" at bounding box center [837, 349] width 55 height 23
click at [837, 351] on span "Video Bg" at bounding box center [837, 349] width 55 height 23
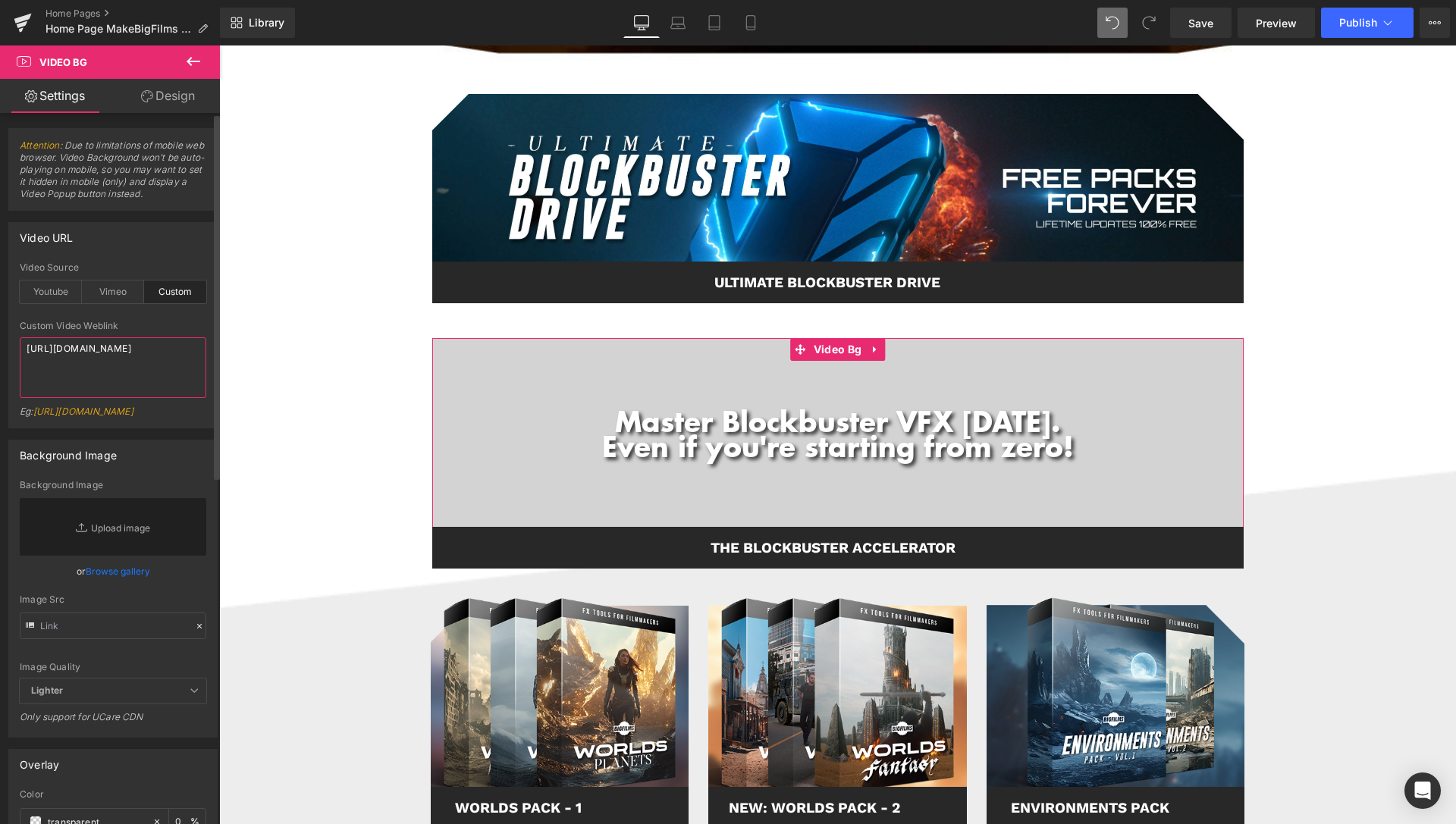
drag, startPoint x: 125, startPoint y: 399, endPoint x: 0, endPoint y: 346, distance: 135.8
click at [19, 348] on textarea "[URL][DOMAIN_NAME]" at bounding box center [113, 367] width 186 height 61
paste textarea "4d21f5b172e241c2b5bb329e597d0634"
type textarea "[URL][DOMAIN_NAME]"
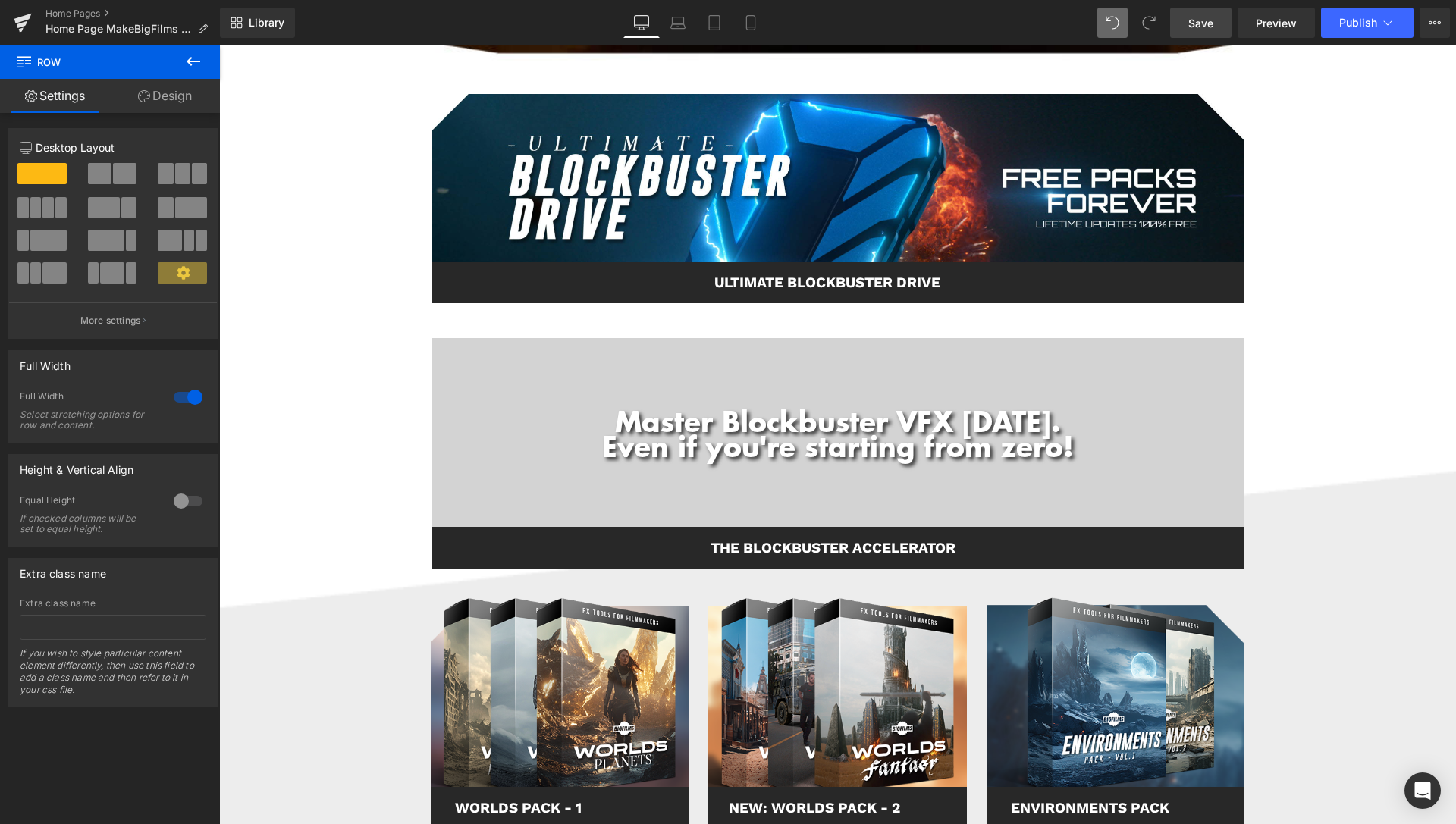
click at [1225, 28] on link "Save" at bounding box center [1201, 22] width 62 height 30
click at [1291, 27] on span "Preview" at bounding box center [1276, 23] width 41 height 16
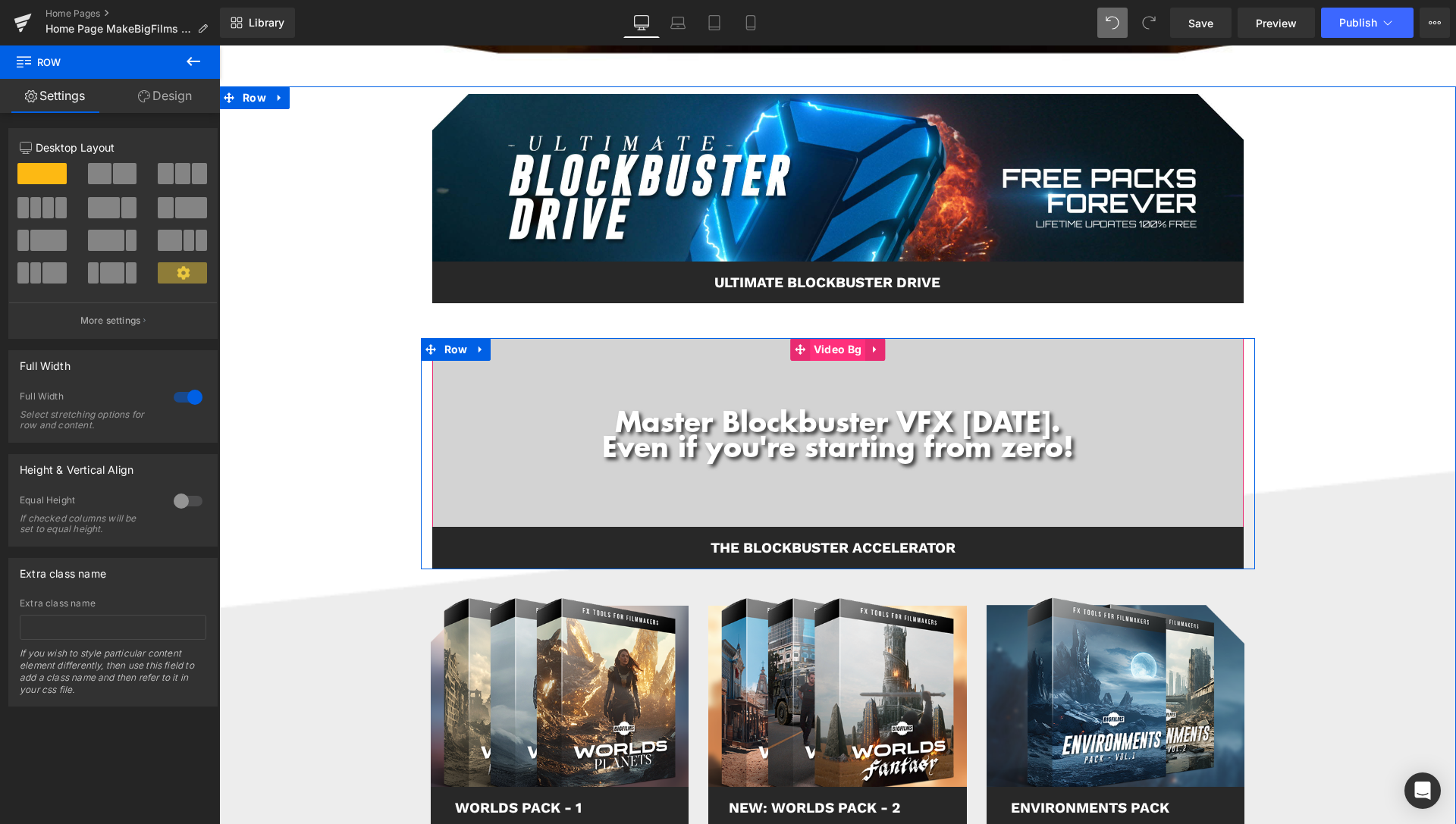
click at [843, 350] on span "Video Bg" at bounding box center [837, 349] width 55 height 23
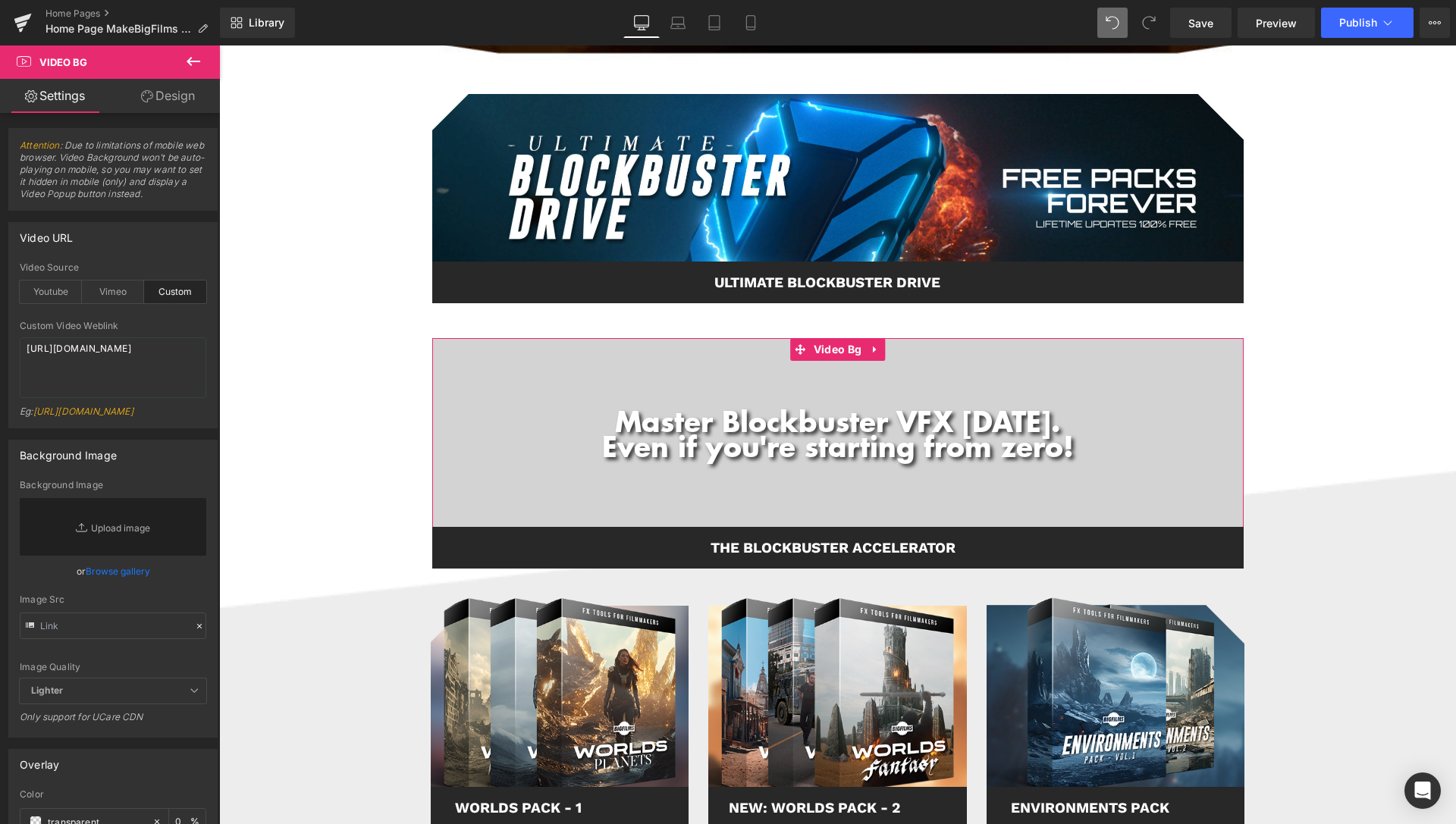
click at [161, 93] on link "Design" at bounding box center [168, 96] width 110 height 34
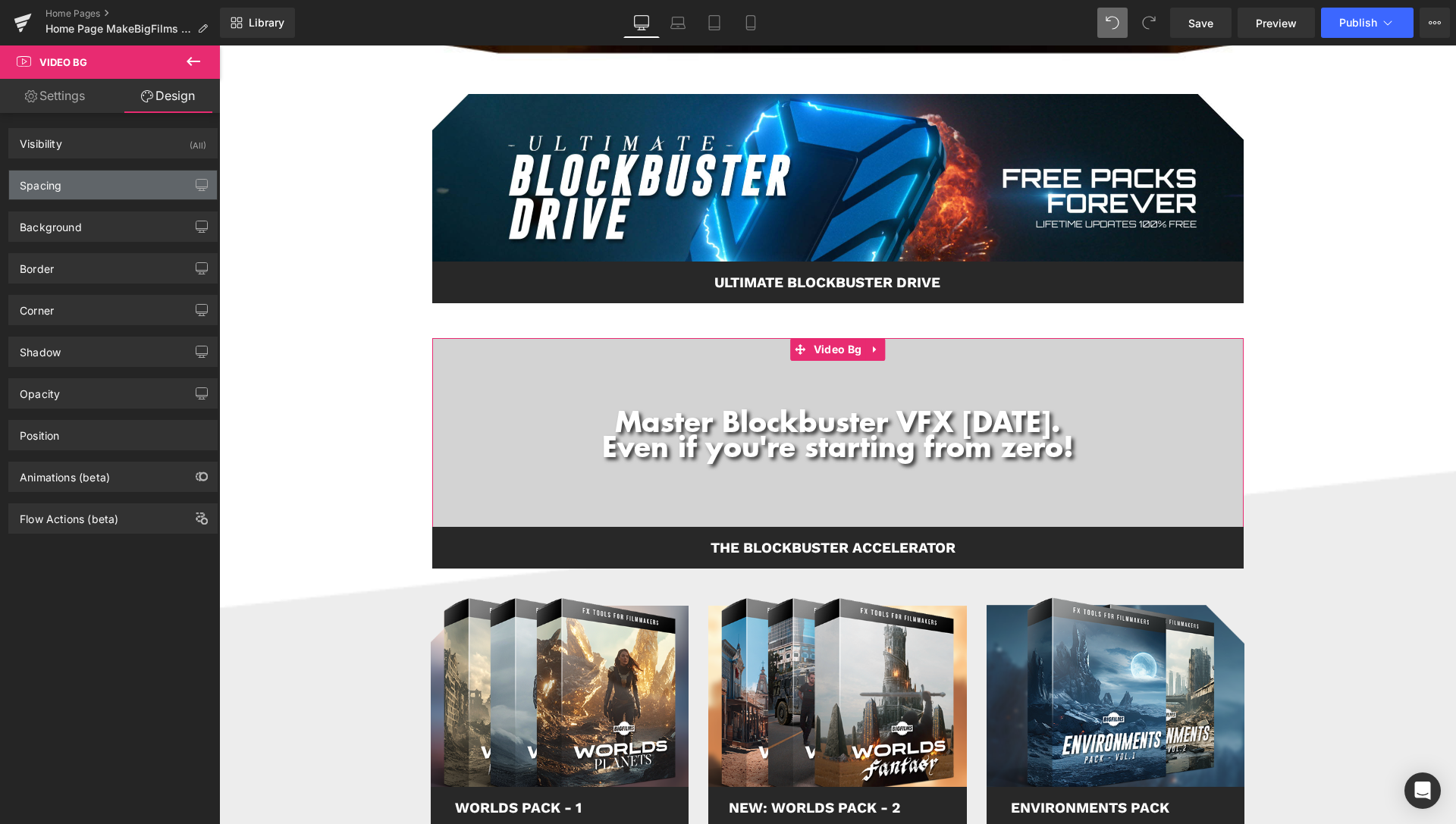
click at [84, 184] on div "Spacing" at bounding box center [113, 185] width 208 height 29
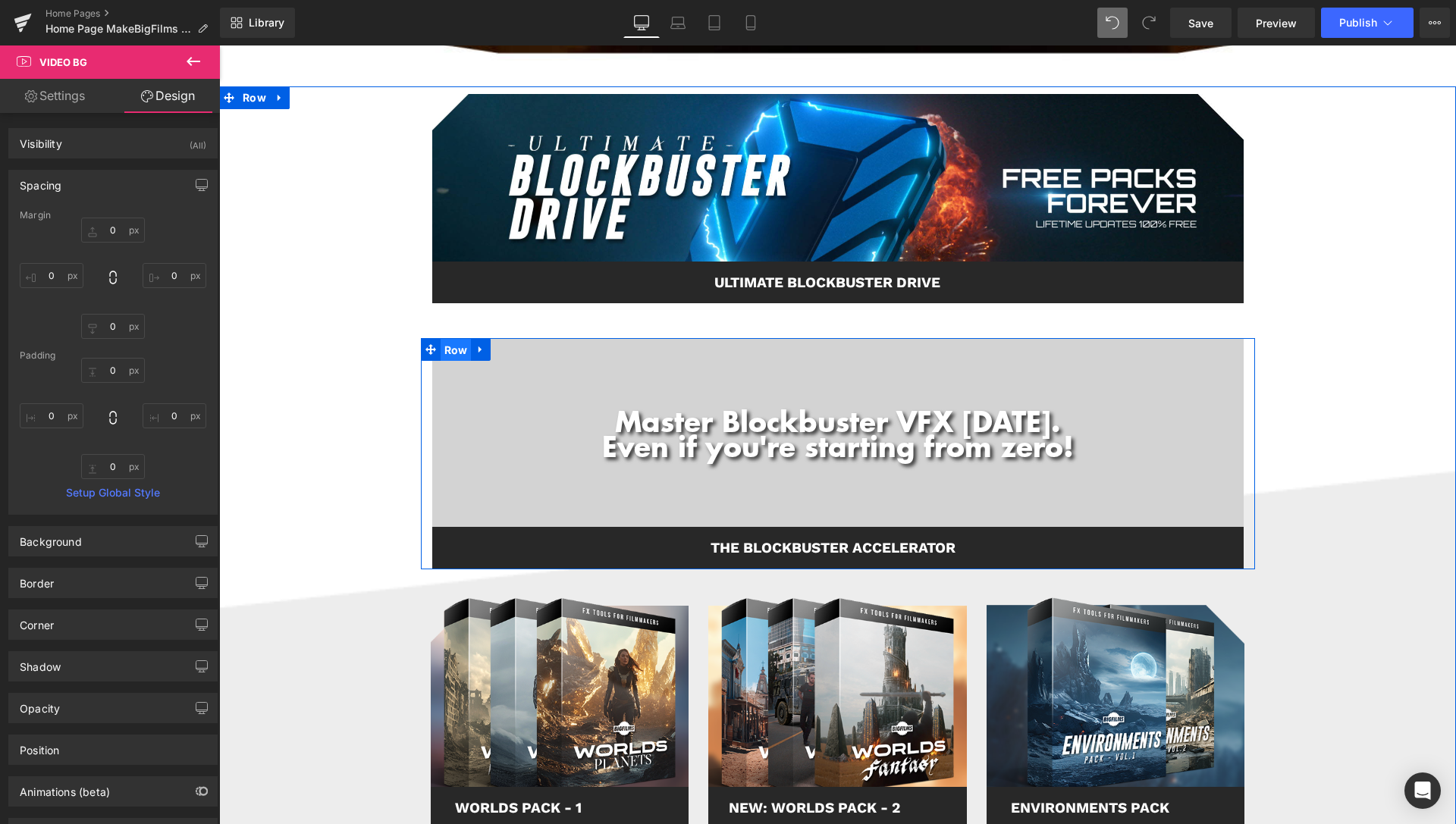
click at [440, 353] on span "Row" at bounding box center [456, 350] width 31 height 23
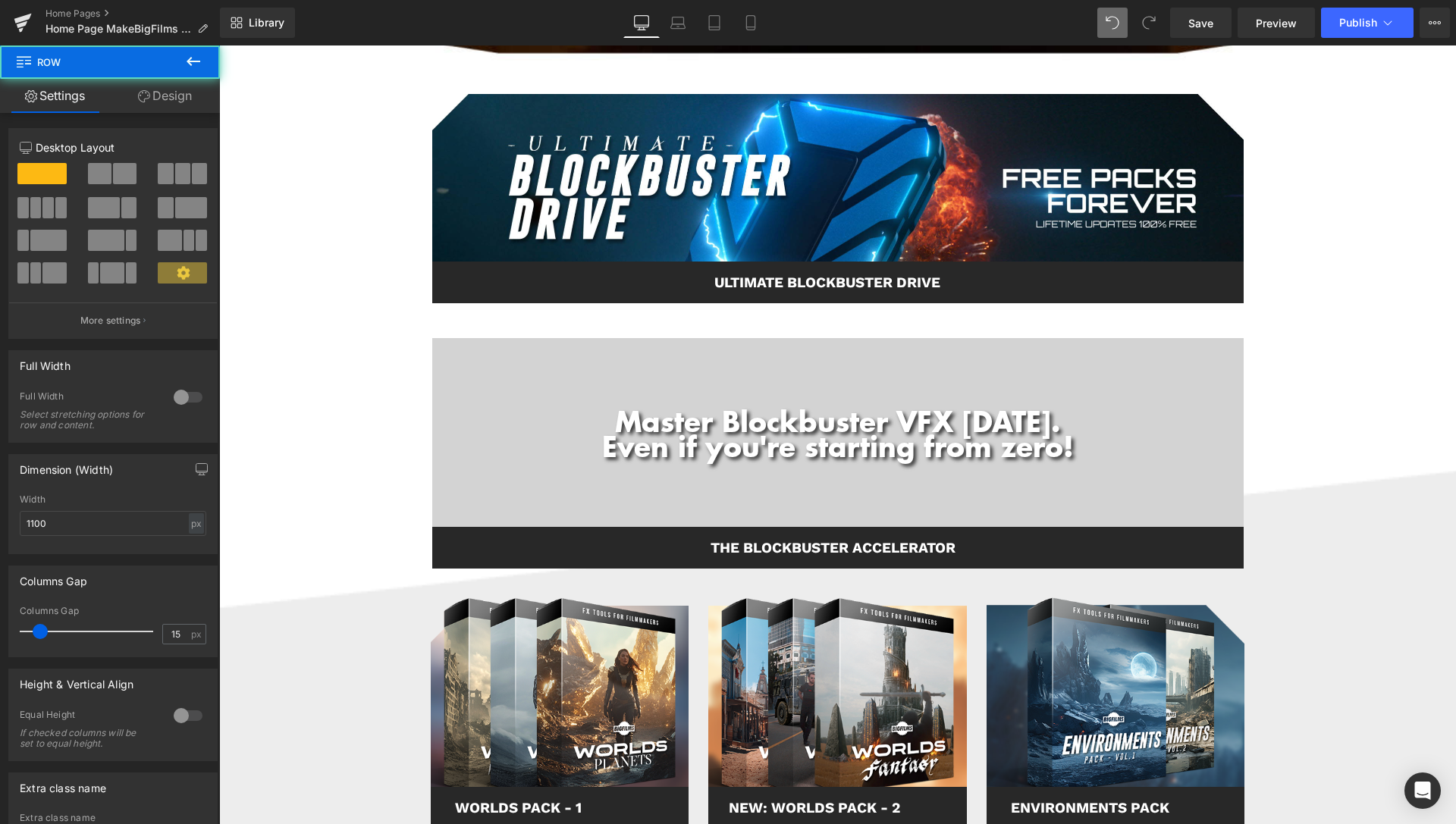
click at [158, 84] on link "Design" at bounding box center [165, 96] width 110 height 34
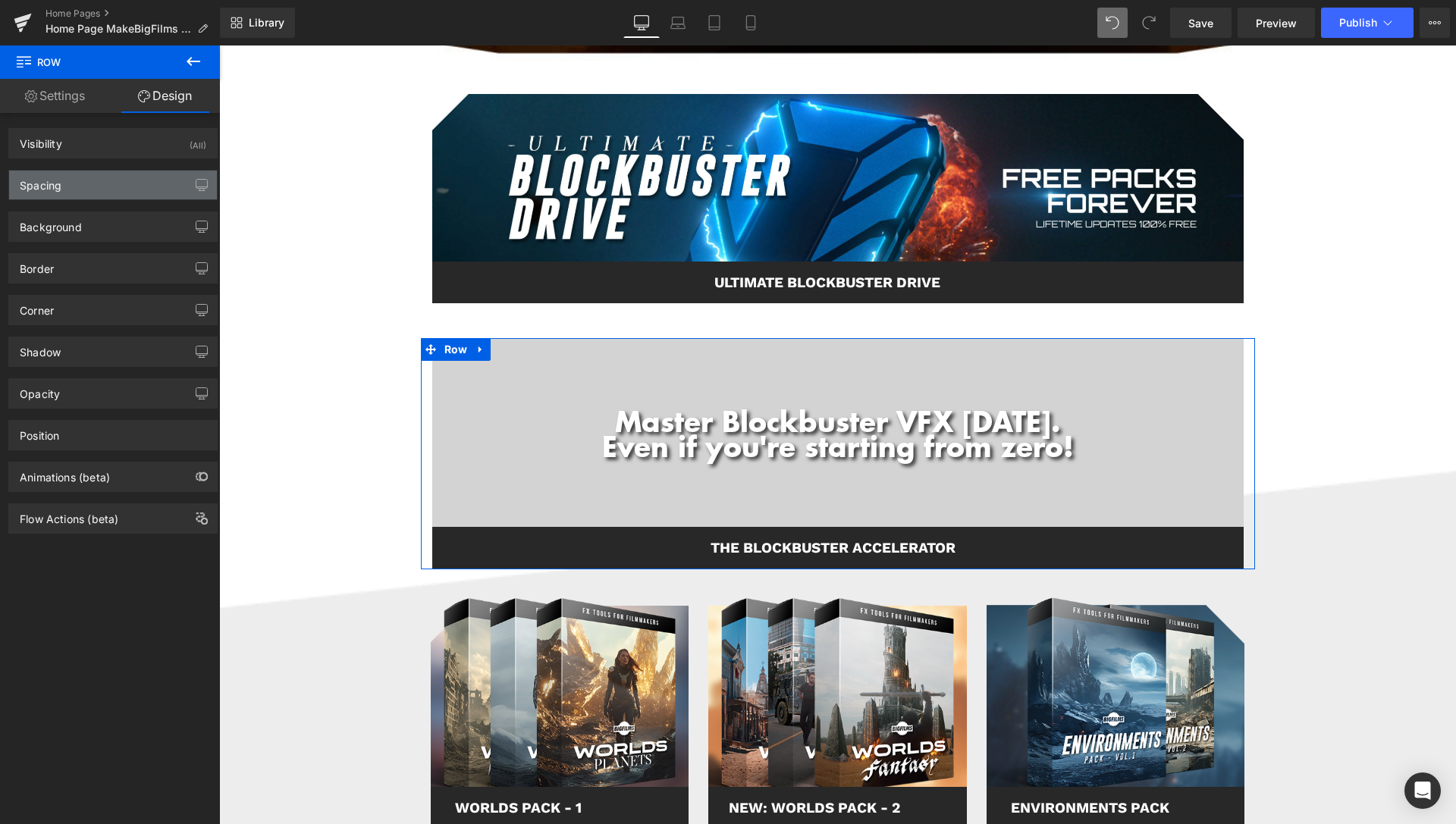
click at [114, 181] on div "Spacing" at bounding box center [113, 185] width 208 height 29
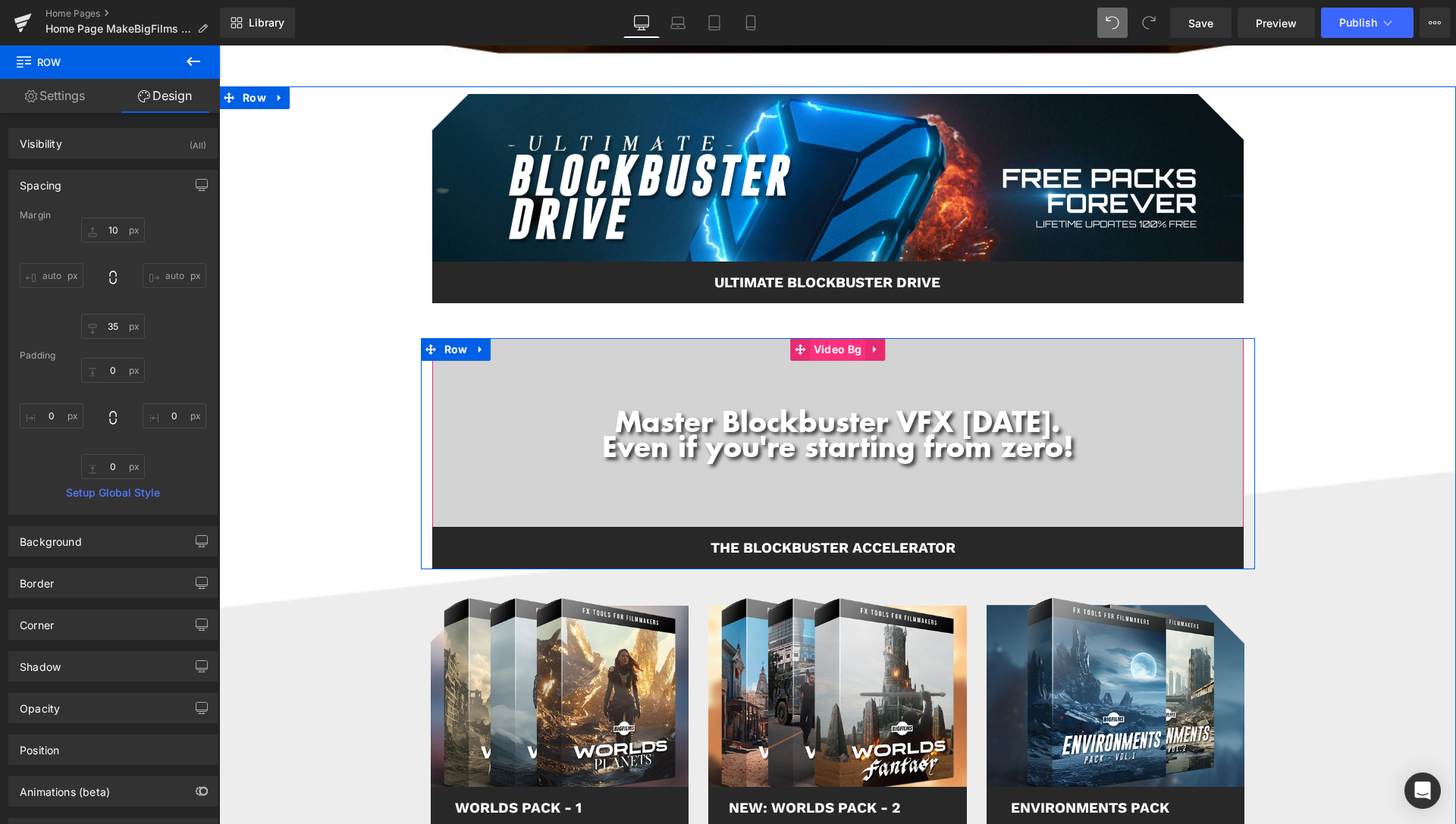
click at [839, 357] on span "Video Bg" at bounding box center [837, 349] width 55 height 23
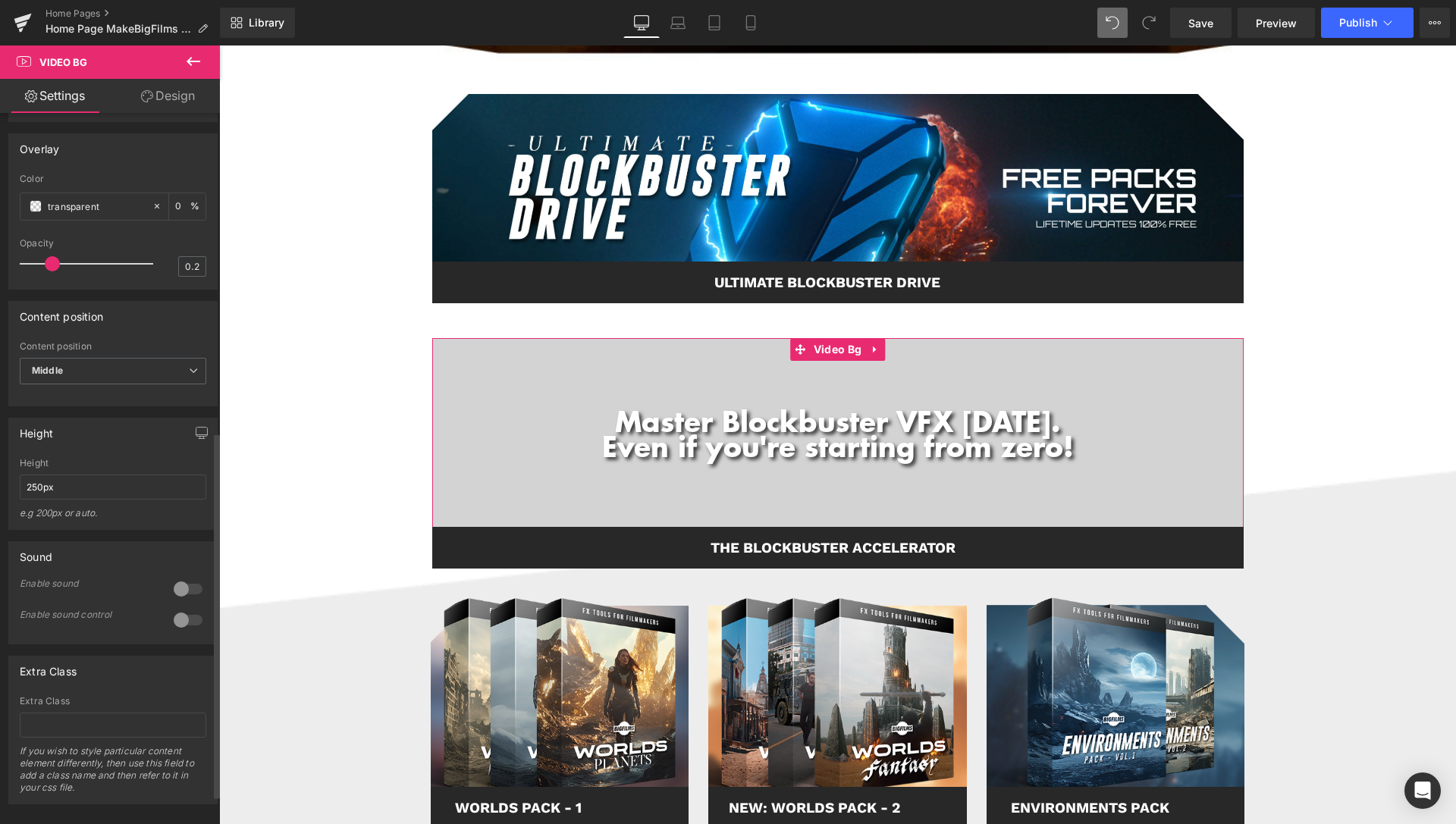
scroll to position [618, 0]
click at [34, 497] on input "250px" at bounding box center [113, 484] width 186 height 25
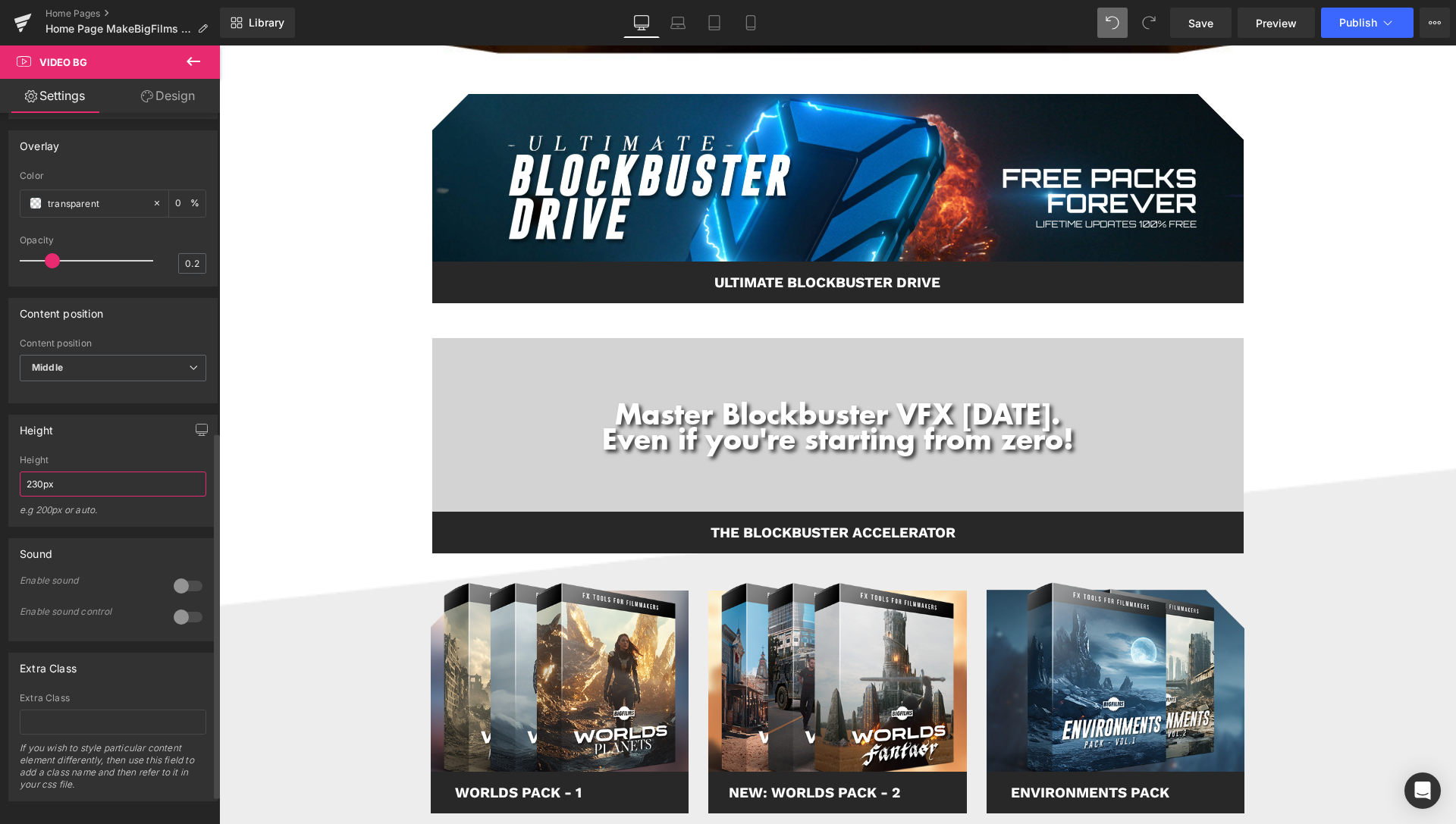
click at [32, 497] on input "230px" at bounding box center [113, 484] width 186 height 25
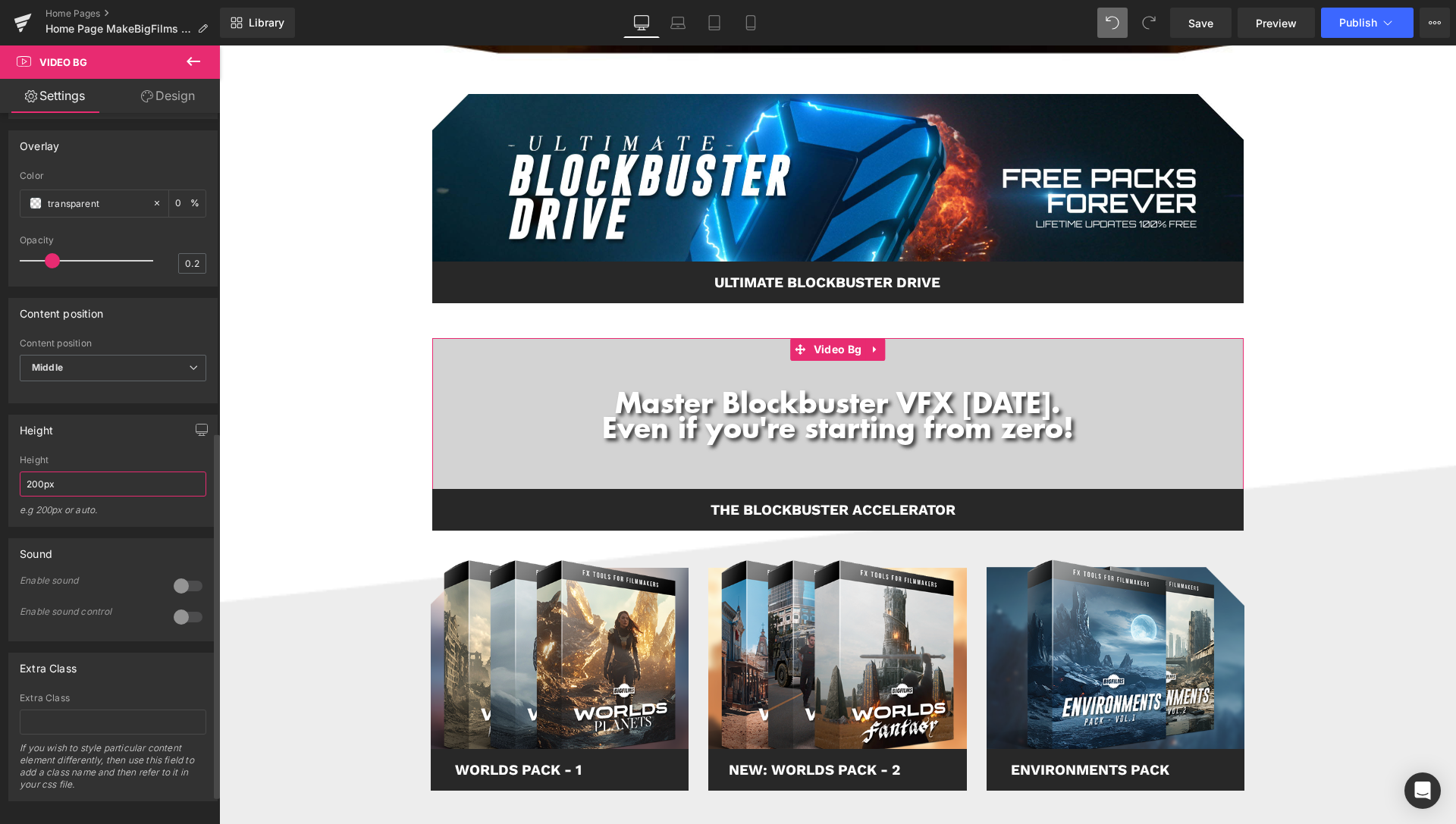
click at [36, 497] on input "200px" at bounding box center [113, 484] width 186 height 25
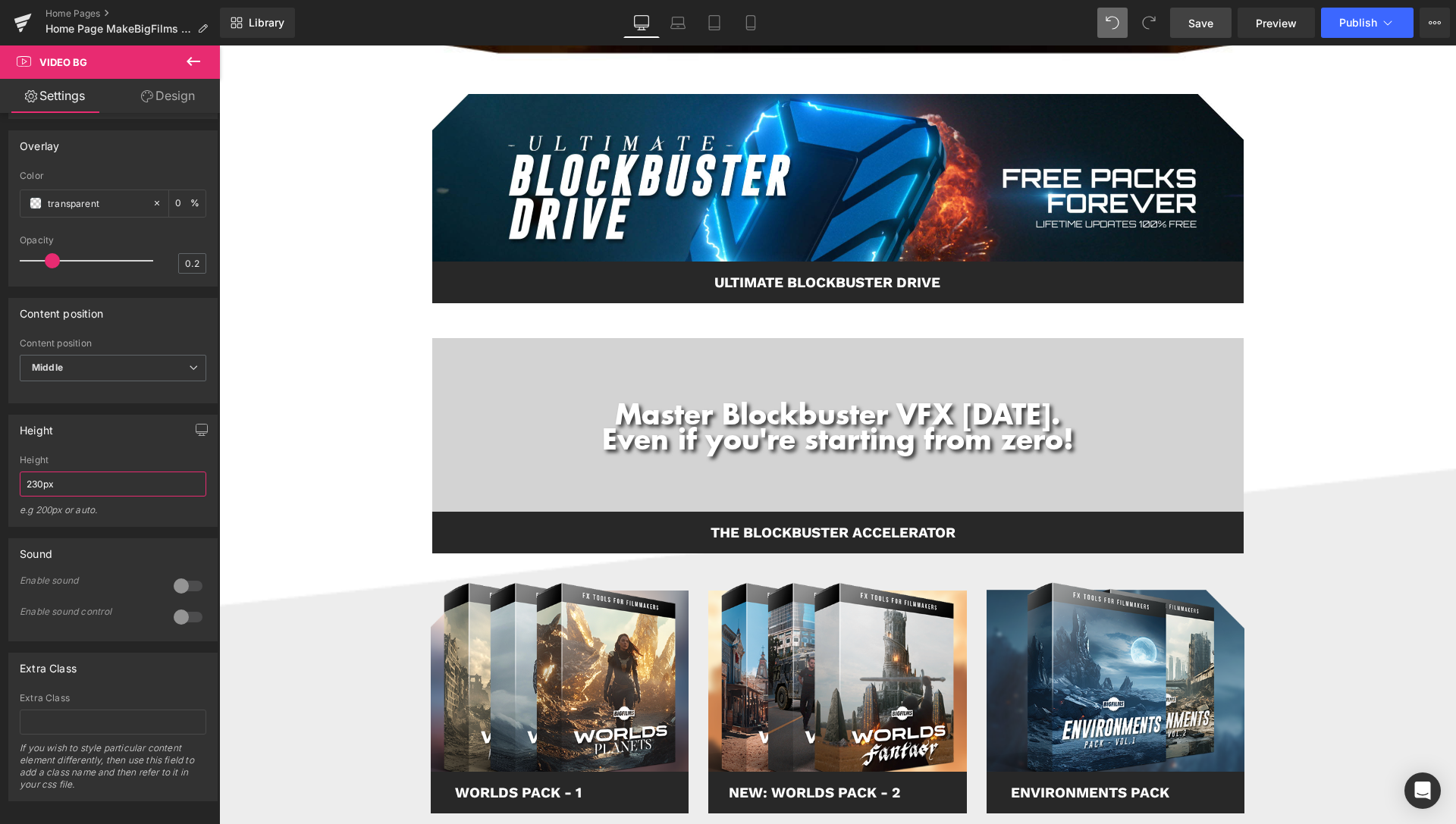
type input "230px"
click at [1195, 29] on span "Save" at bounding box center [1201, 23] width 25 height 16
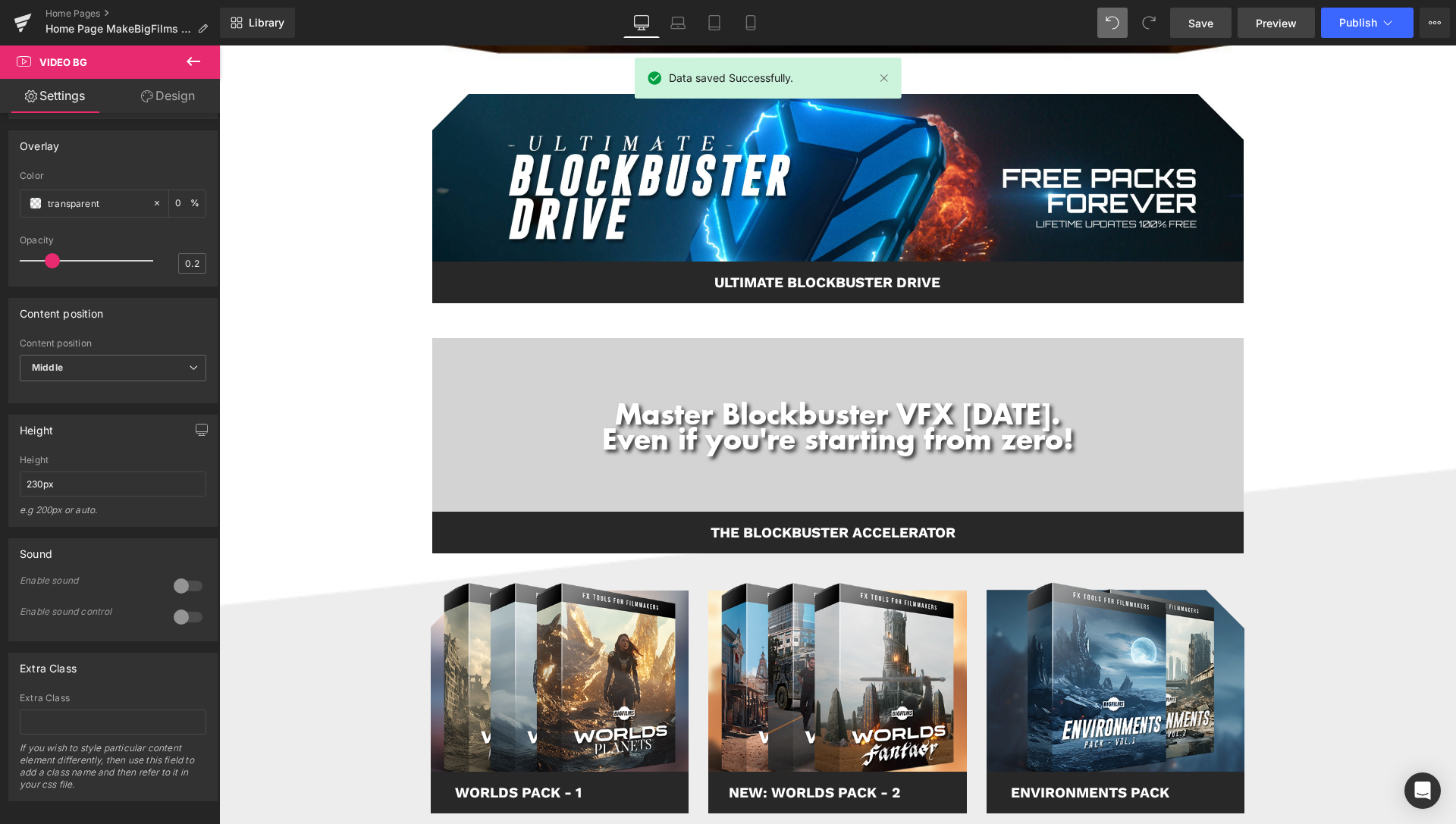
click at [1283, 23] on span "Preview" at bounding box center [1276, 23] width 41 height 16
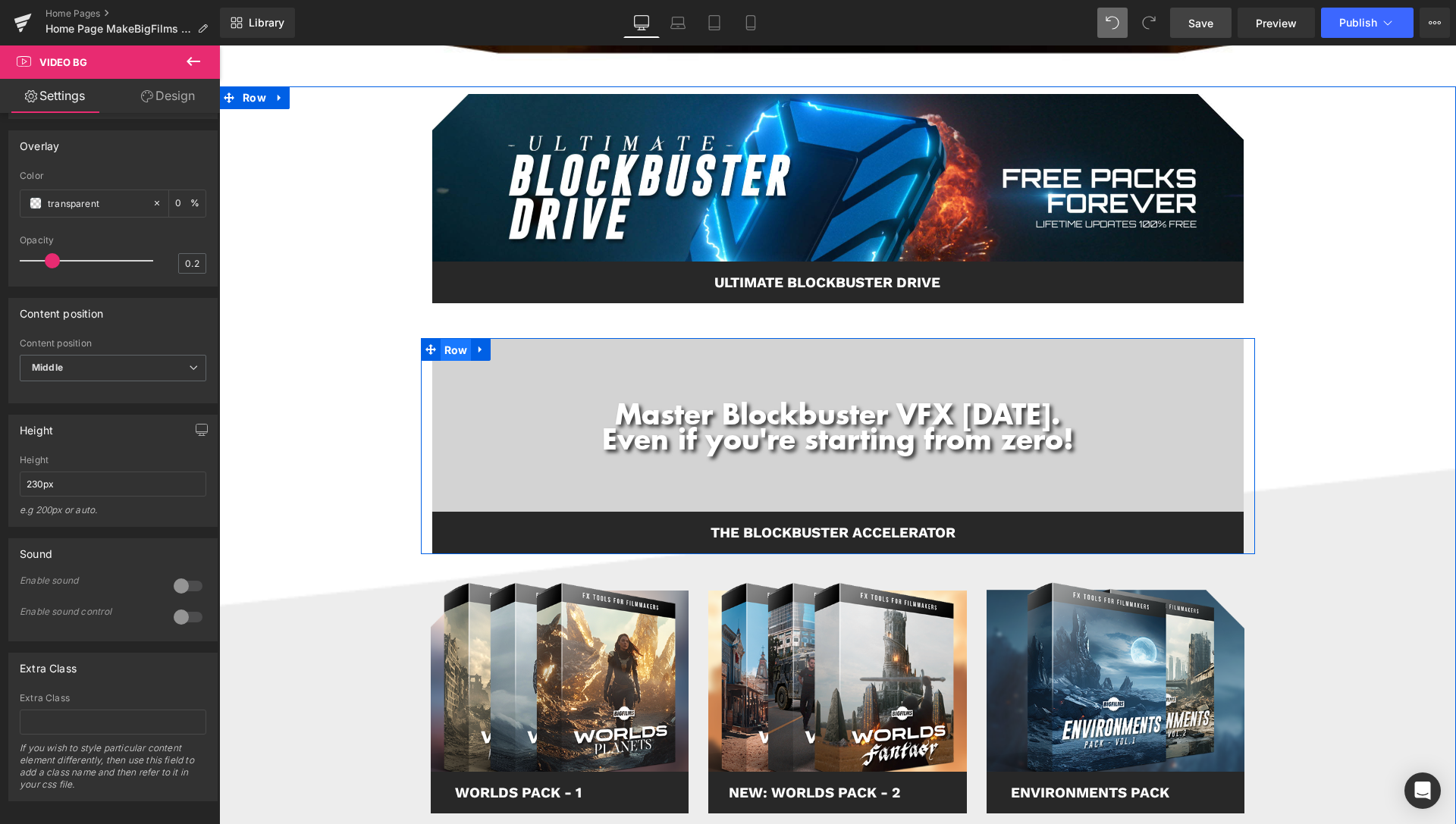
click at [454, 349] on span "Row" at bounding box center [456, 350] width 31 height 23
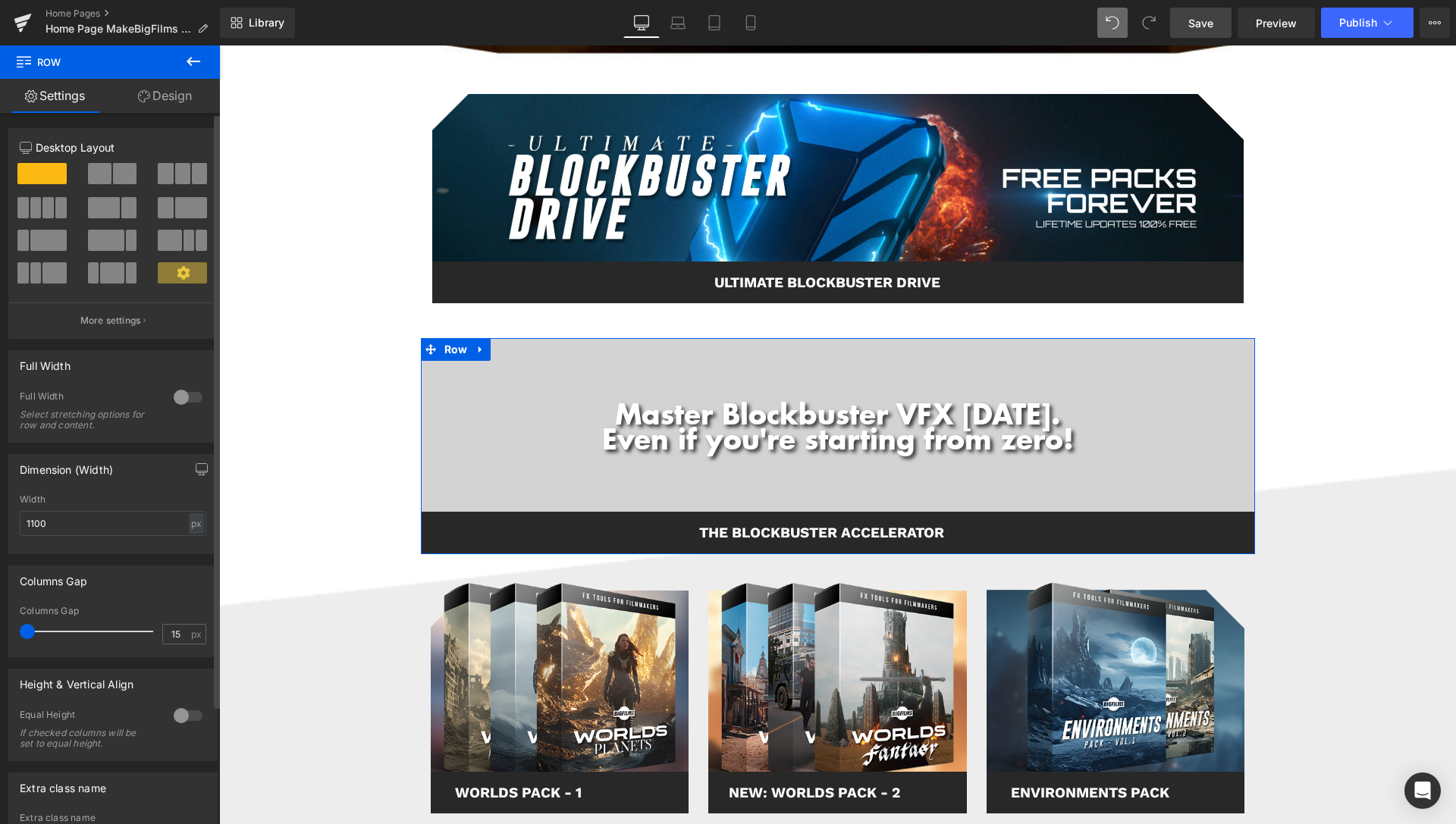
drag, startPoint x: 32, startPoint y: 628, endPoint x: 7, endPoint y: 628, distance: 25.0
click at [7, 628] on div "Columns Gap 15px Columns Gap 15 px" at bounding box center [113, 605] width 227 height 103
drag, startPoint x: 22, startPoint y: 635, endPoint x: 33, endPoint y: 640, distance: 12.1
click at [33, 640] on div at bounding box center [90, 630] width 126 height 30
click at [173, 100] on link "Design" at bounding box center [165, 96] width 110 height 34
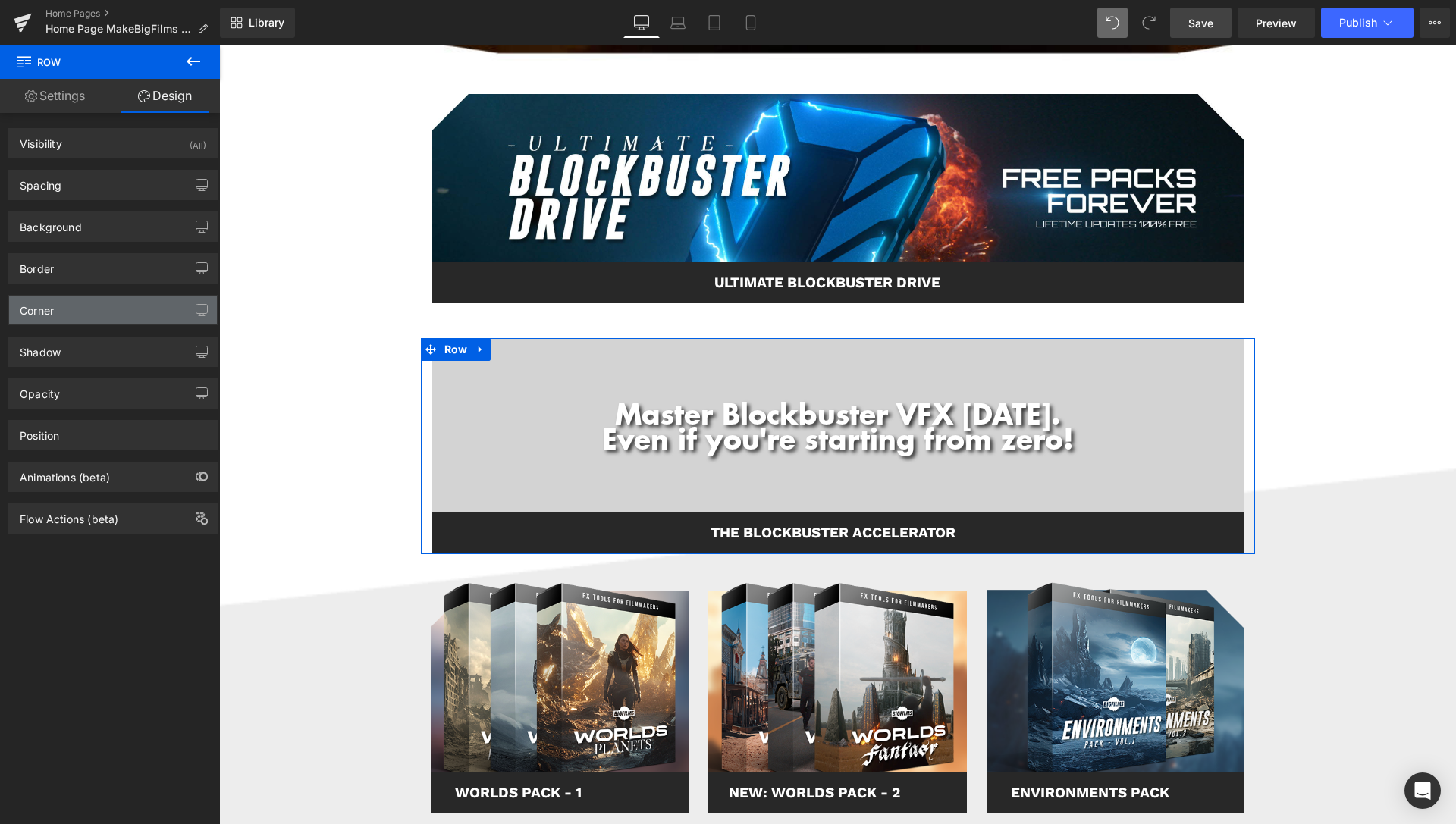
click at [72, 314] on div "Corner" at bounding box center [113, 310] width 208 height 29
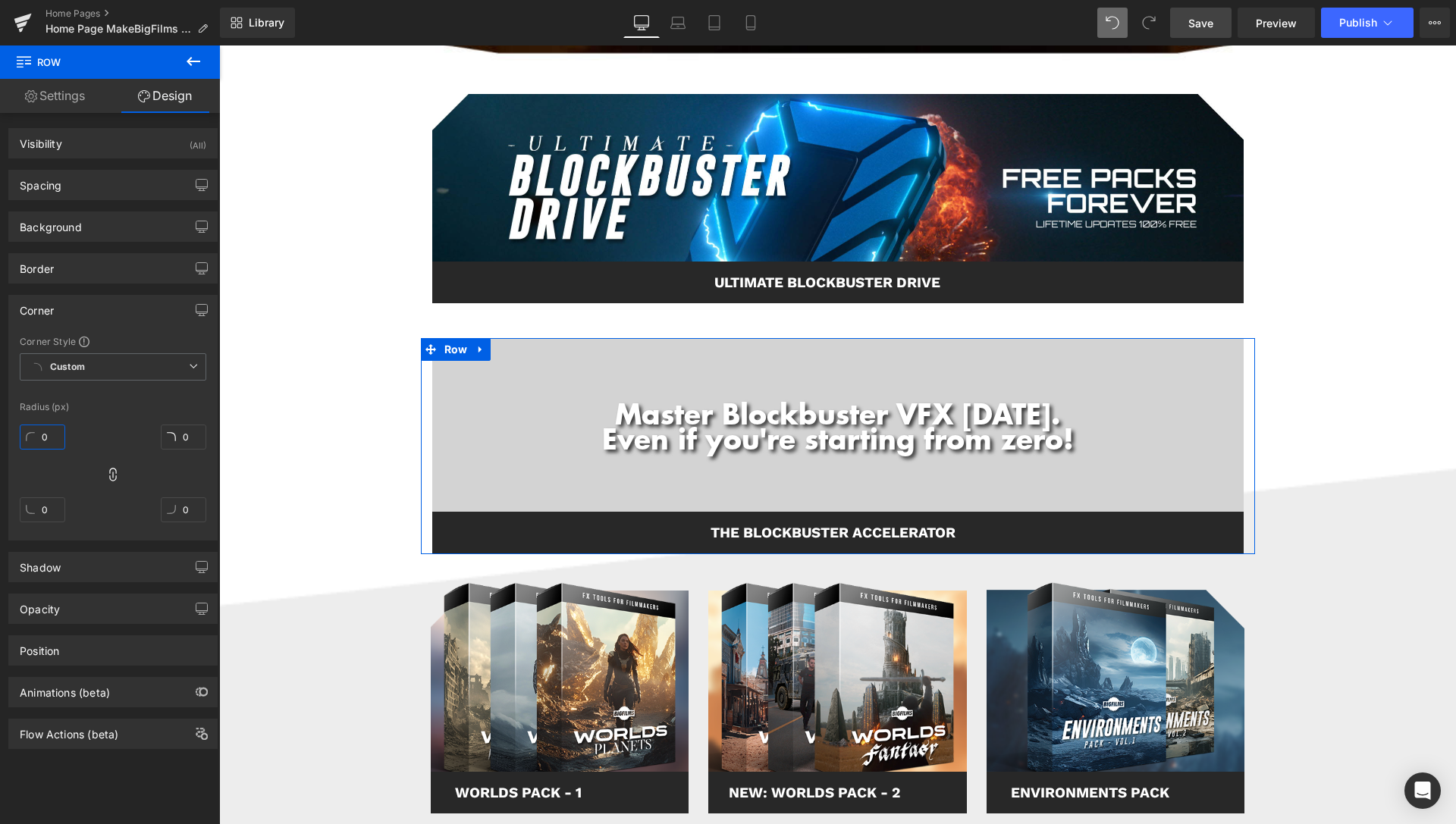
click at [52, 438] on input "0" at bounding box center [42, 437] width 45 height 25
type input "10"
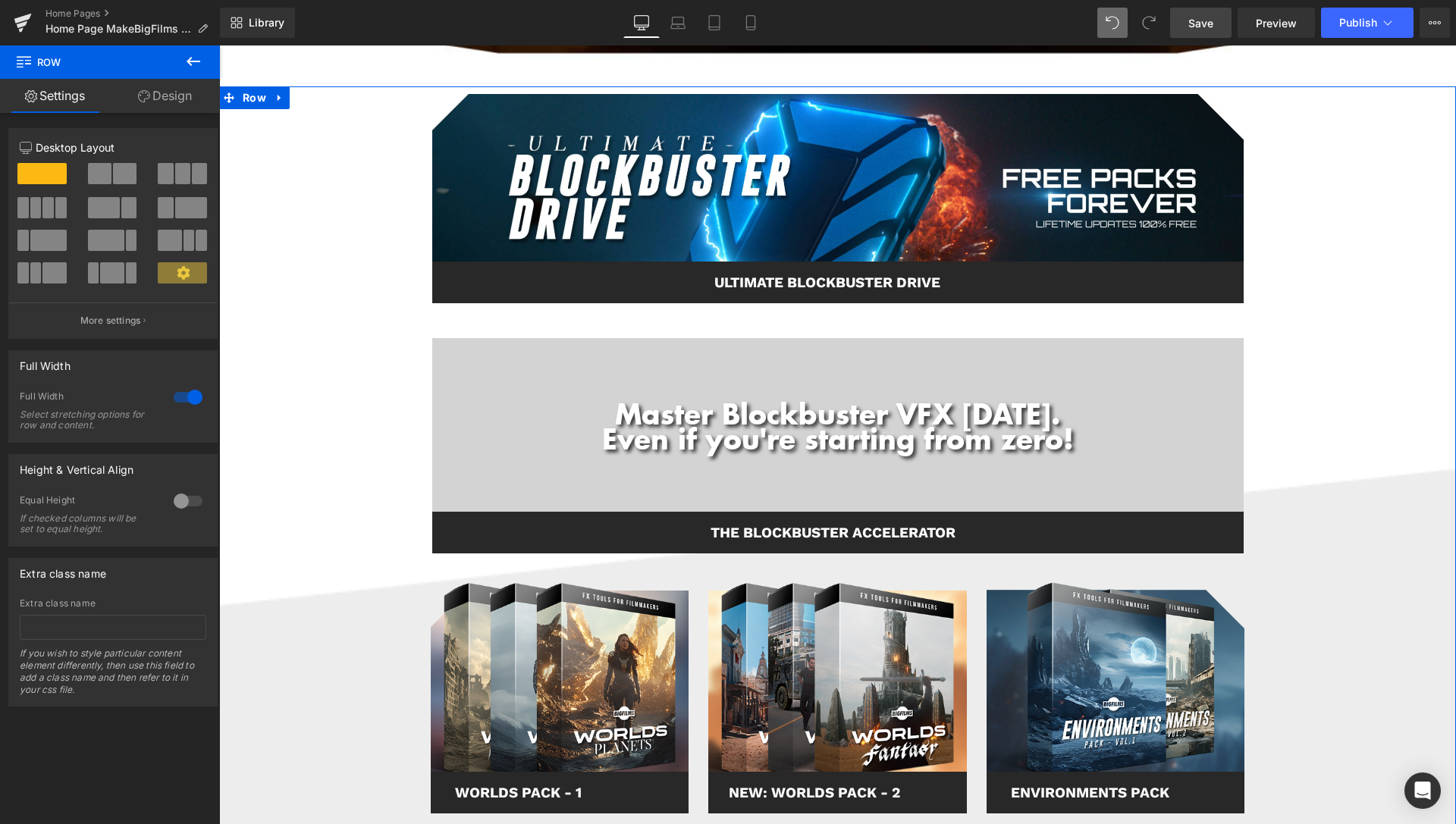
click at [181, 105] on link "Design" at bounding box center [165, 96] width 110 height 34
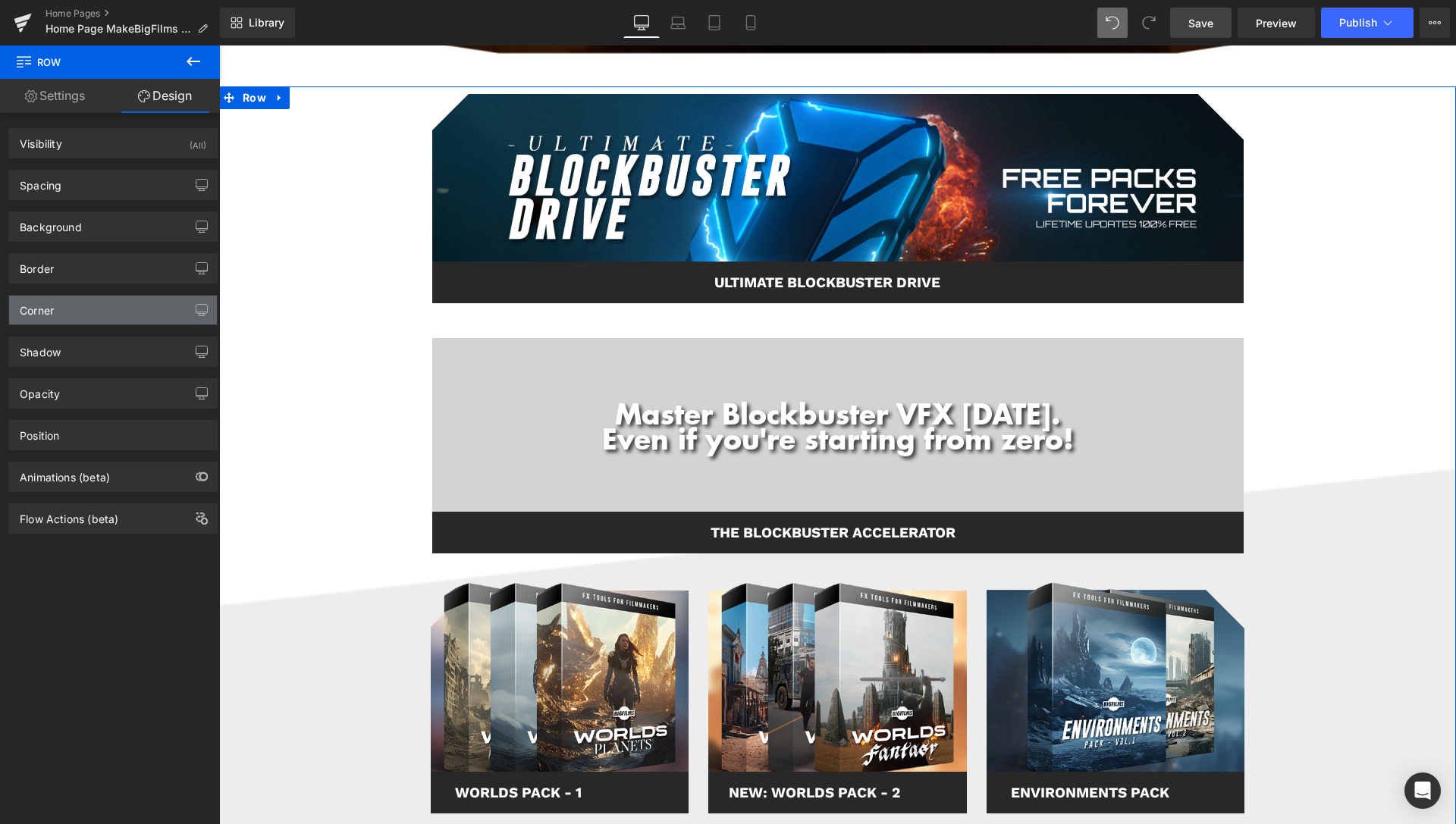
click at [73, 308] on div "Corner" at bounding box center [113, 310] width 208 height 29
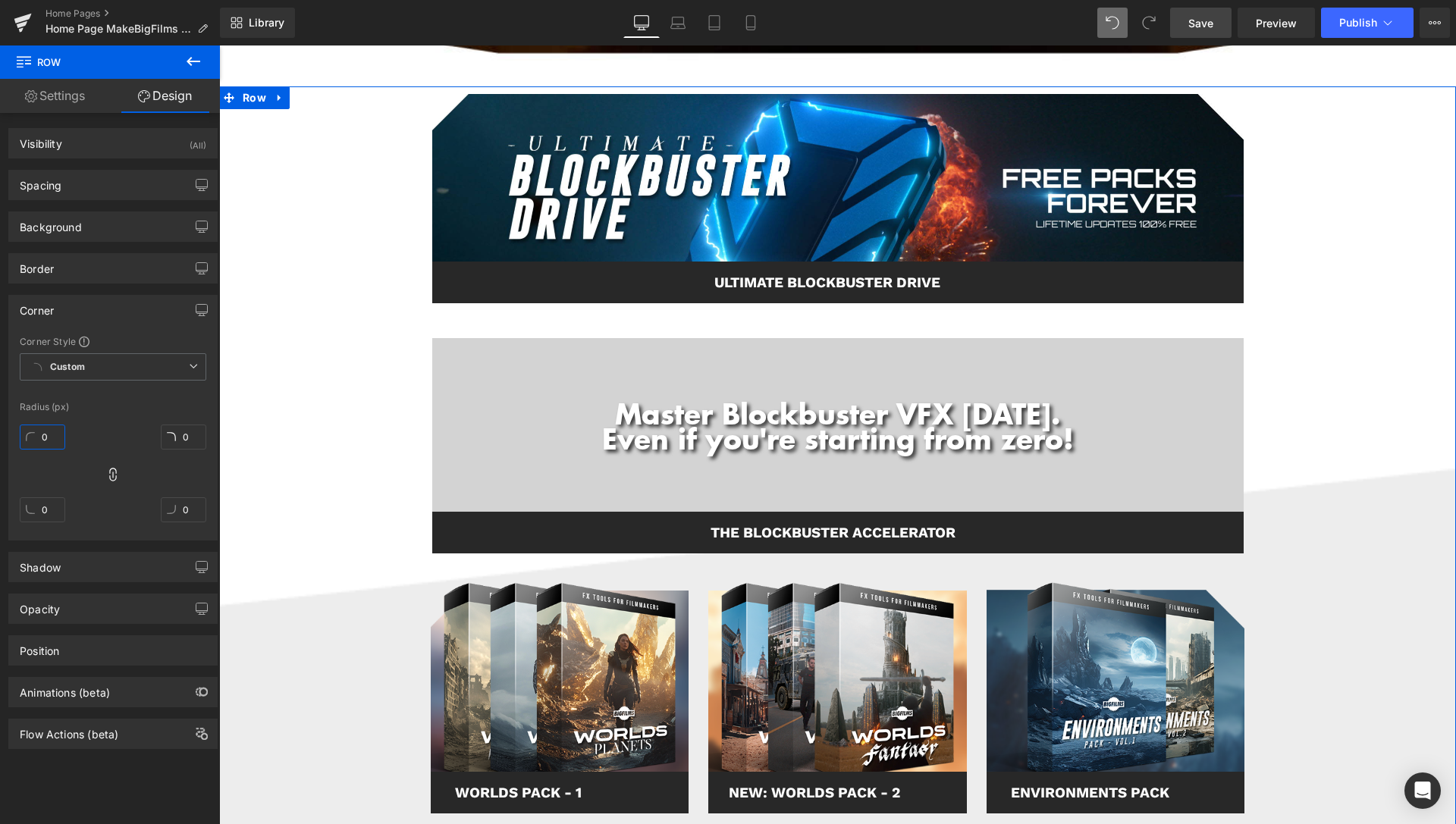
click at [36, 433] on input "0" at bounding box center [42, 437] width 45 height 25
click at [44, 433] on input "0" at bounding box center [42, 437] width 45 height 25
click at [78, 474] on div "10 0 0 0" at bounding box center [113, 479] width 186 height 122
click at [99, 475] on div "10 0 0 0" at bounding box center [113, 479] width 186 height 122
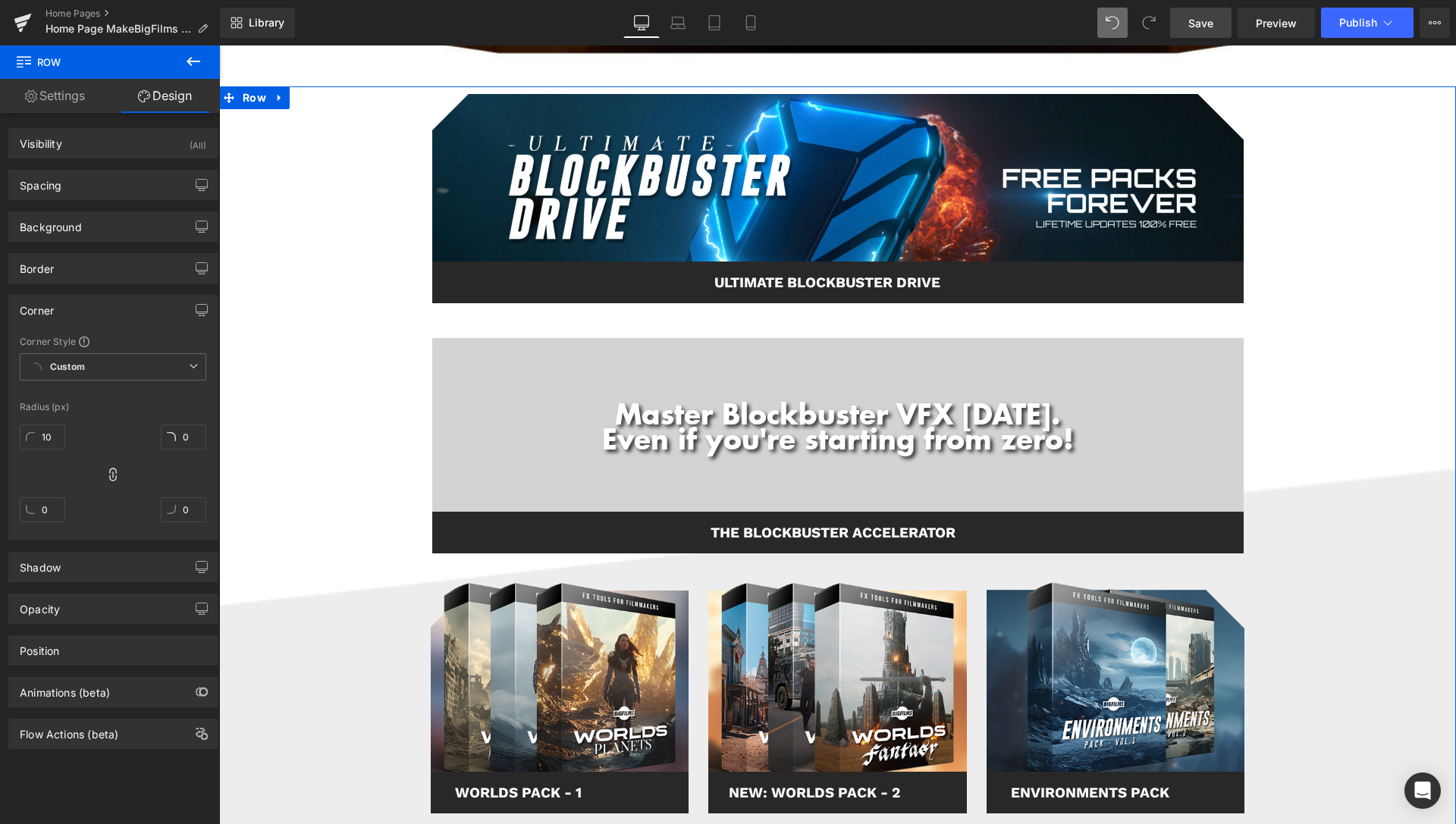
click at [109, 479] on icon at bounding box center [113, 474] width 15 height 15
click at [109, 478] on icon at bounding box center [113, 474] width 15 height 15
drag, startPoint x: 53, startPoint y: 438, endPoint x: 49, endPoint y: 428, distance: 10.8
click at [49, 428] on input "10" at bounding box center [42, 437] width 45 height 25
click at [49, 433] on input "10" at bounding box center [42, 437] width 45 height 25
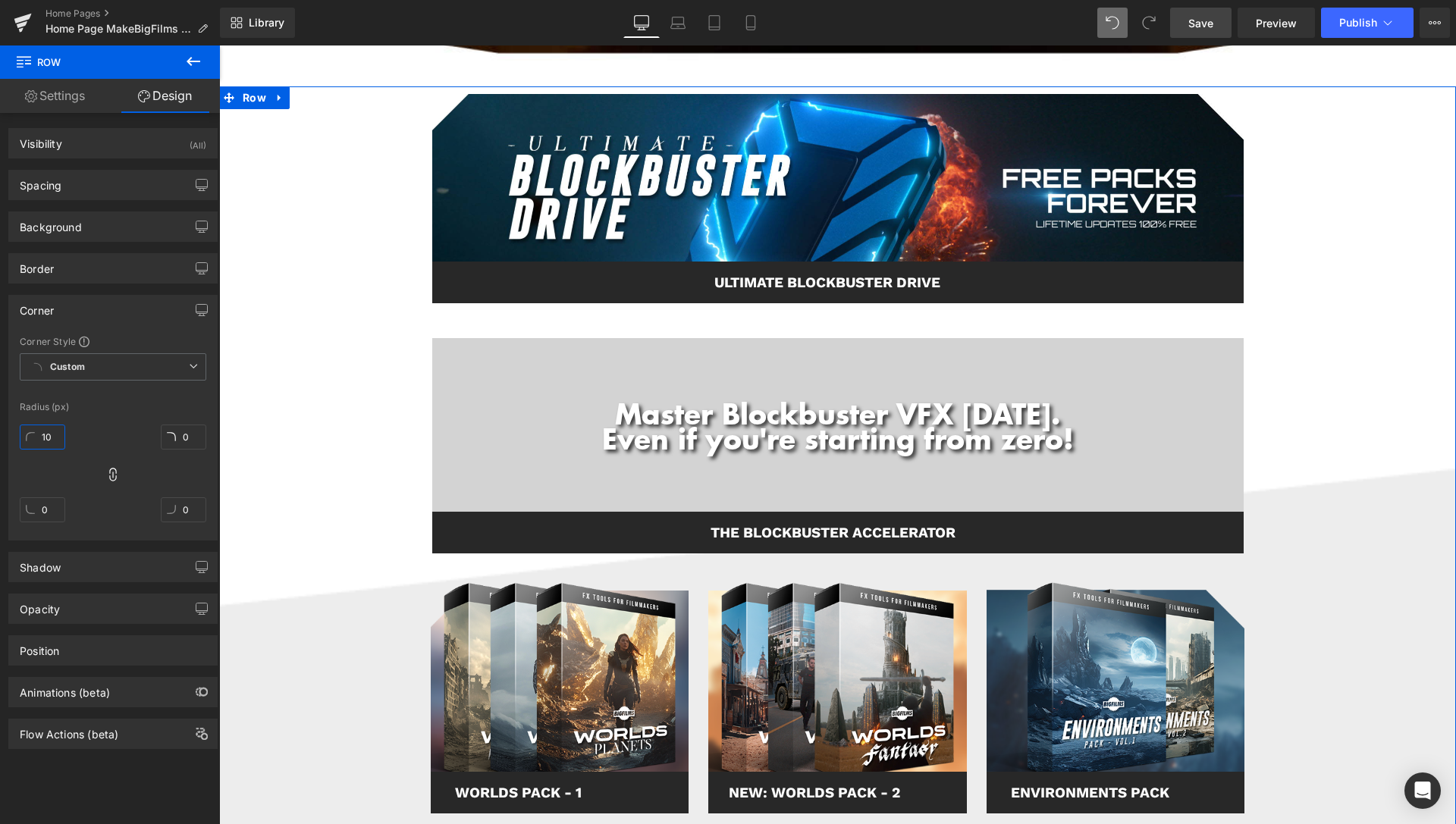
click at [49, 433] on input "10" at bounding box center [42, 437] width 45 height 25
type input "0"
click at [109, 411] on div "Radius (px)" at bounding box center [113, 407] width 186 height 11
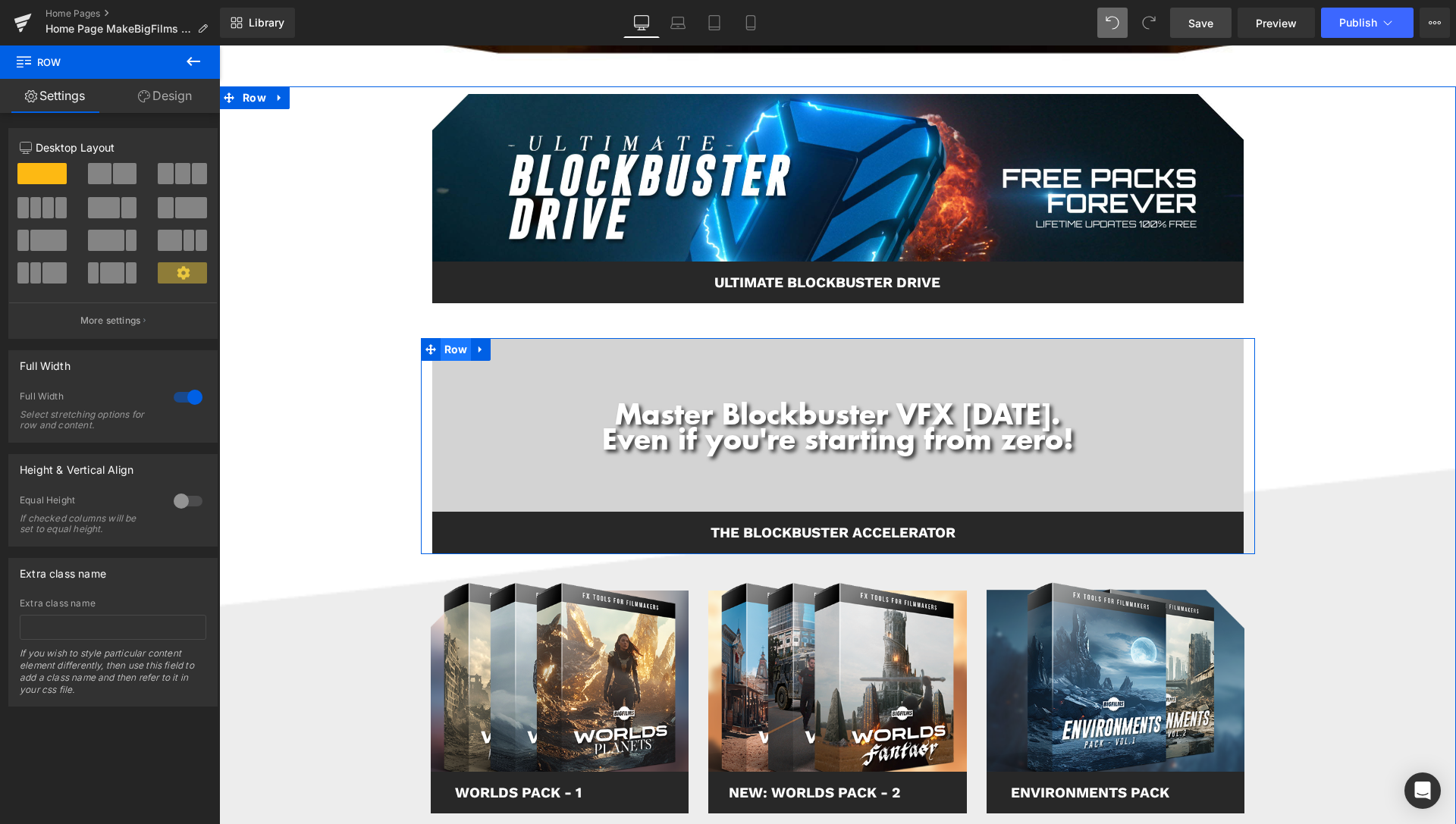
click at [445, 349] on span "Row" at bounding box center [456, 349] width 31 height 23
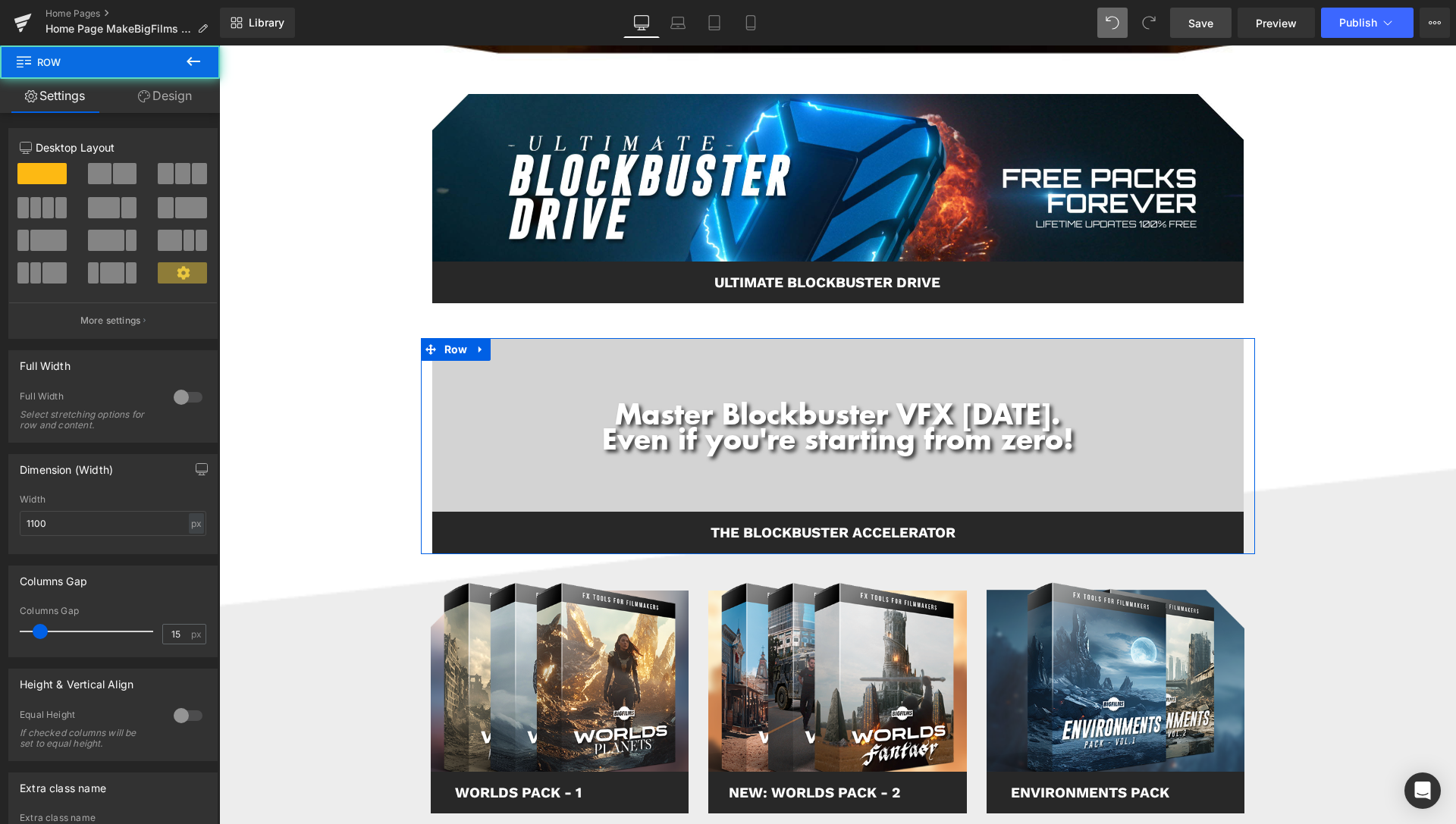
click at [191, 88] on link "Design" at bounding box center [165, 96] width 110 height 34
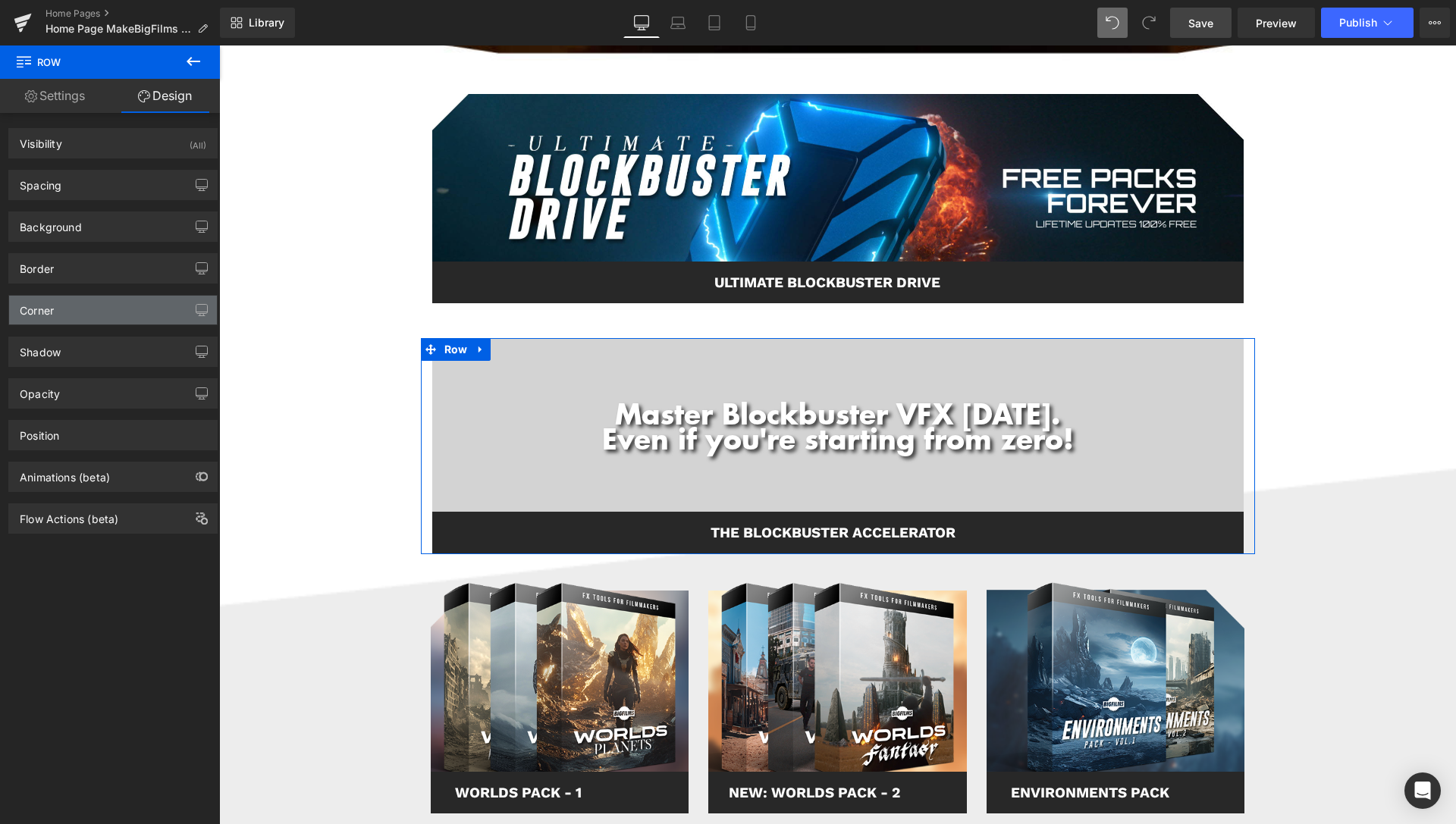
click at [58, 311] on div "Corner" at bounding box center [113, 310] width 208 height 29
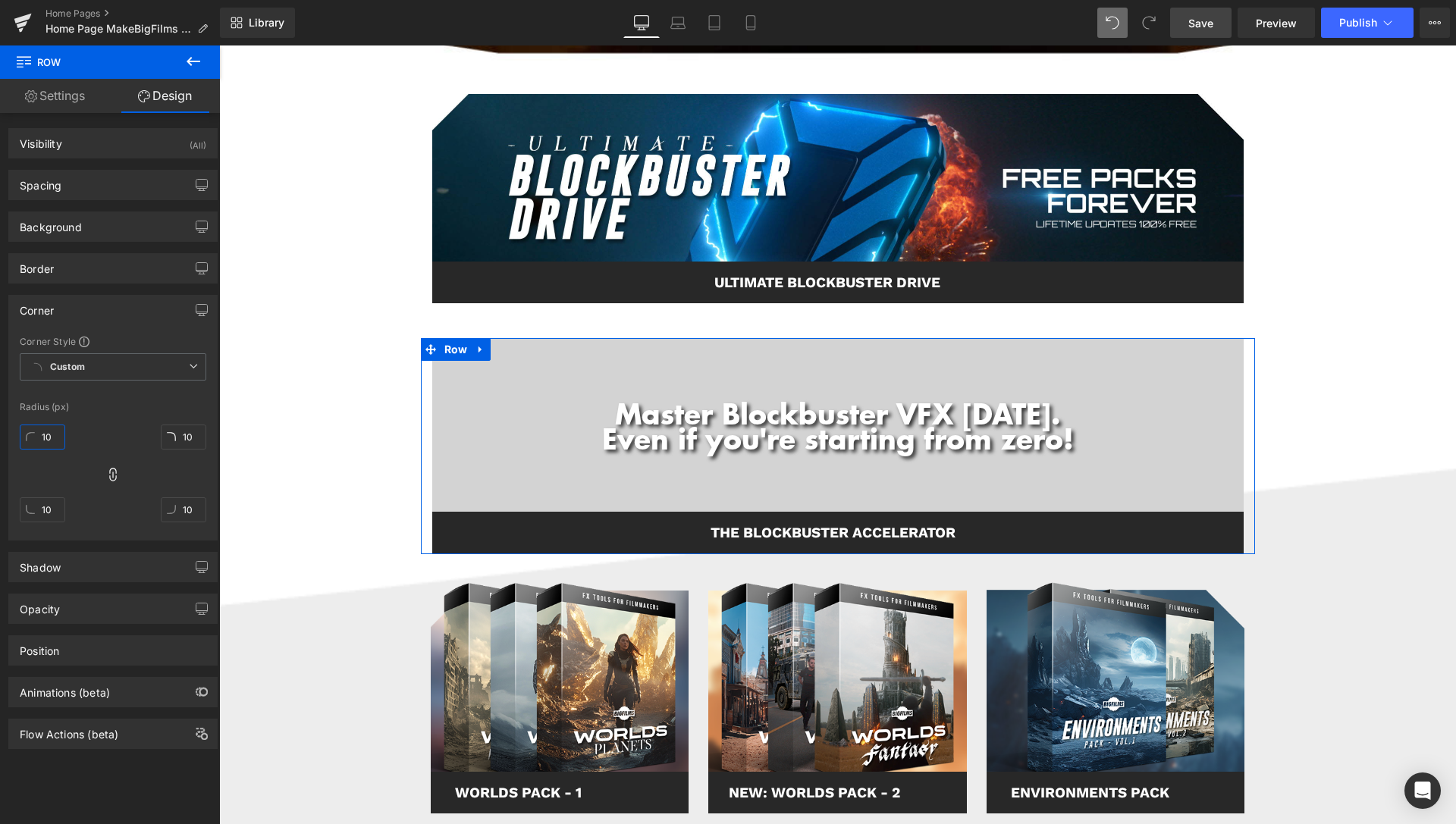
click at [52, 440] on input "10" at bounding box center [42, 437] width 45 height 25
type input "0"
click at [108, 431] on div "0 10 10 10" at bounding box center [113, 479] width 186 height 122
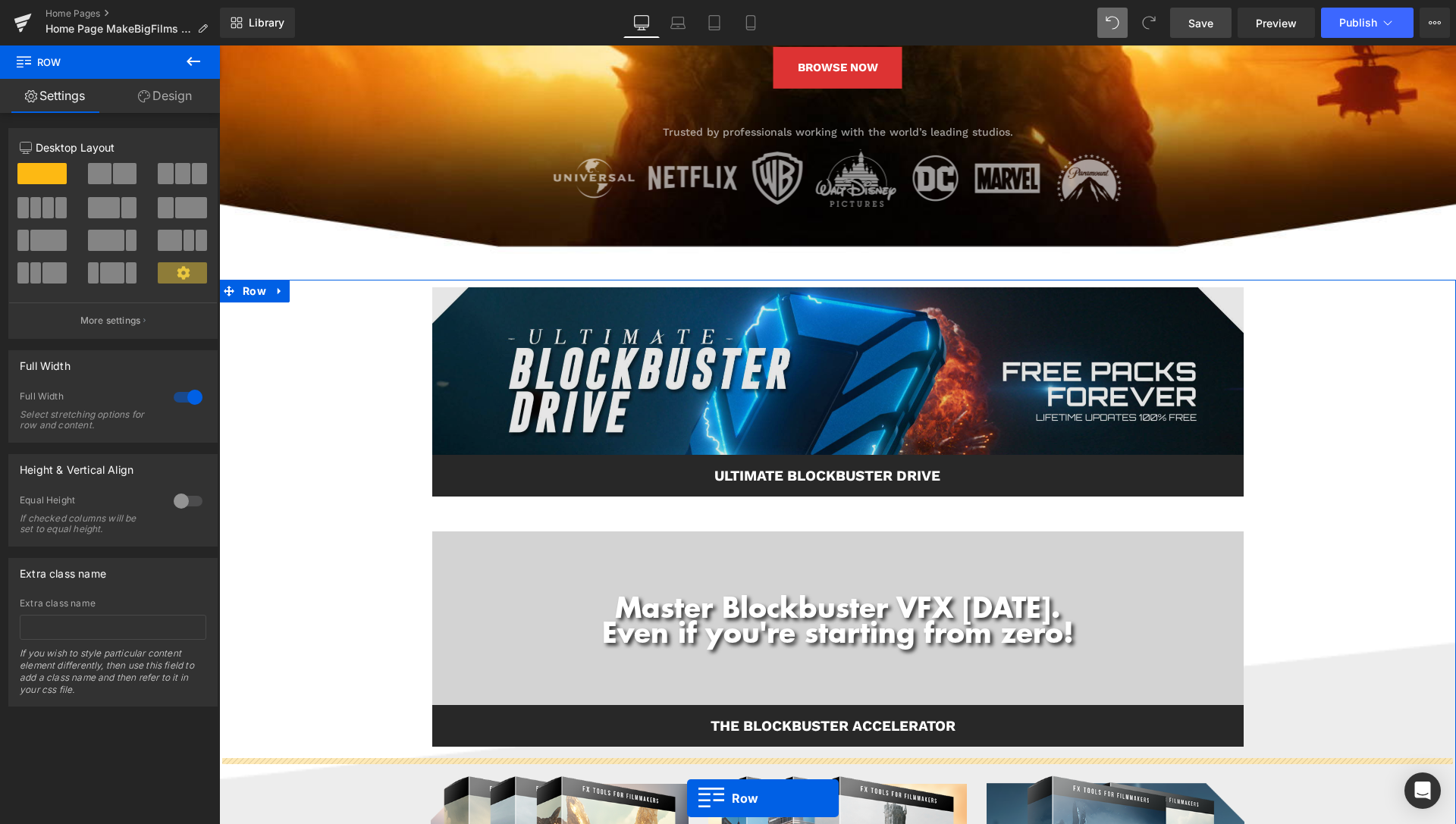
scroll to position [310, 0]
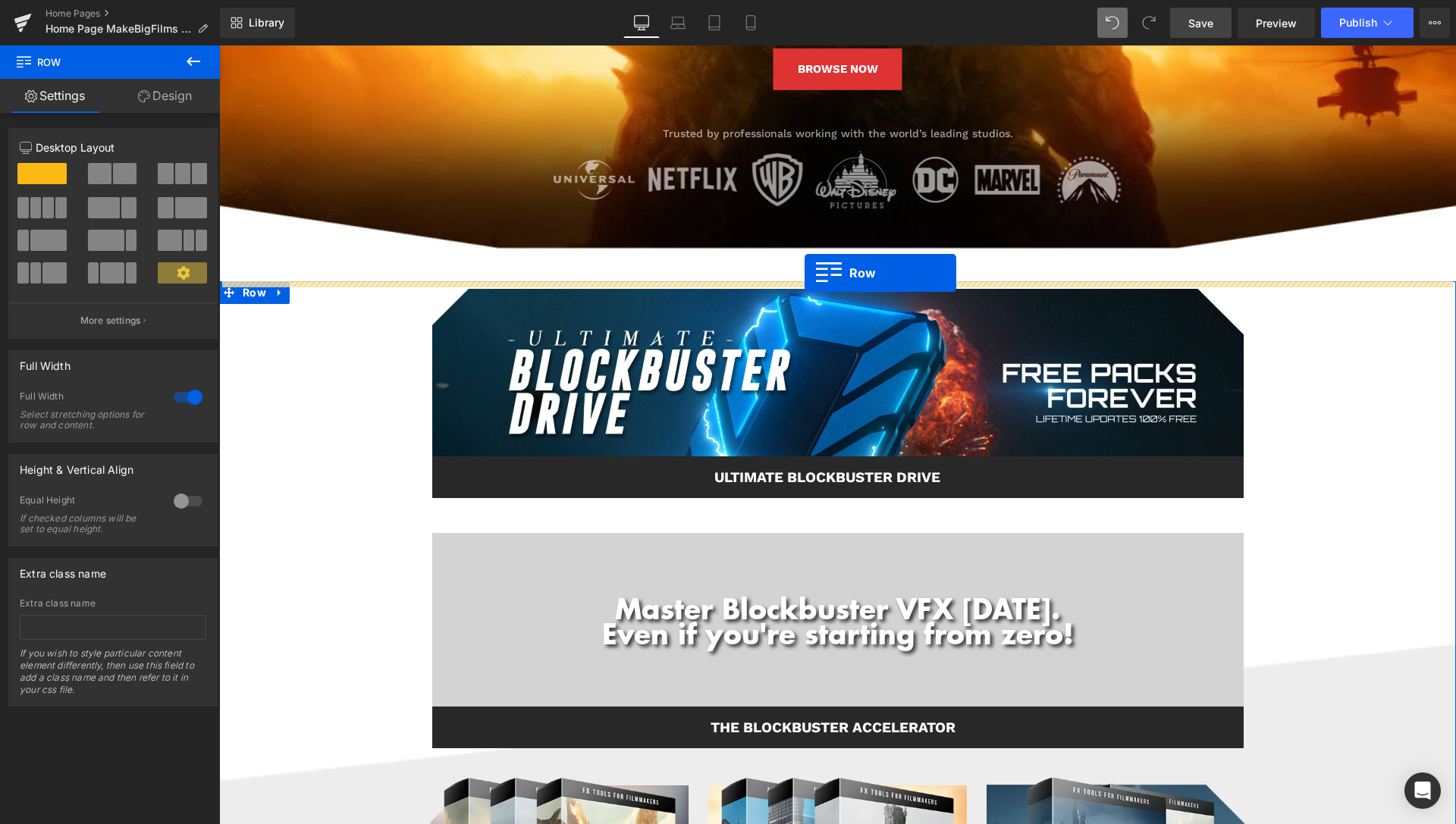
drag, startPoint x: 424, startPoint y: 525, endPoint x: 804, endPoint y: 273, distance: 456.0
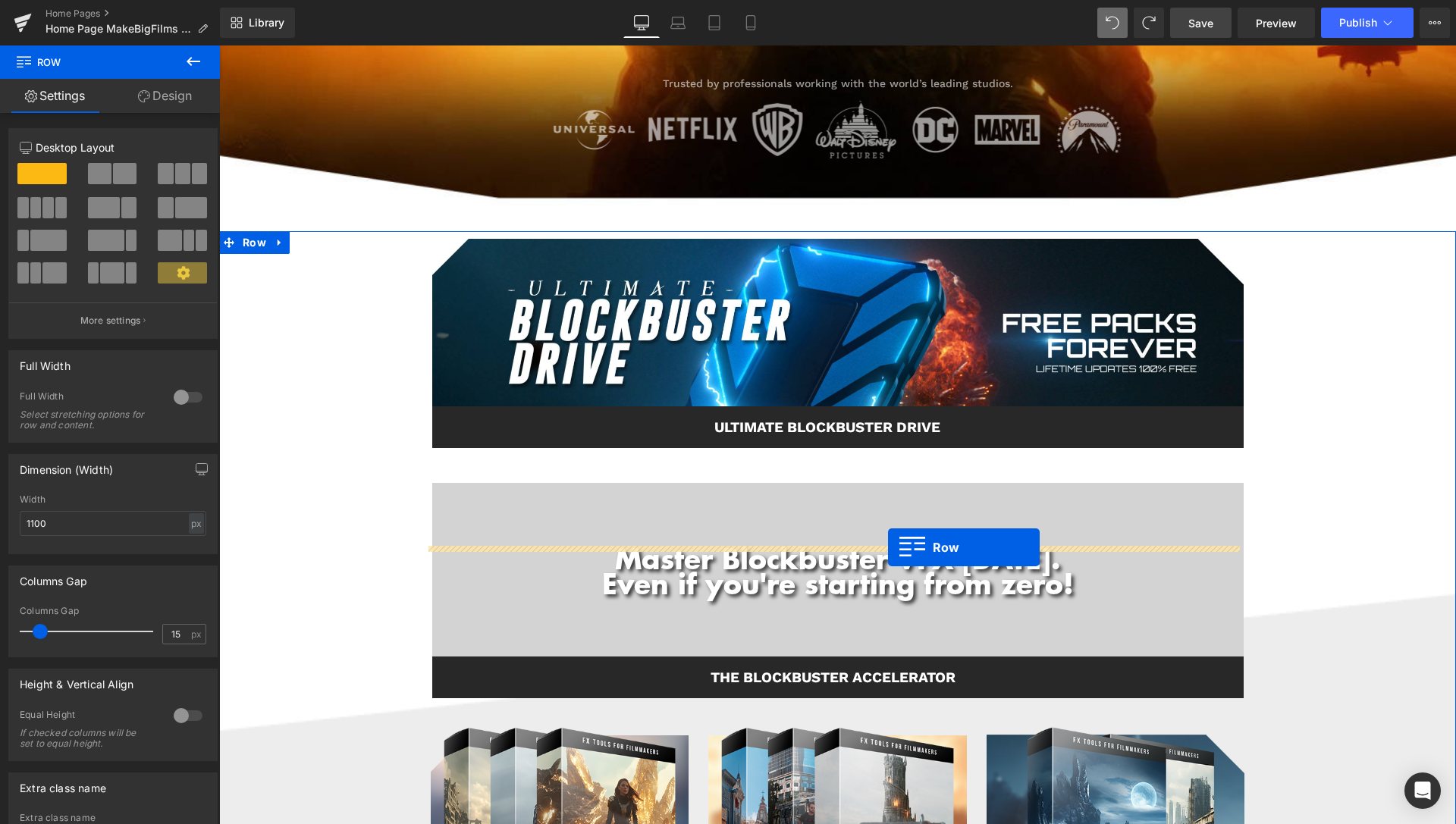
scroll to position [127, 0]
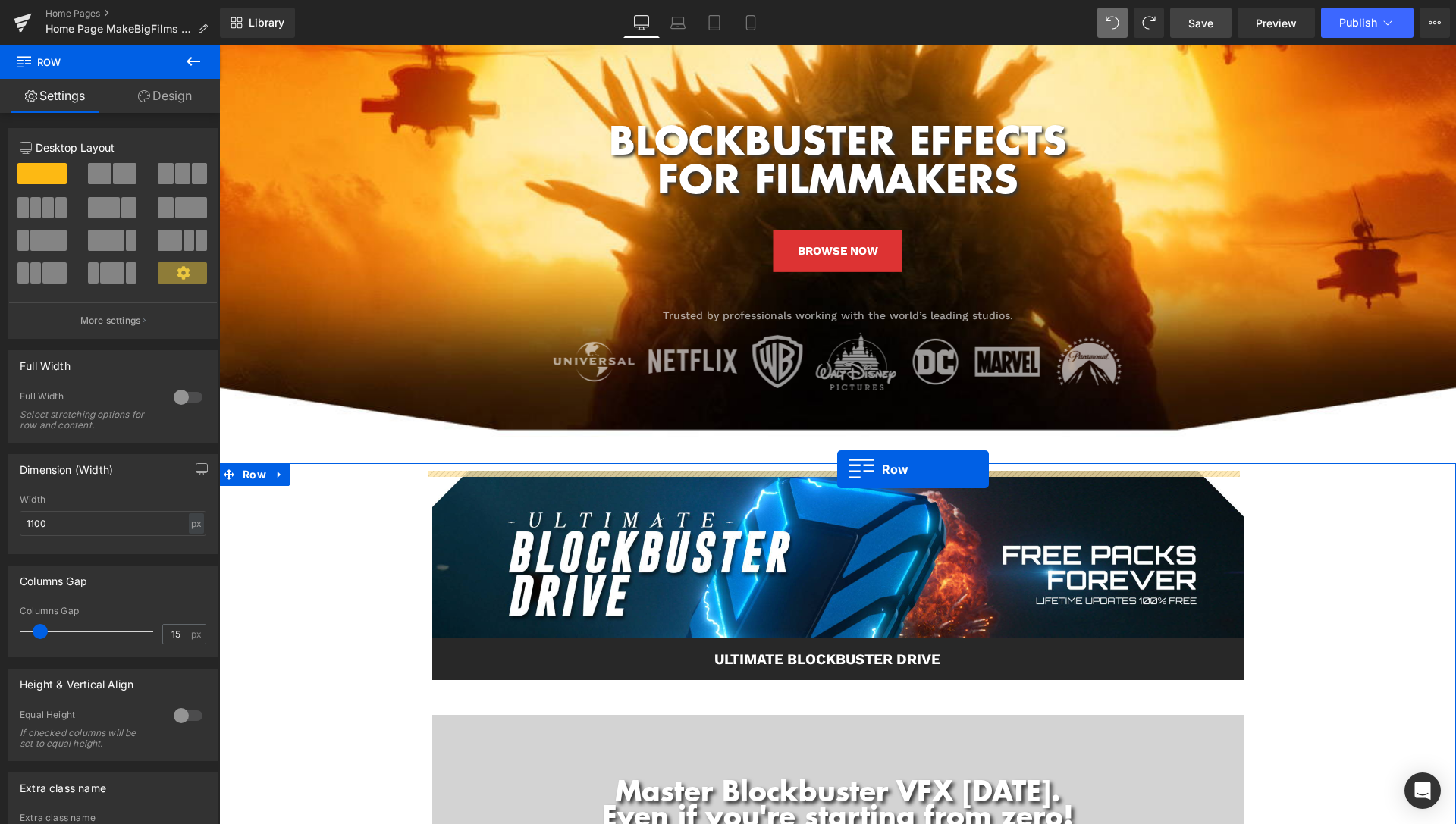
drag, startPoint x: 426, startPoint y: 322, endPoint x: 837, endPoint y: 469, distance: 436.5
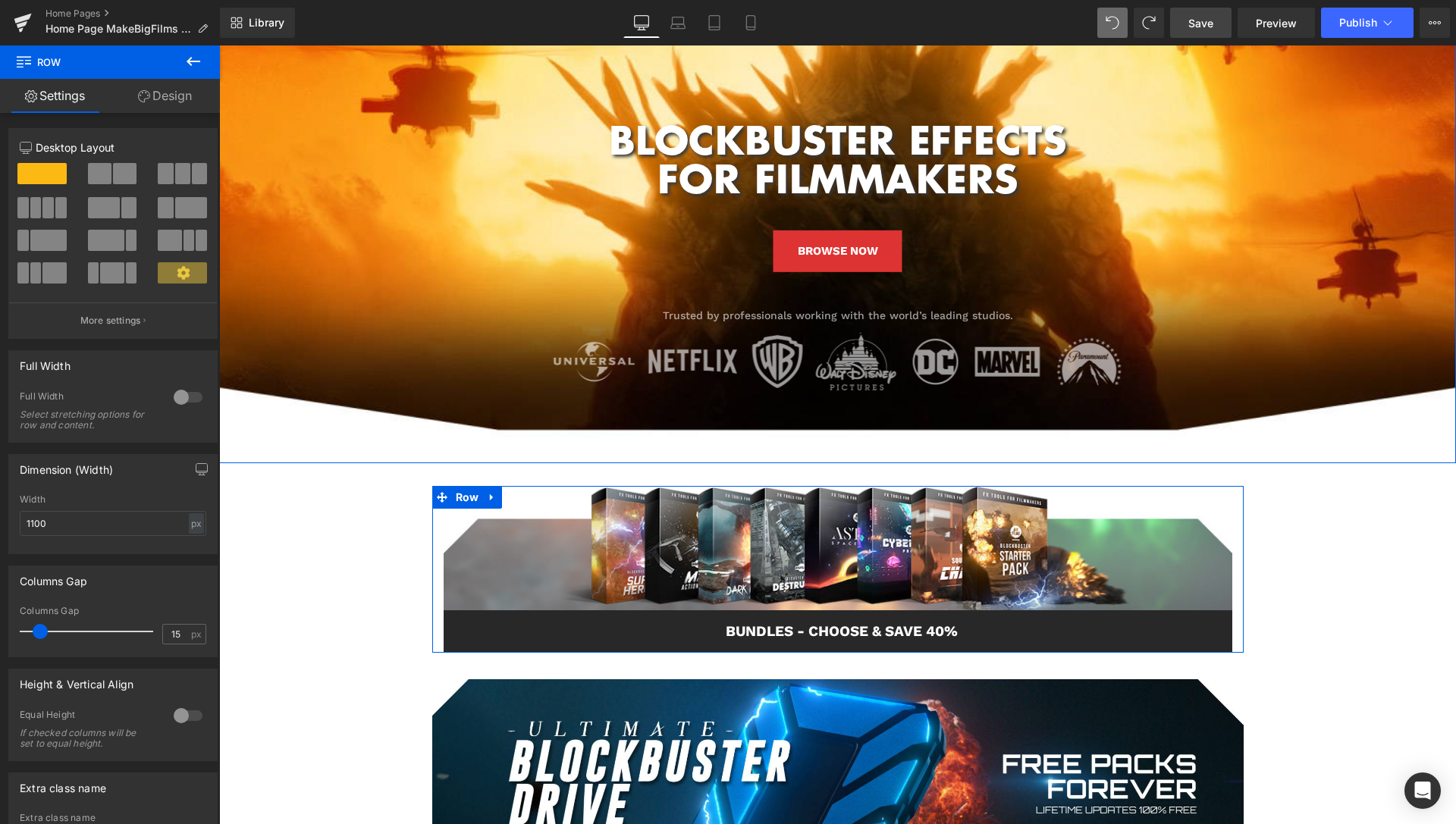
click at [1396, 442] on div at bounding box center [837, 235] width 1236 height 455
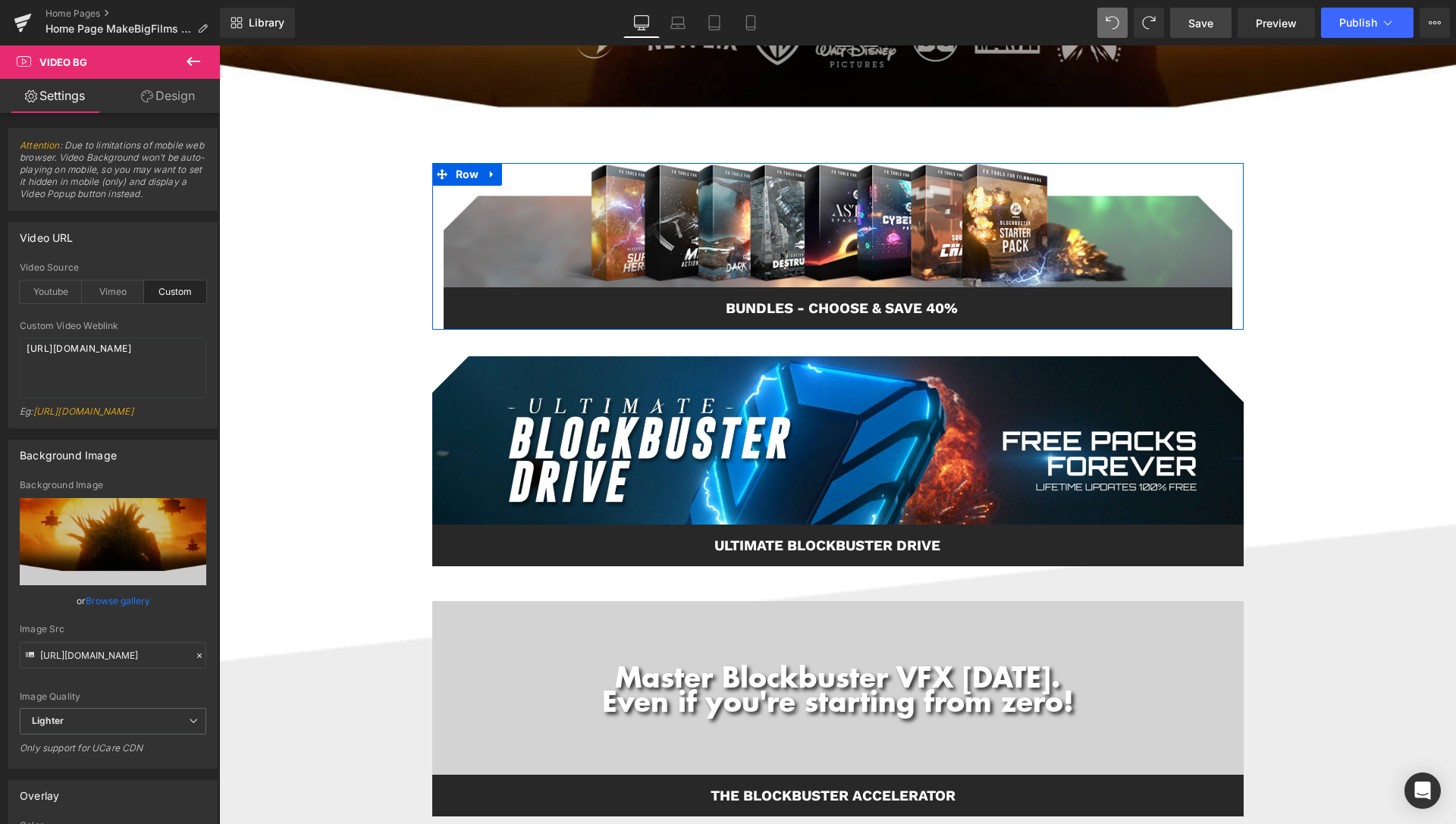
scroll to position [541, 0]
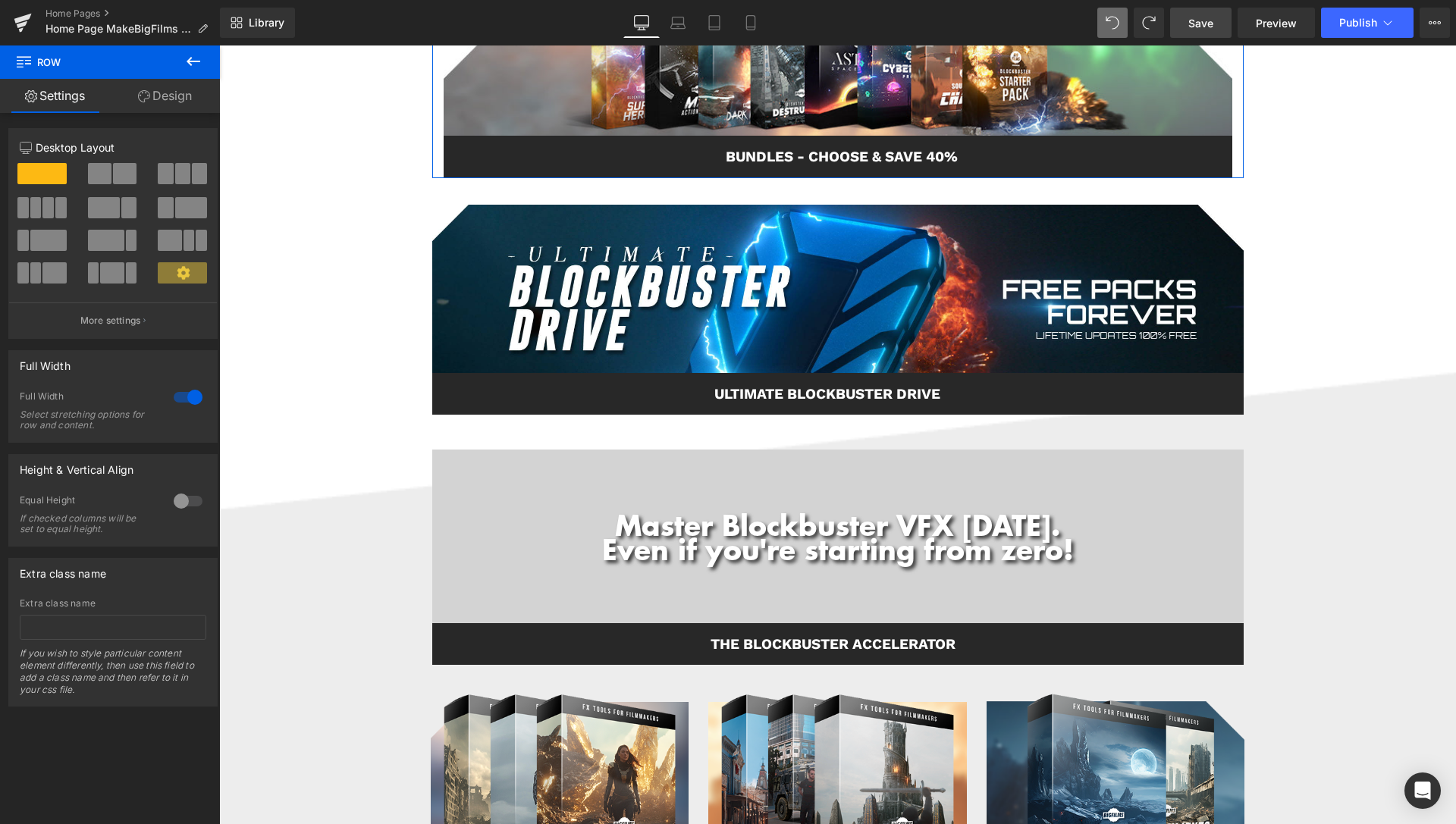
scroll to position [611, 0]
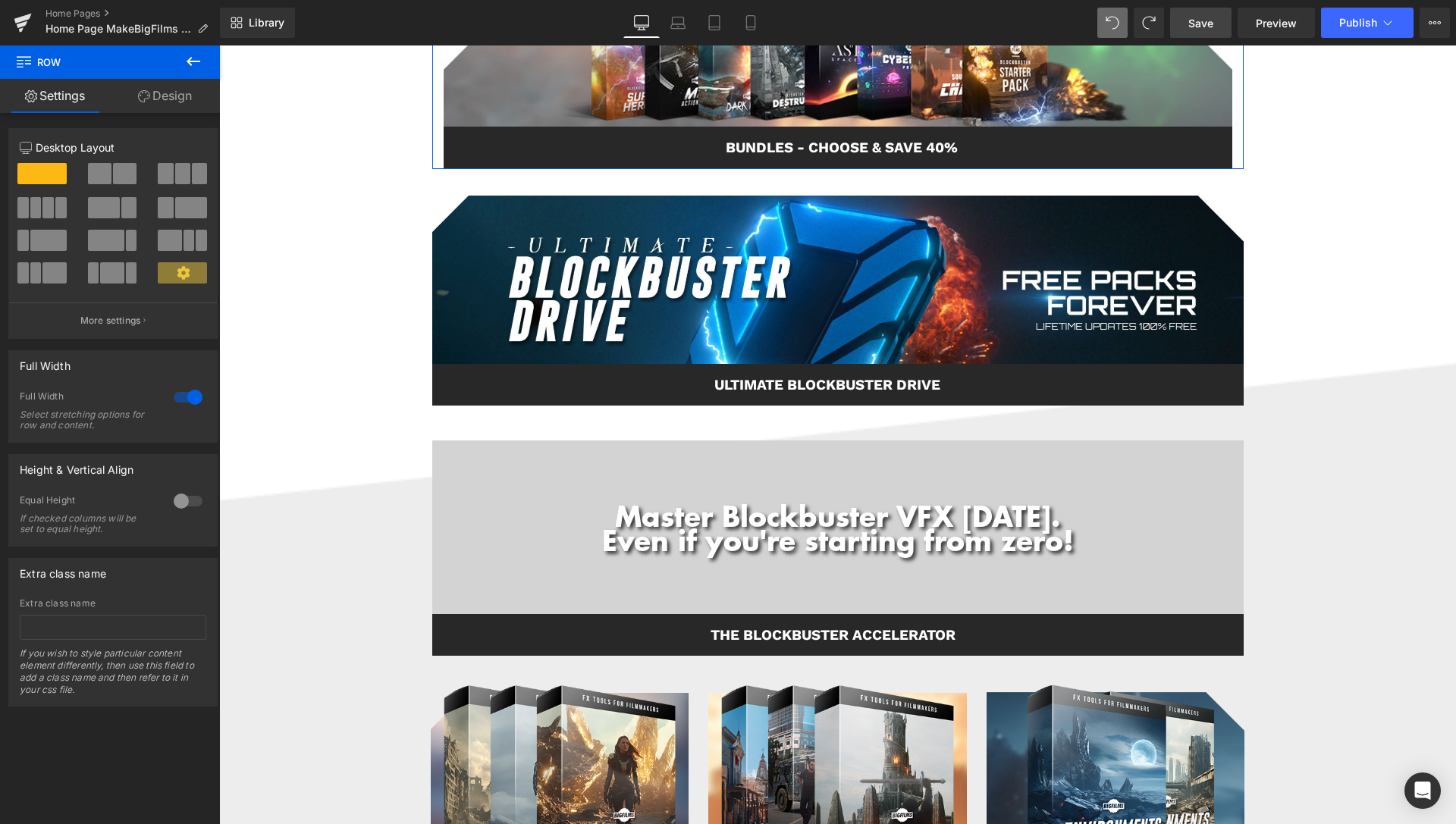
click at [1184, 15] on link "Save" at bounding box center [1201, 22] width 62 height 30
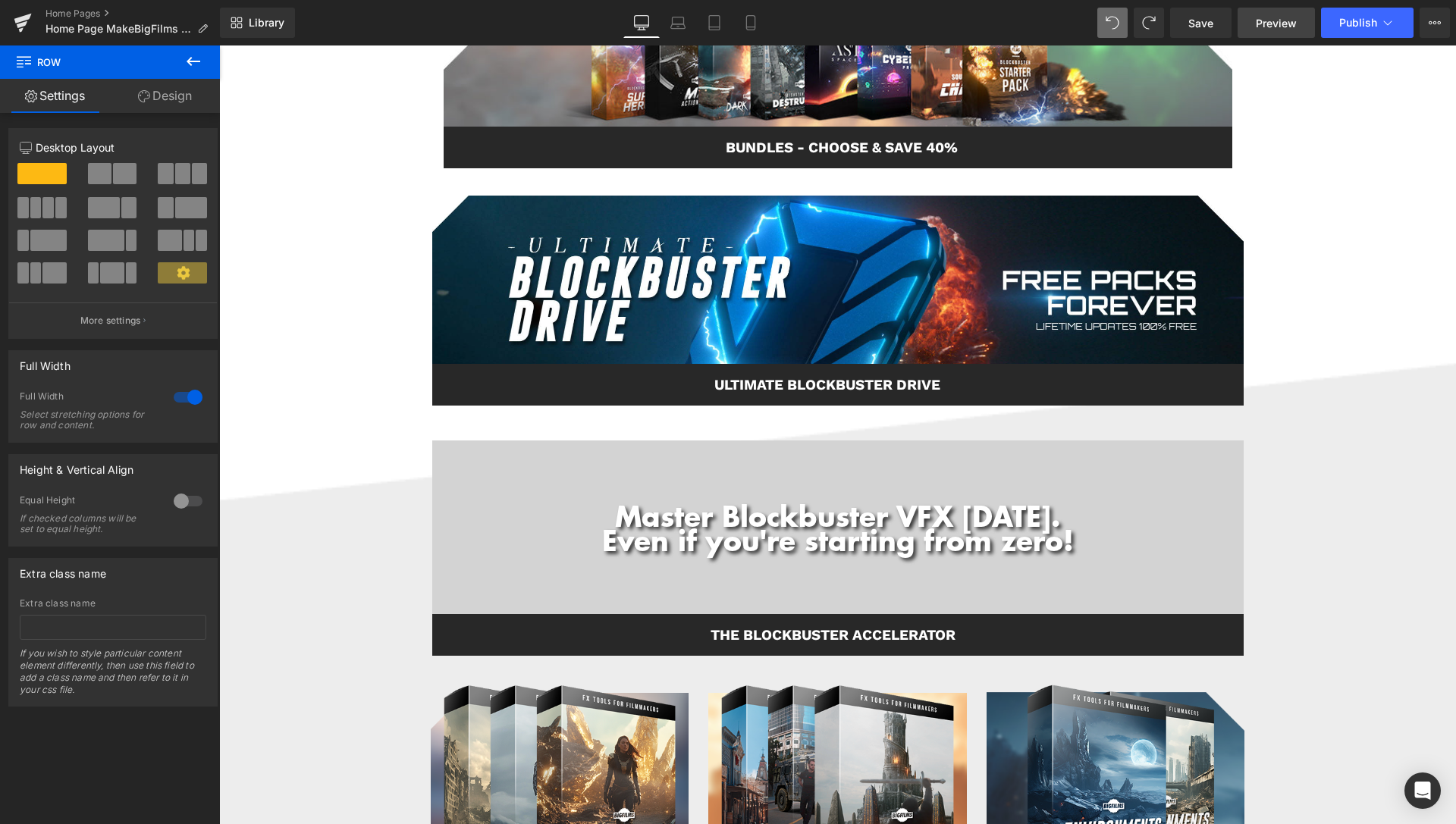
click at [1261, 31] on link "Preview" at bounding box center [1275, 22] width 77 height 30
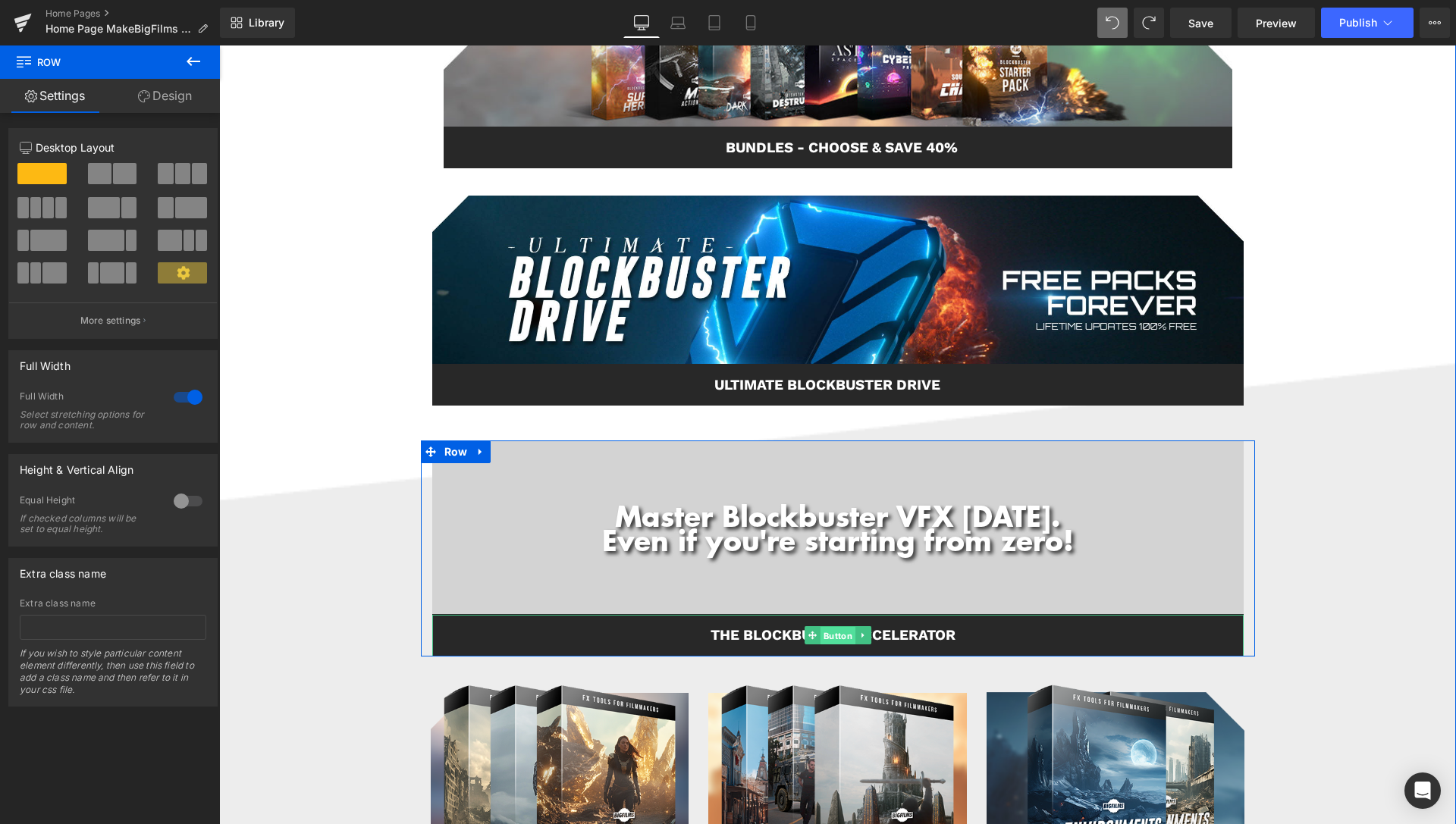
click at [826, 634] on span "Button" at bounding box center [837, 635] width 35 height 18
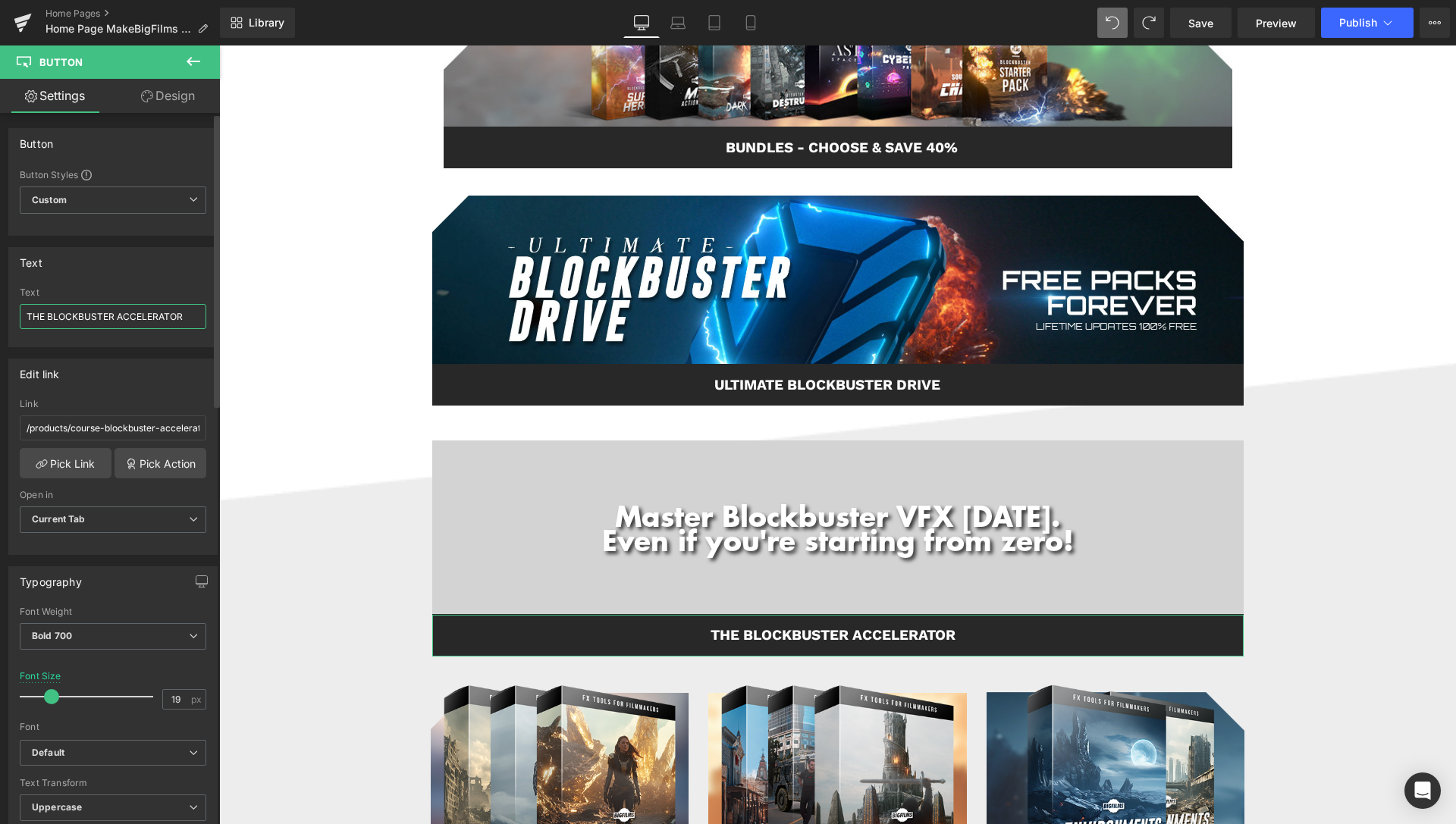
click at [27, 314] on input "THE BLOCKBUSTER ACCELERATOR" at bounding box center [113, 316] width 186 height 25
type input "ONLINE COURSE: THE BLOCKBUSTER ACCELERATOR"
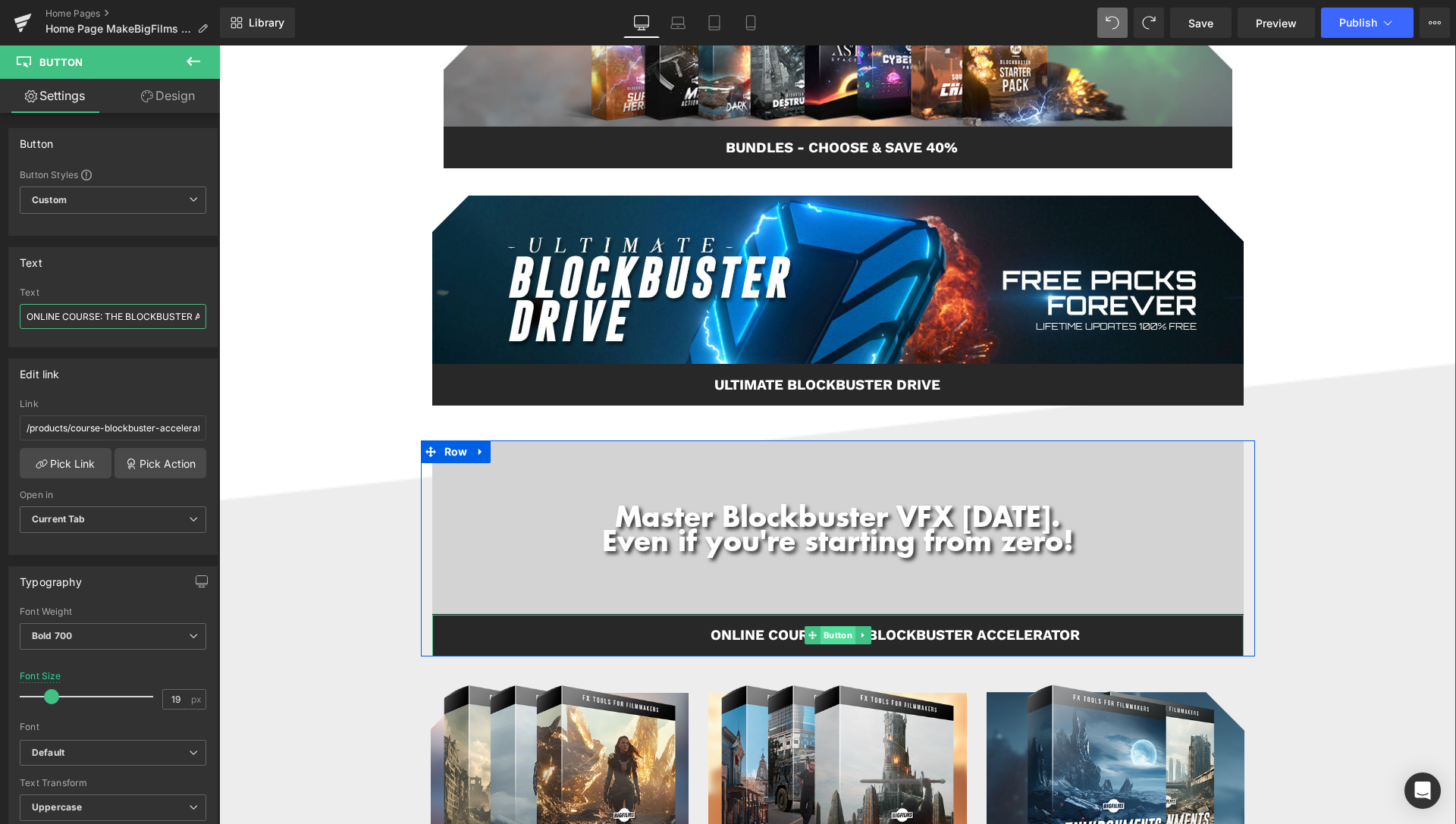
click at [833, 628] on span "Button" at bounding box center [837, 635] width 35 height 18
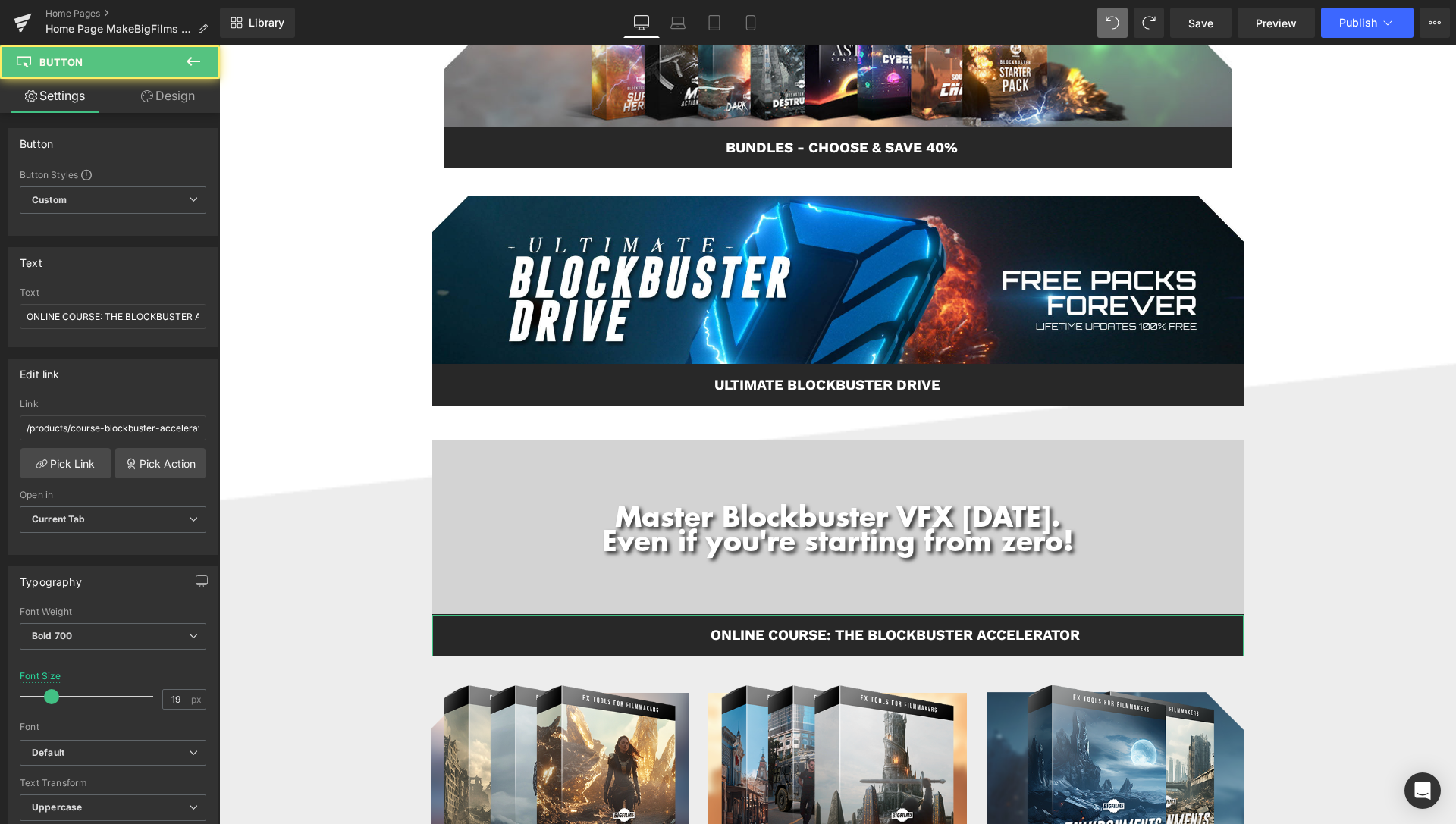
click at [167, 111] on link "Design" at bounding box center [168, 96] width 110 height 34
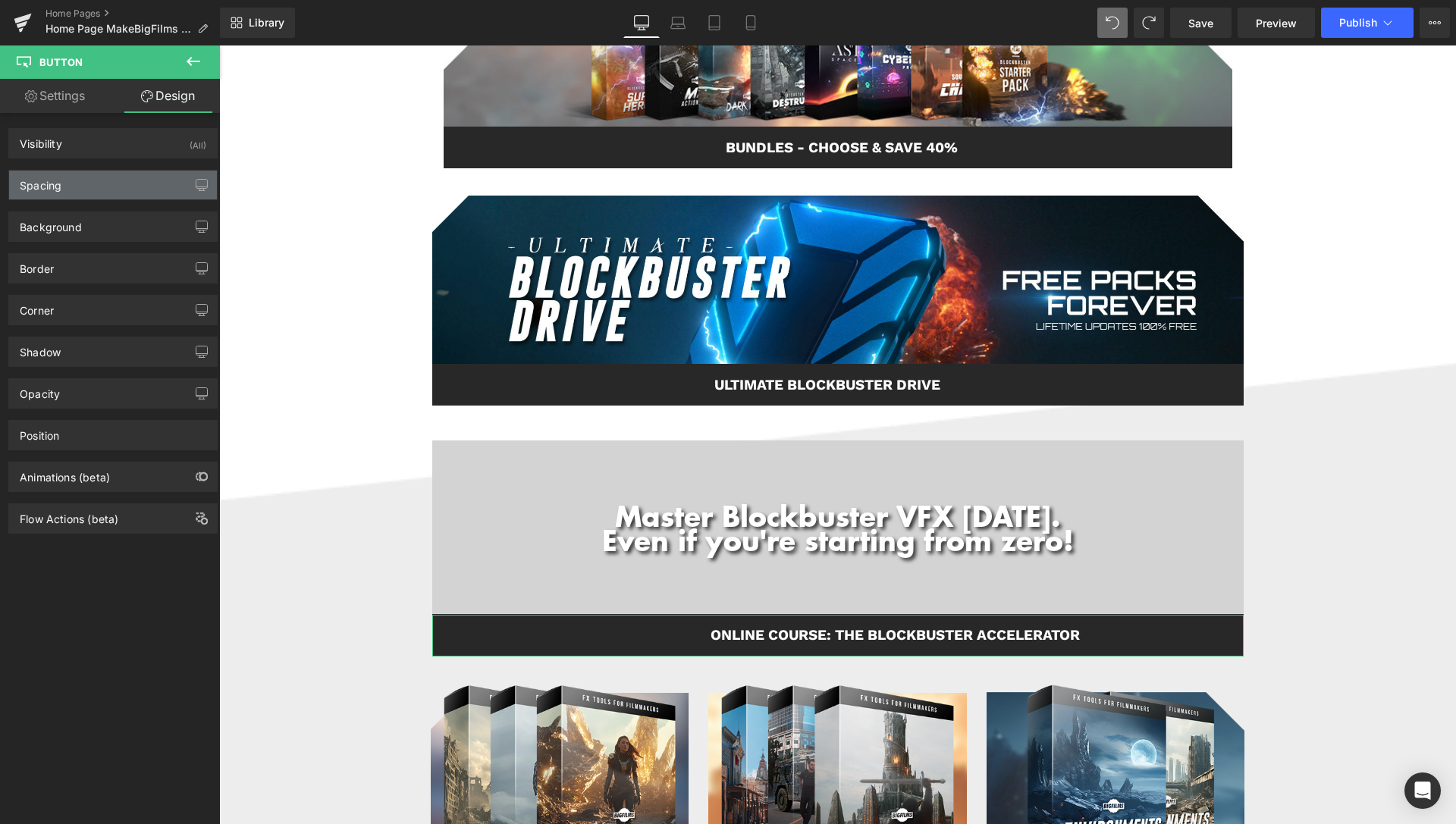
click at [82, 190] on div "Spacing" at bounding box center [113, 185] width 208 height 29
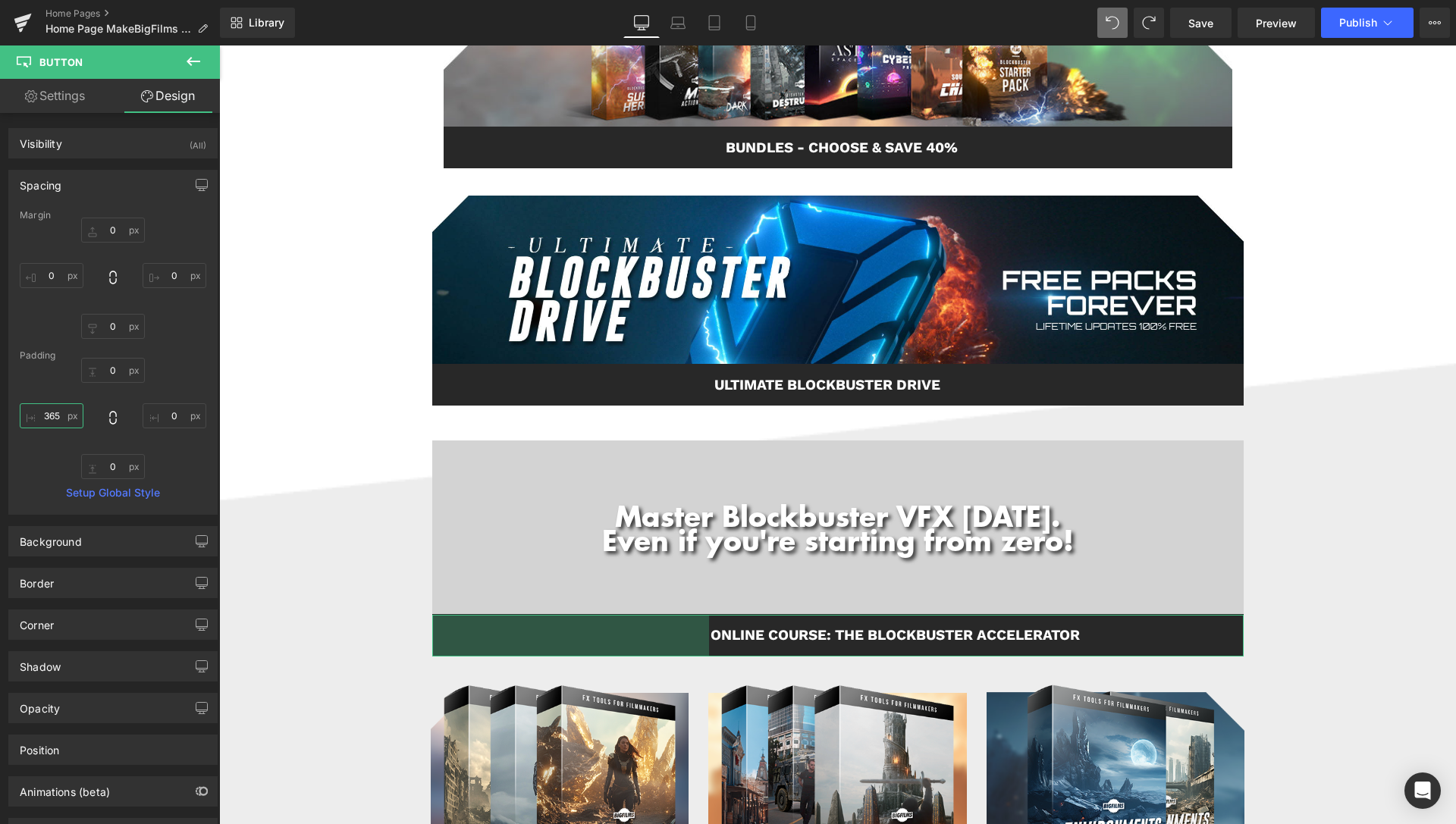
click at [49, 412] on input "365" at bounding box center [51, 416] width 64 height 25
click at [52, 416] on input "300" at bounding box center [51, 416] width 64 height 25
drag, startPoint x: 52, startPoint y: 412, endPoint x: 62, endPoint y: 412, distance: 10.0
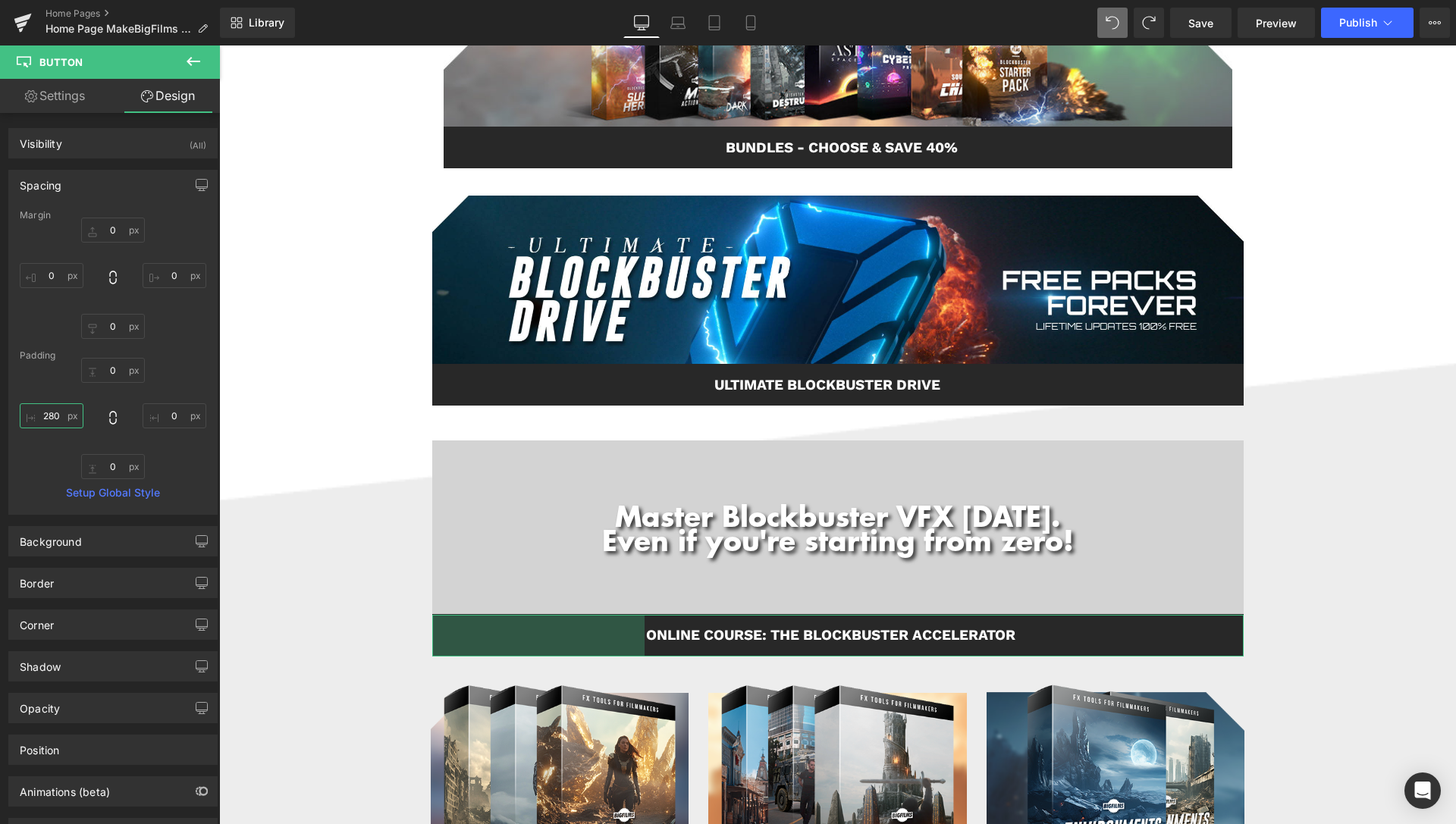
click at [62, 412] on input "280" at bounding box center [51, 416] width 64 height 25
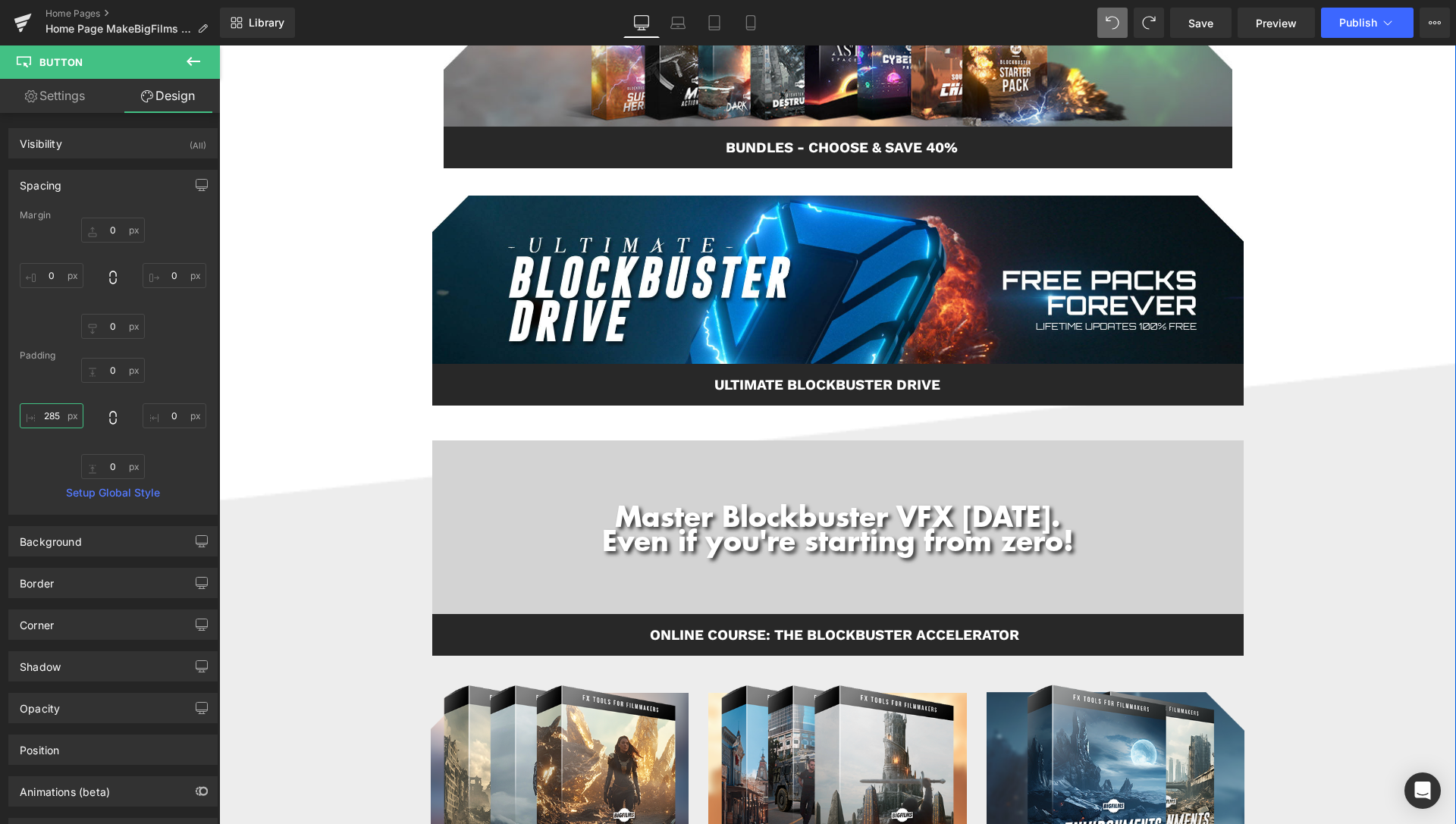
type input "285"
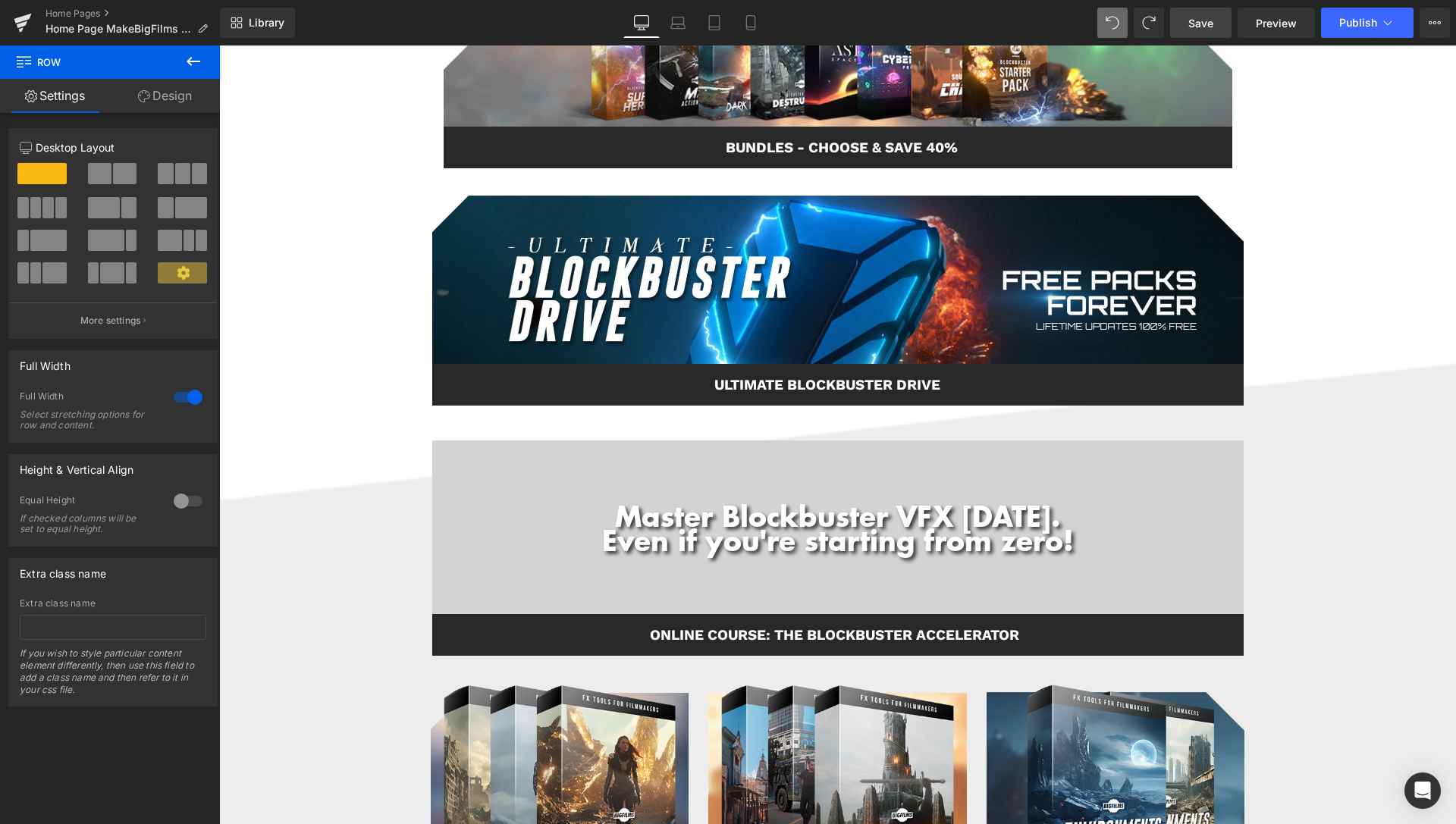
click at [1226, 29] on link "Save" at bounding box center [1201, 22] width 62 height 30
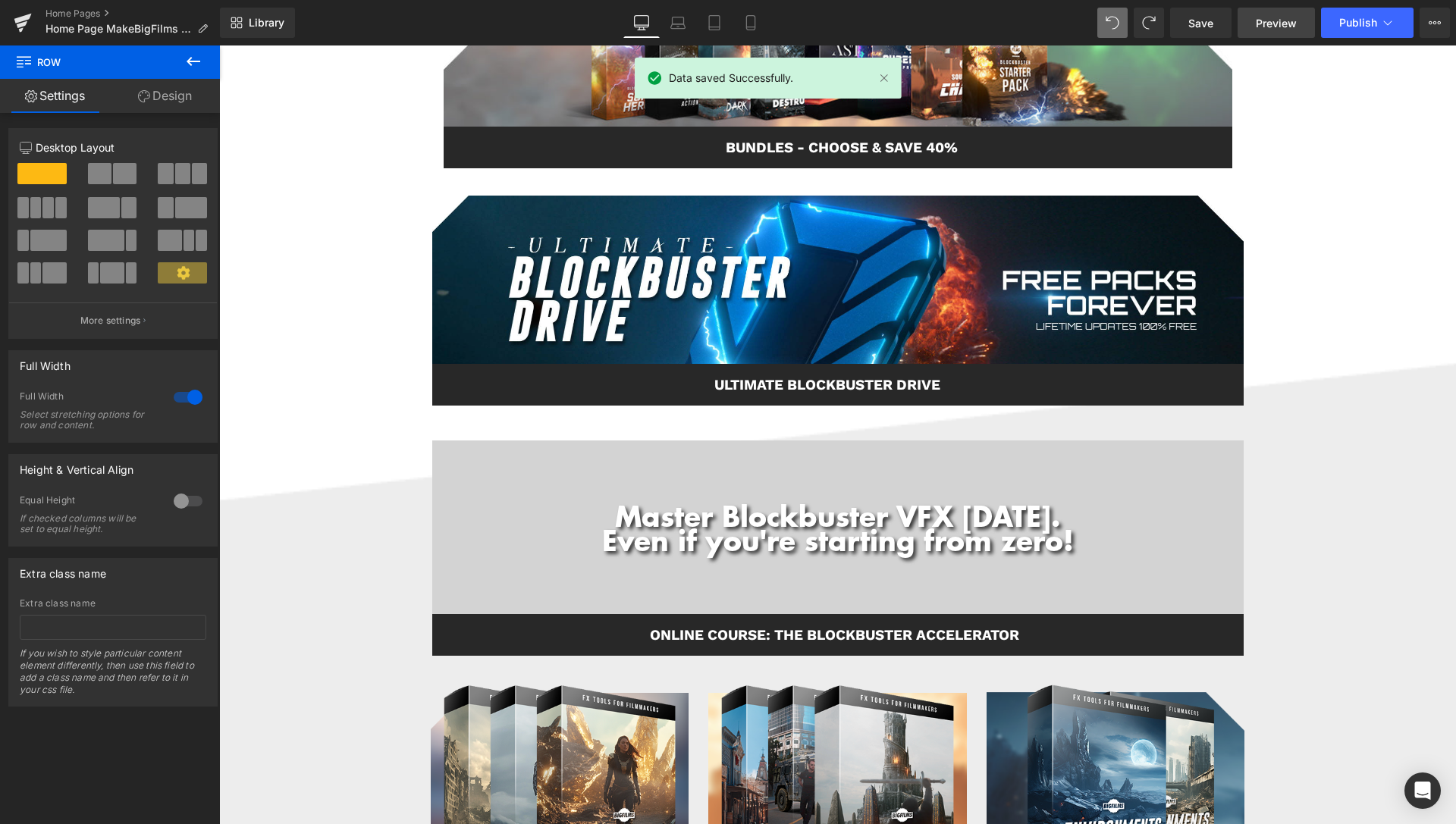
click at [1270, 17] on span "Preview" at bounding box center [1276, 23] width 41 height 16
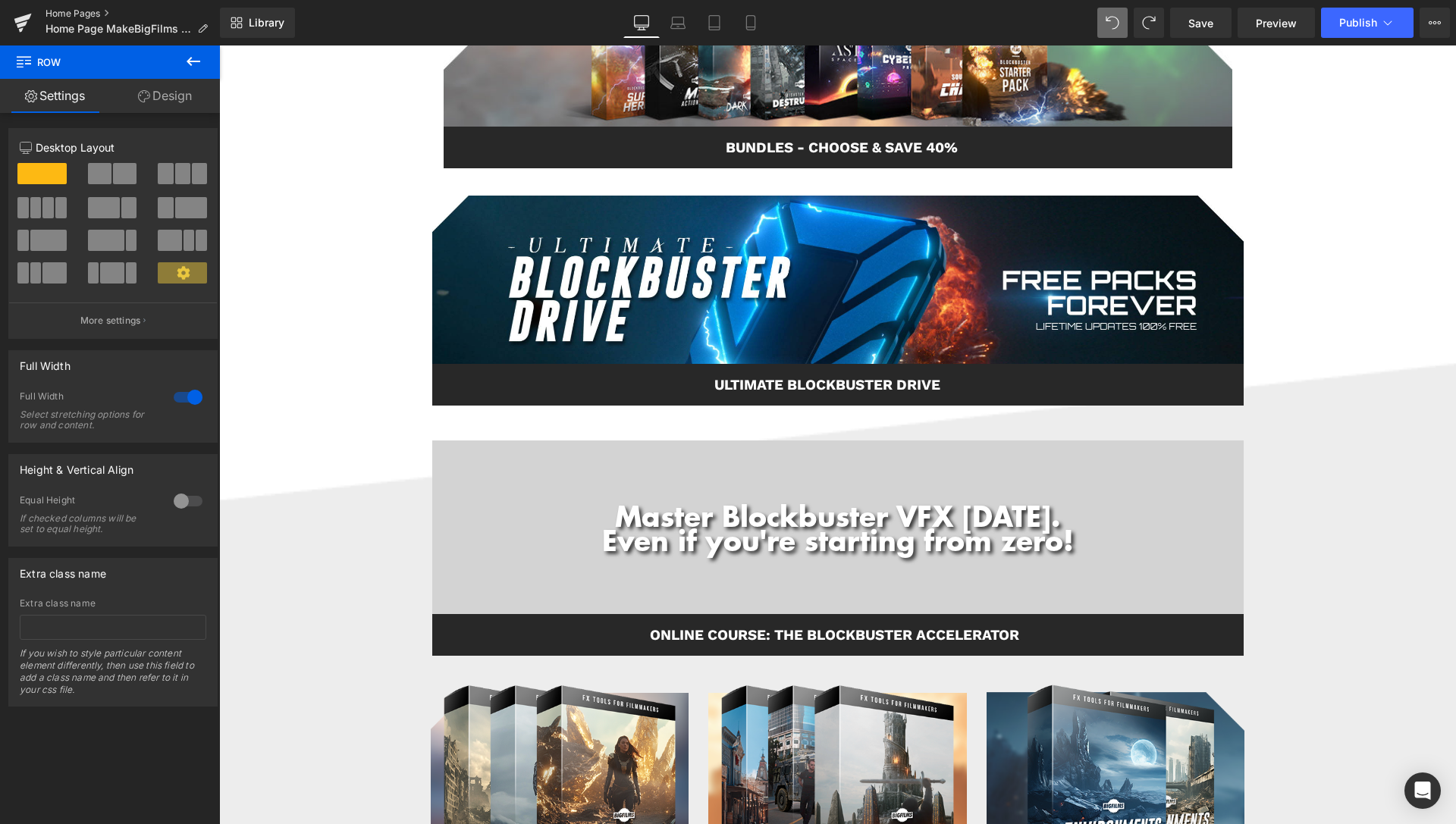
click at [75, 12] on link "Home Pages" at bounding box center [132, 13] width 174 height 12
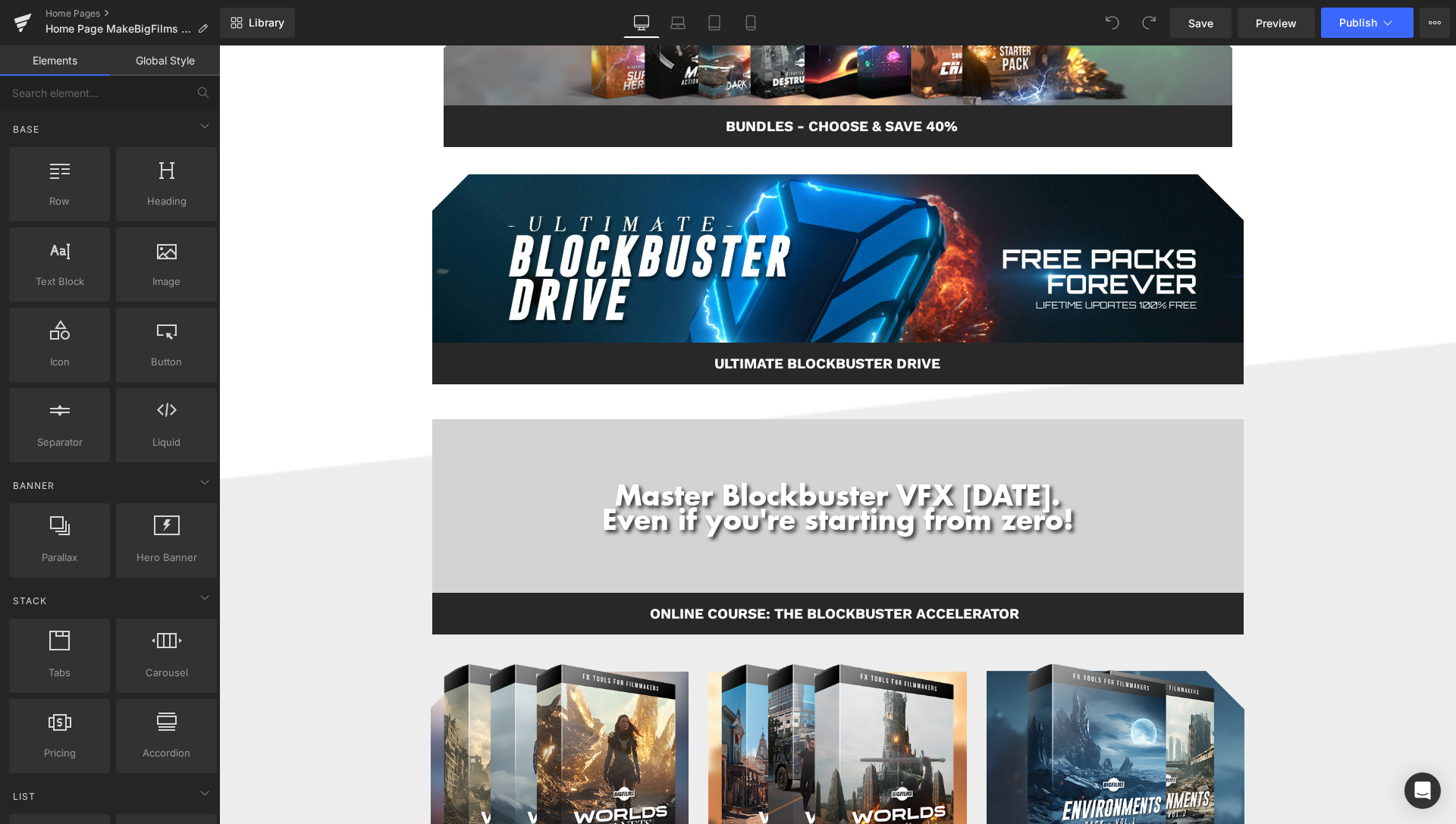
scroll to position [696, 0]
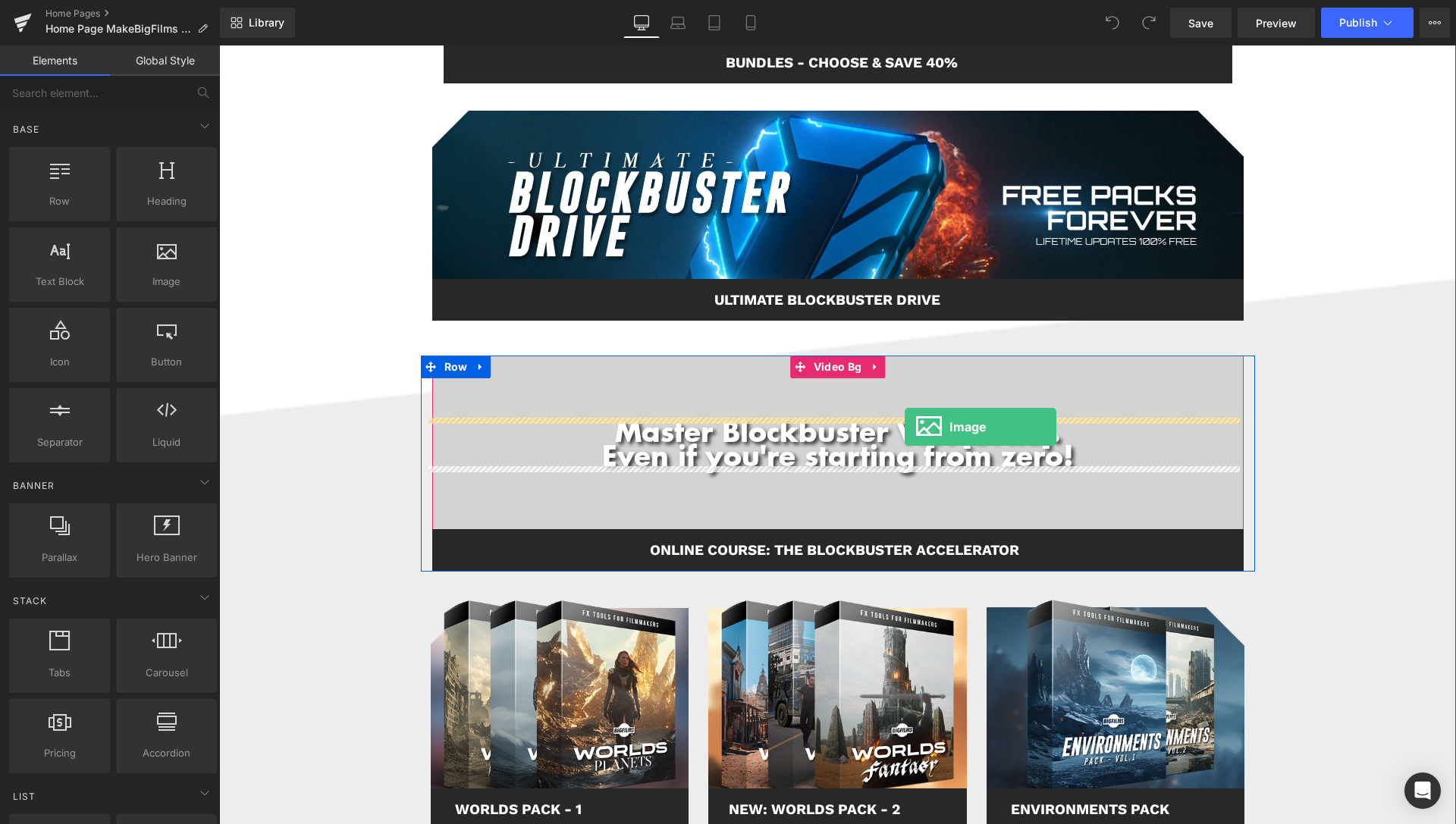
drag, startPoint x: 381, startPoint y: 308, endPoint x: 905, endPoint y: 427, distance: 537.3
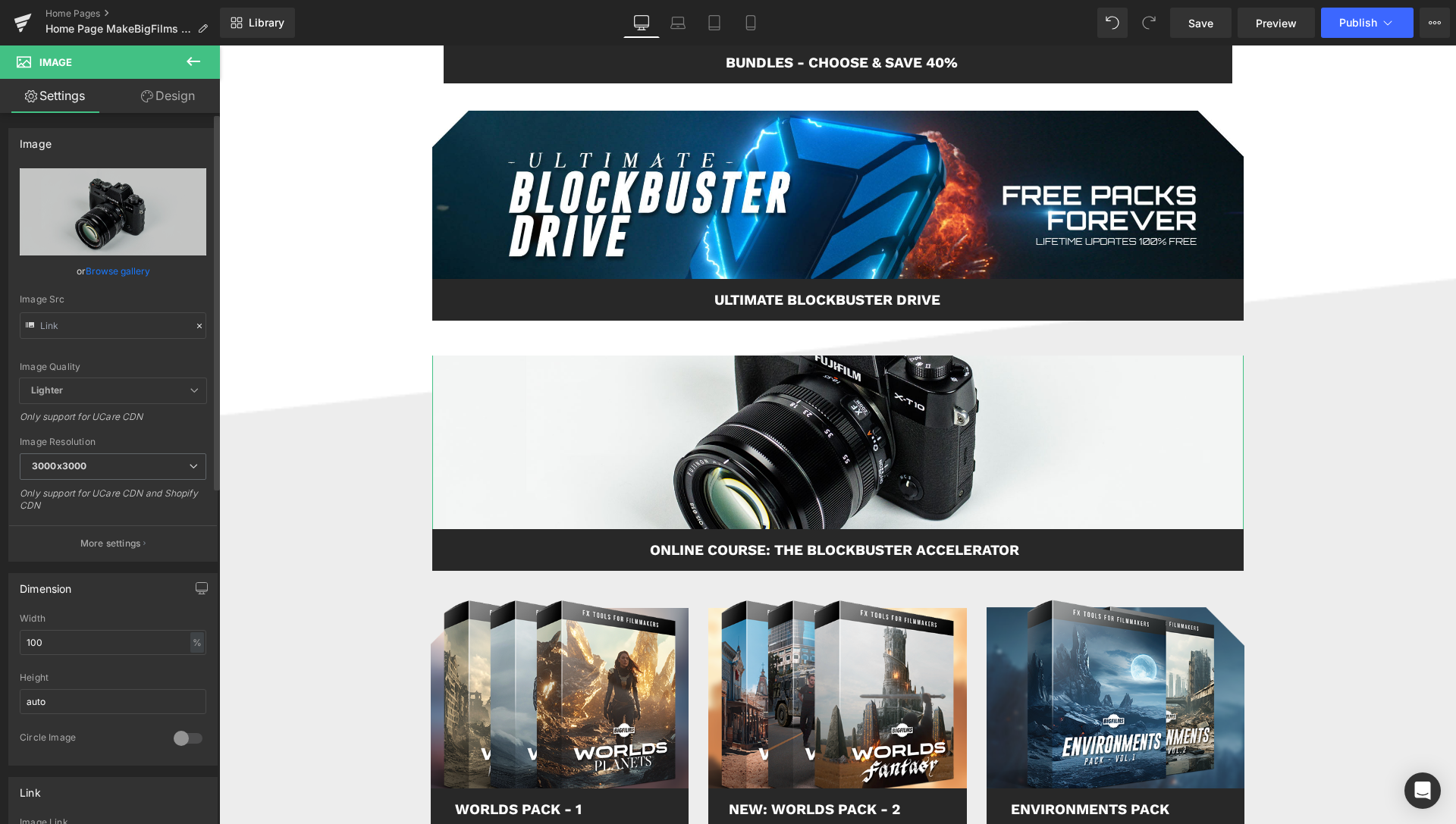
click at [121, 271] on link "Browse gallery" at bounding box center [118, 271] width 64 height 27
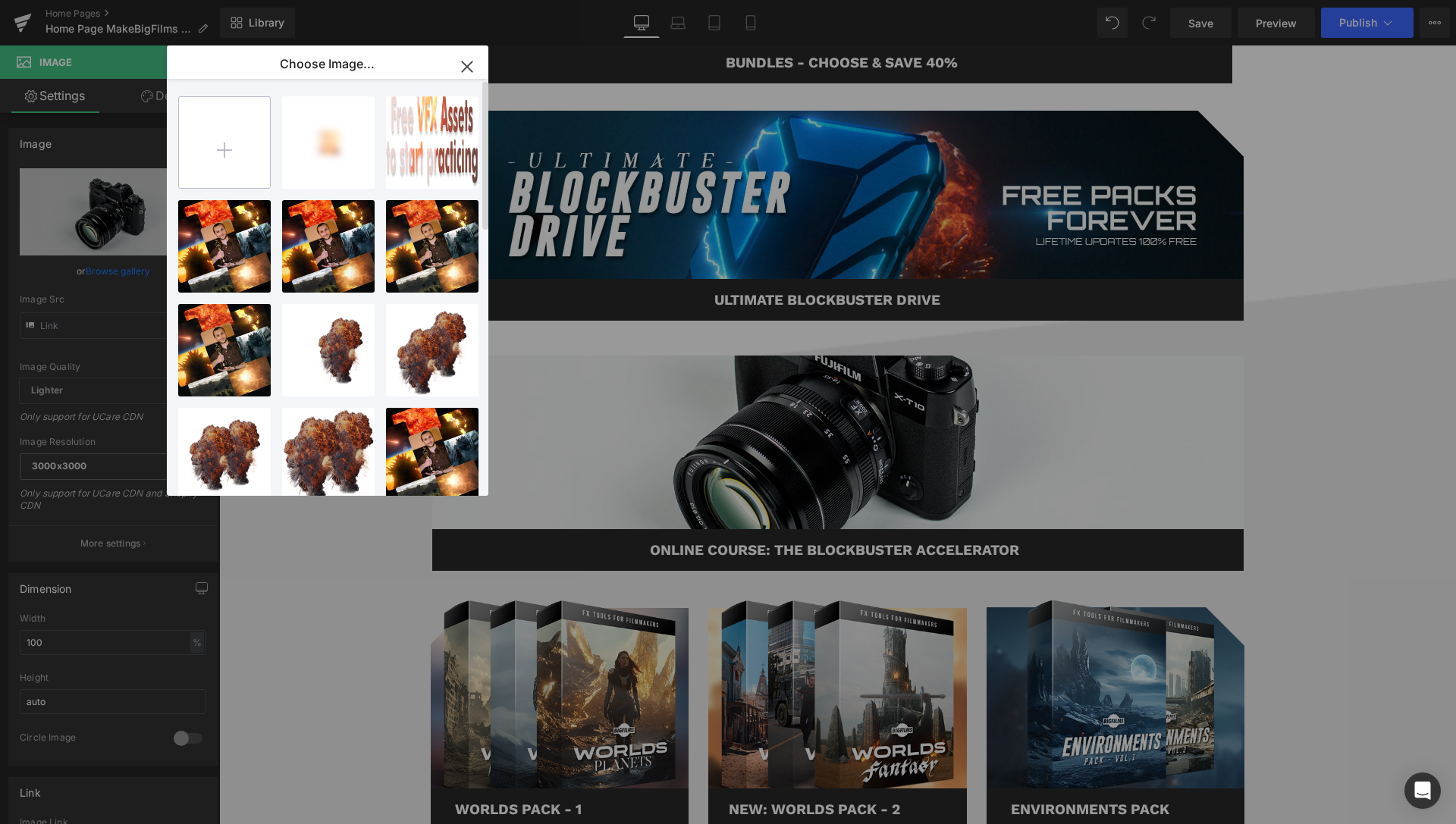
click at [220, 134] on input "file" at bounding box center [225, 143] width 91 height 91
type input "C:\fakepath\After-Effects.png"
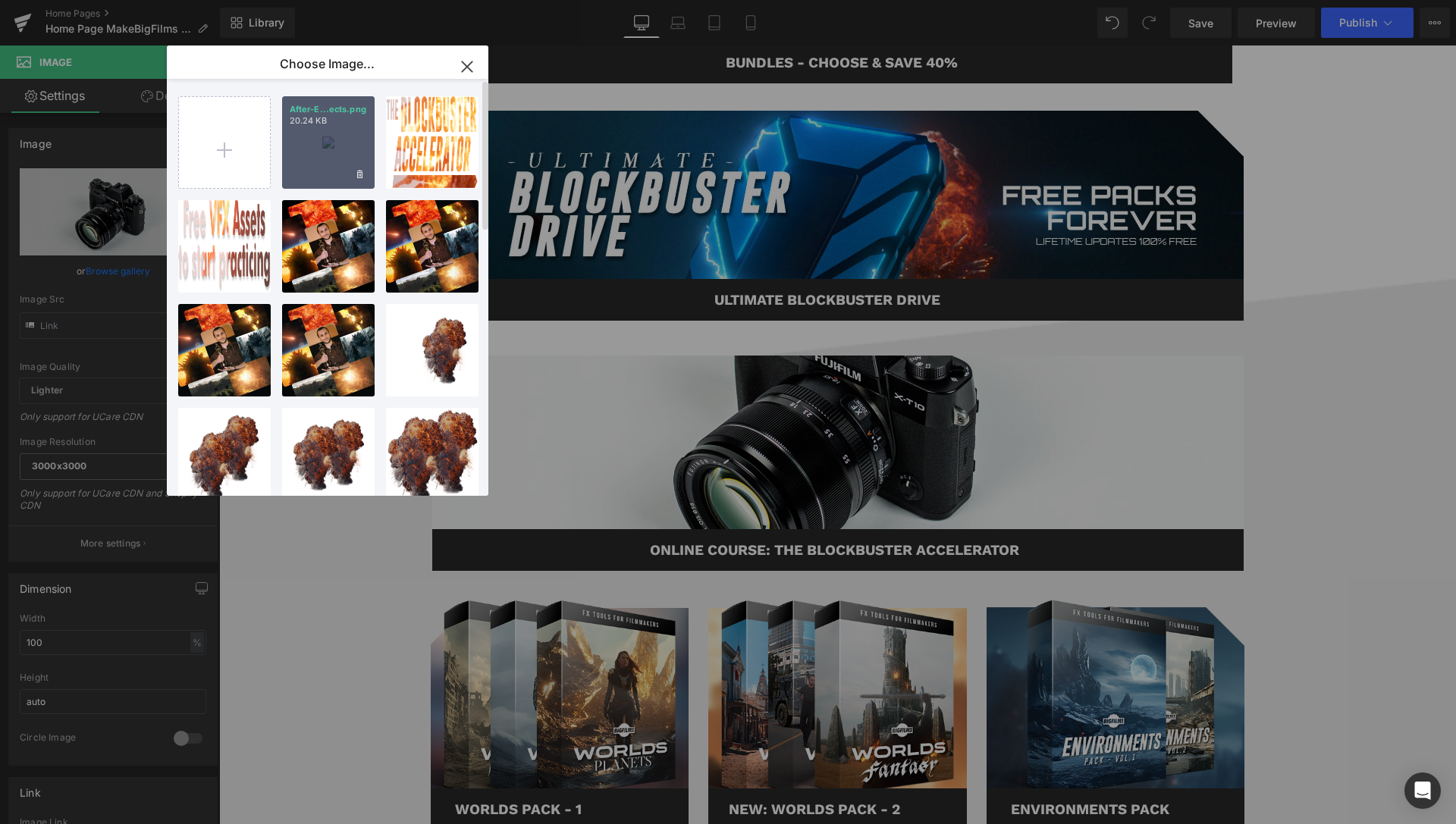
drag, startPoint x: 320, startPoint y: 137, endPoint x: 9, endPoint y: 140, distance: 311.0
click at [320, 137] on div "After-E...ects.png 20.24 KB" at bounding box center [328, 143] width 92 height 92
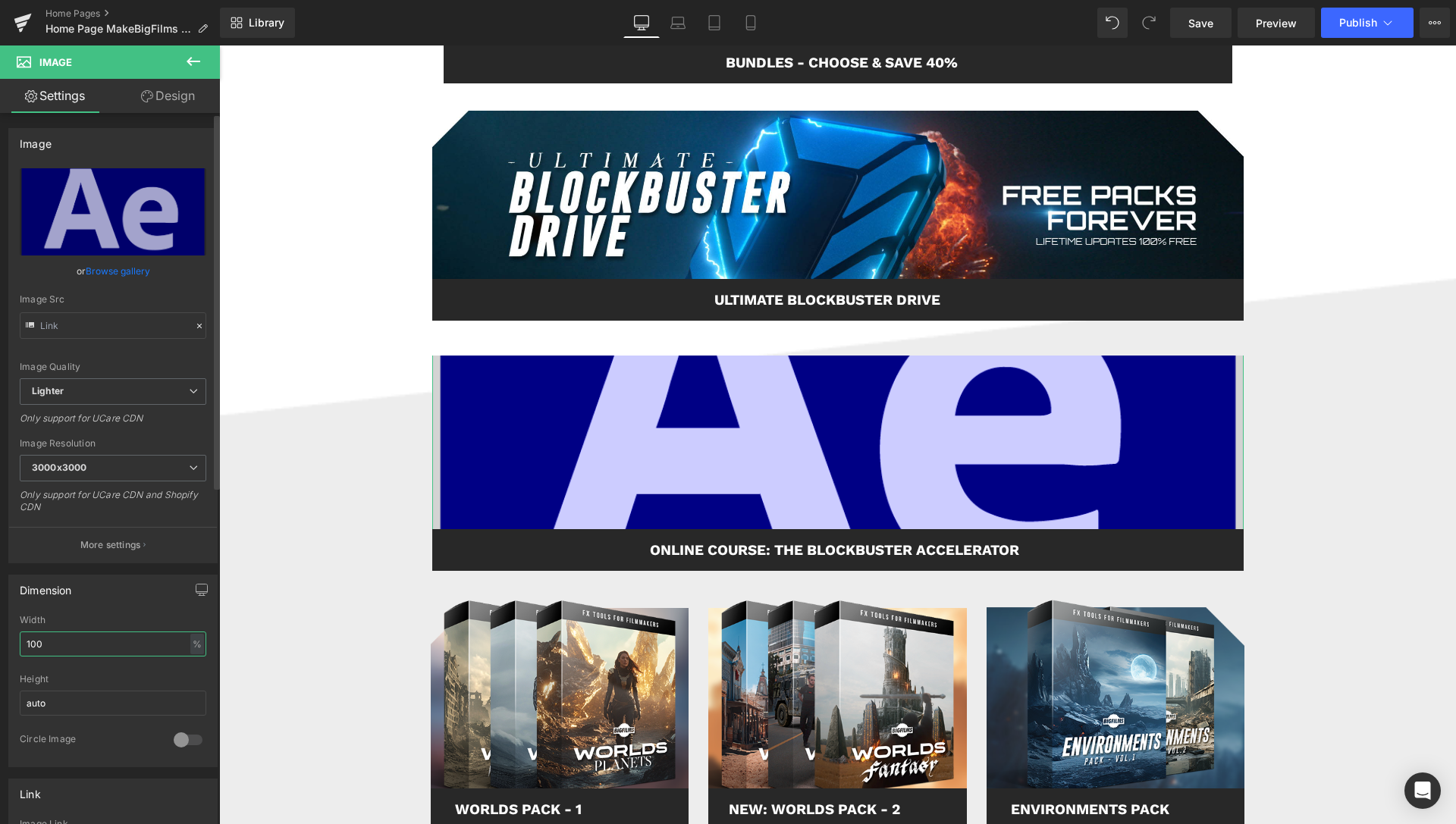
drag, startPoint x: 54, startPoint y: 642, endPoint x: 0, endPoint y: 643, distance: 54.0
click at [19, 643] on input "100" at bounding box center [113, 643] width 186 height 25
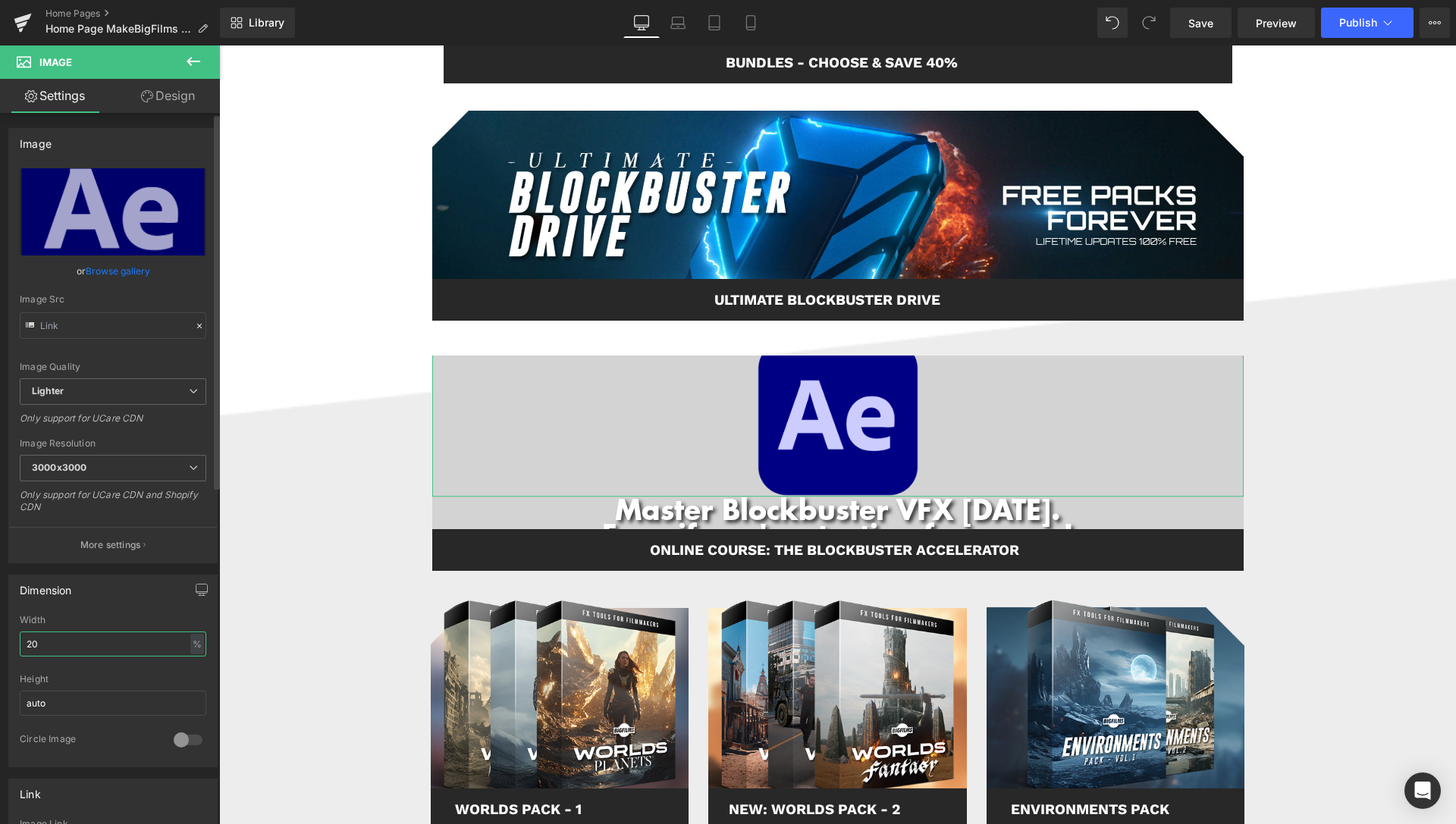
drag, startPoint x: 73, startPoint y: 642, endPoint x: 0, endPoint y: 642, distance: 73.0
click at [19, 642] on input "20" at bounding box center [113, 643] width 186 height 25
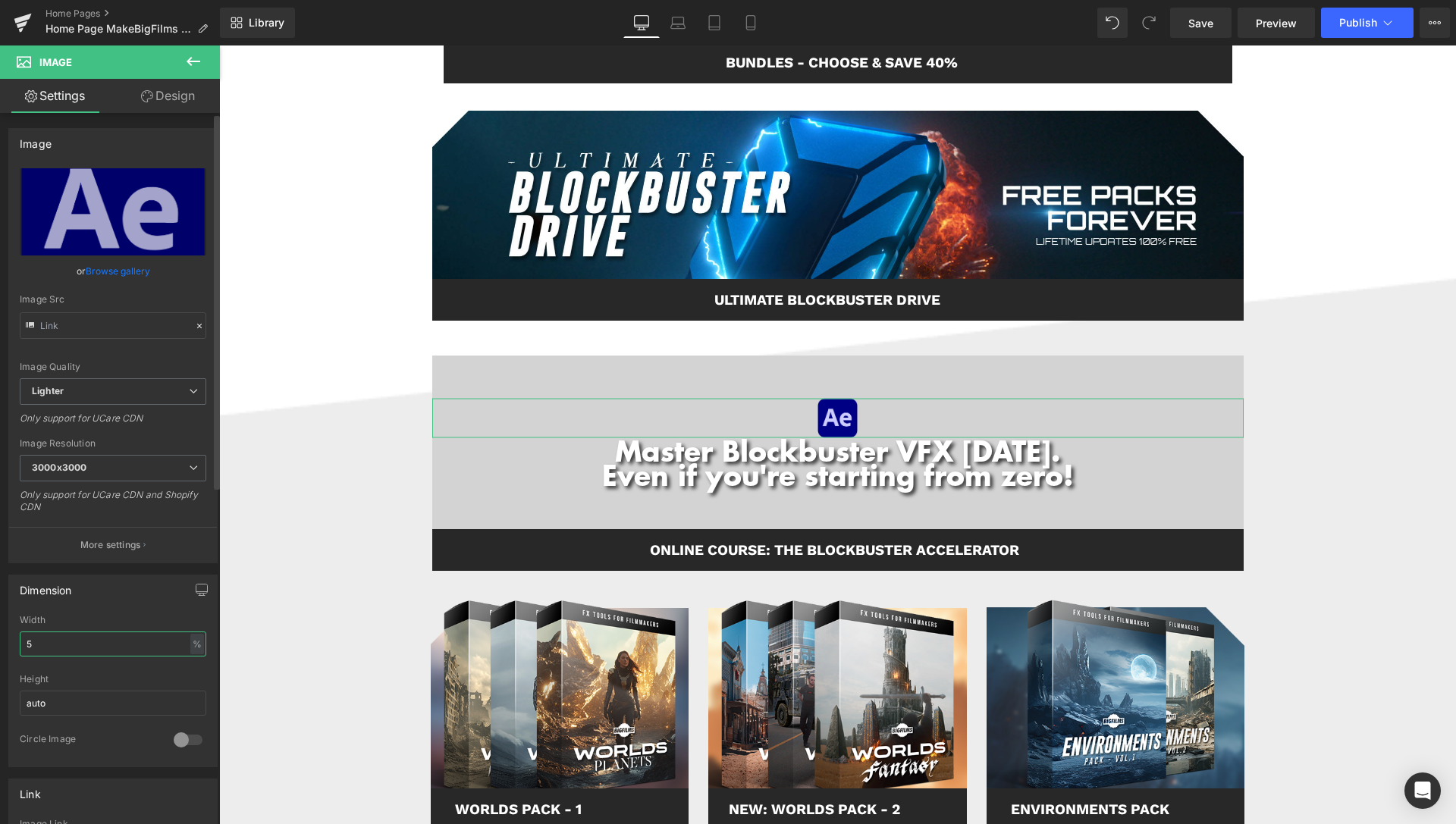
click at [19, 647] on input "5" at bounding box center [113, 643] width 186 height 25
drag, startPoint x: 23, startPoint y: 644, endPoint x: 4, endPoint y: 647, distance: 19.2
click at [19, 646] on input "8" at bounding box center [113, 643] width 186 height 25
type input "7"
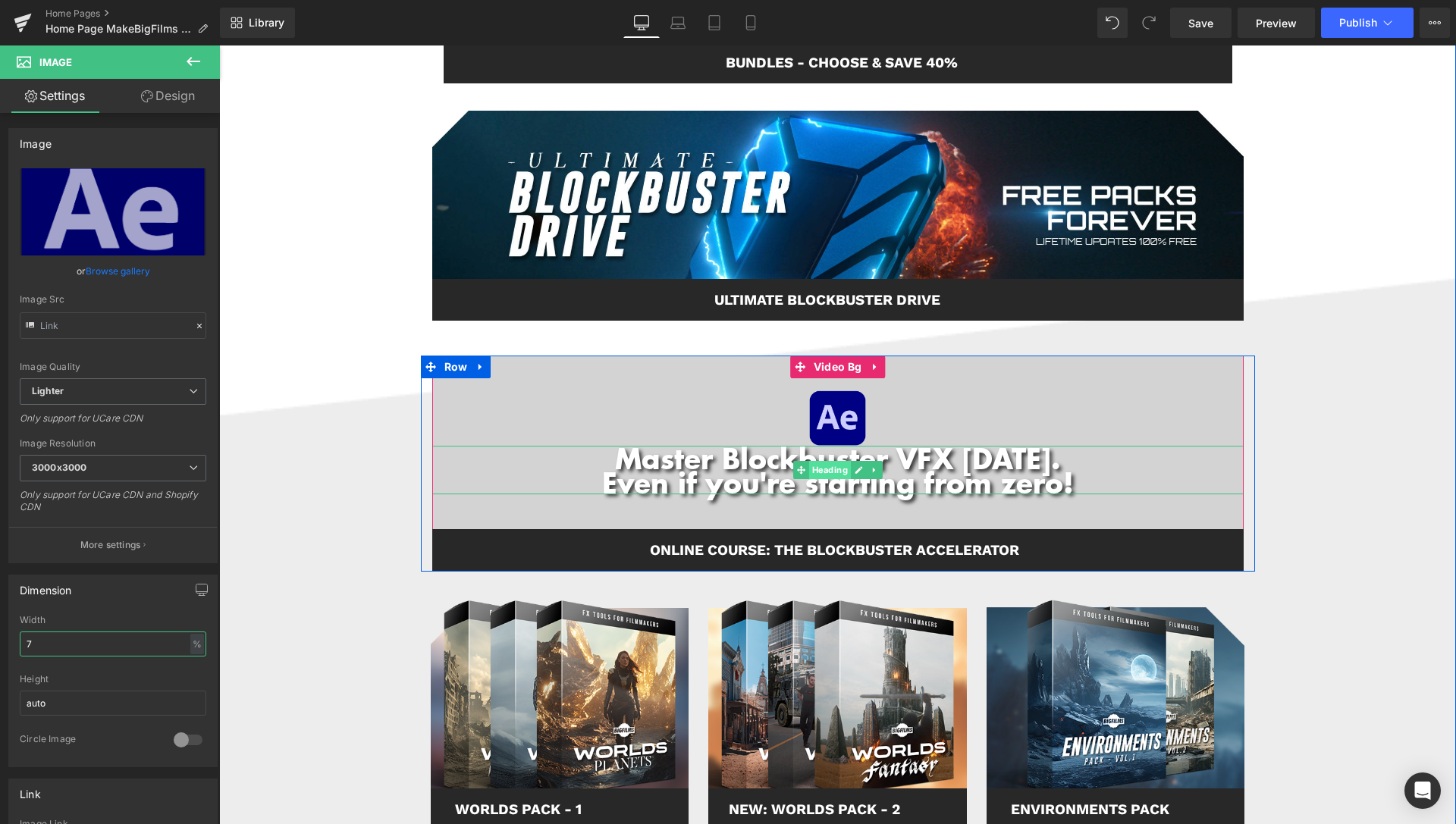
click at [828, 472] on span "Heading" at bounding box center [829, 470] width 41 height 18
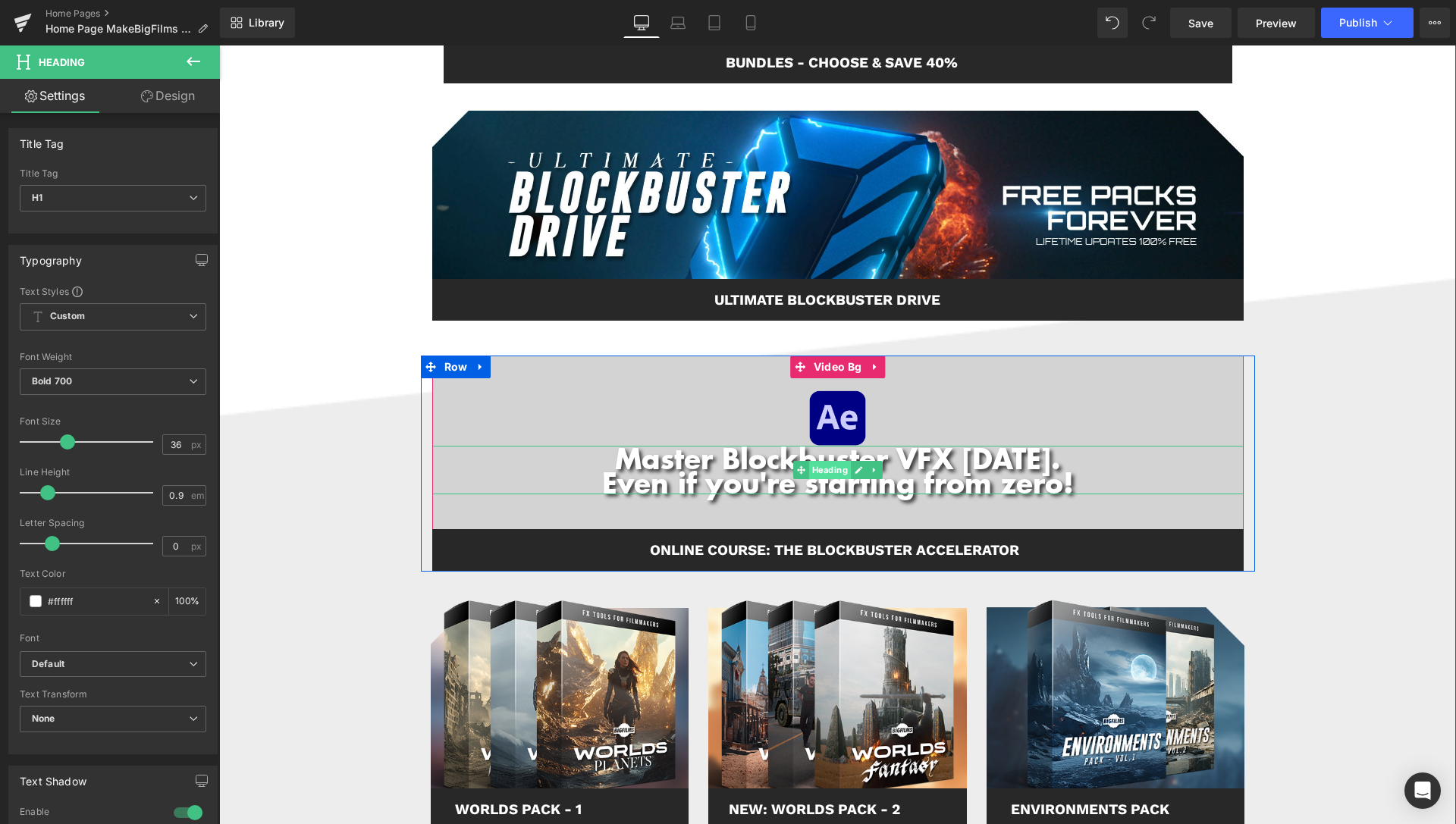
click at [820, 472] on span "Heading" at bounding box center [829, 470] width 41 height 18
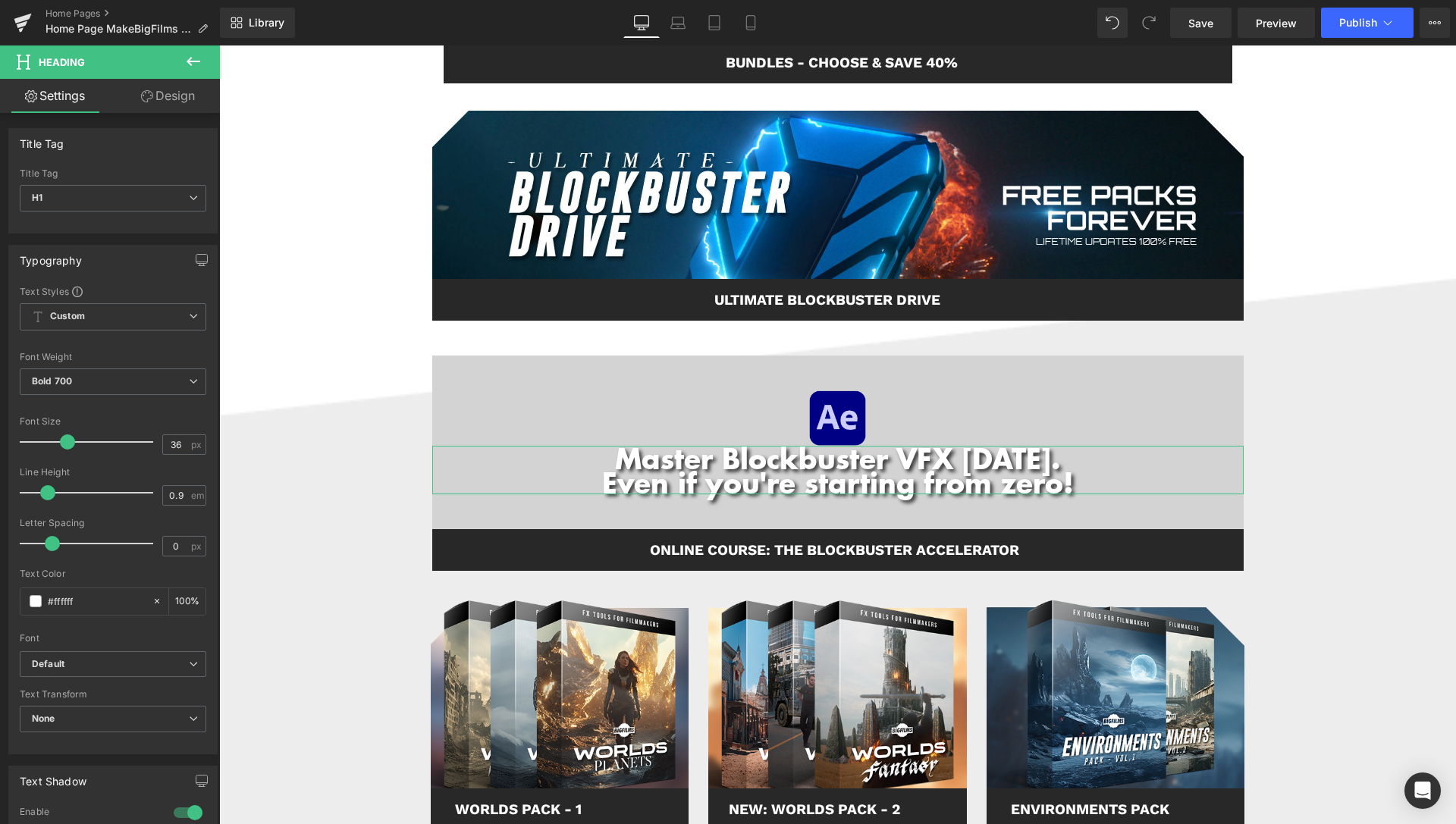
click at [161, 88] on link "Design" at bounding box center [168, 96] width 110 height 34
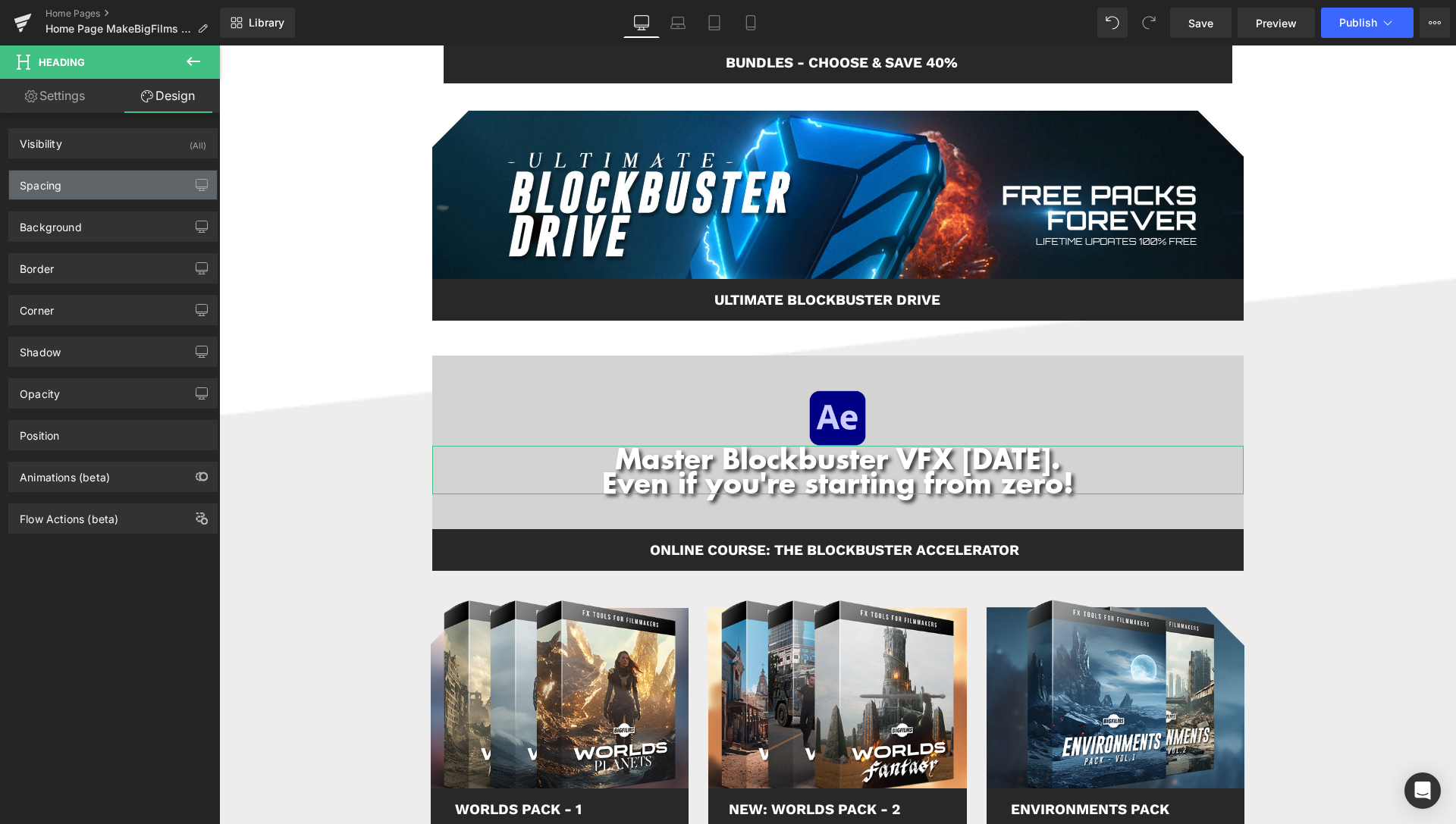
click at [90, 182] on div "Spacing" at bounding box center [113, 185] width 208 height 29
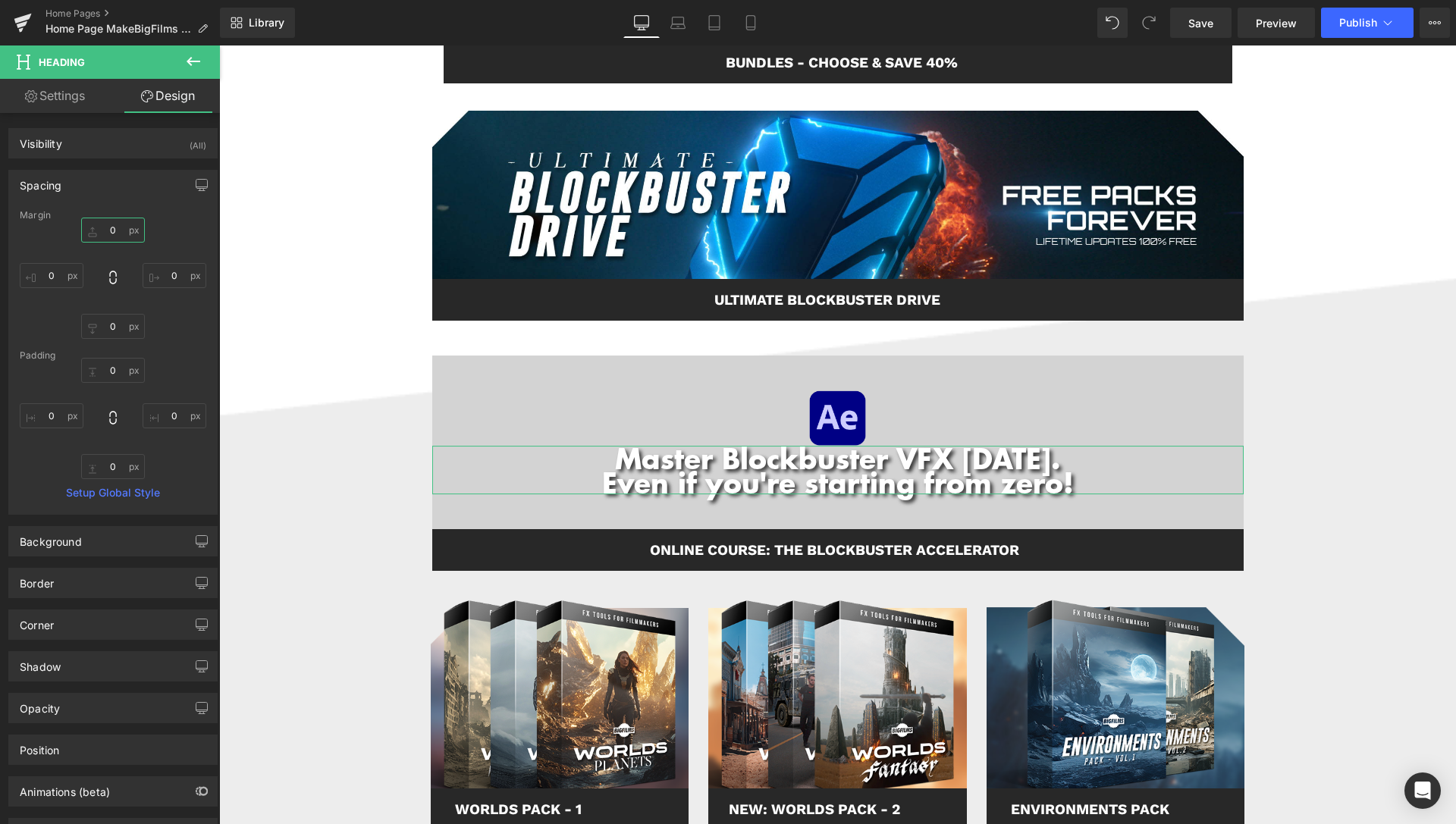
click at [108, 229] on input "0" at bounding box center [113, 229] width 64 height 25
click at [114, 228] on input "5" at bounding box center [113, 229] width 64 height 25
type input "10"
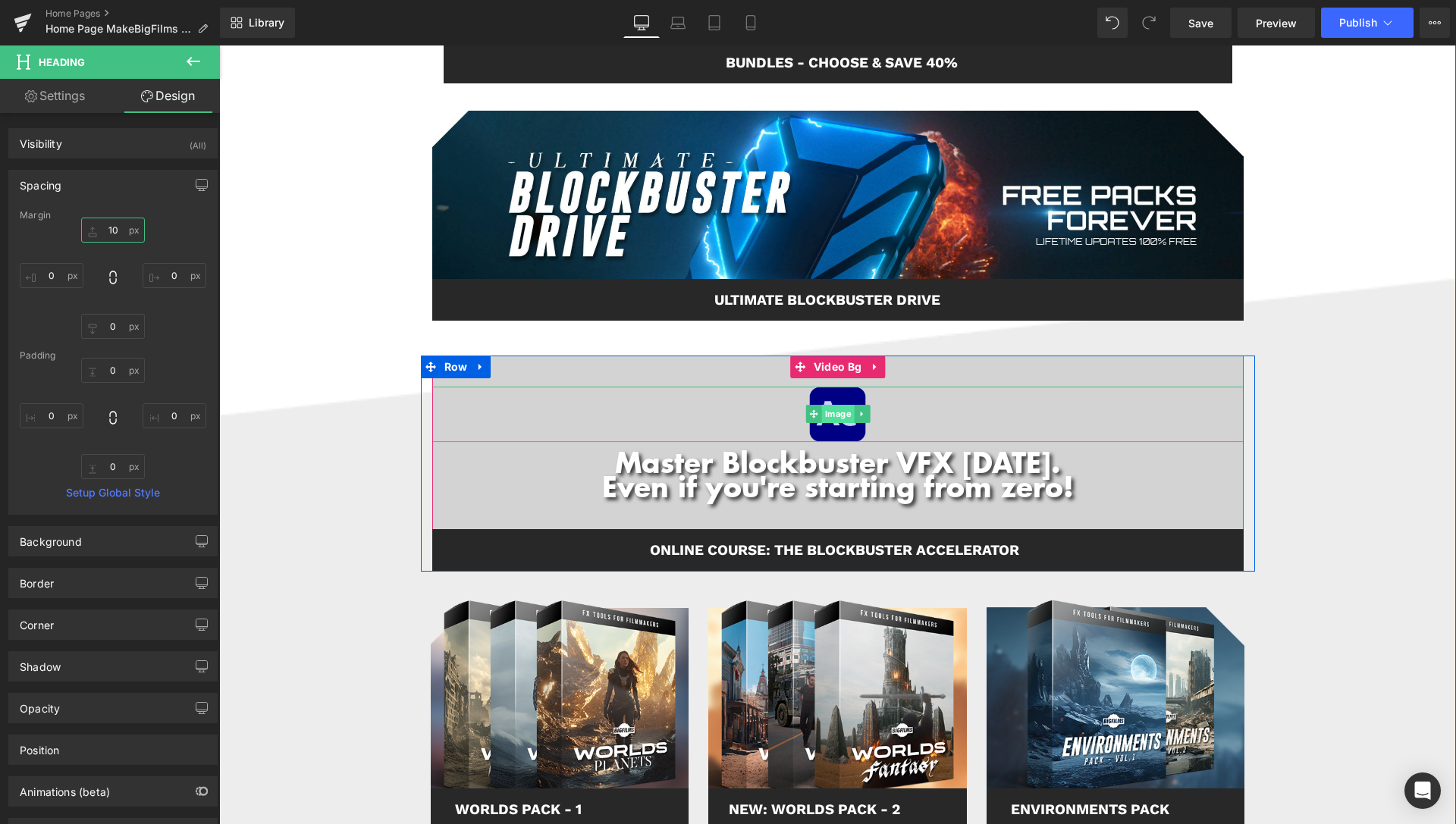
click at [827, 417] on span "Image" at bounding box center [837, 413] width 32 height 18
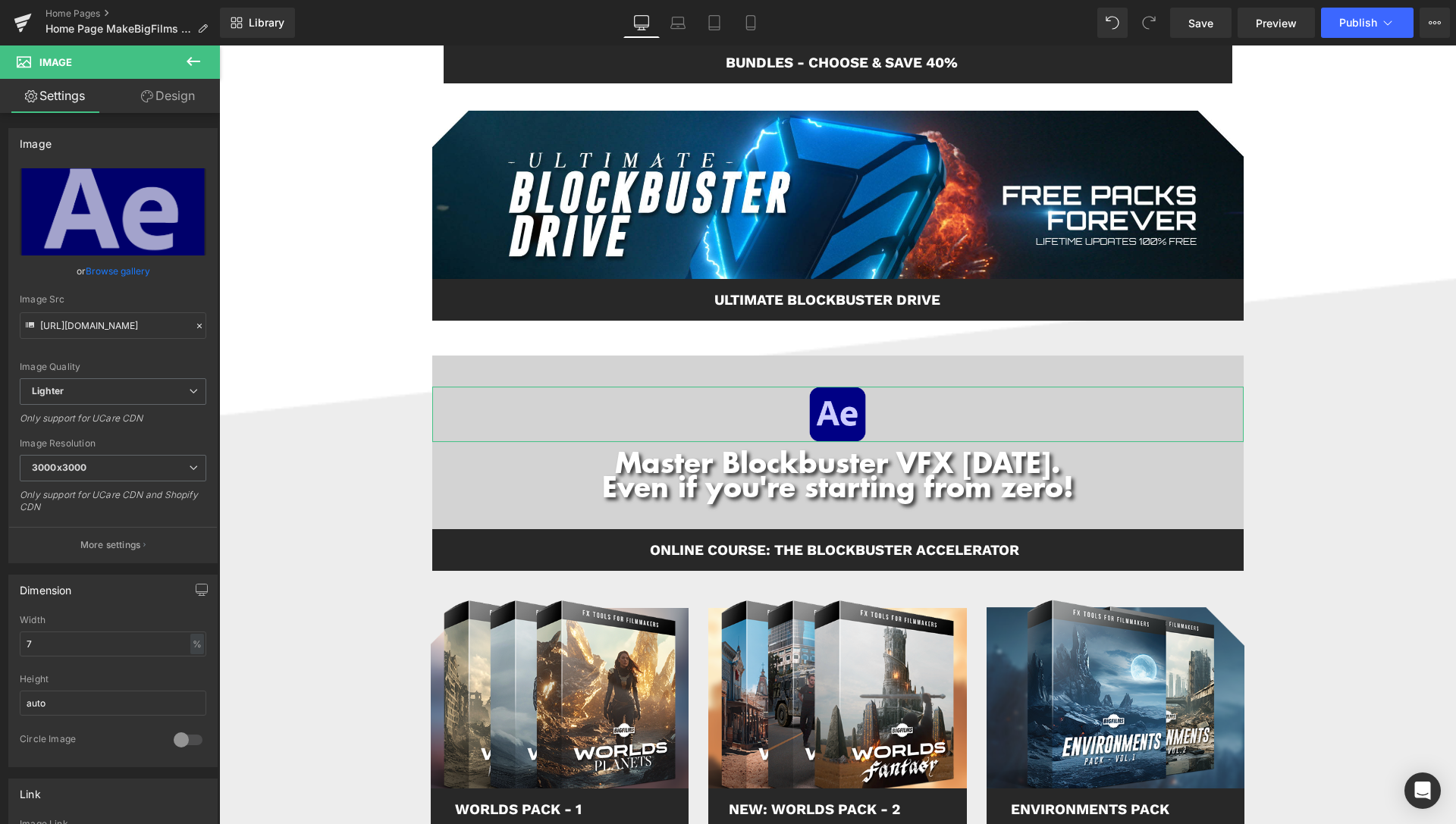
click at [159, 110] on link "Design" at bounding box center [168, 96] width 110 height 34
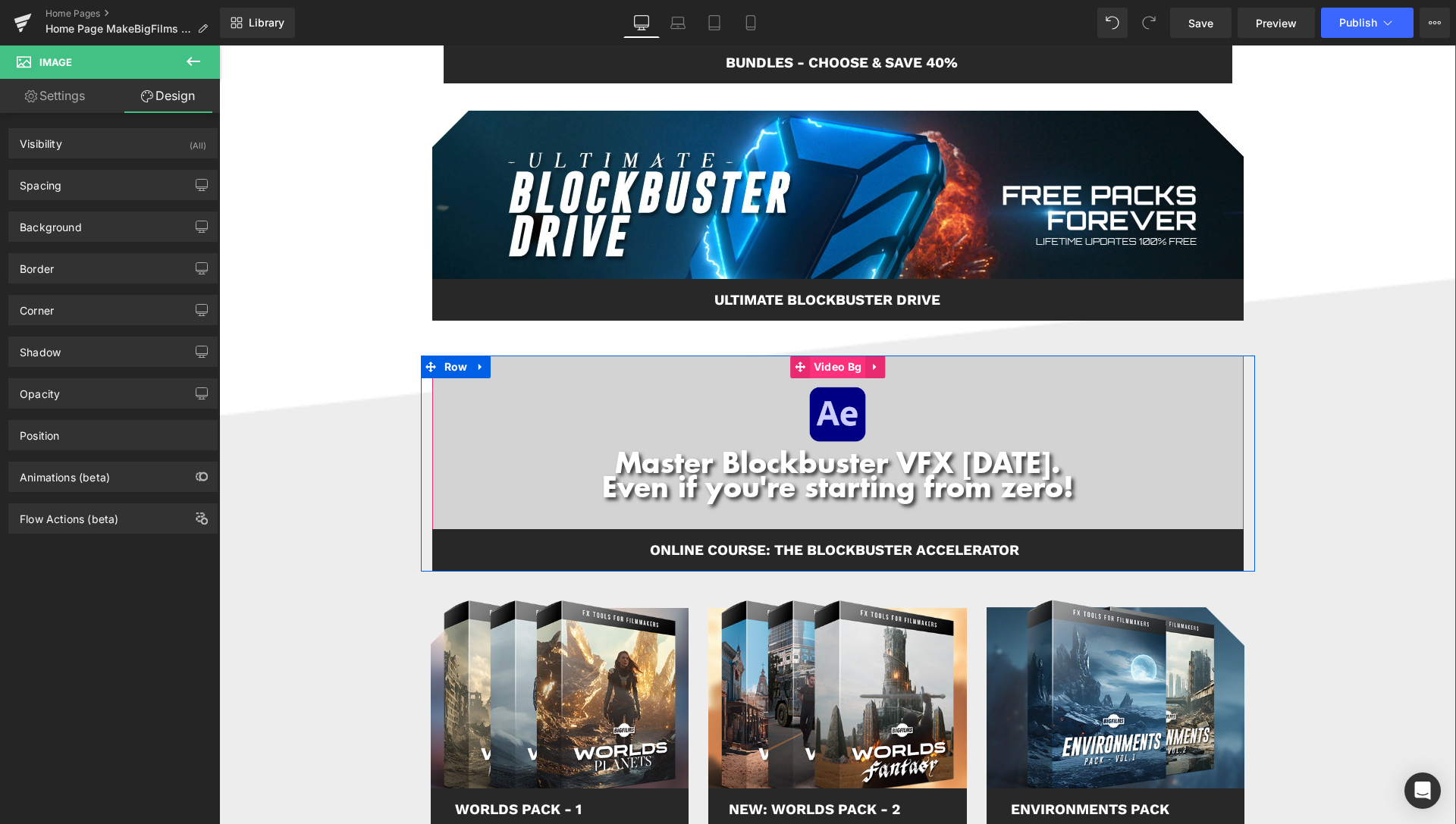
click at [836, 369] on span "Video Bg" at bounding box center [837, 367] width 55 height 23
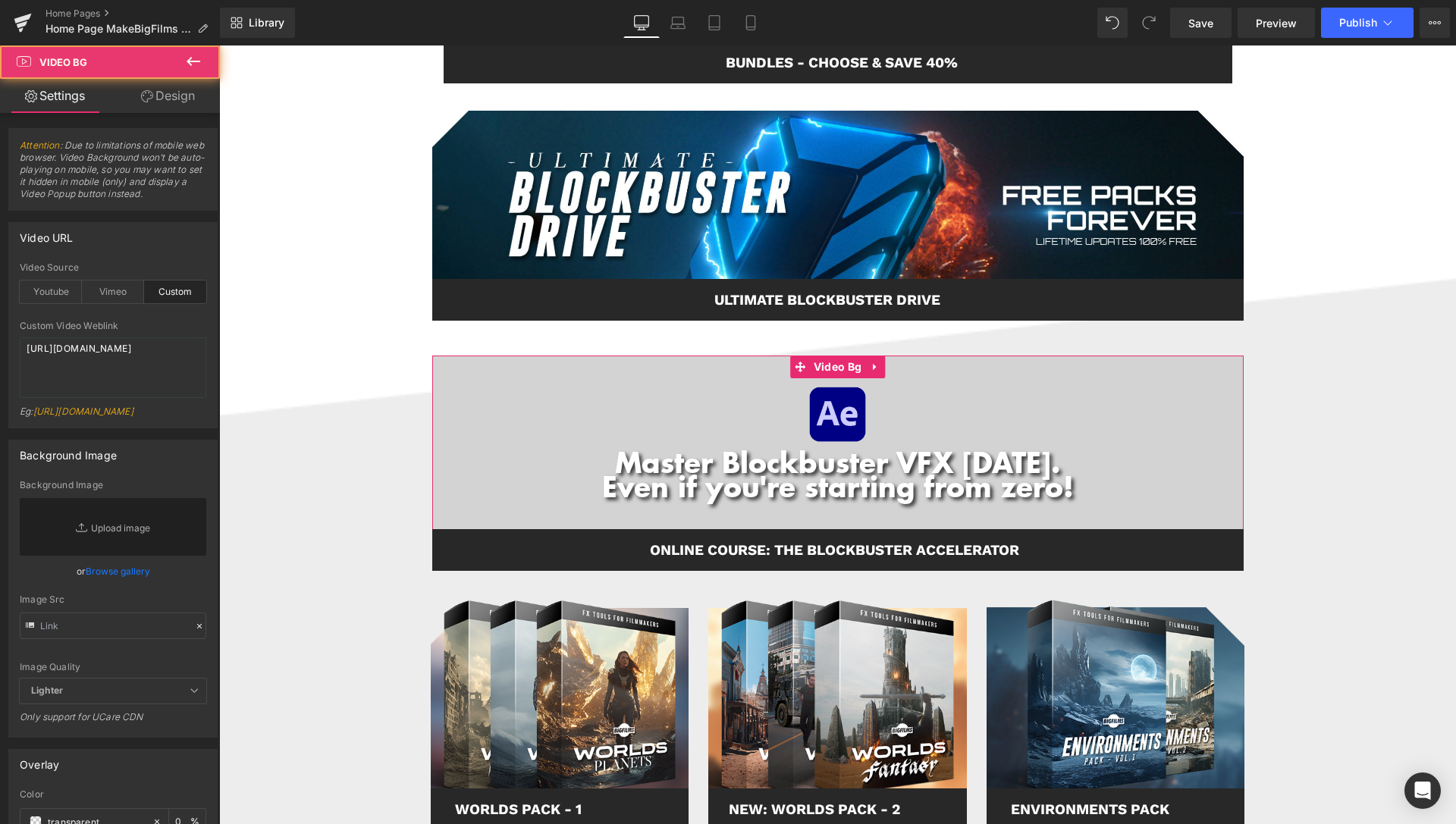
click at [172, 105] on link "Design" at bounding box center [168, 96] width 110 height 34
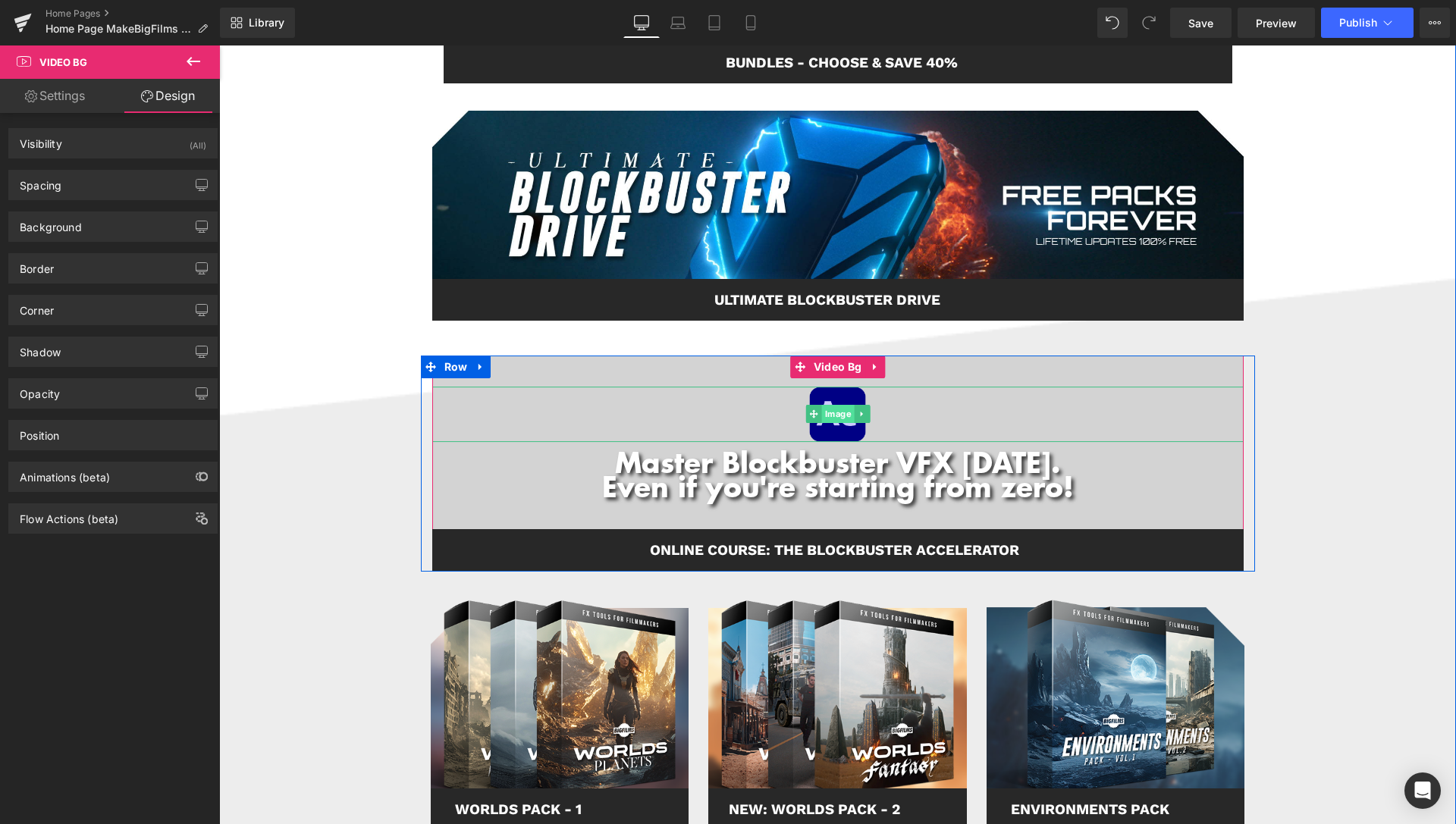
click at [835, 420] on span "Image" at bounding box center [837, 413] width 32 height 18
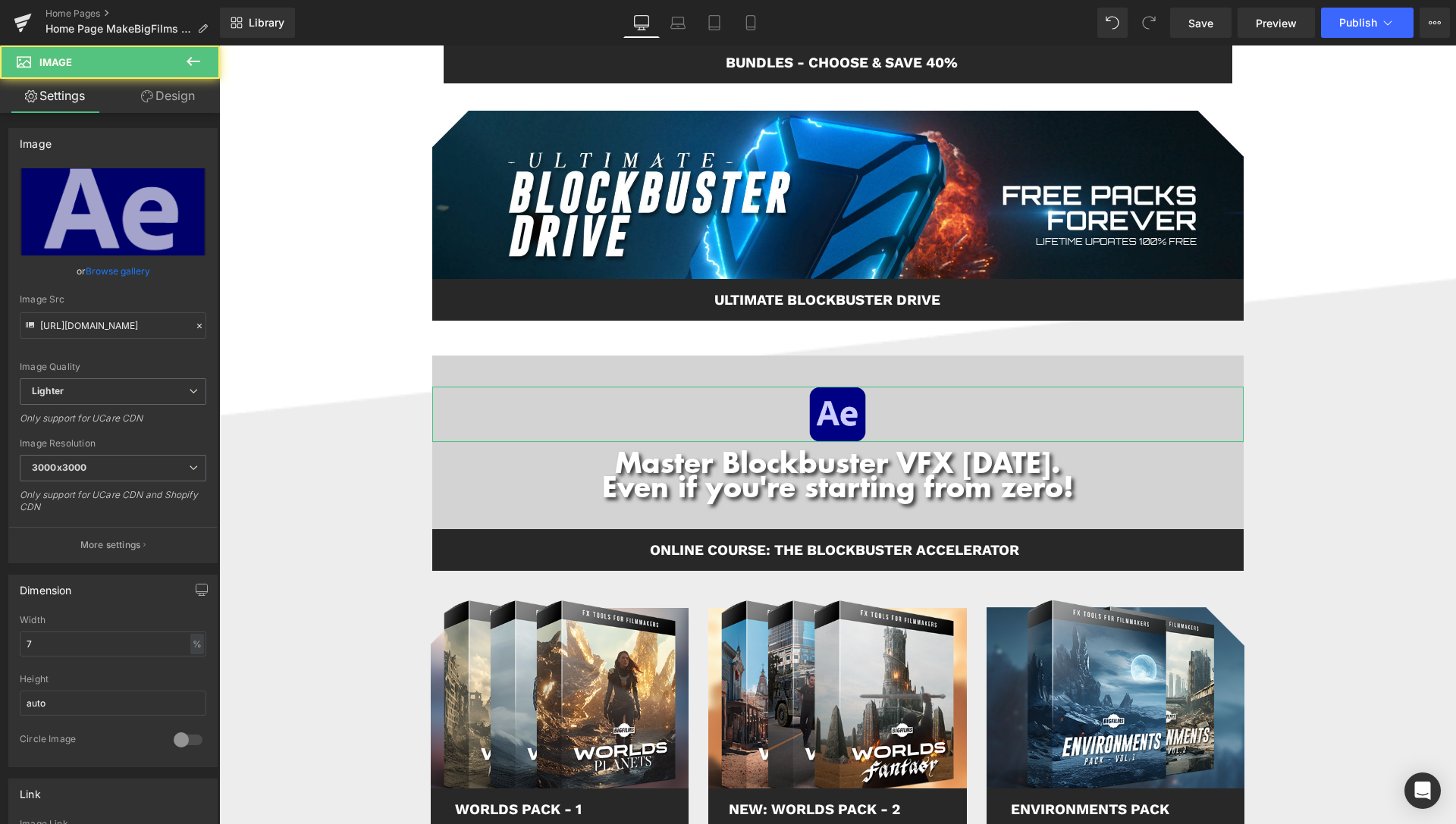
click at [173, 91] on link "Design" at bounding box center [168, 96] width 110 height 34
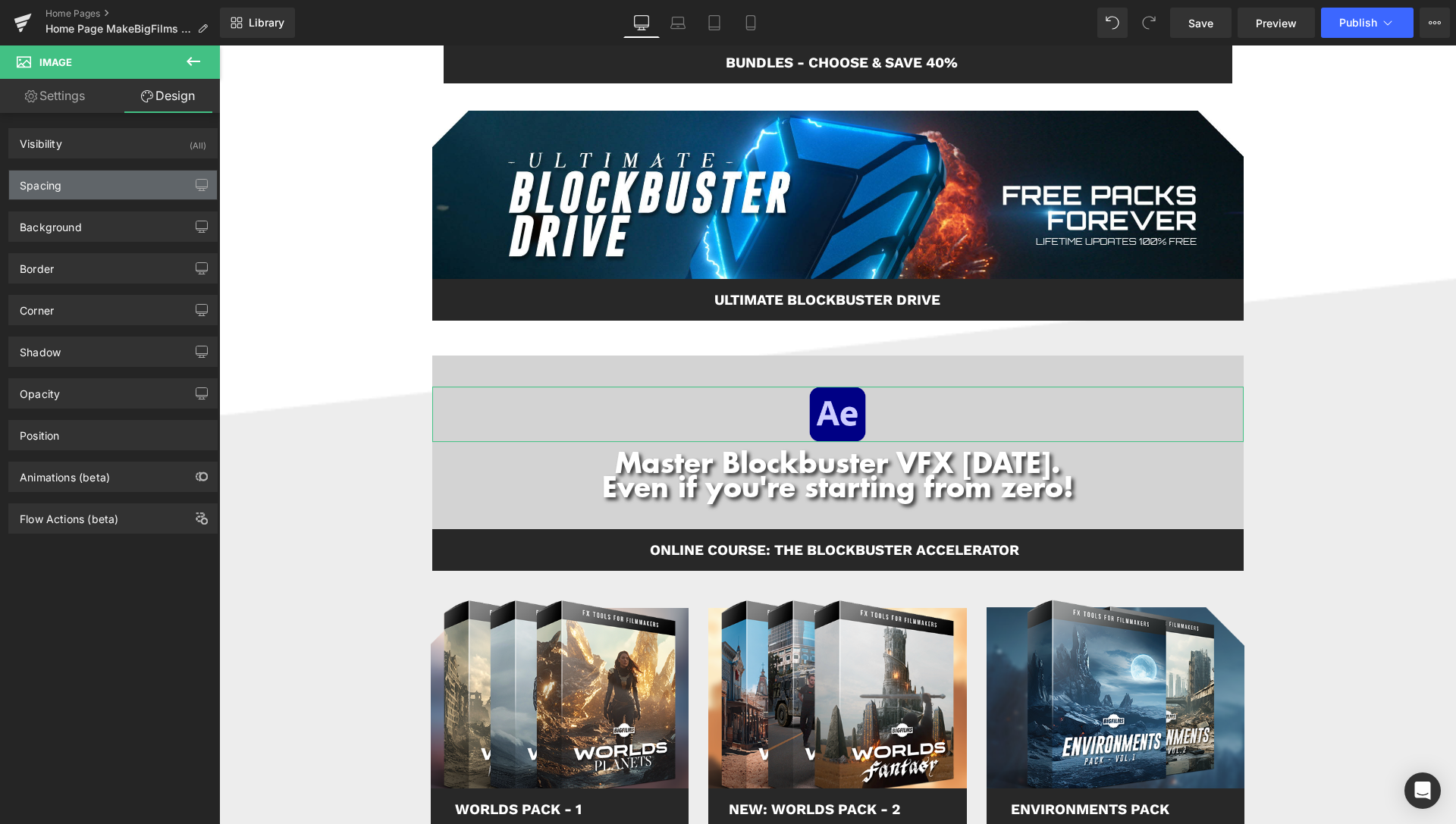
click at [111, 190] on div "Spacing" at bounding box center [113, 185] width 208 height 29
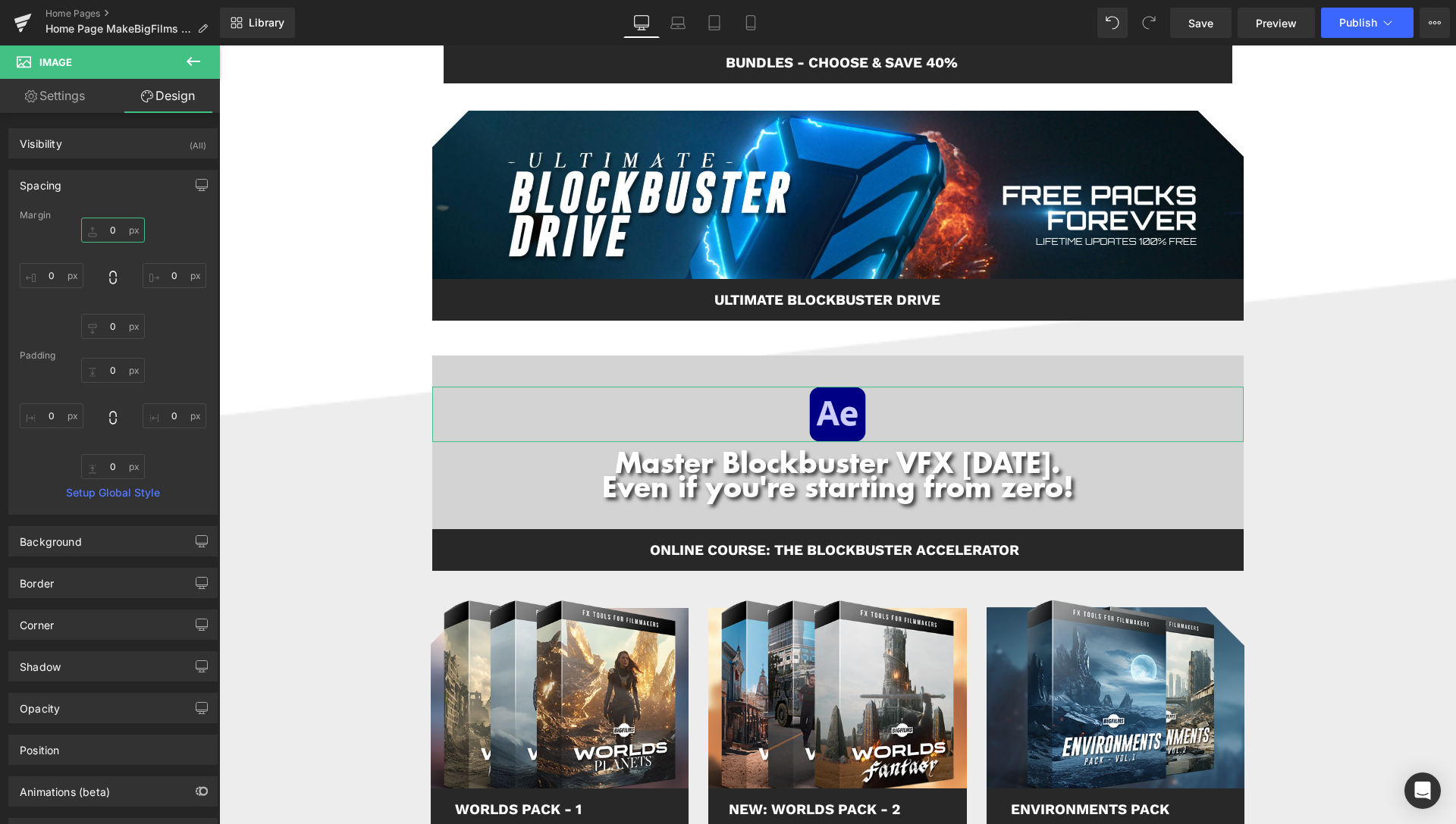
click at [118, 228] on input "0" at bounding box center [113, 229] width 64 height 25
click at [110, 228] on input "-10" at bounding box center [113, 229] width 64 height 25
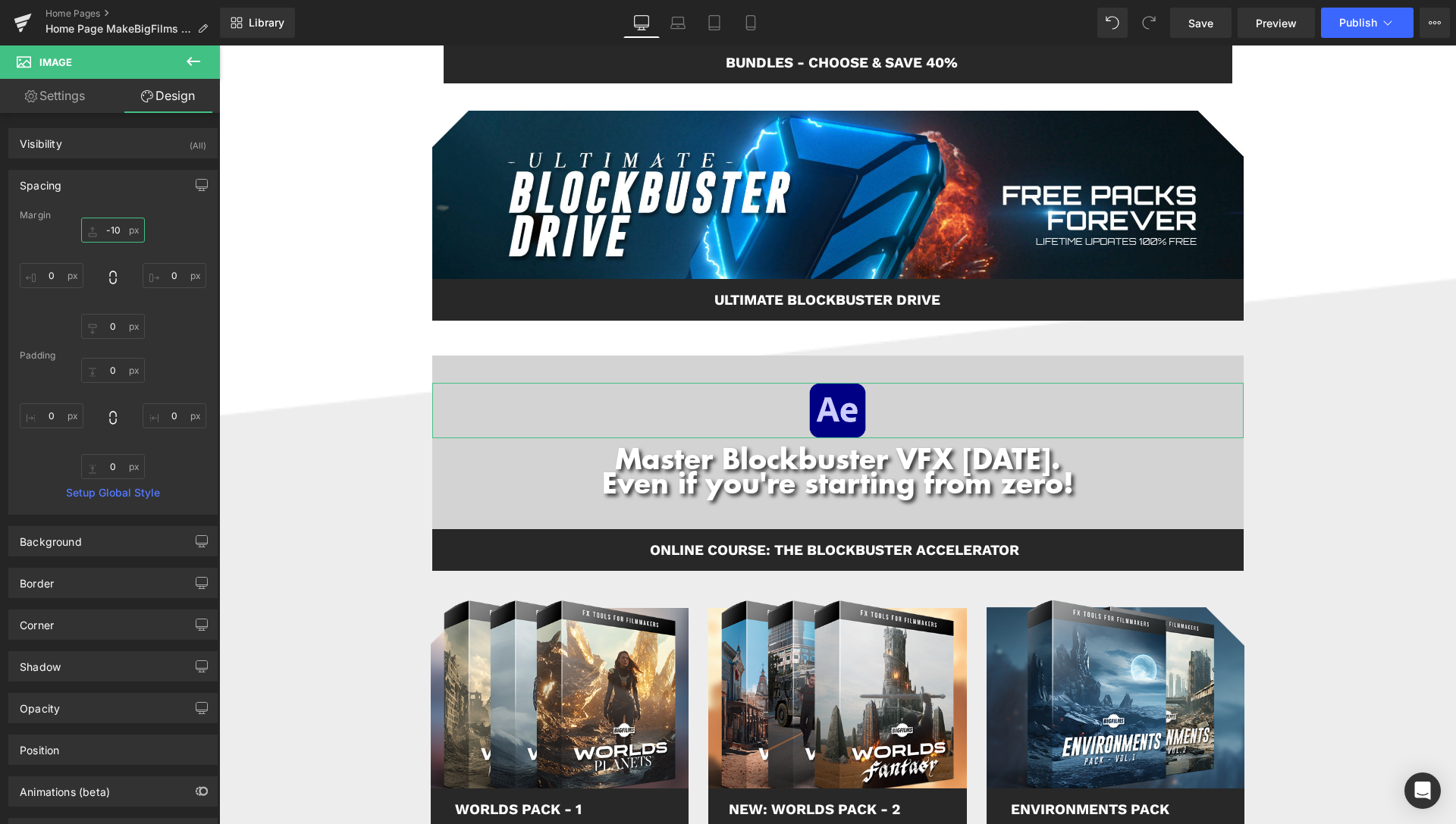
click at [110, 228] on input "-10" at bounding box center [113, 229] width 64 height 25
type input "--"
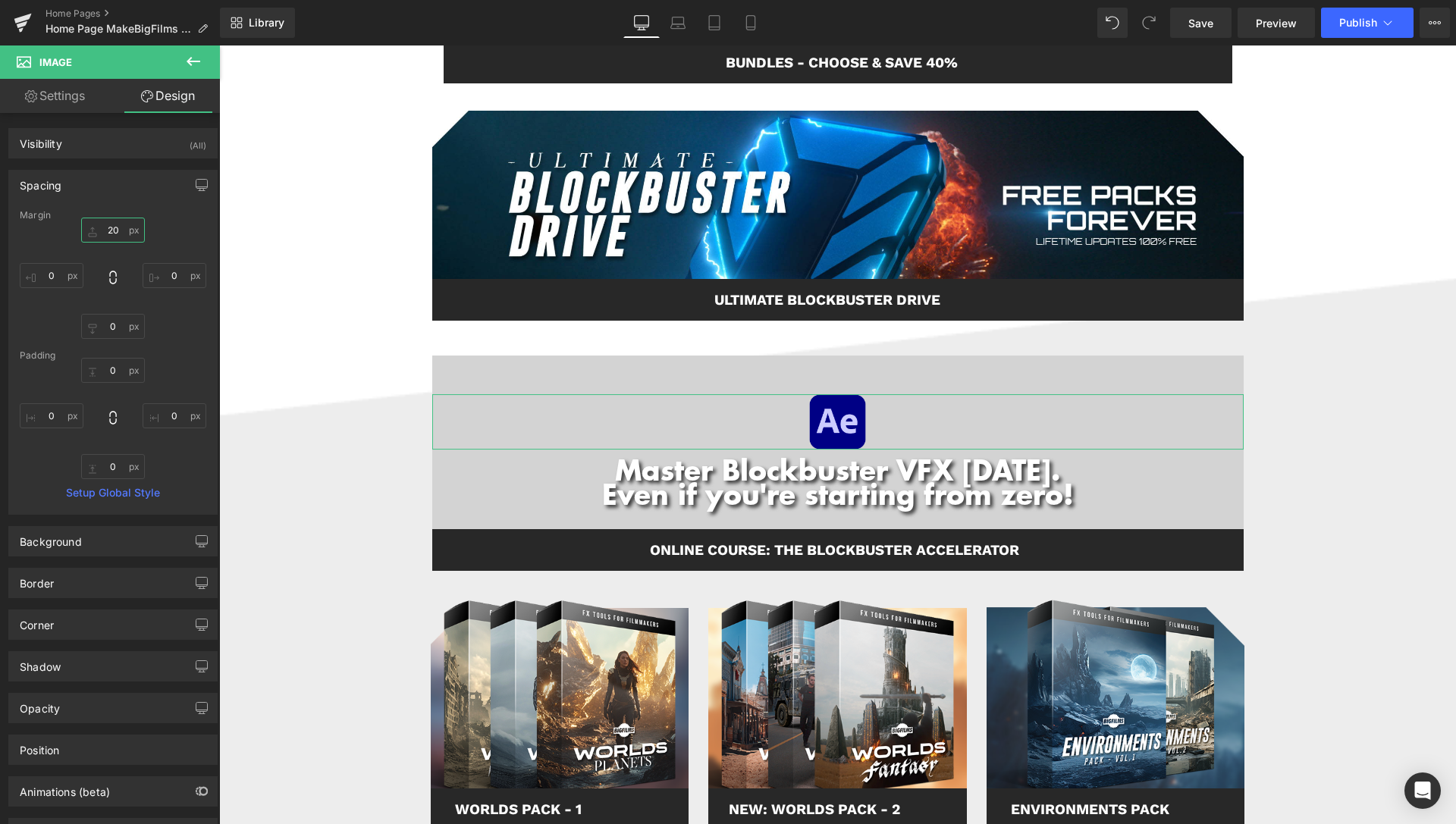
type input "-20"
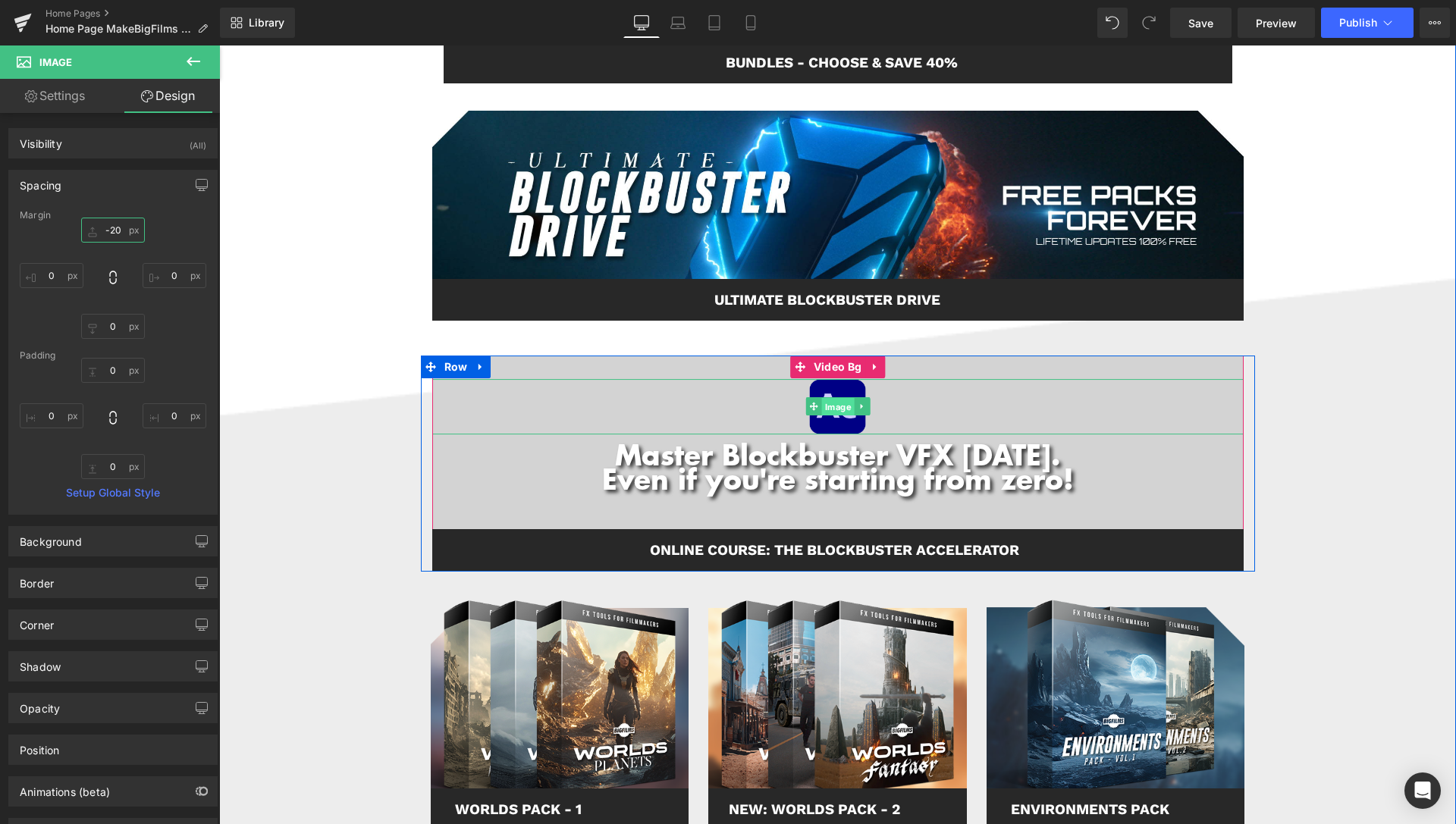
click at [829, 406] on span "Image" at bounding box center [837, 407] width 32 height 18
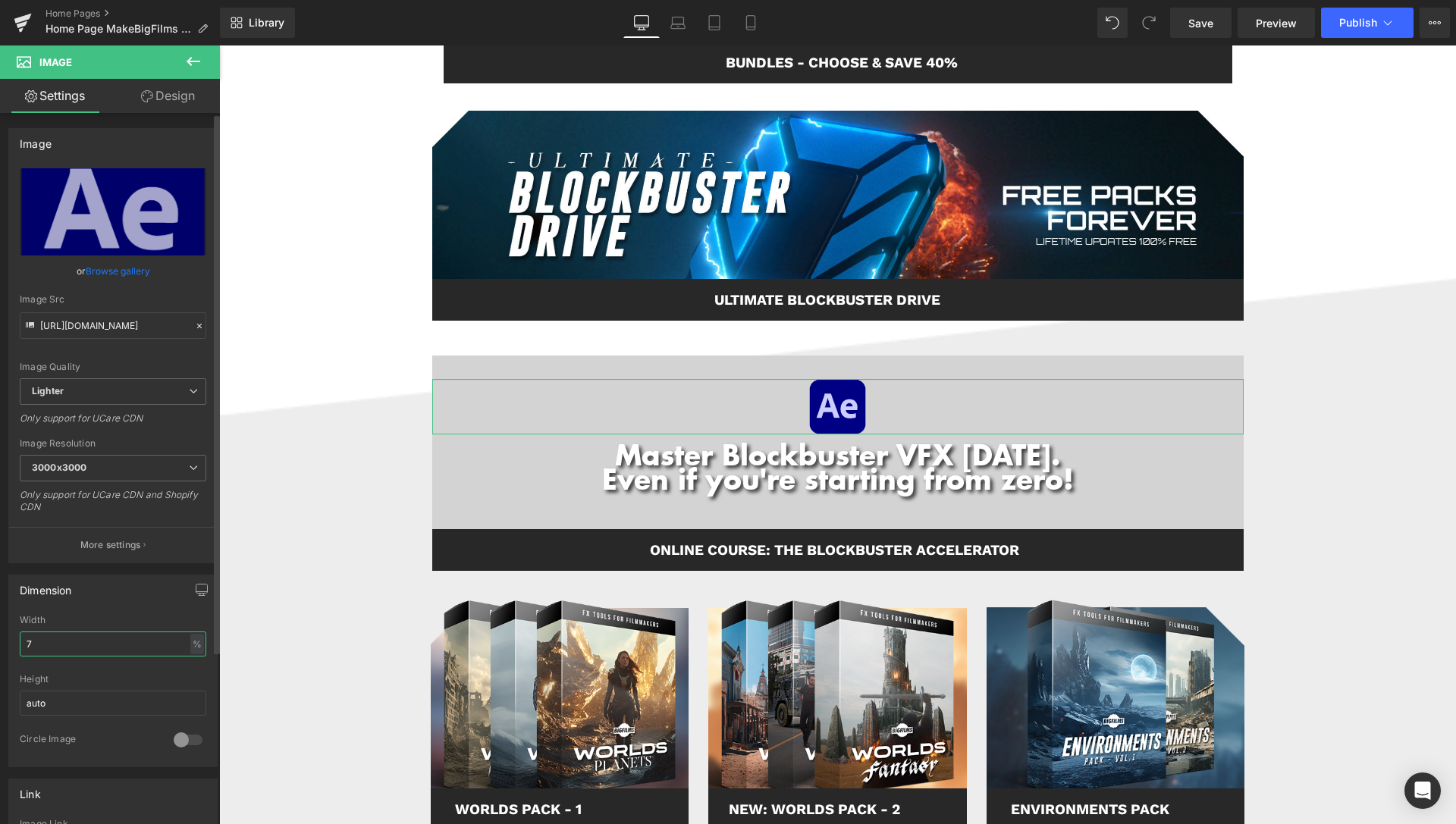
drag, startPoint x: 34, startPoint y: 643, endPoint x: 0, endPoint y: 643, distance: 34.0
click at [19, 643] on input "7" at bounding box center [113, 643] width 186 height 25
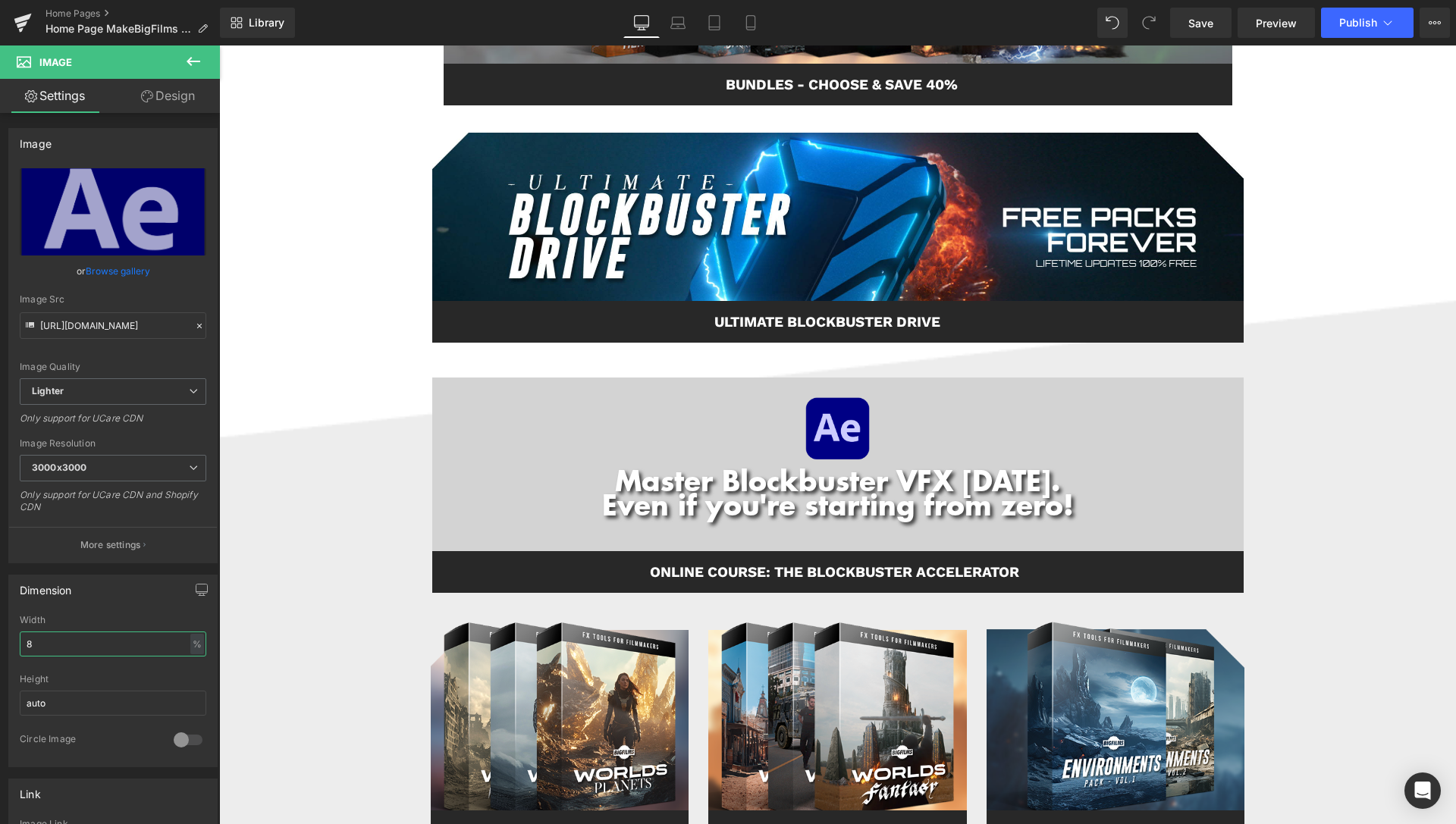
scroll to position [773, 0]
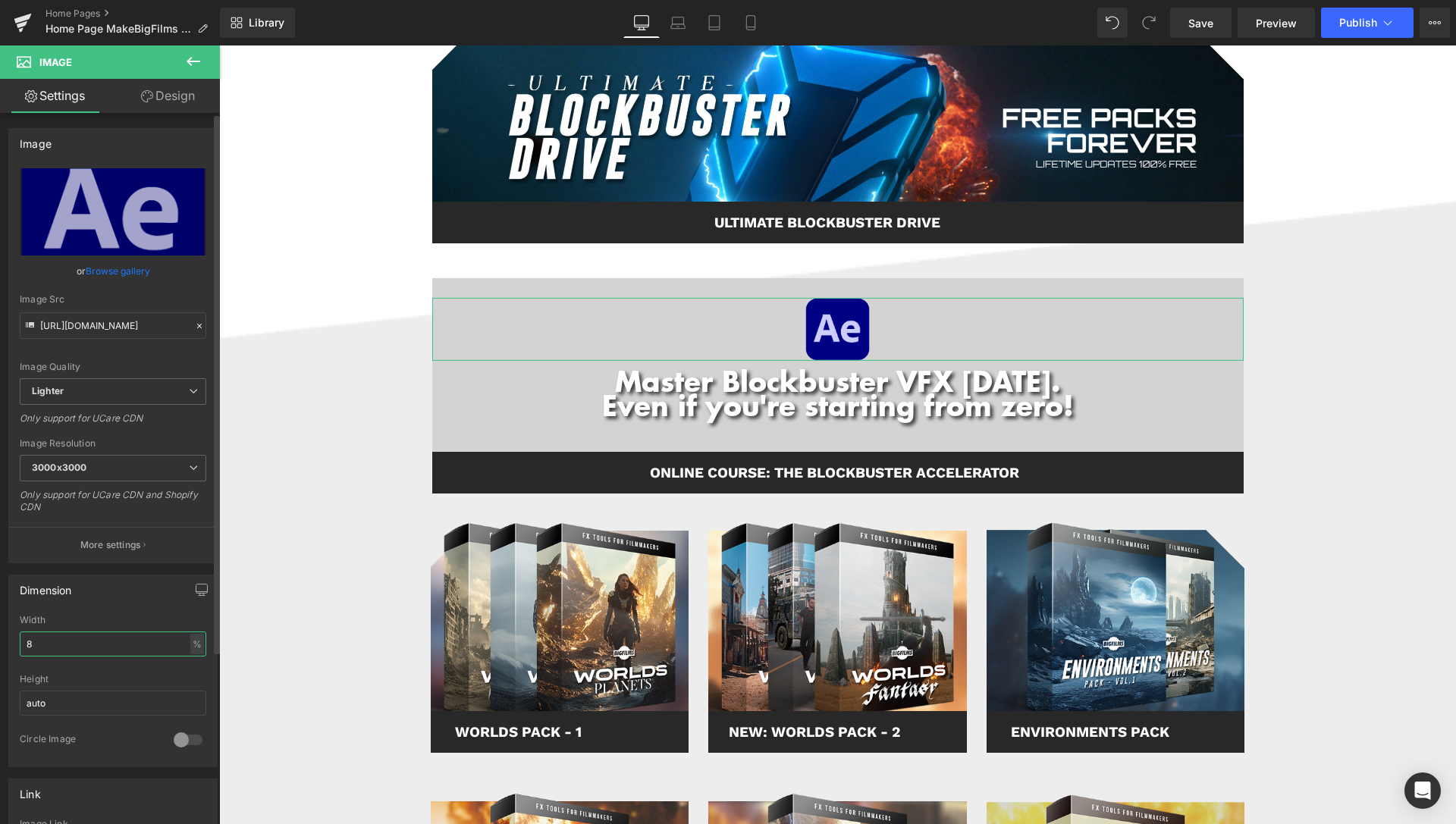
drag, startPoint x: 41, startPoint y: 642, endPoint x: 1, endPoint y: 638, distance: 40.2
click at [19, 647] on input "8" at bounding box center [113, 643] width 186 height 25
type input "7"
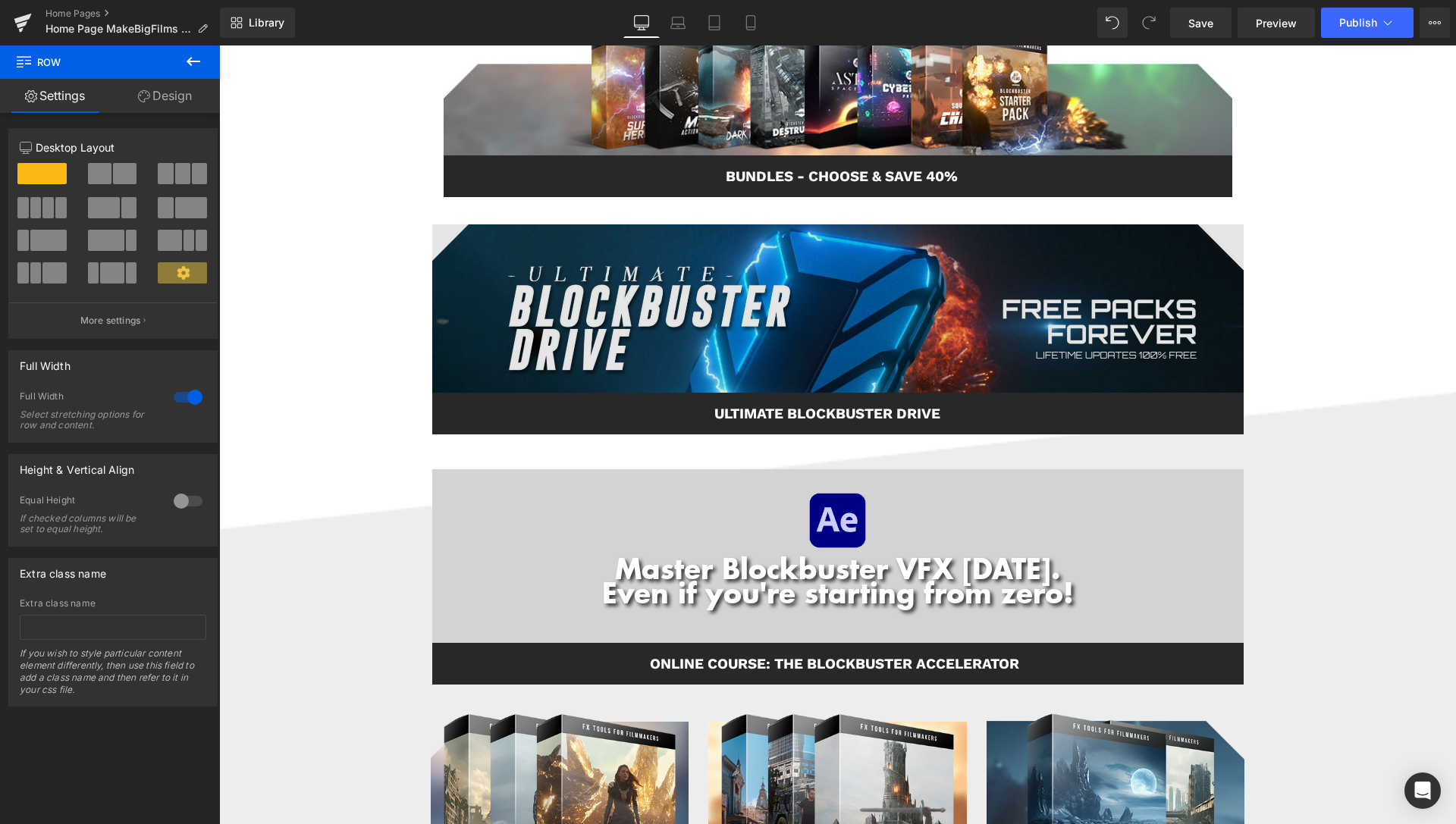
scroll to position [618, 0]
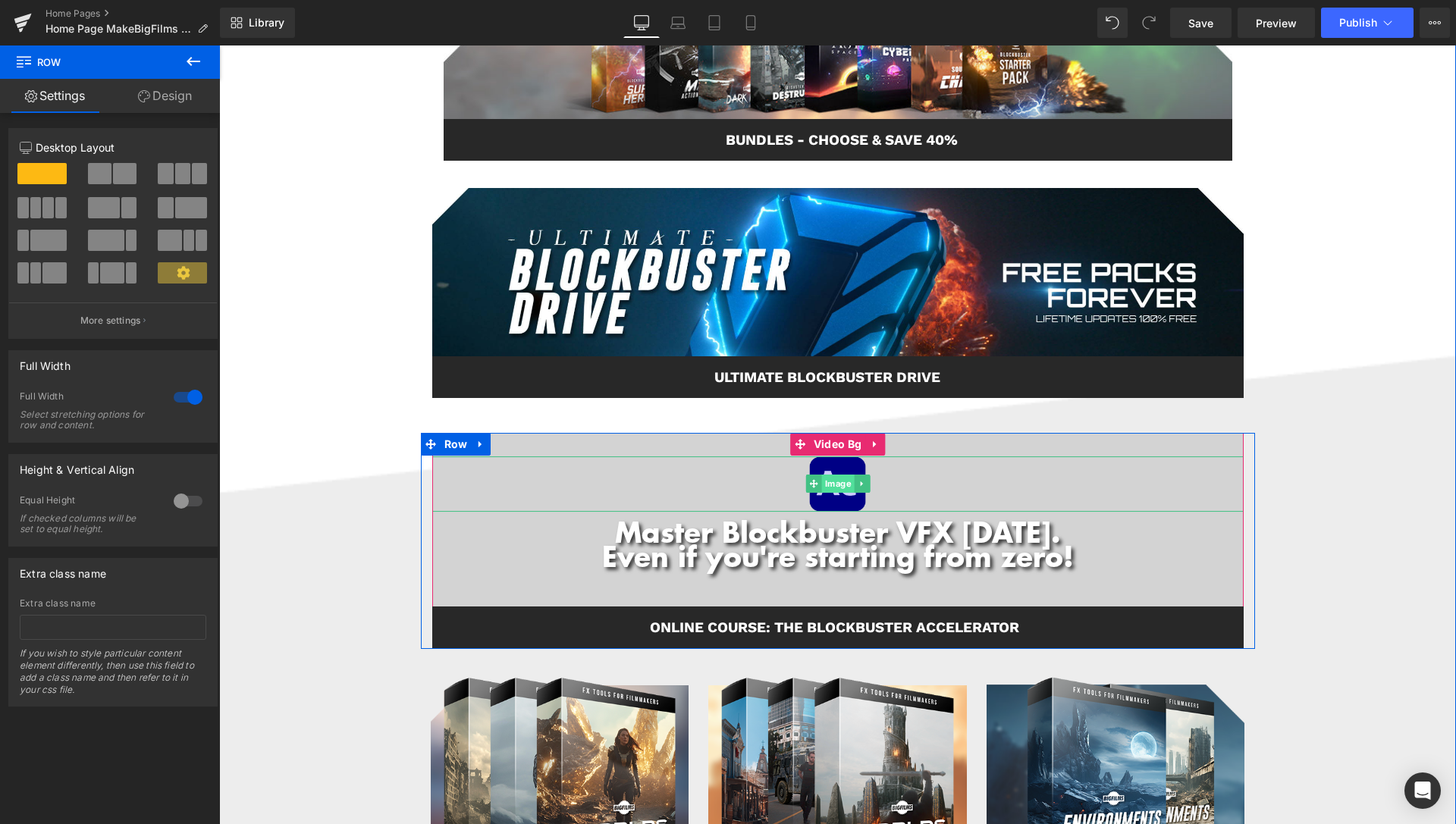
click at [836, 488] on span "Image" at bounding box center [837, 483] width 32 height 18
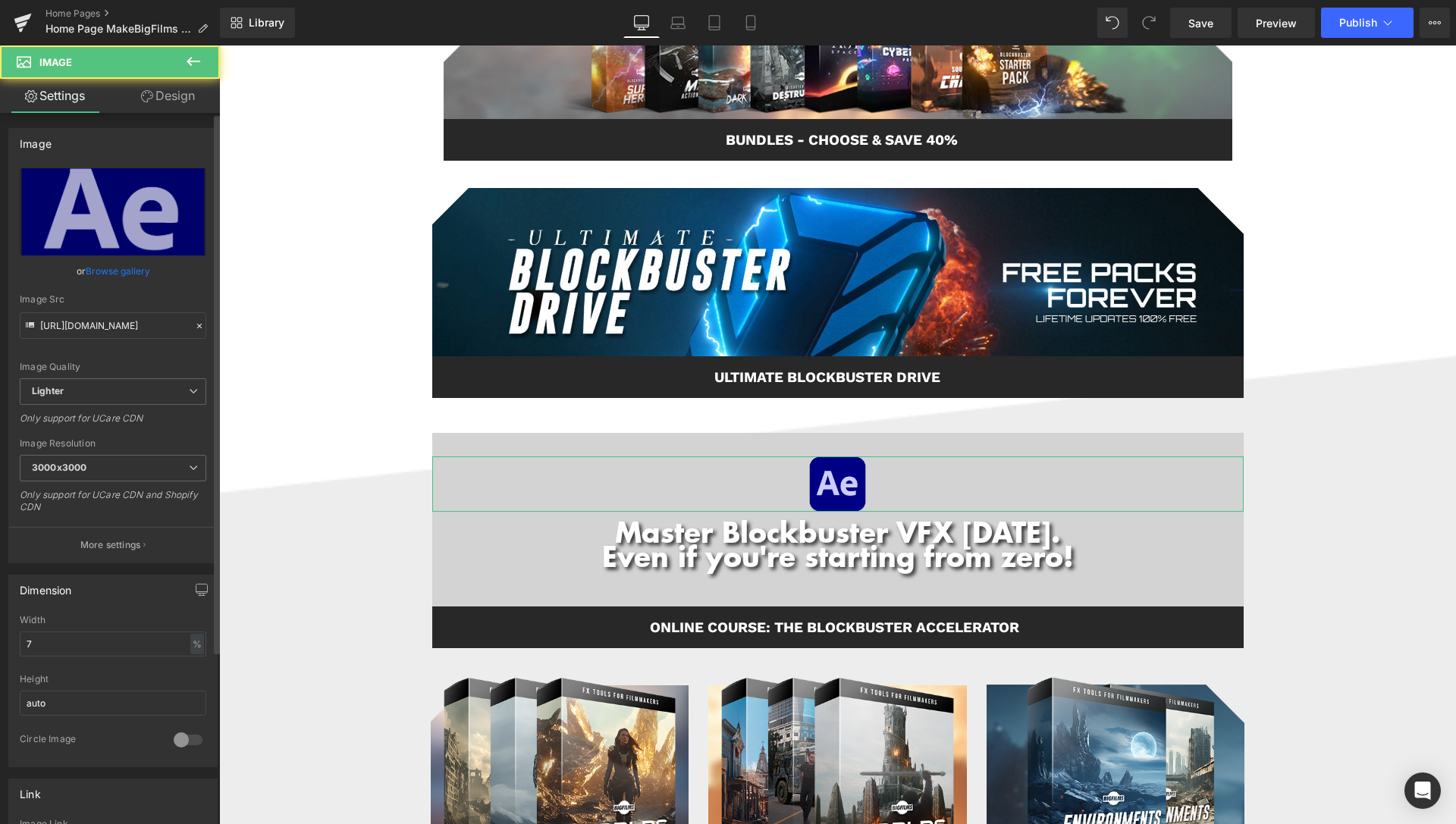
click at [105, 270] on link "Browse gallery" at bounding box center [118, 271] width 64 height 27
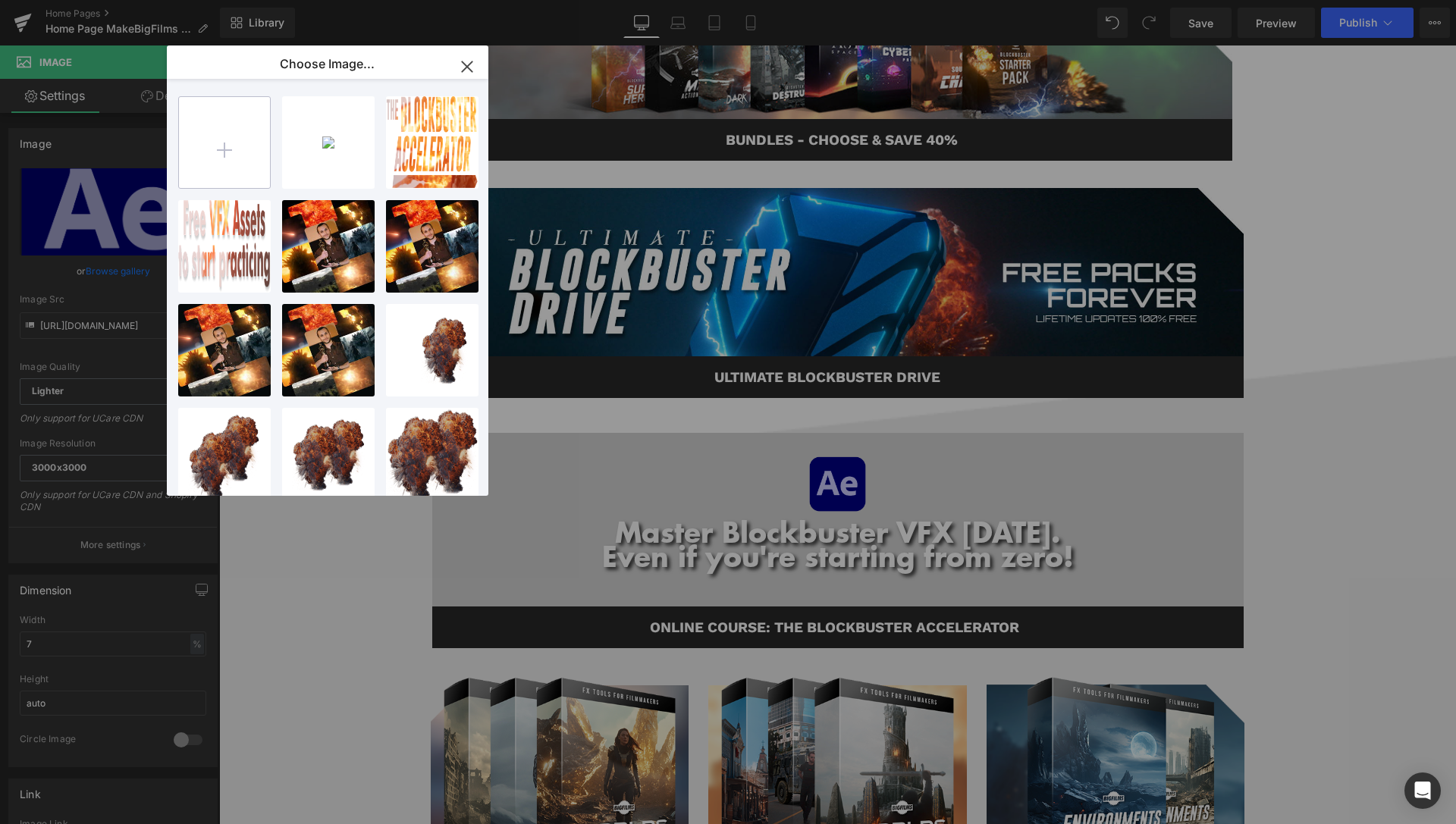
click at [218, 136] on input "file" at bounding box center [225, 143] width 91 height 91
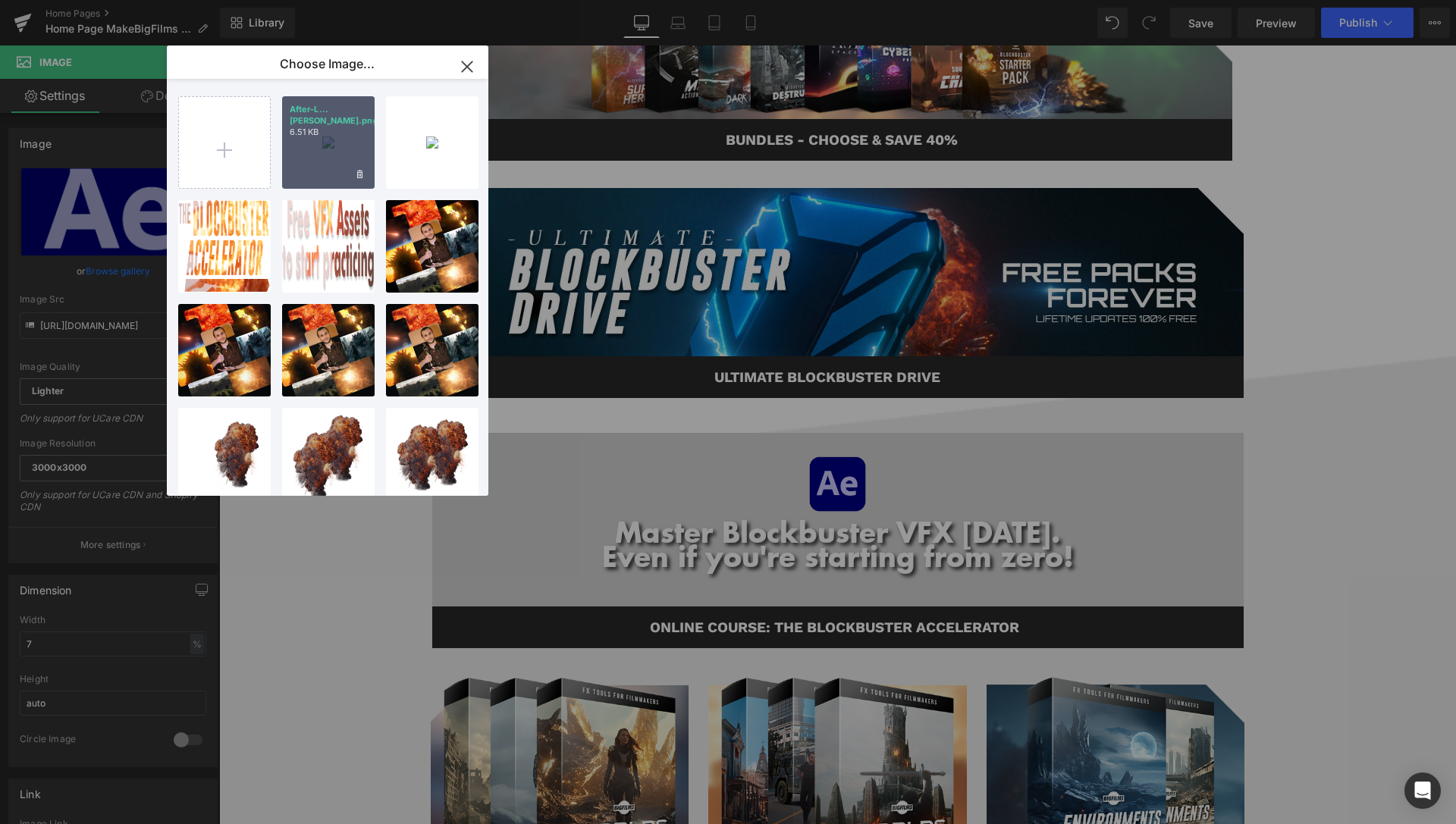
click at [327, 156] on div "After-L...hite.png 6.51 KB" at bounding box center [328, 143] width 92 height 92
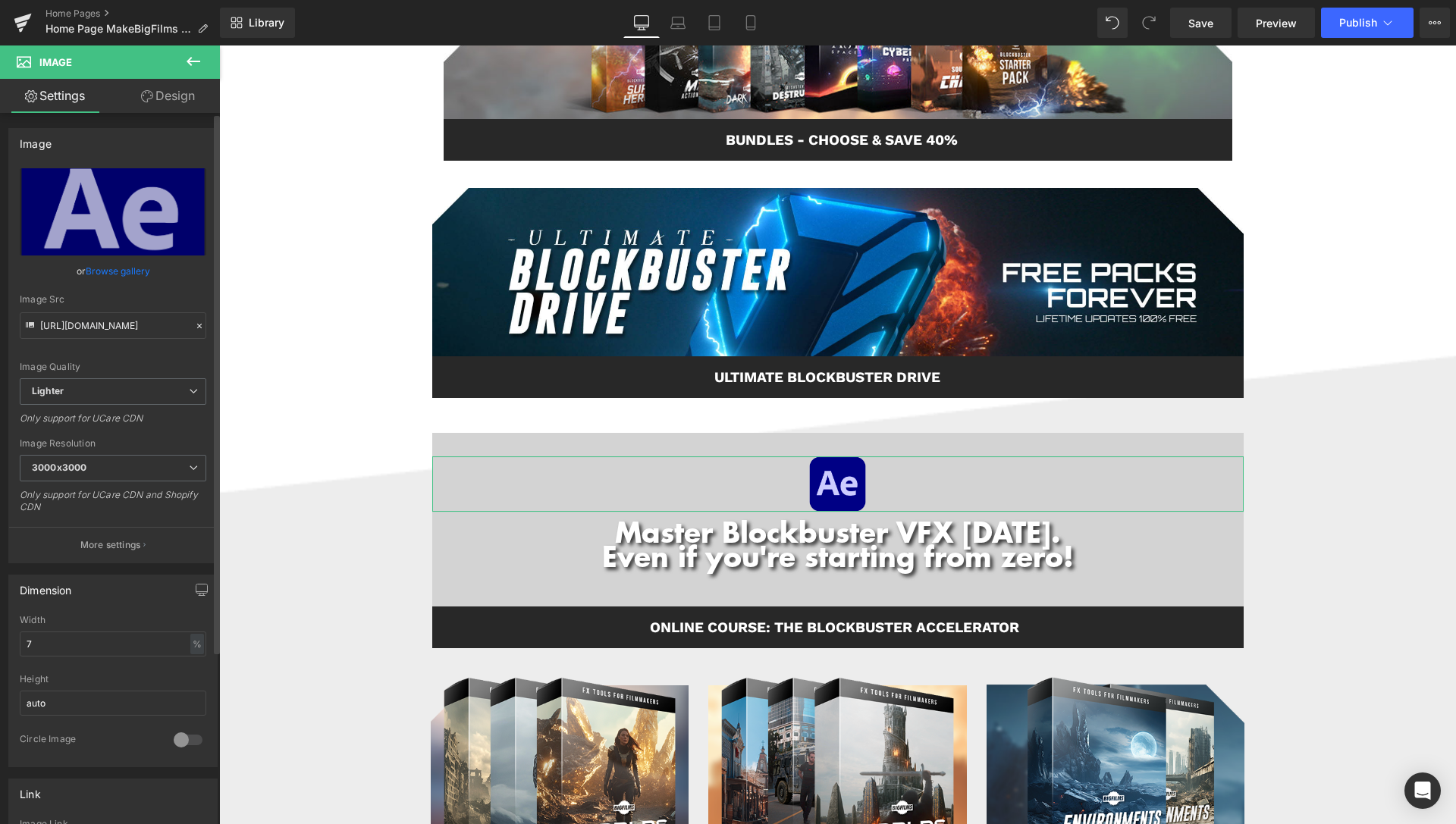
click at [121, 271] on link "Browse gallery" at bounding box center [118, 271] width 64 height 27
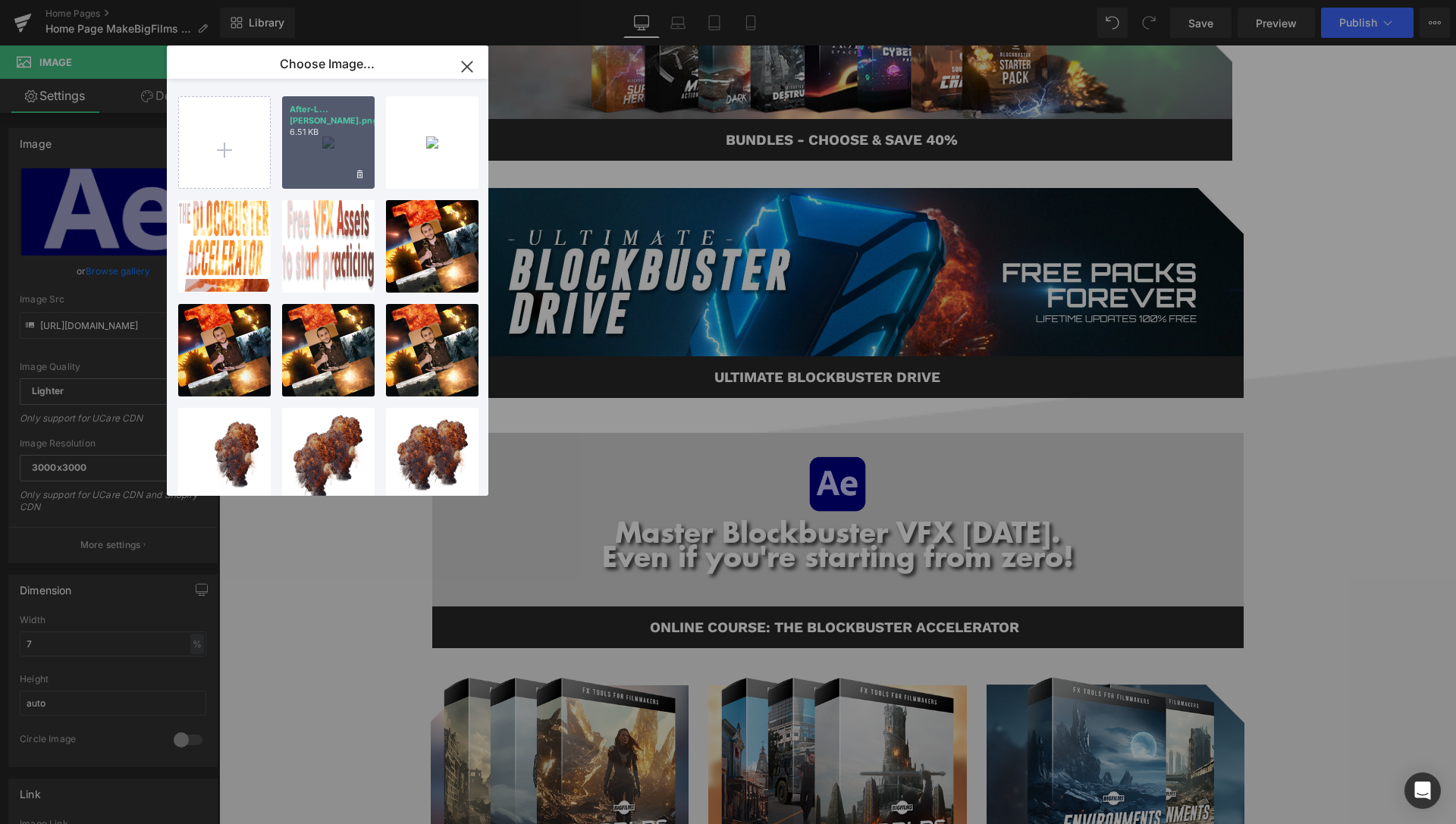
click at [329, 134] on div "After-L...hite.png 6.51 KB" at bounding box center [328, 143] width 92 height 92
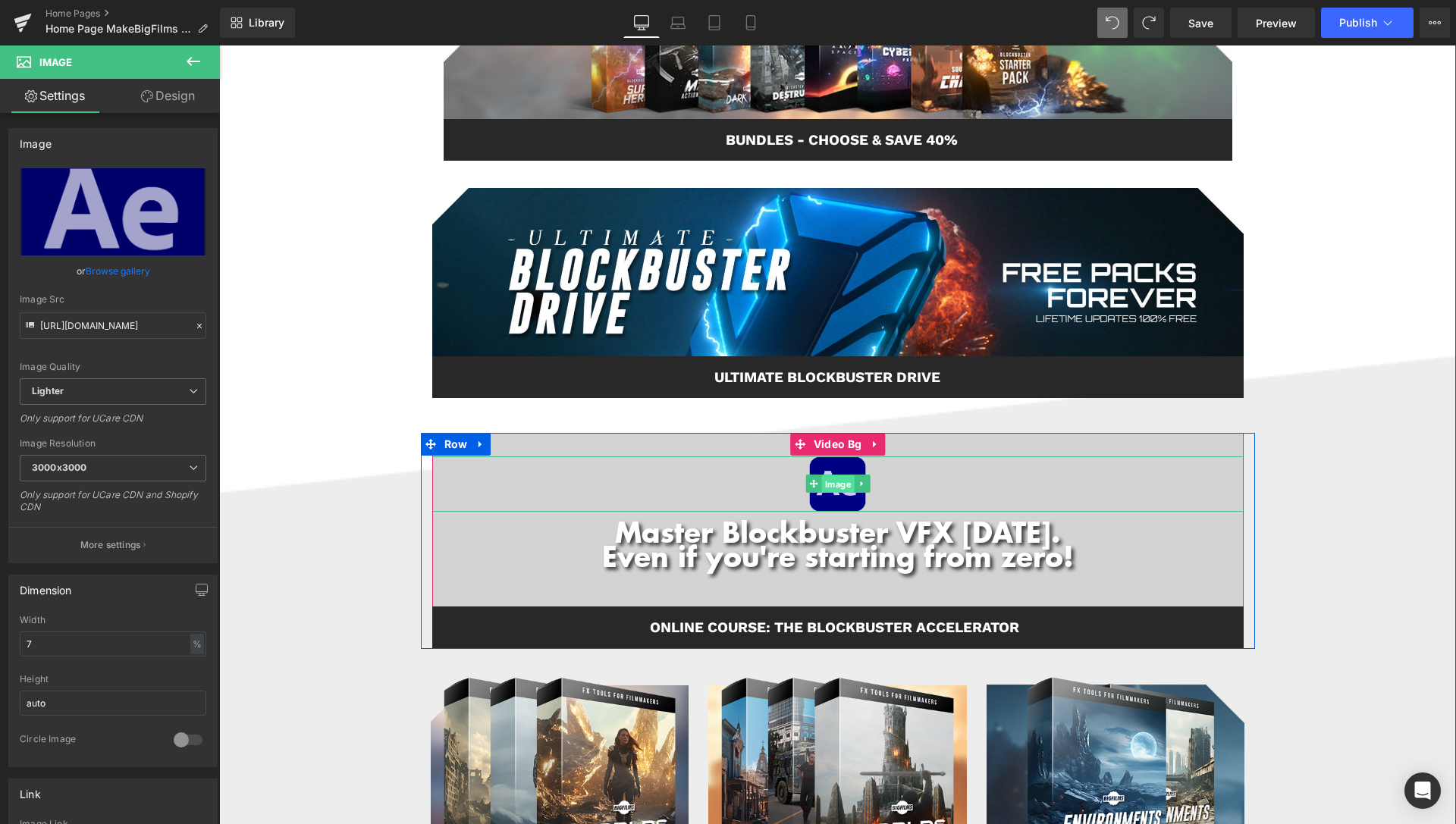
click at [825, 492] on span "Image" at bounding box center [837, 484] width 32 height 18
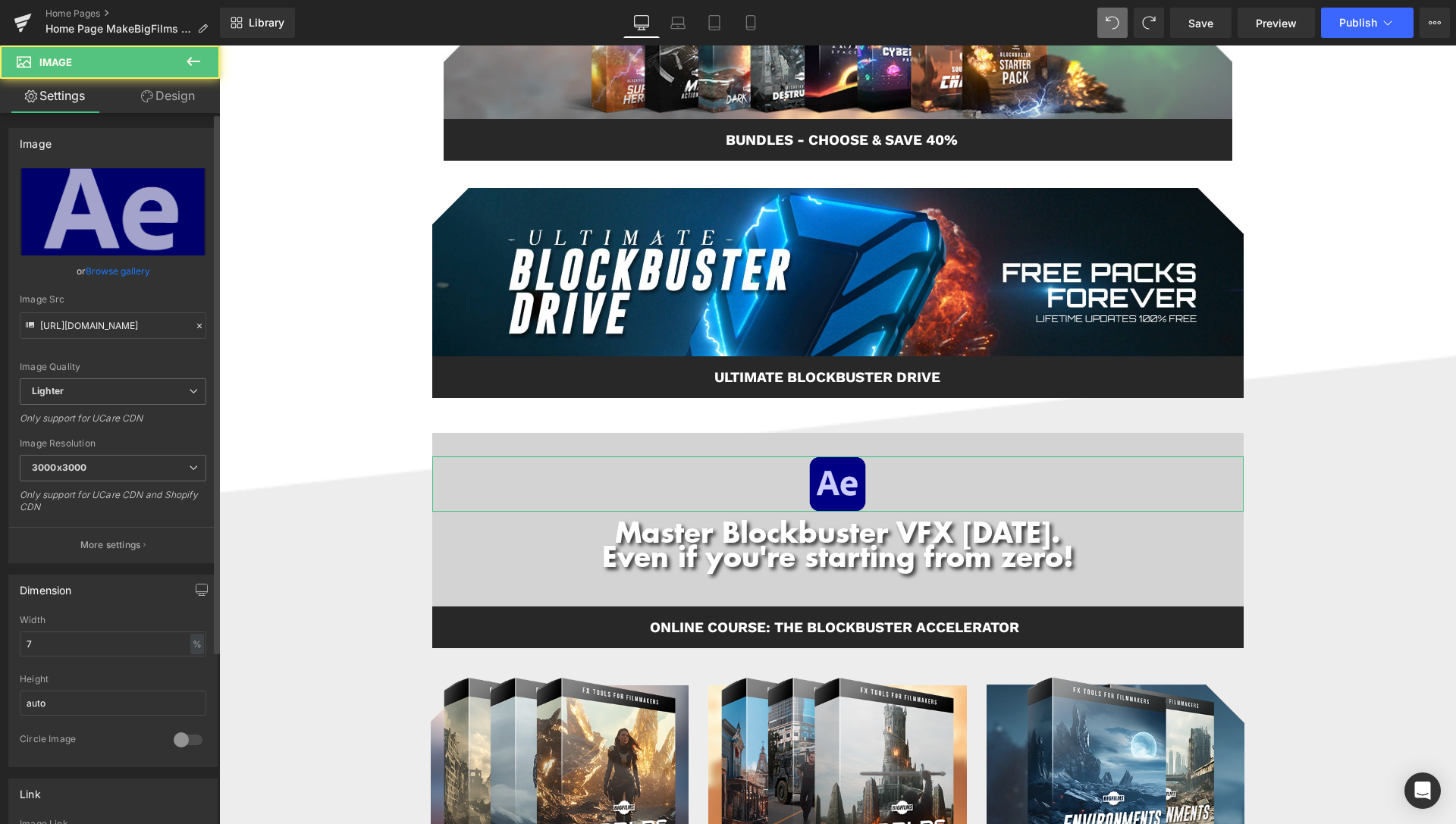
click at [91, 271] on link "Browse gallery" at bounding box center [118, 271] width 64 height 27
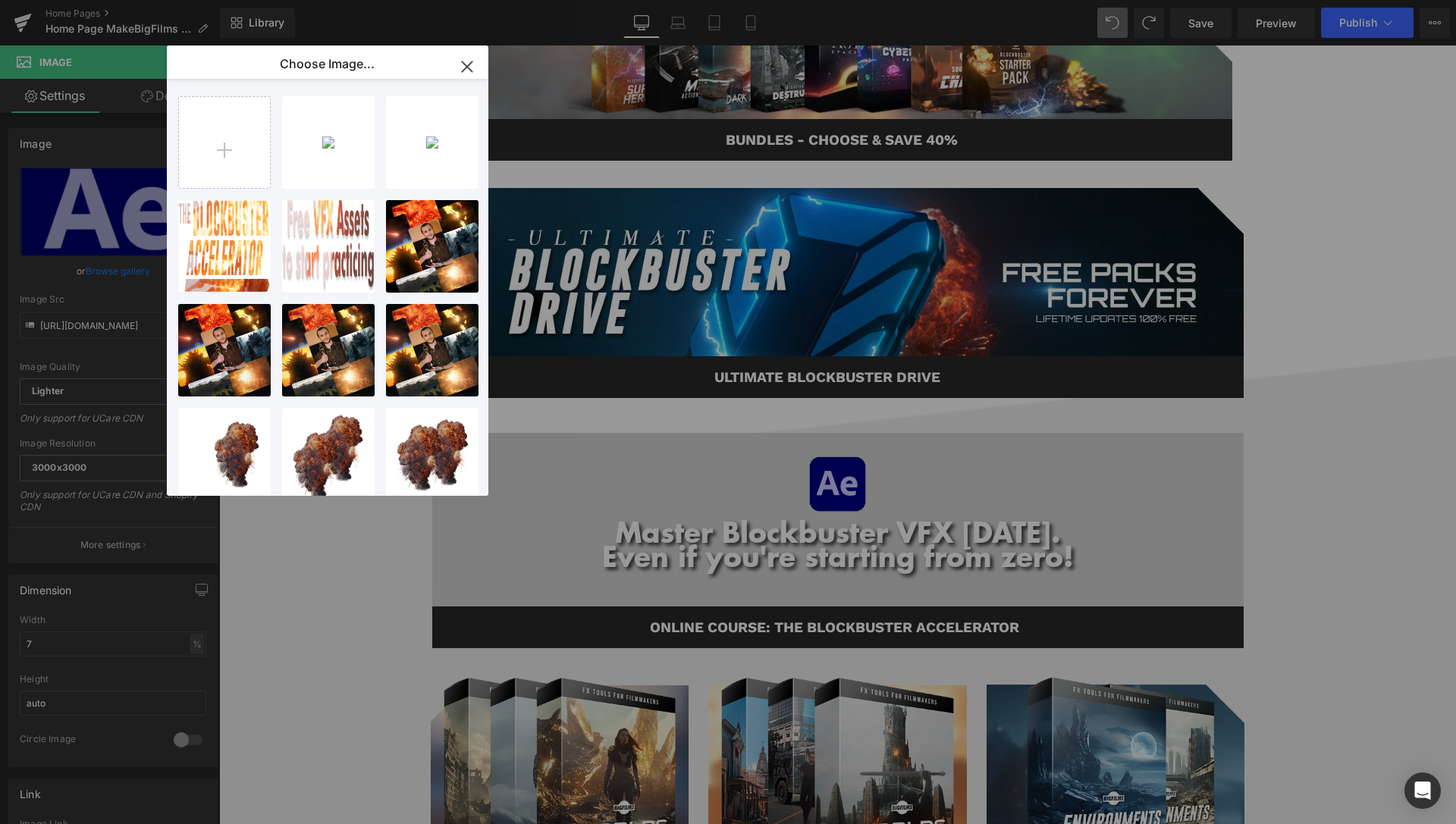
click at [271, 127] on div "After-L...hite.png 6.51 KB Delete image? Yes No After-E...ects.png 20.24 KB Del…" at bounding box center [340, 293] width 323 height 429
click at [227, 147] on input "file" at bounding box center [225, 143] width 91 height 91
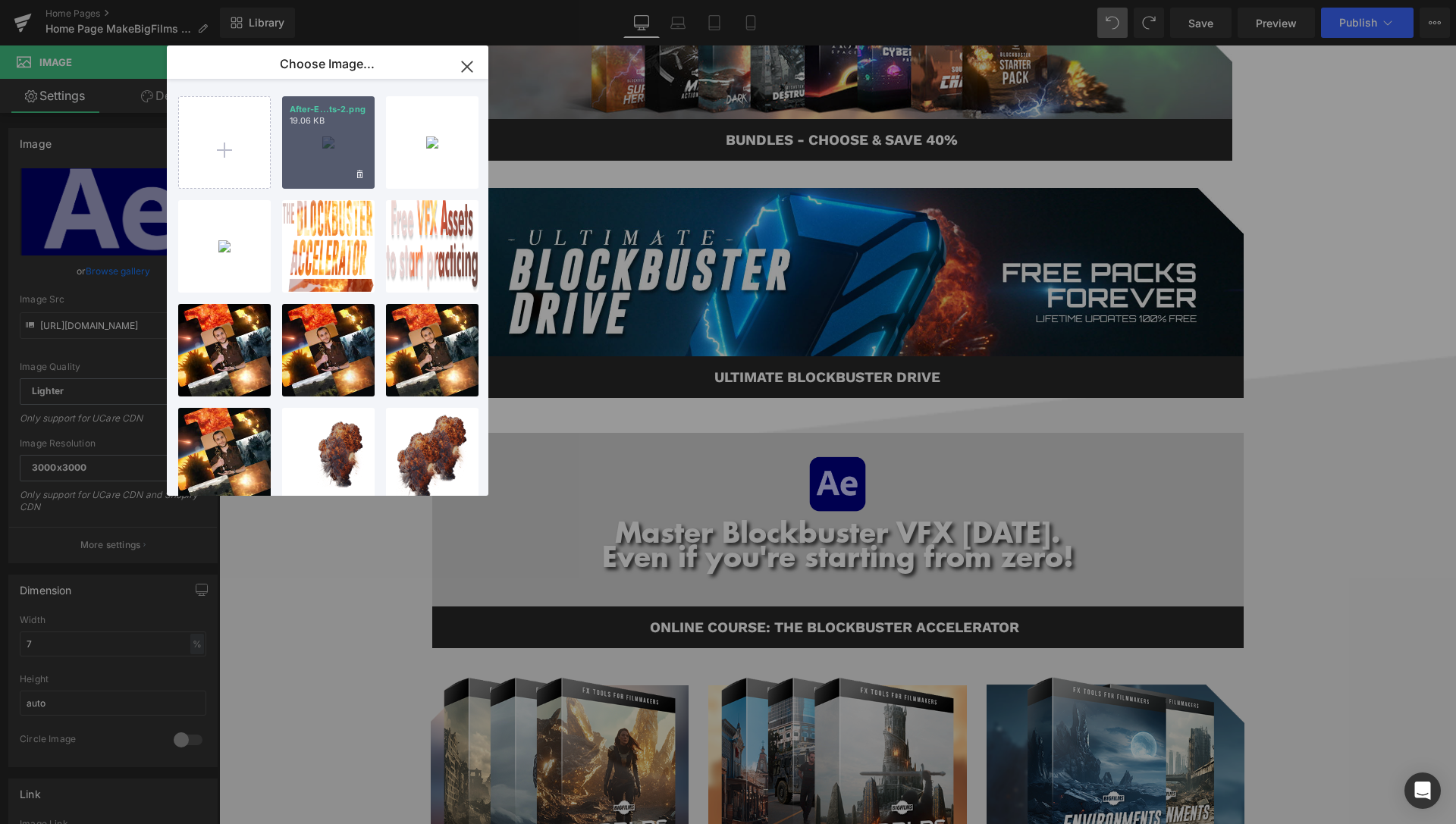
click at [331, 144] on div "After-E...ts-2.png 19.06 KB" at bounding box center [328, 143] width 92 height 92
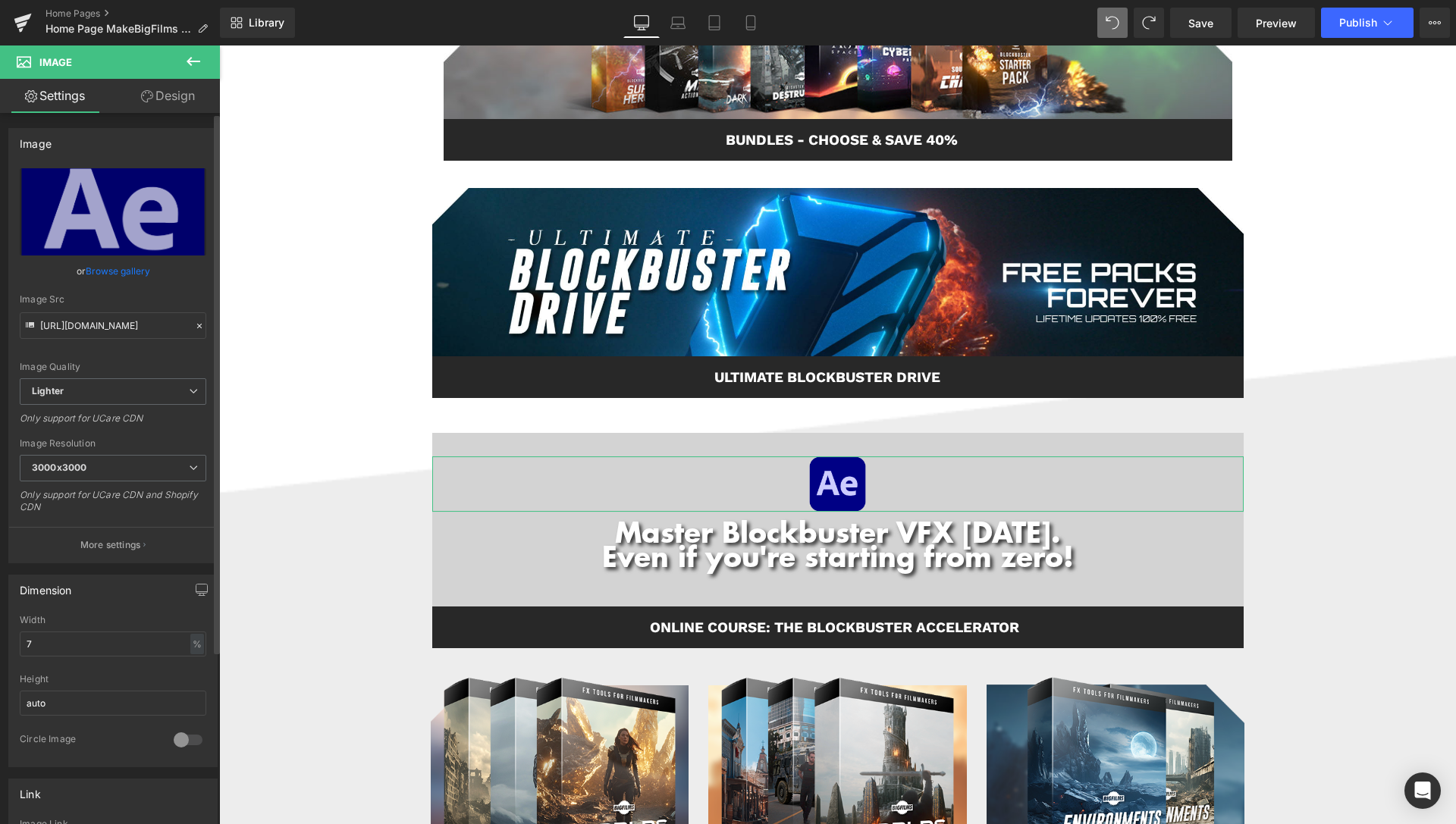
click at [142, 271] on link "Browse gallery" at bounding box center [118, 271] width 64 height 27
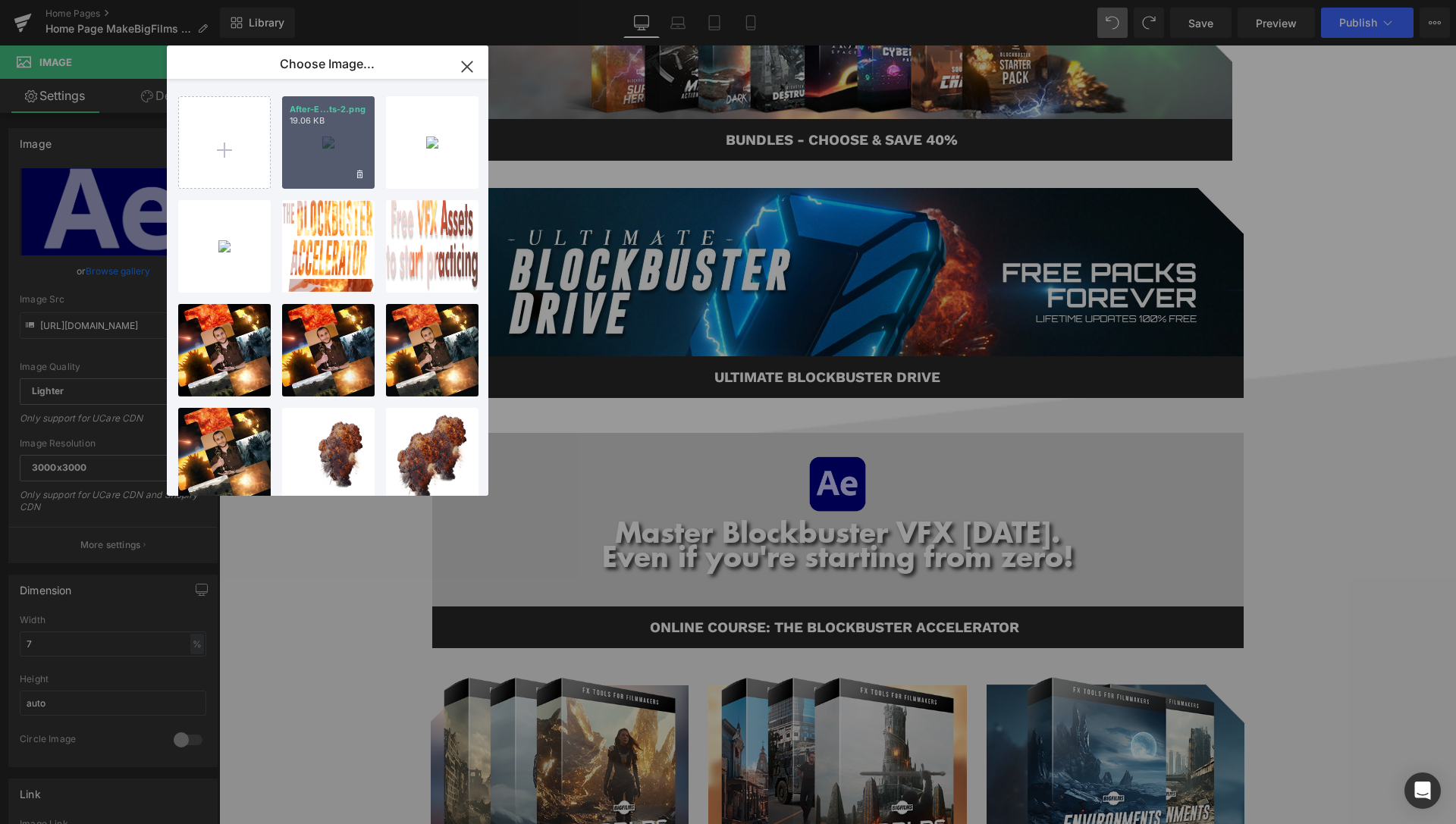
click at [370, 141] on div "After-E...ts-2.png 19.06 KB" at bounding box center [328, 143] width 92 height 92
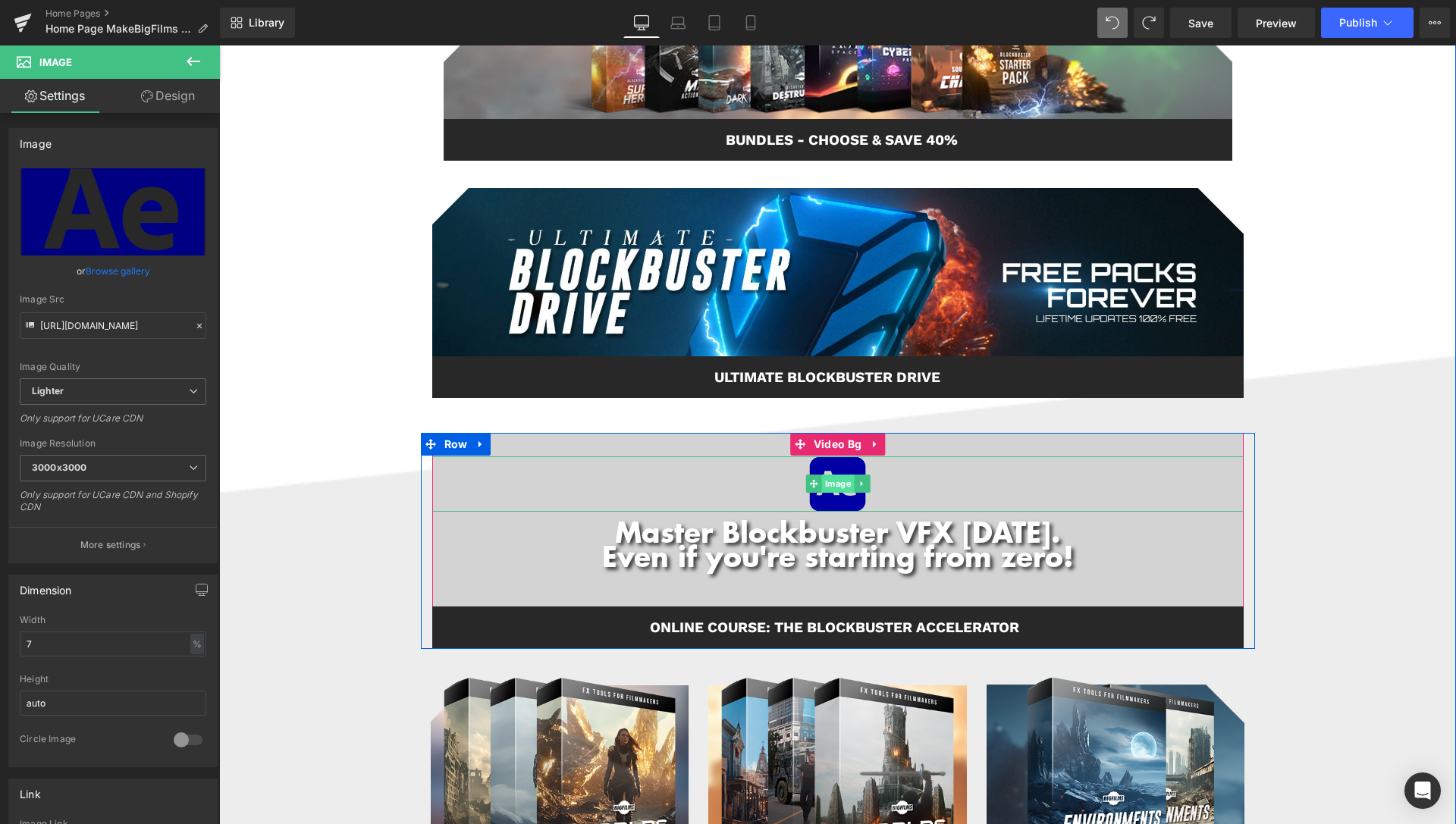
click at [831, 486] on span "Image" at bounding box center [837, 483] width 32 height 18
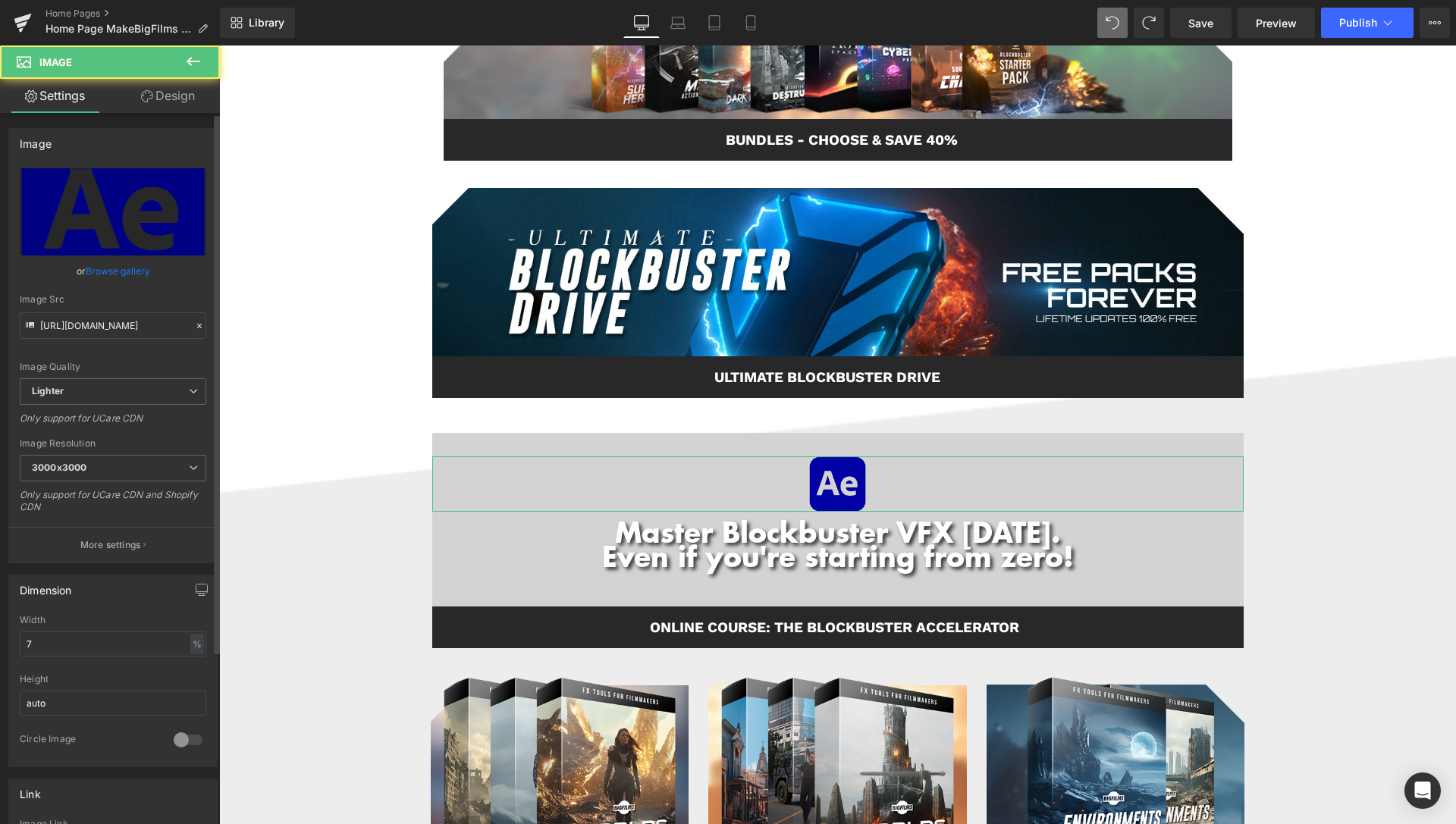
click at [120, 279] on link "Browse gallery" at bounding box center [118, 271] width 64 height 27
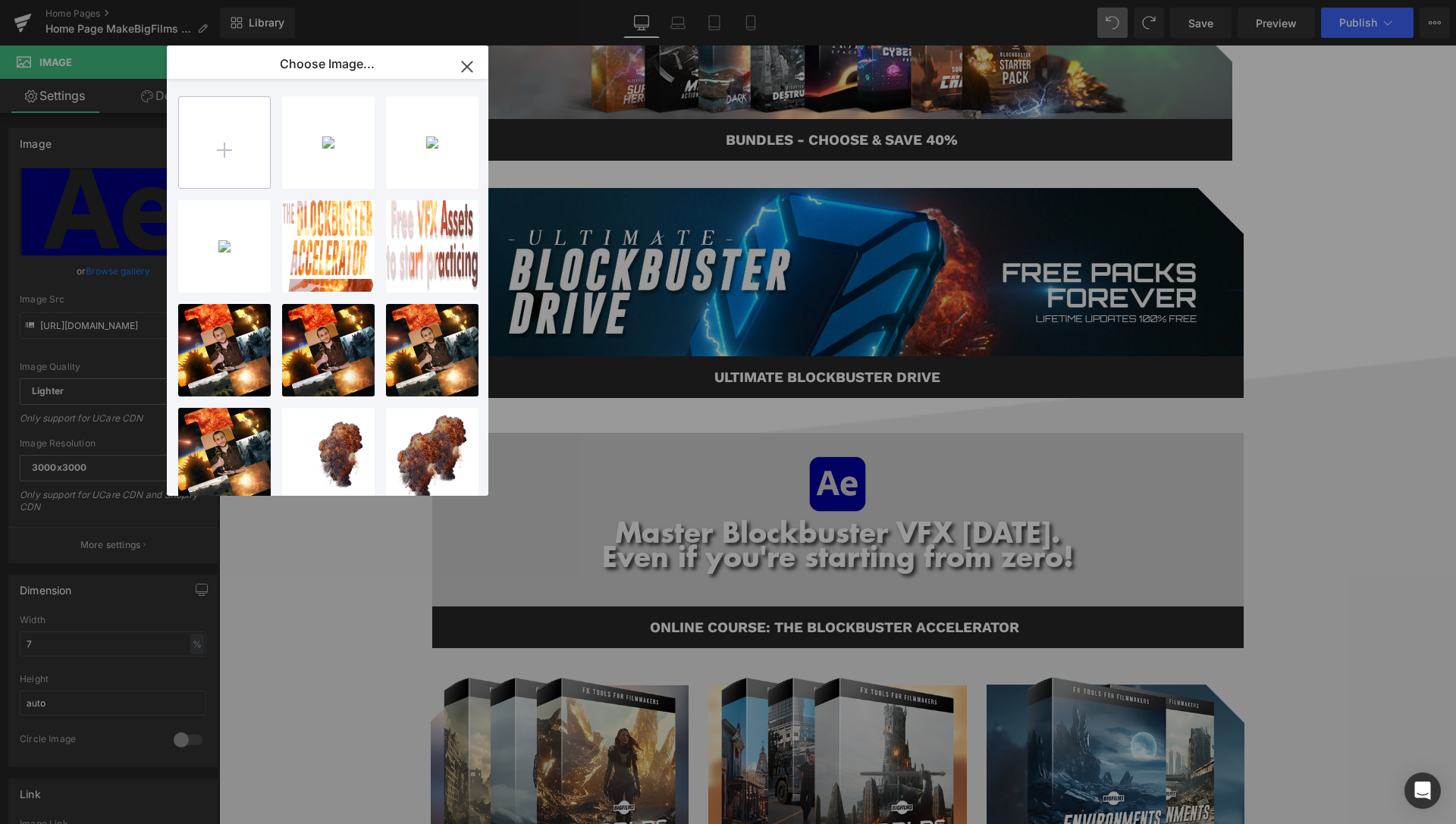
click at [255, 149] on input "file" at bounding box center [225, 143] width 91 height 91
type input "C:\fakepath\After-Effects-3.png"
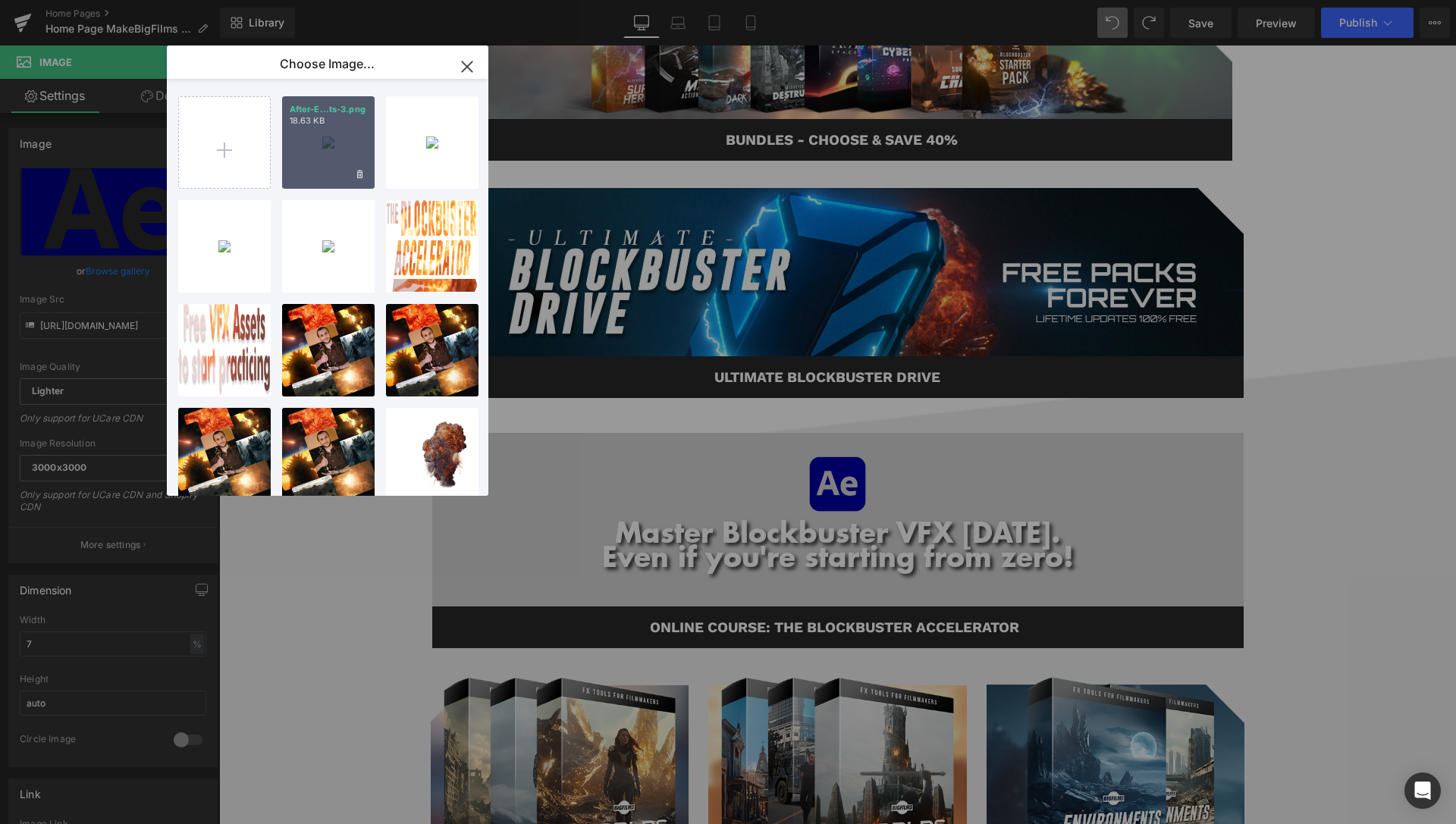
click at [318, 134] on div "After-E...ts-3.png 18.63 KB" at bounding box center [328, 143] width 92 height 92
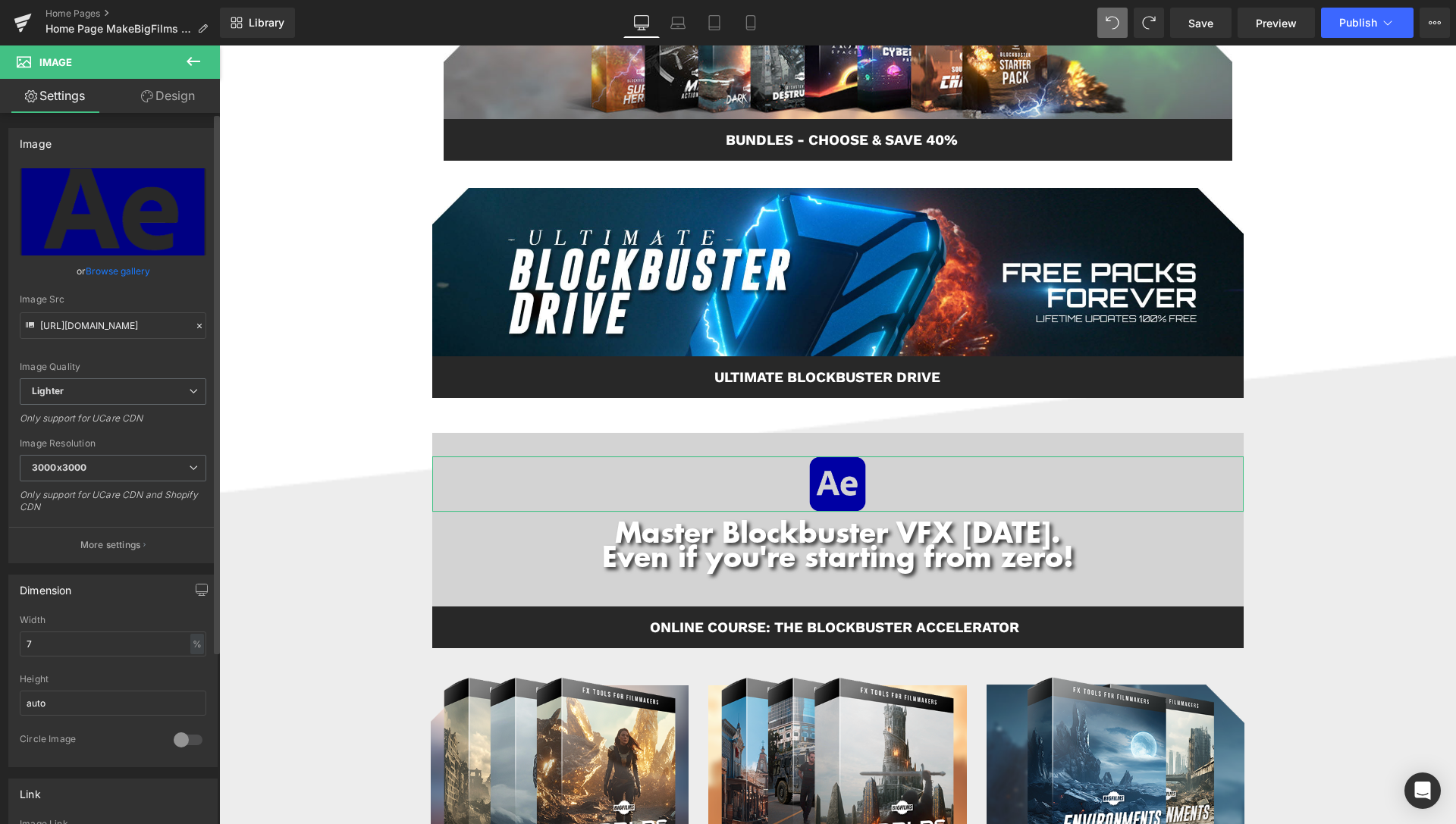
click at [128, 271] on link "Browse gallery" at bounding box center [118, 271] width 64 height 27
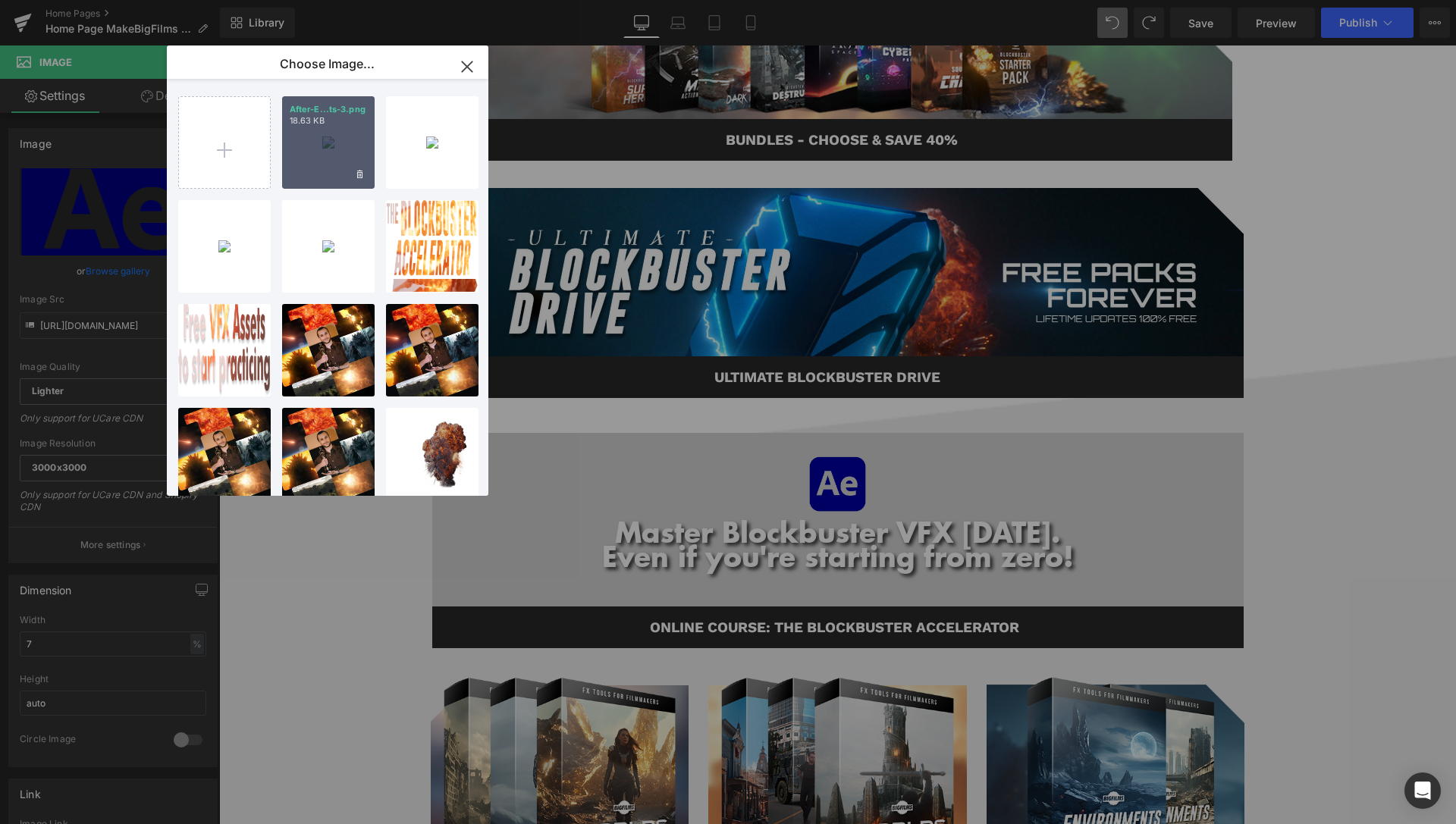
click at [369, 137] on div "After-E...ts-3.png 18.63 KB" at bounding box center [328, 143] width 92 height 92
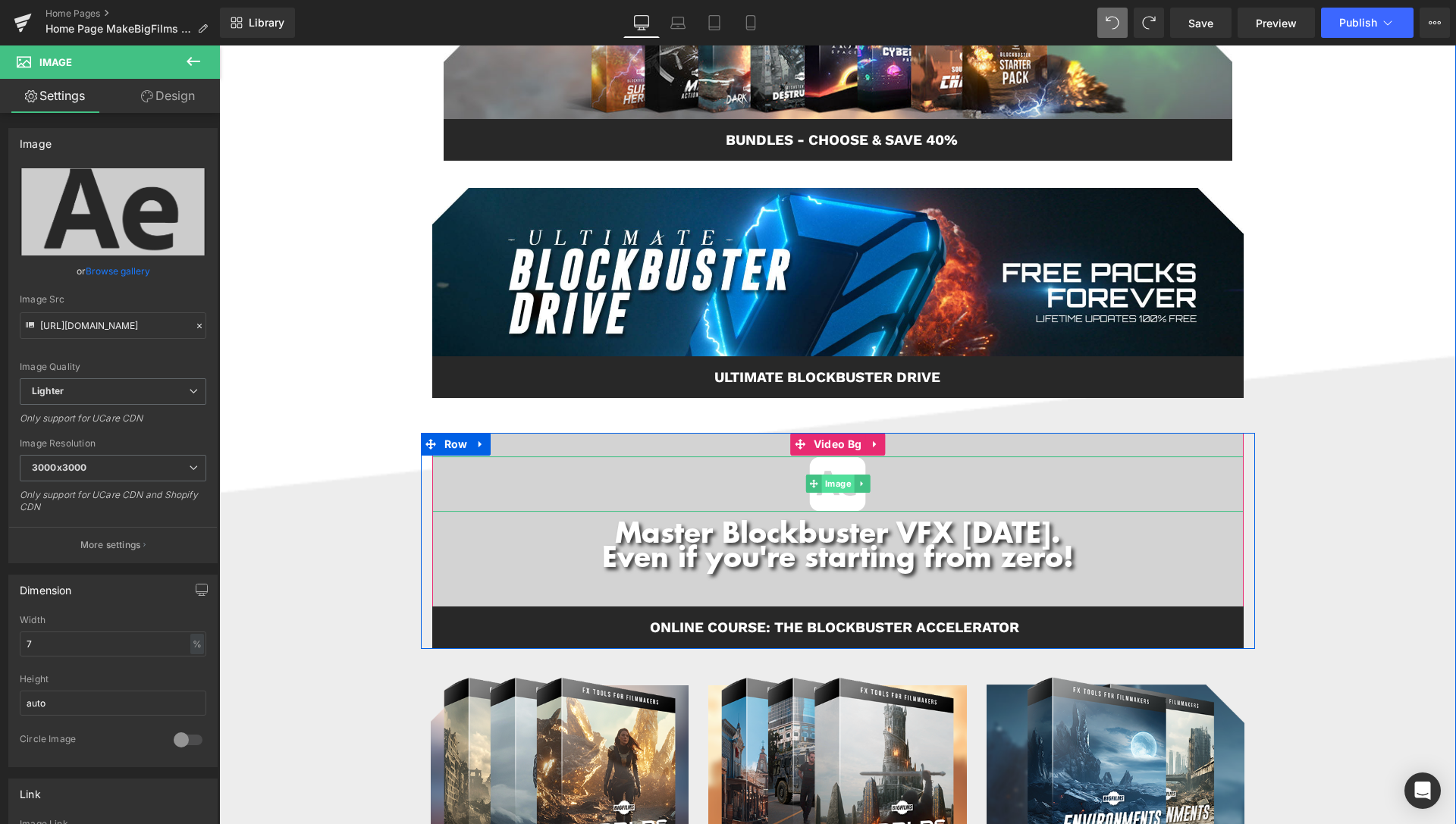
click at [835, 485] on span "Image" at bounding box center [837, 483] width 32 height 18
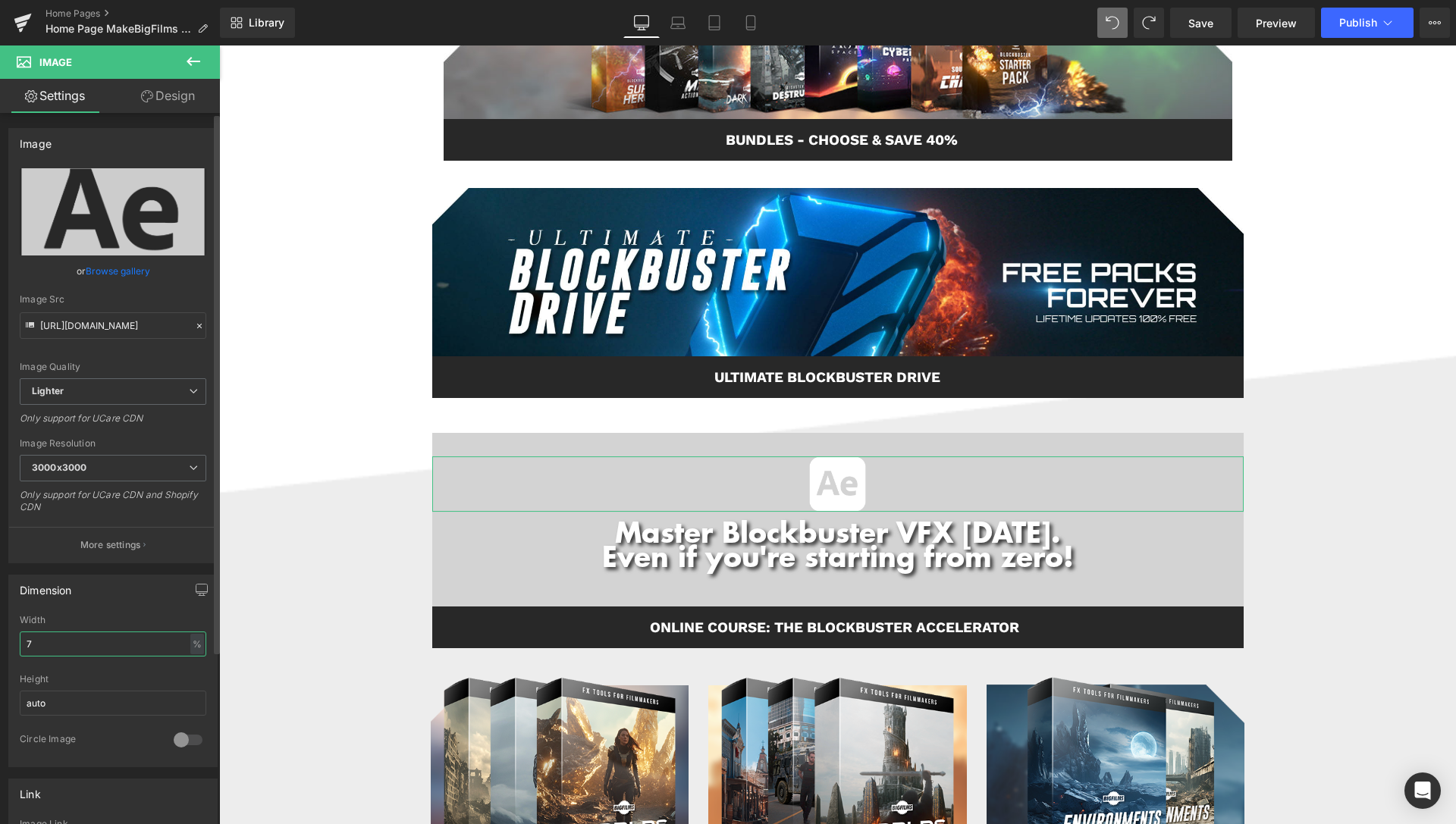
click at [177, 642] on input "7" at bounding box center [113, 643] width 186 height 25
click at [191, 641] on div "%" at bounding box center [197, 643] width 14 height 20
click at [186, 668] on li "%" at bounding box center [195, 667] width 19 height 22
click at [191, 644] on input "7" at bounding box center [113, 643] width 186 height 25
click at [176, 647] on input "7" at bounding box center [113, 643] width 186 height 25
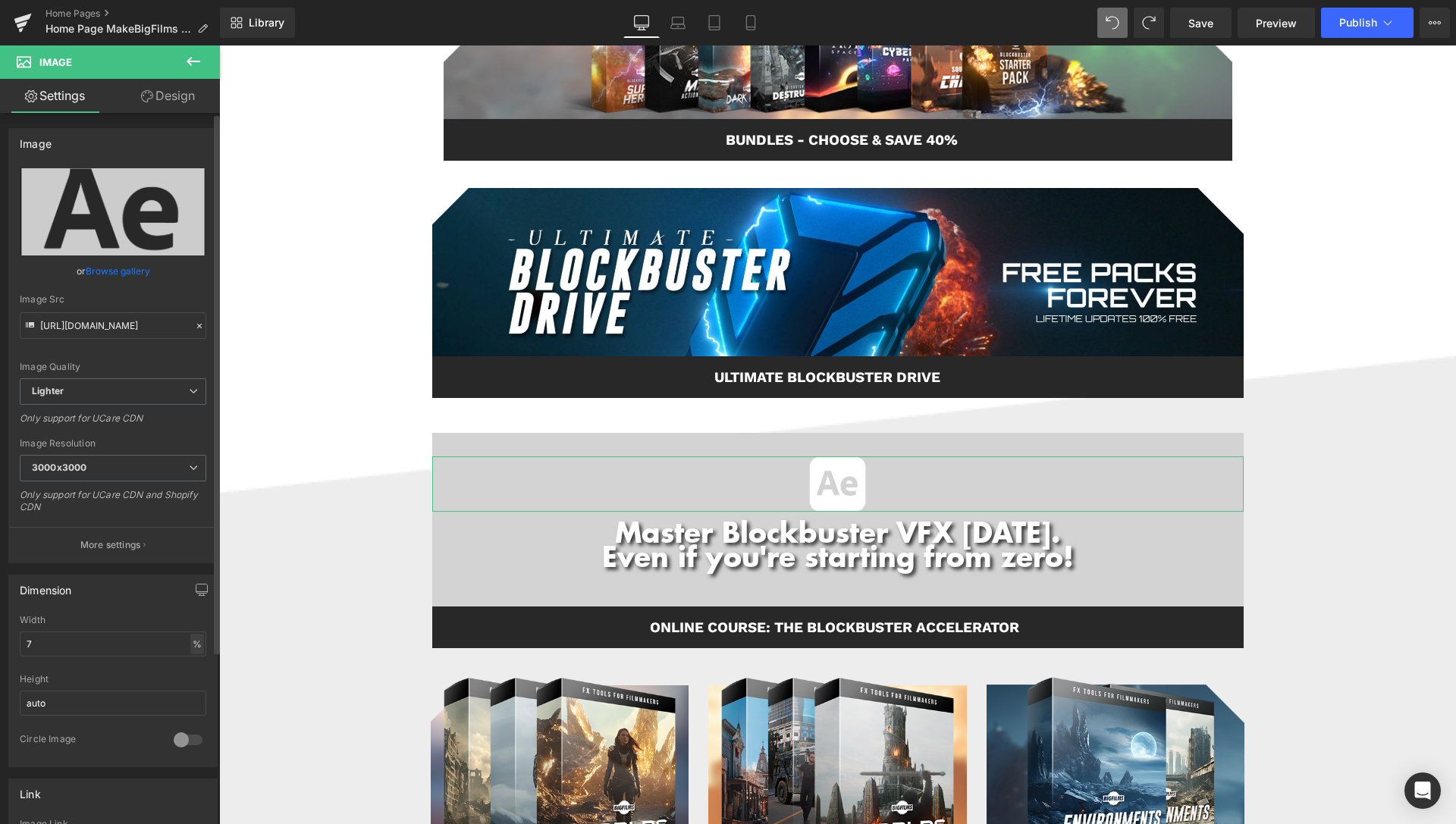
click at [191, 650] on div "%" at bounding box center [197, 643] width 14 height 20
click at [186, 690] on li "px" at bounding box center [195, 689] width 19 height 22
drag, startPoint x: 59, startPoint y: 645, endPoint x: 0, endPoint y: 643, distance: 59.0
click at [19, 646] on input "7" at bounding box center [113, 643] width 186 height 25
type input "70"
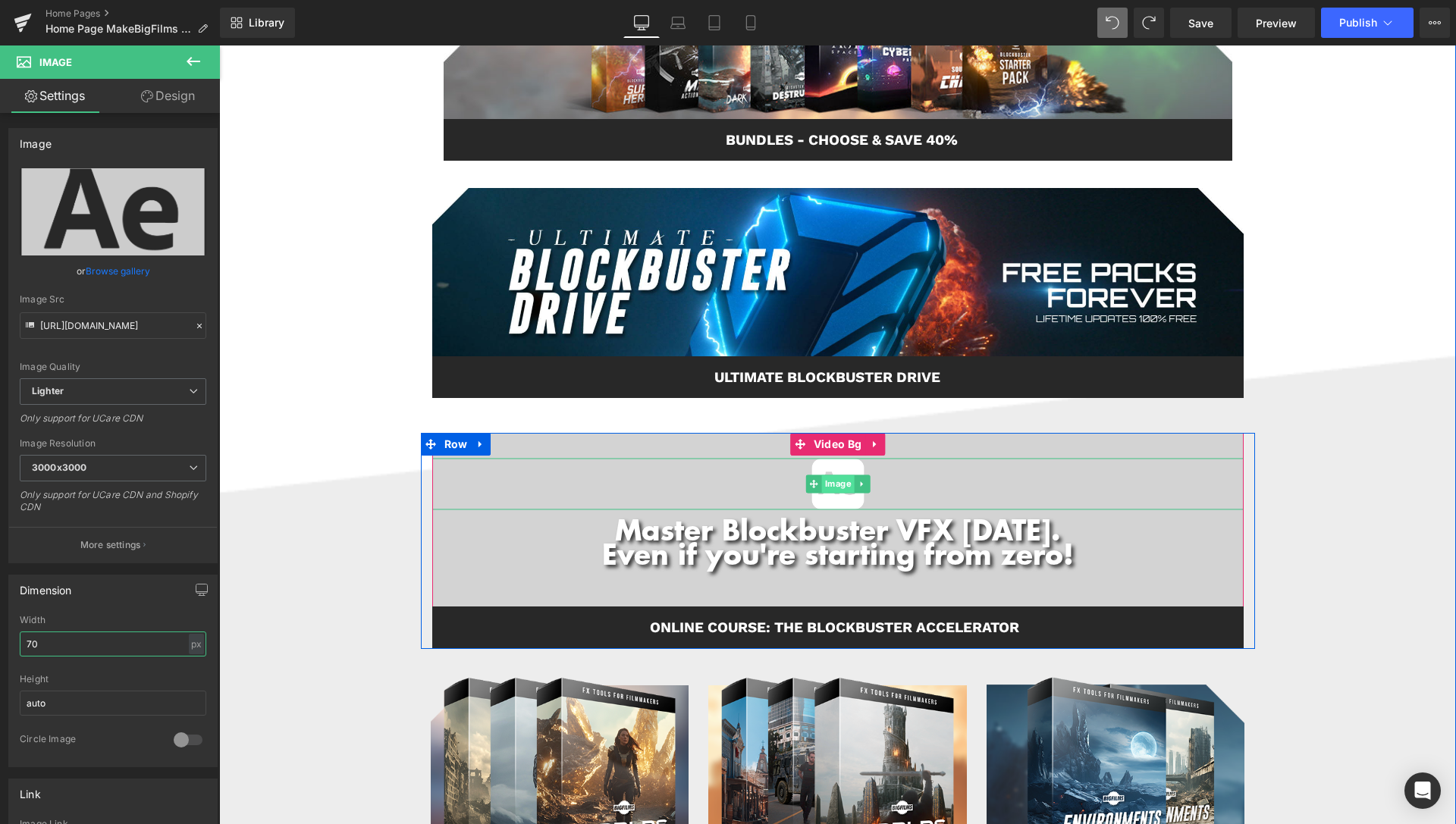
click at [828, 486] on span "Image" at bounding box center [837, 483] width 32 height 18
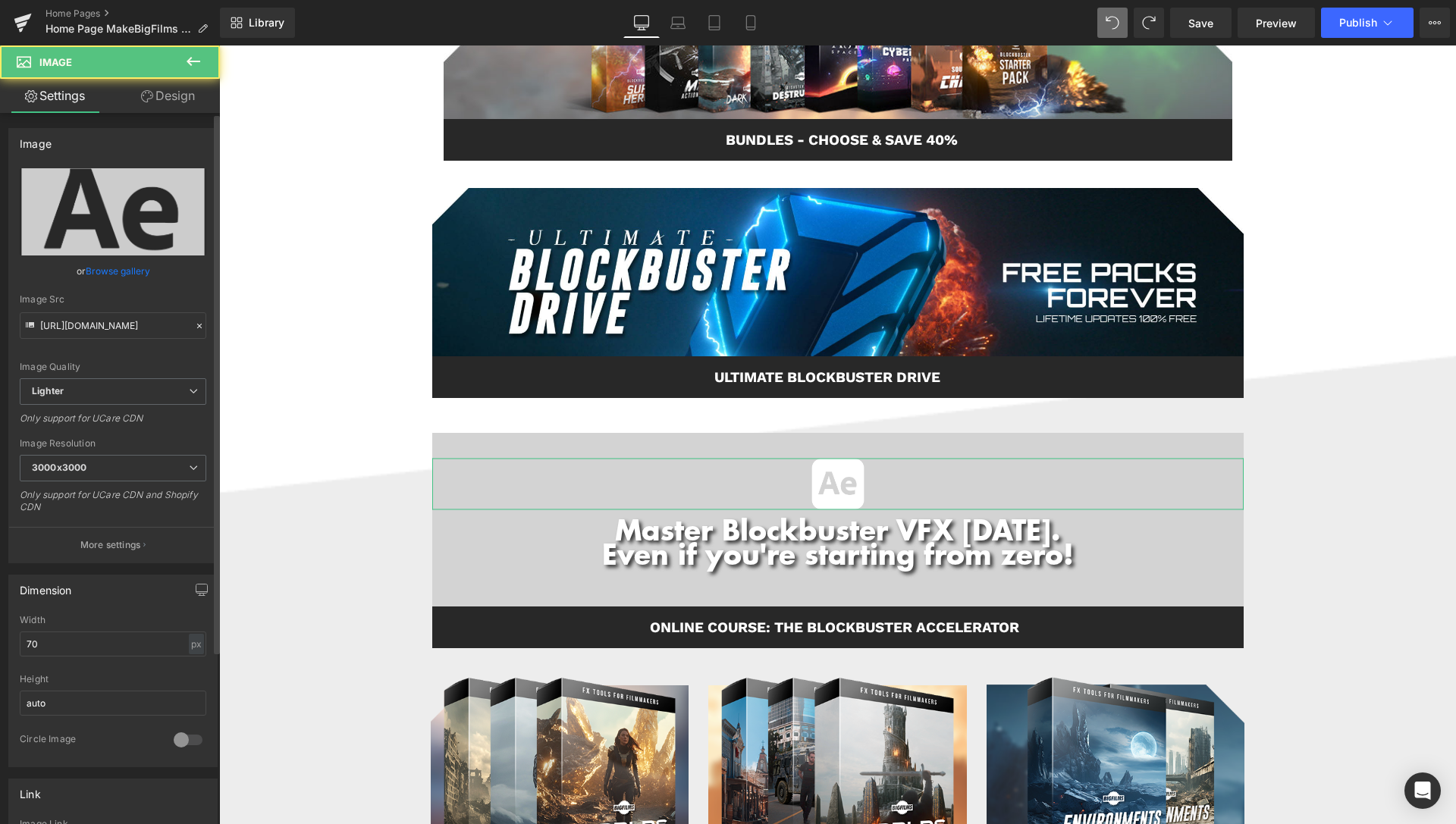
click at [126, 267] on link "Browse gallery" at bounding box center [118, 271] width 64 height 27
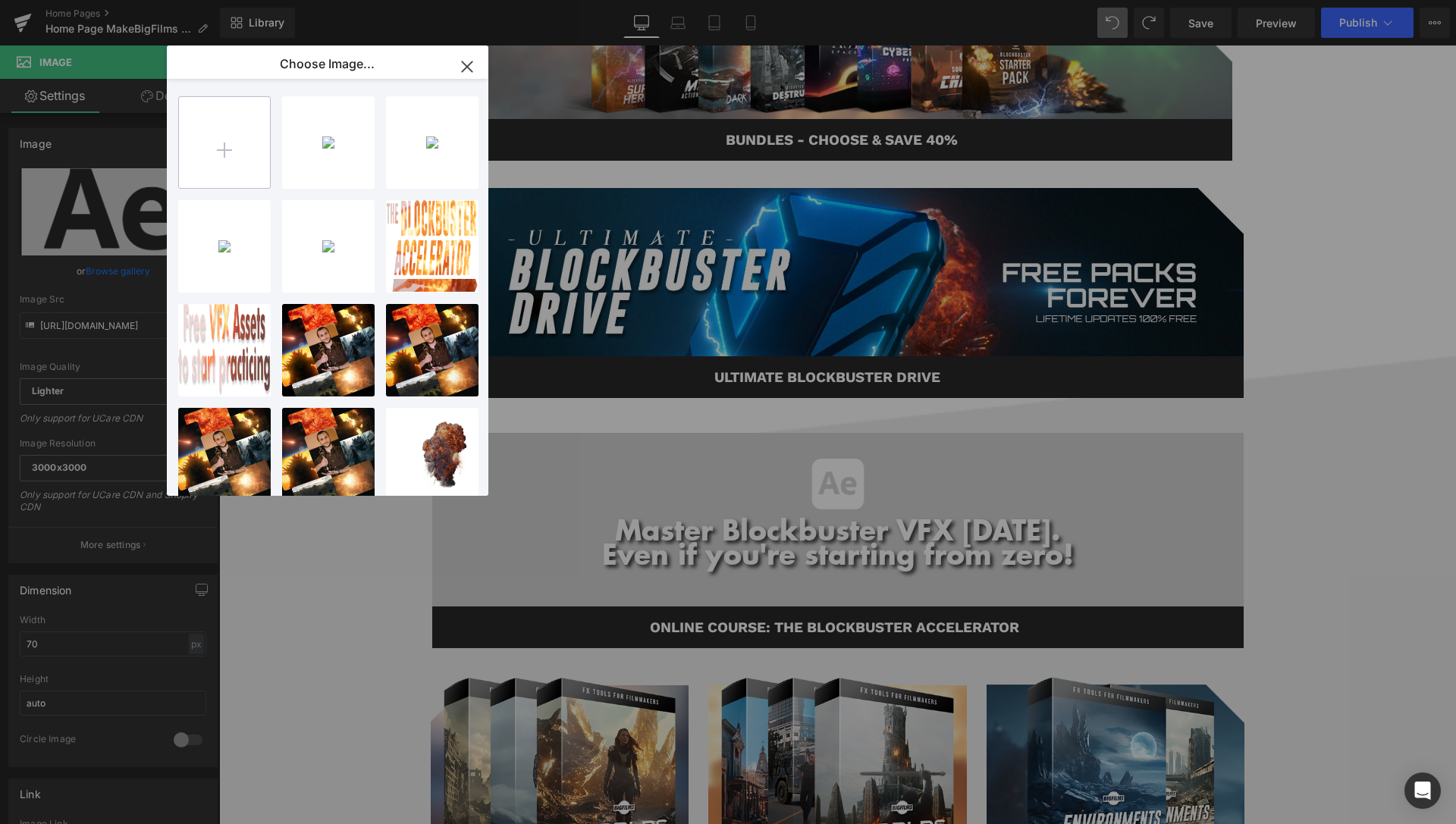
click at [216, 157] on input "file" at bounding box center [225, 143] width 91 height 91
type input "C:\fakepath\After-Effects-4.png"
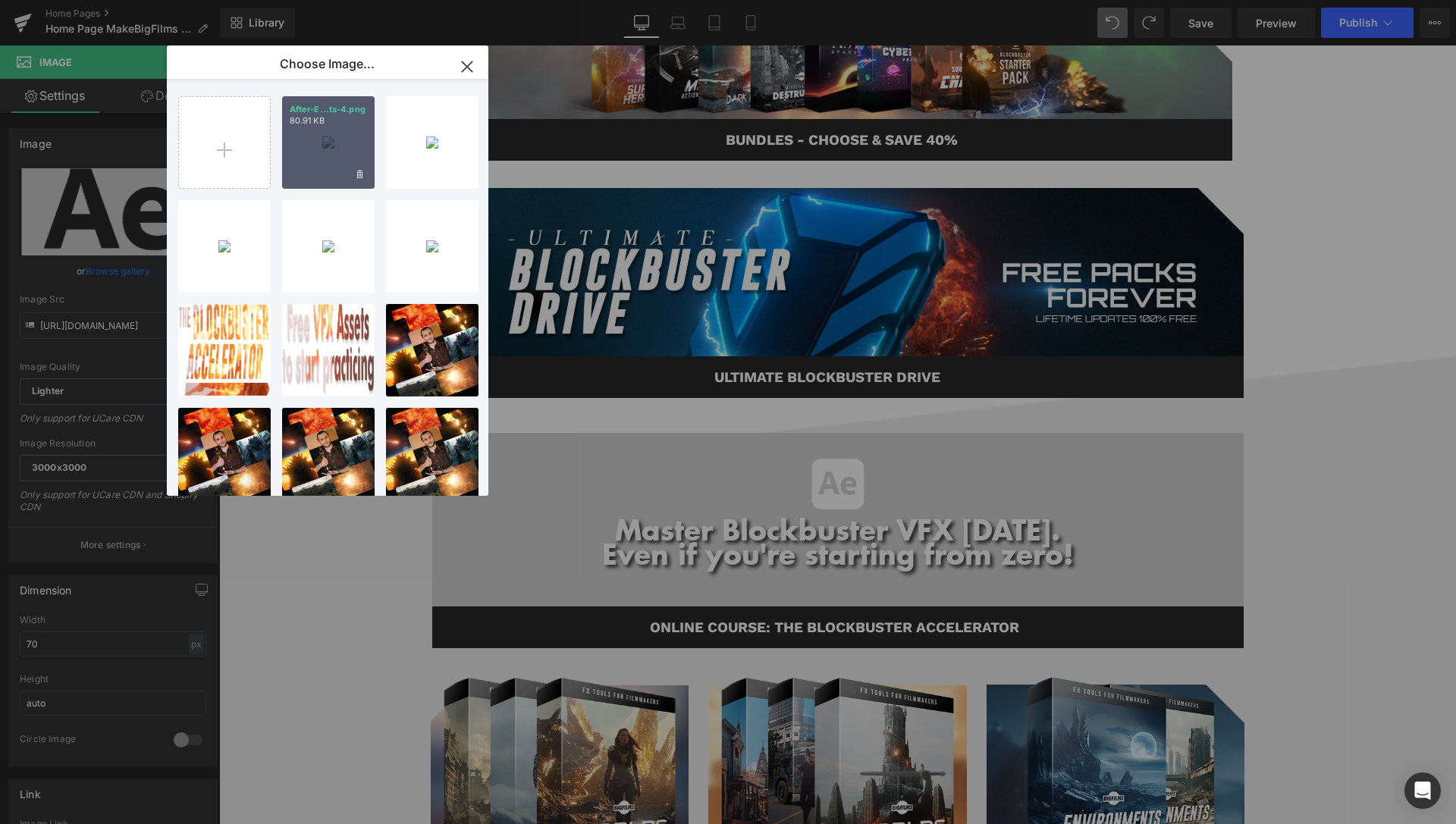
click at [318, 146] on div "After-E...ts-4.png 80.91 KB" at bounding box center [328, 143] width 92 height 92
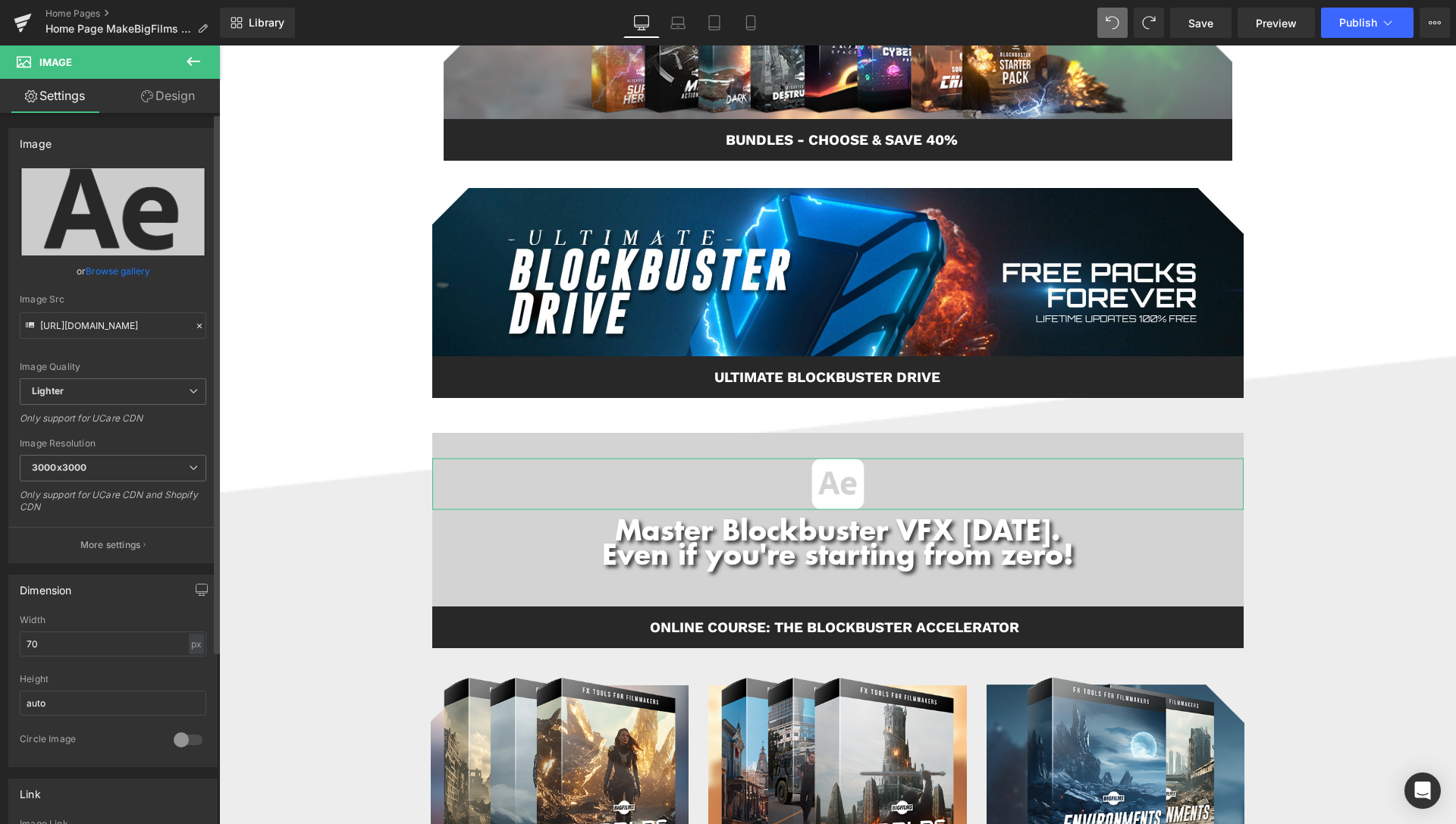
click at [125, 270] on link "Browse gallery" at bounding box center [118, 271] width 64 height 27
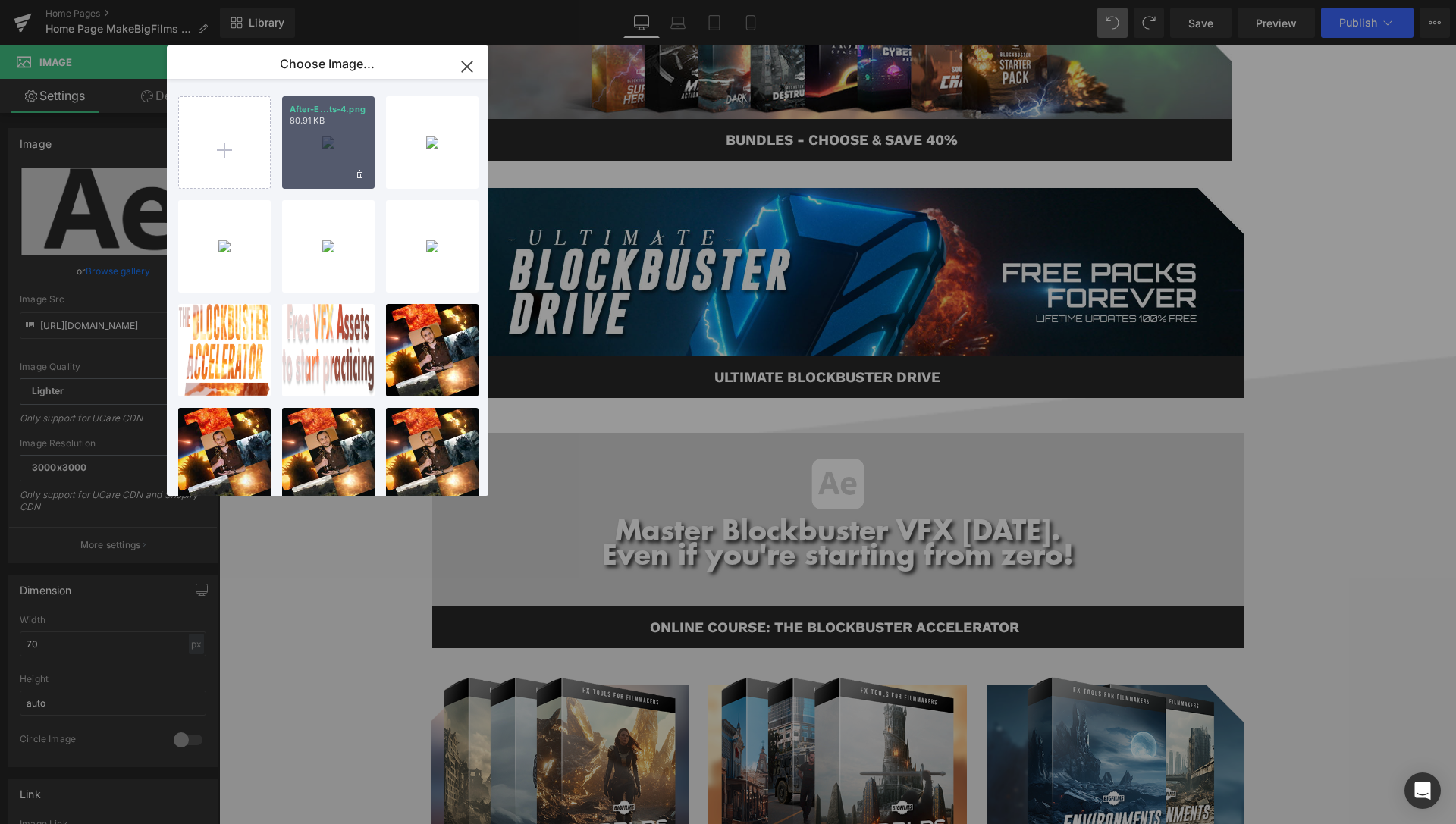
click at [306, 143] on div "After-E...ts-4.png 80.91 KB" at bounding box center [328, 143] width 92 height 92
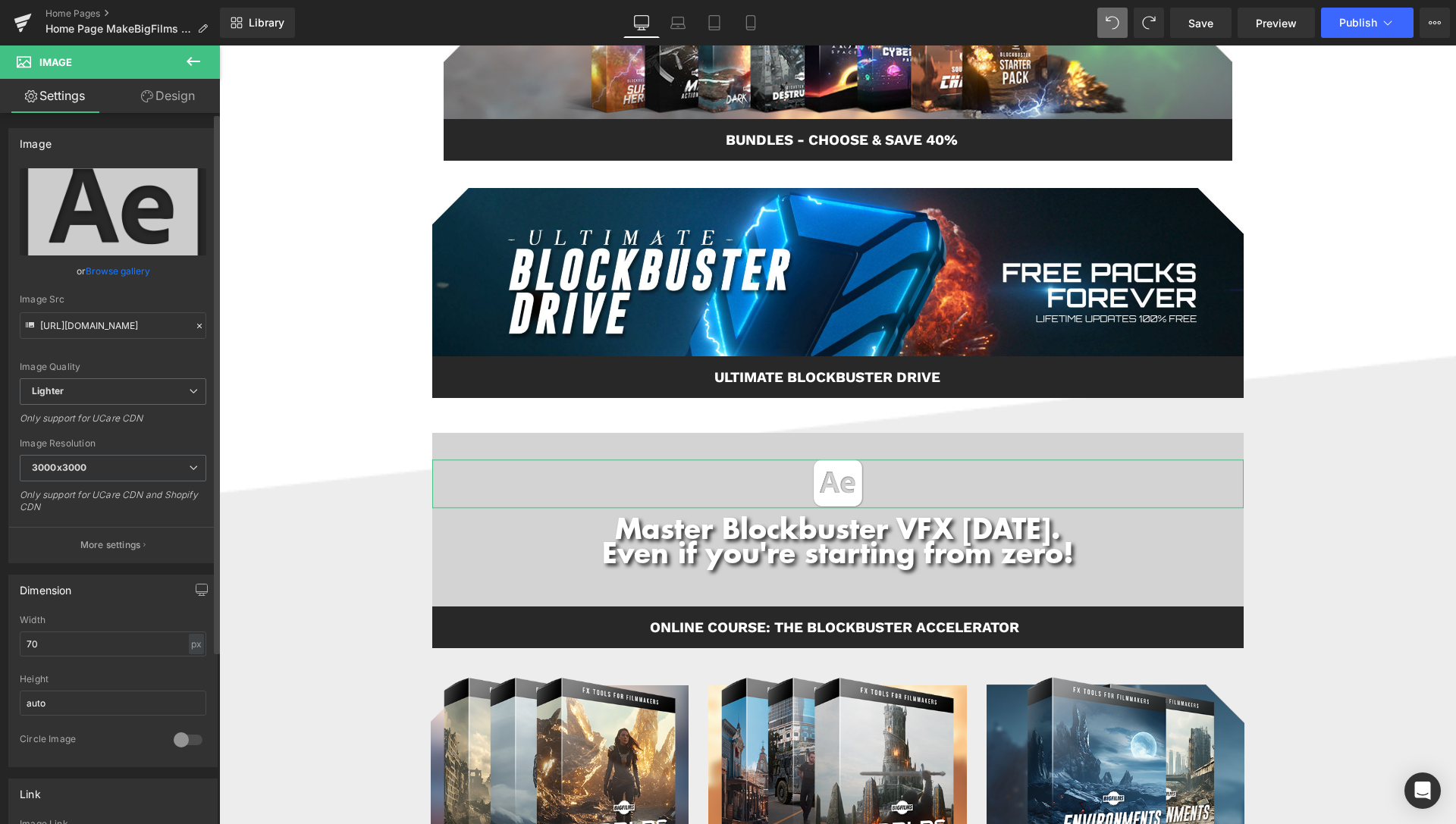
click at [109, 270] on link "Browse gallery" at bounding box center [118, 271] width 64 height 27
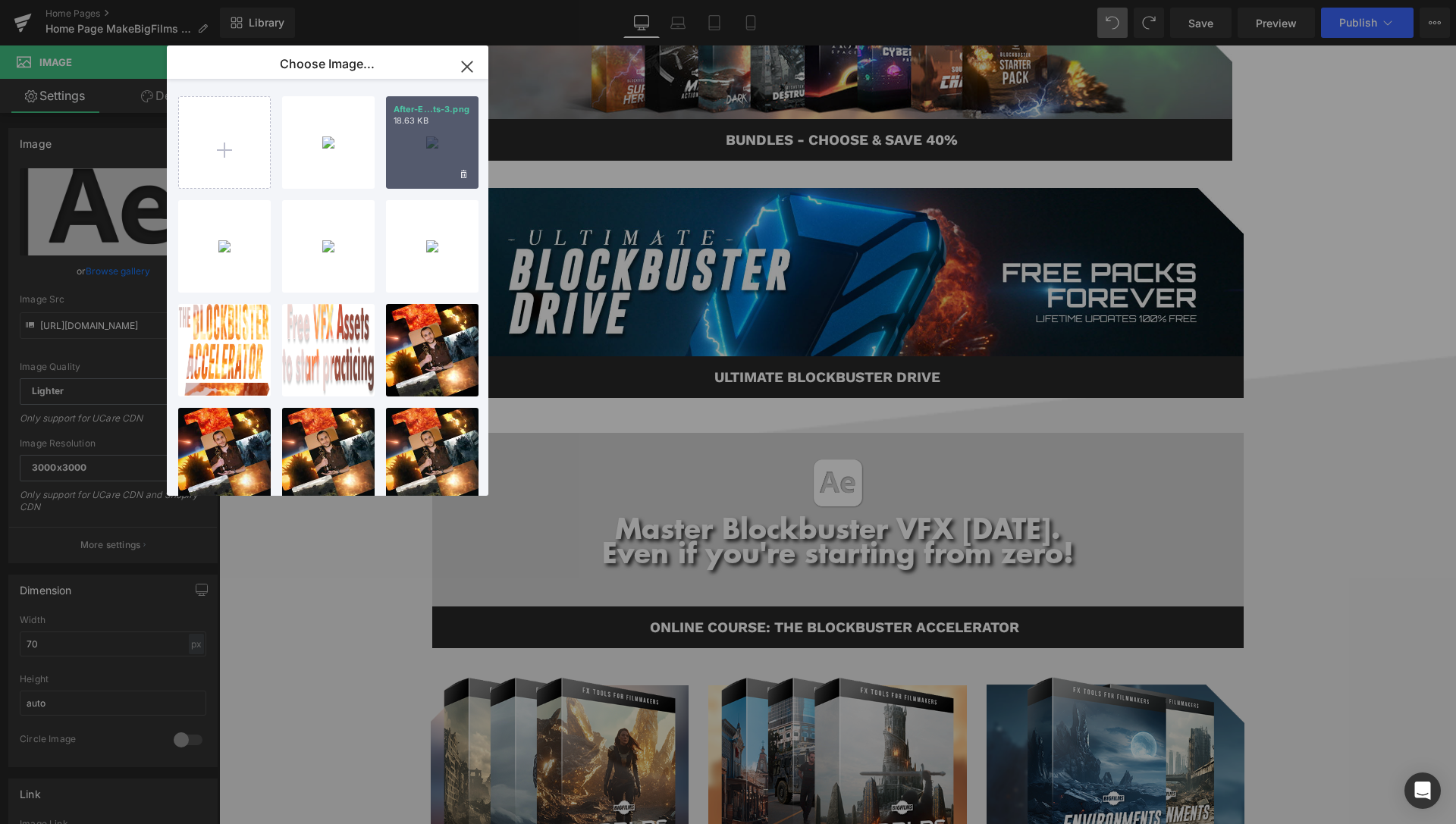
click at [403, 152] on div "After-E...ts-3.png 18.63 KB" at bounding box center [432, 143] width 92 height 92
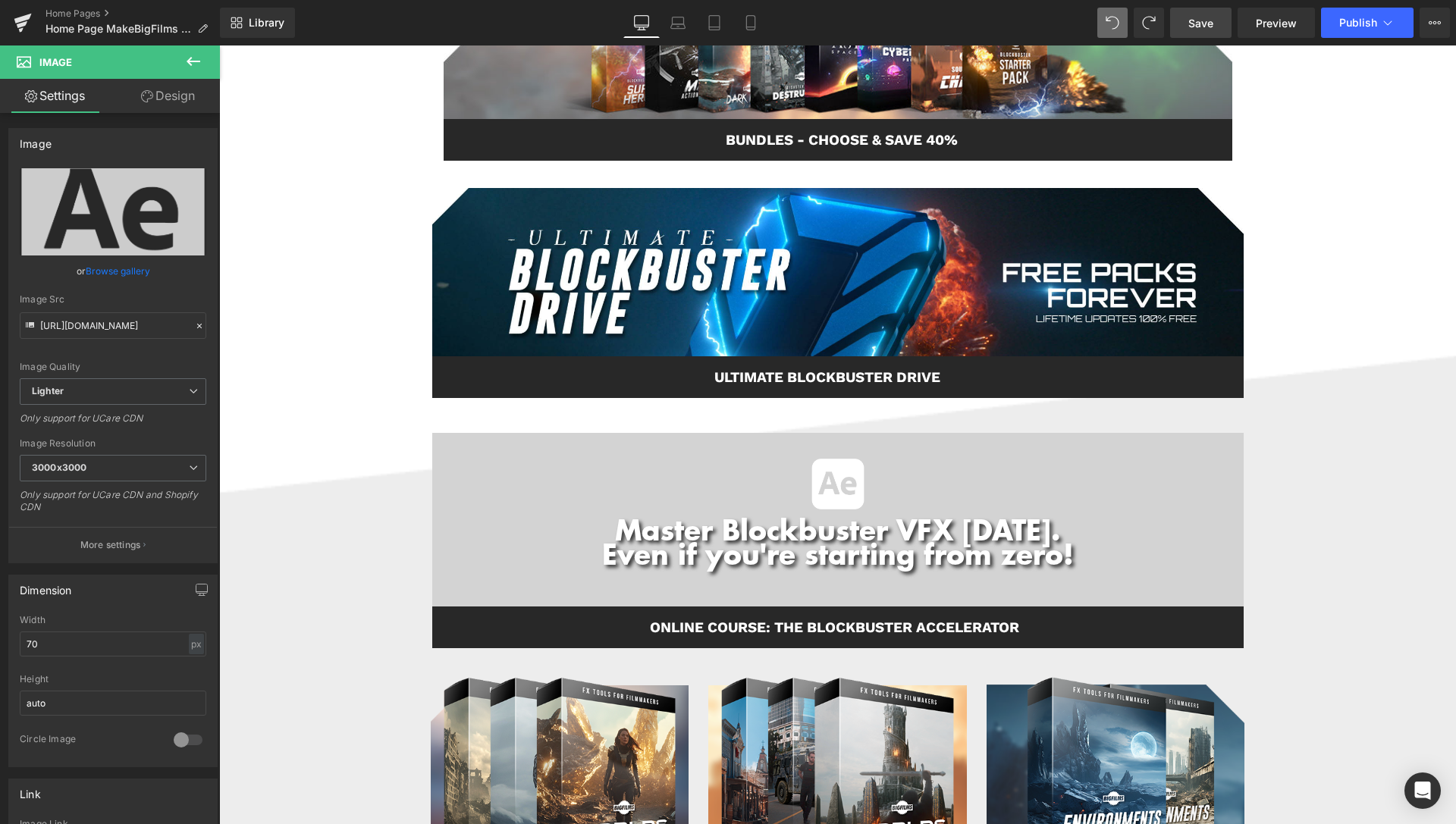
click at [1213, 23] on span "Save" at bounding box center [1201, 23] width 25 height 16
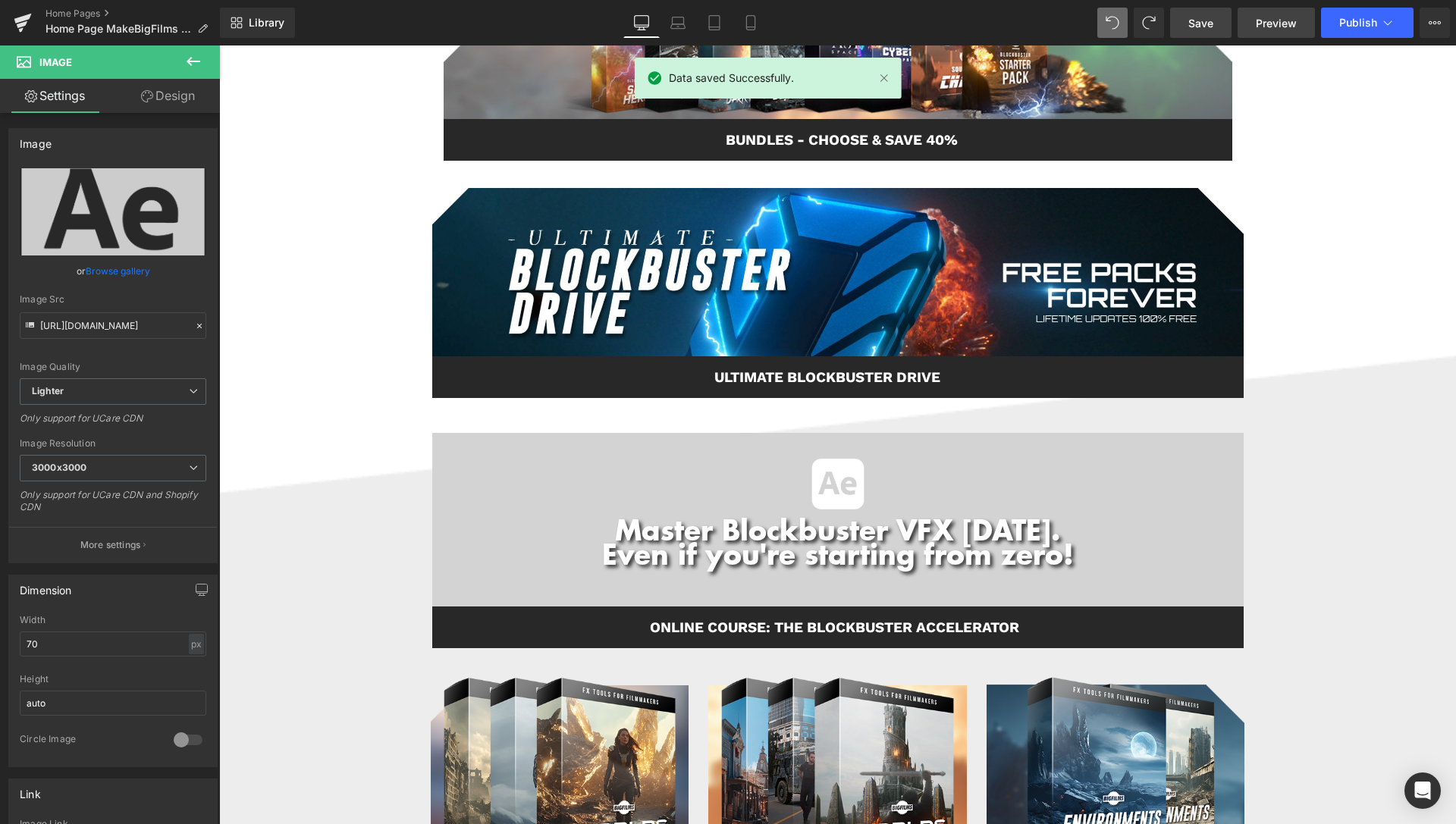
click at [1282, 25] on span "Preview" at bounding box center [1276, 23] width 41 height 16
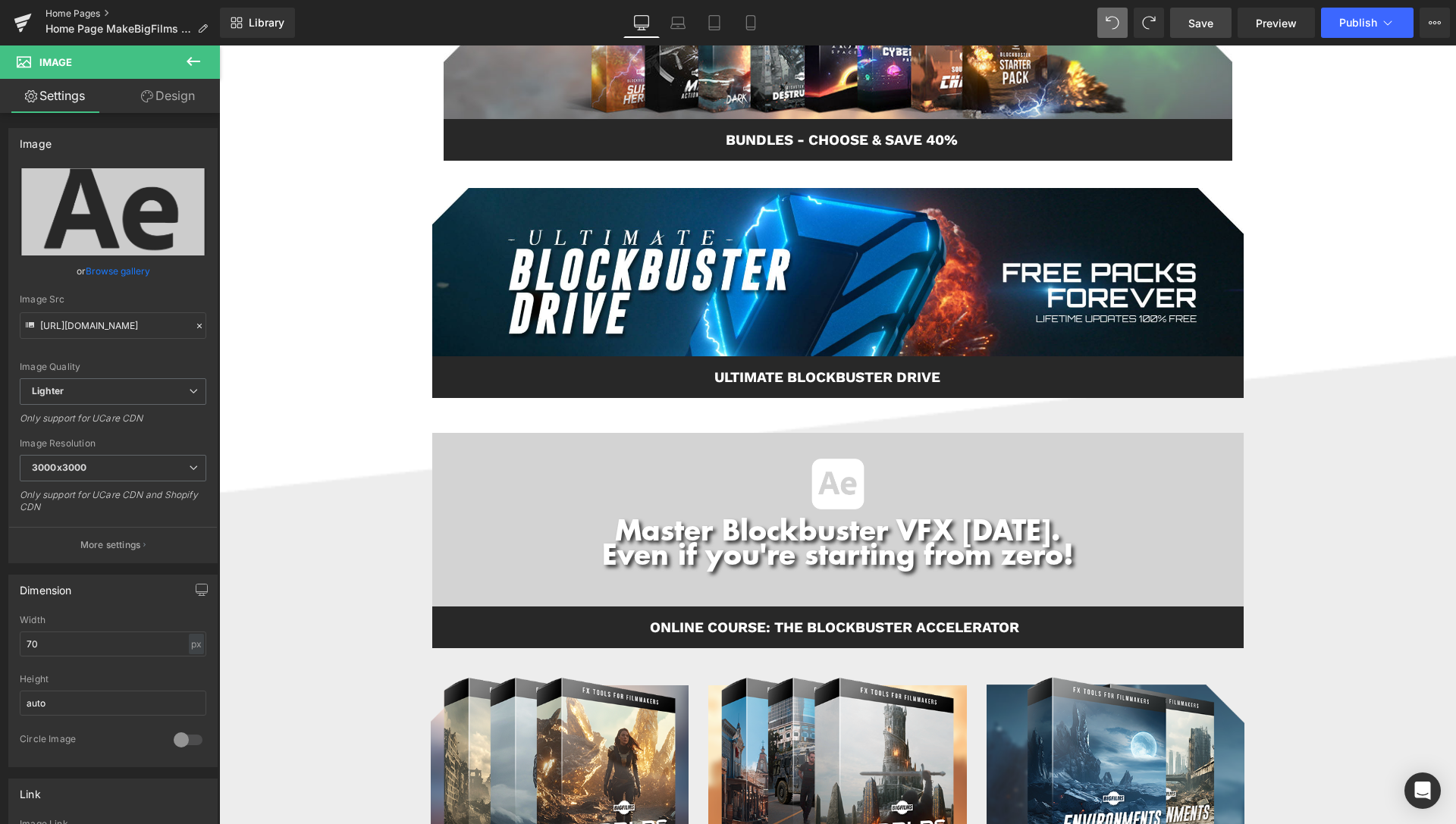
click at [87, 11] on link "Home Pages" at bounding box center [132, 13] width 174 height 12
